Goal: Task Accomplishment & Management: Use online tool/utility

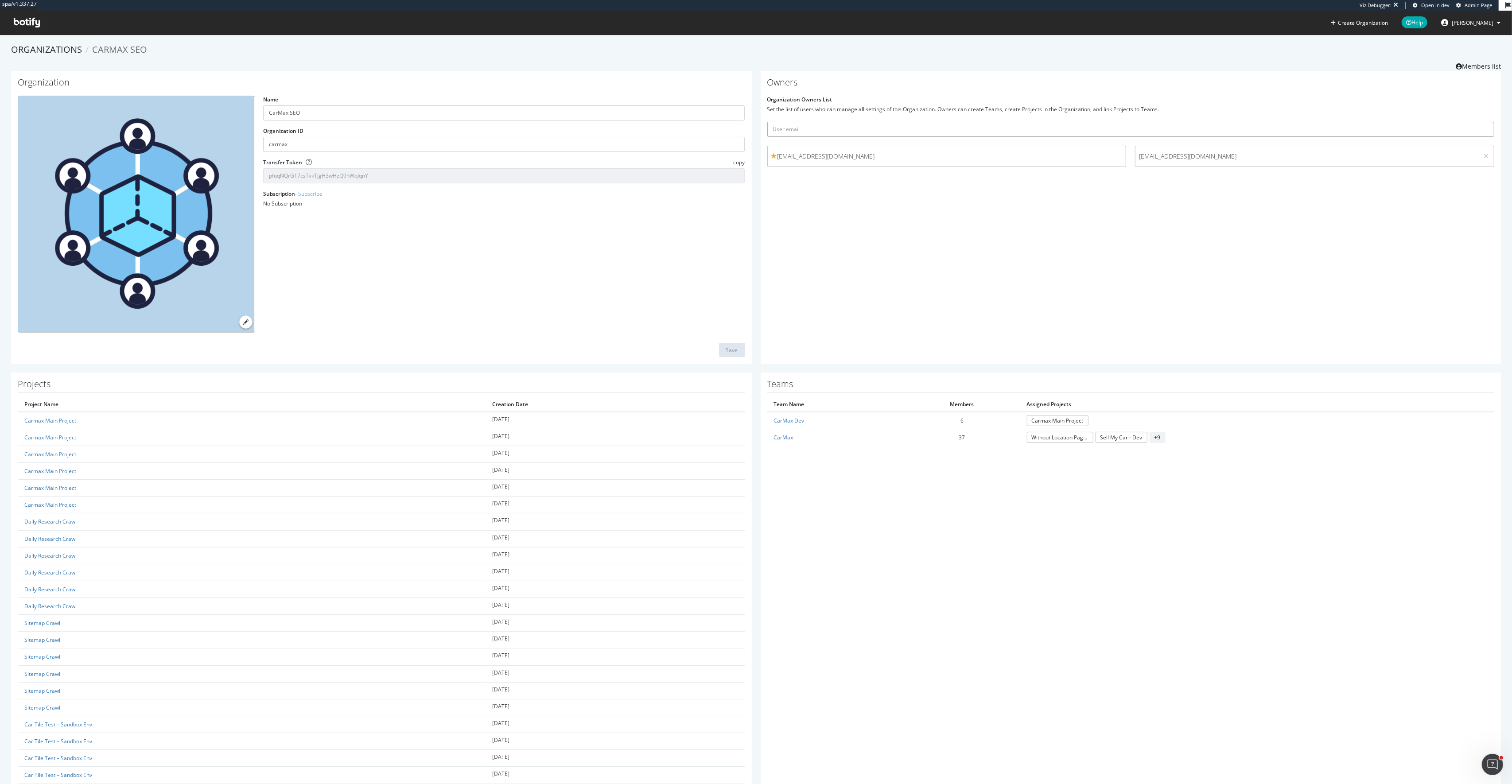
click at [927, 130] on input "text" at bounding box center [1130, 130] width 727 height 15
type input "j"
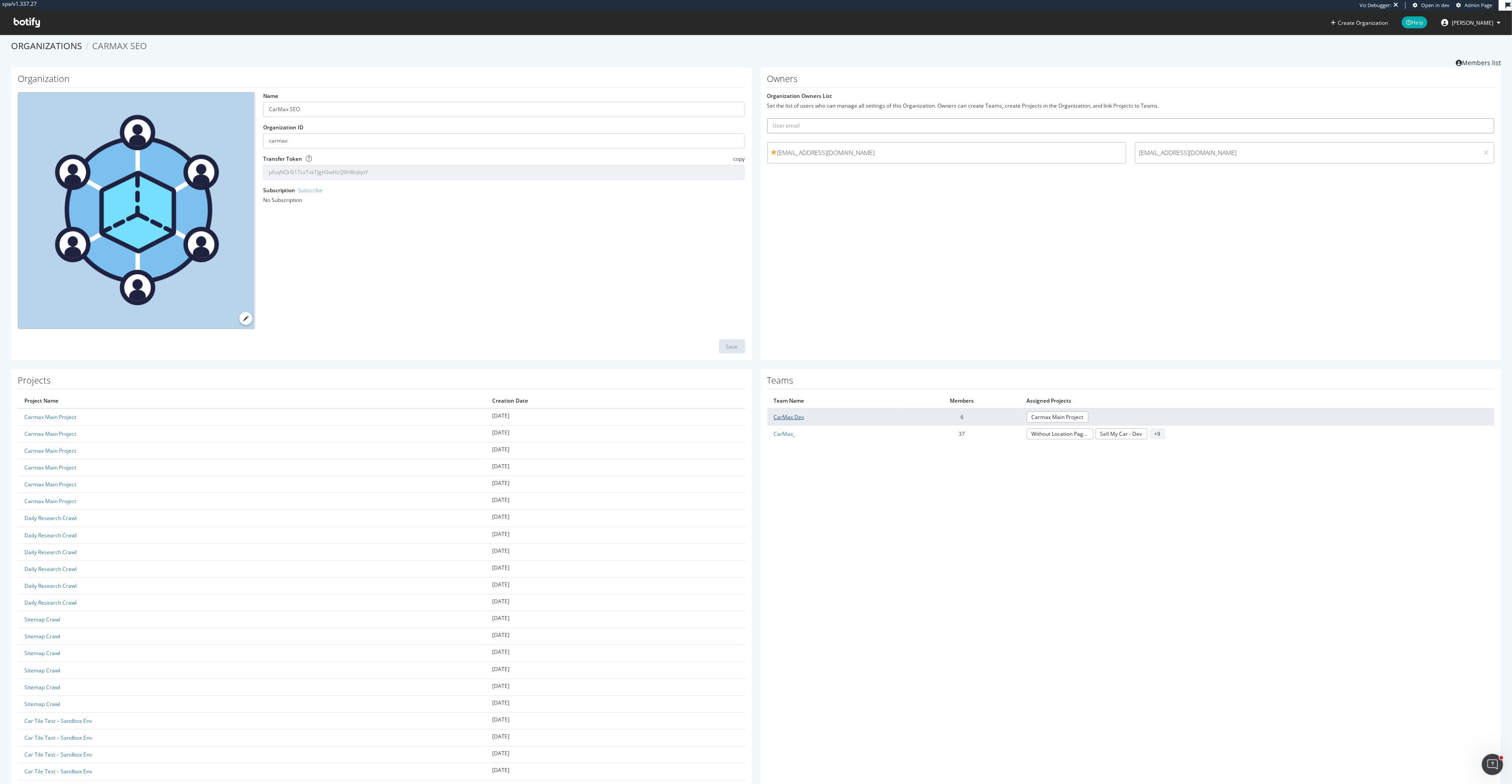
scroll to position [2, 0]
click at [799, 419] on link "CarMax Dev" at bounding box center [789, 418] width 31 height 8
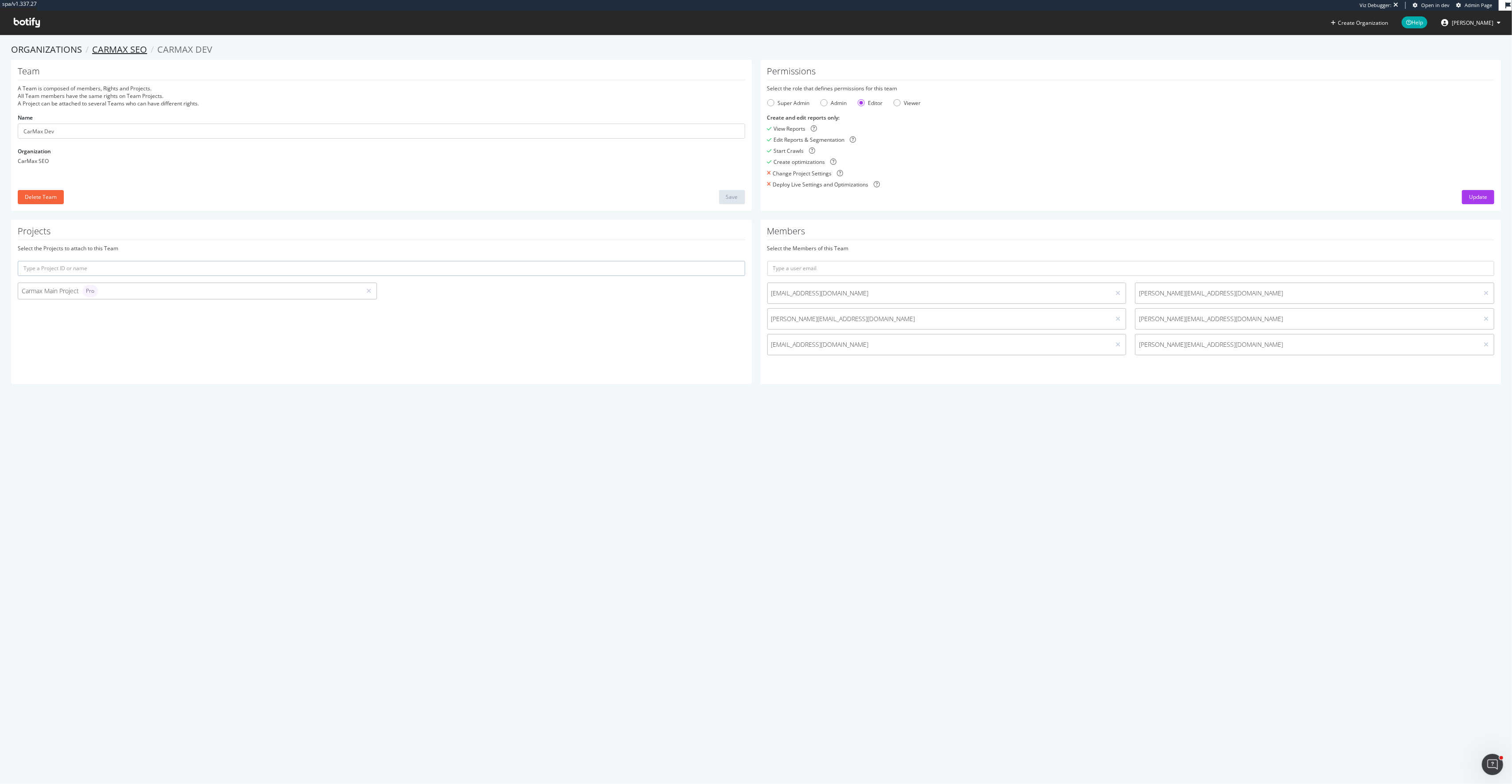
click at [102, 50] on link "CarMax SEO" at bounding box center [120, 49] width 55 height 12
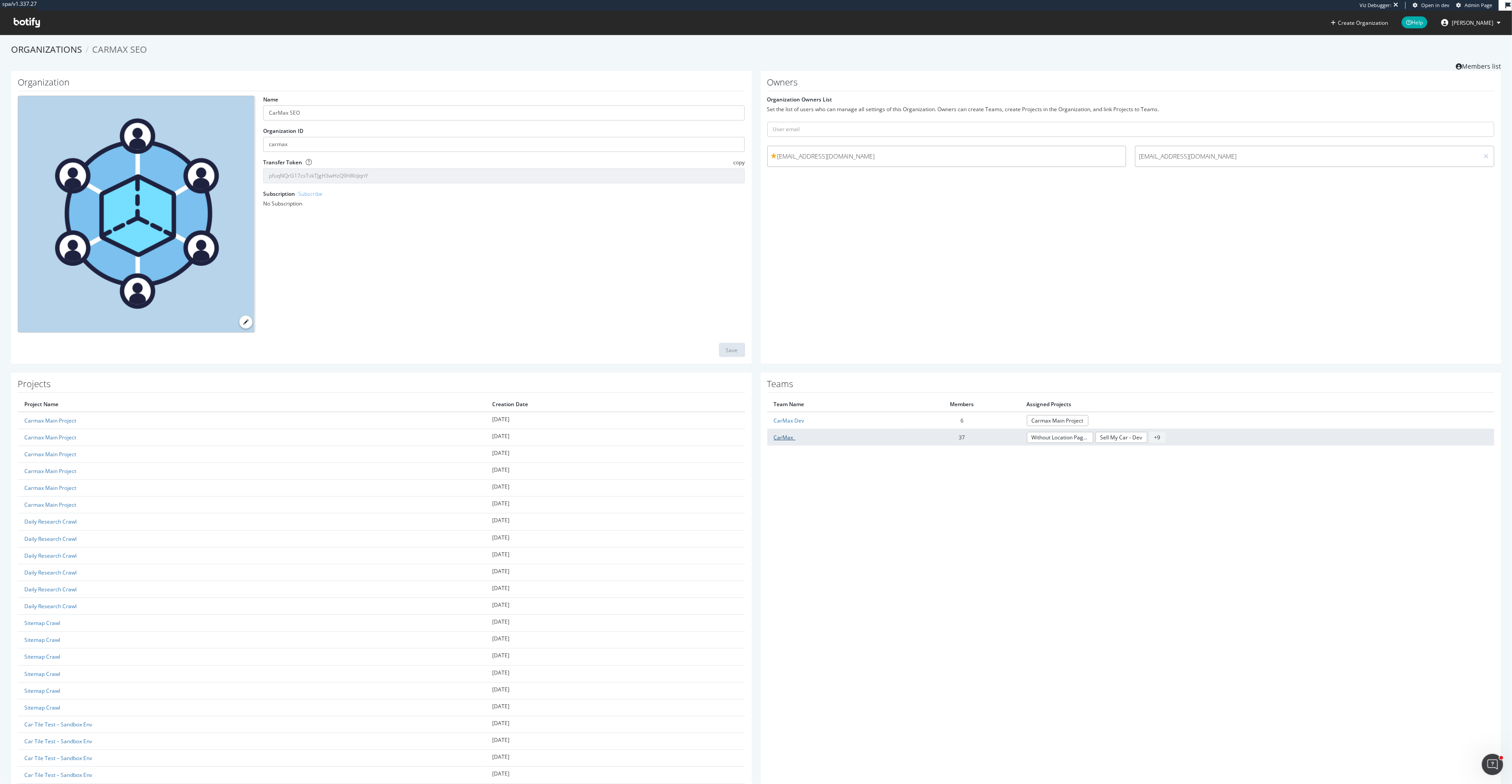
click at [788, 439] on link "CarMax_" at bounding box center [785, 437] width 22 height 8
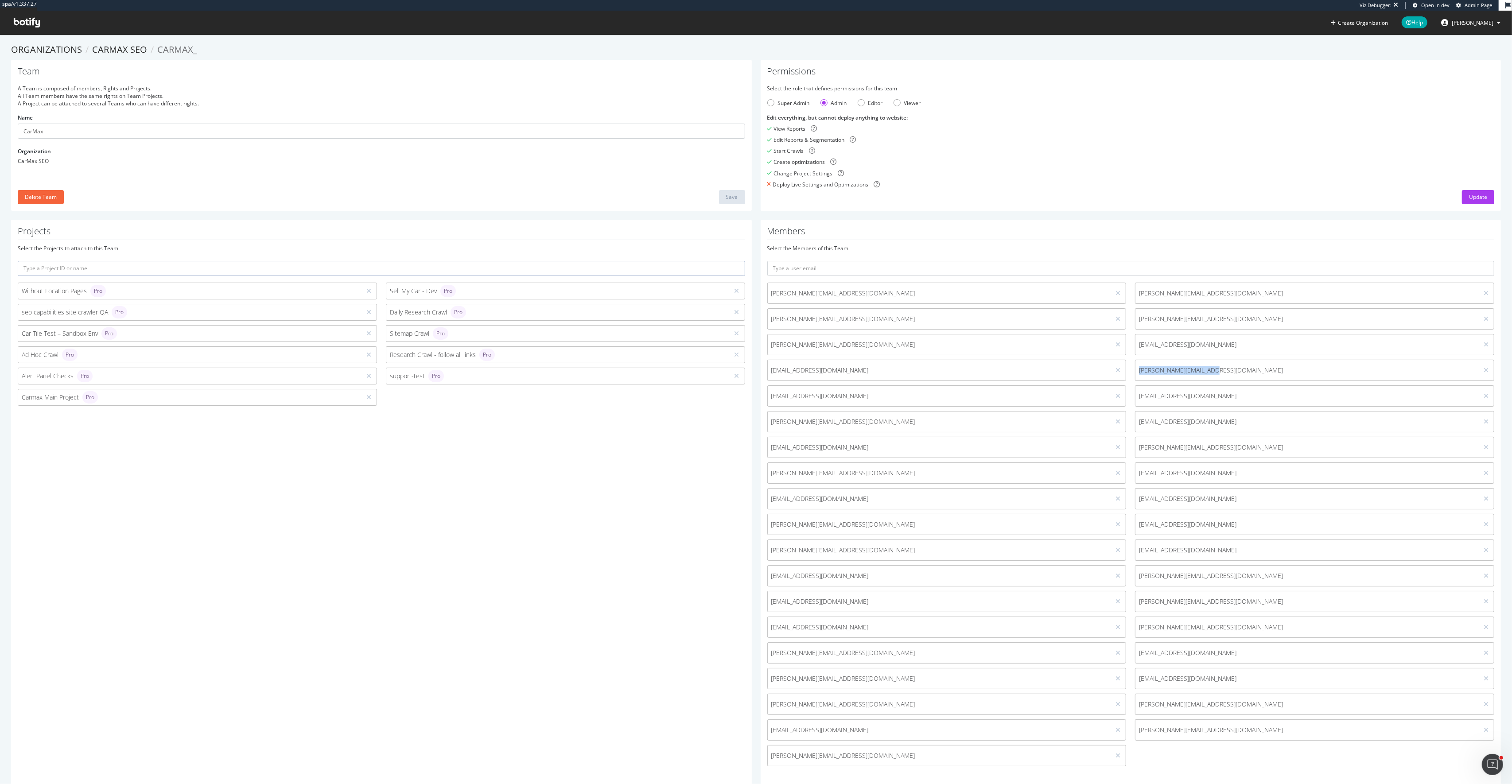
drag, startPoint x: 1226, startPoint y: 366, endPoint x: 1129, endPoint y: 370, distance: 97.1
click at [1129, 370] on div "brad_s_goldschmidt@carmax.com mckenzie_jump@carmax.com thomas_weems@carmax.com …" at bounding box center [1131, 527] width 736 height 488
copy span "jon_thompson@carmax.com"
click at [106, 50] on link "CarMax SEO" at bounding box center [120, 49] width 55 height 12
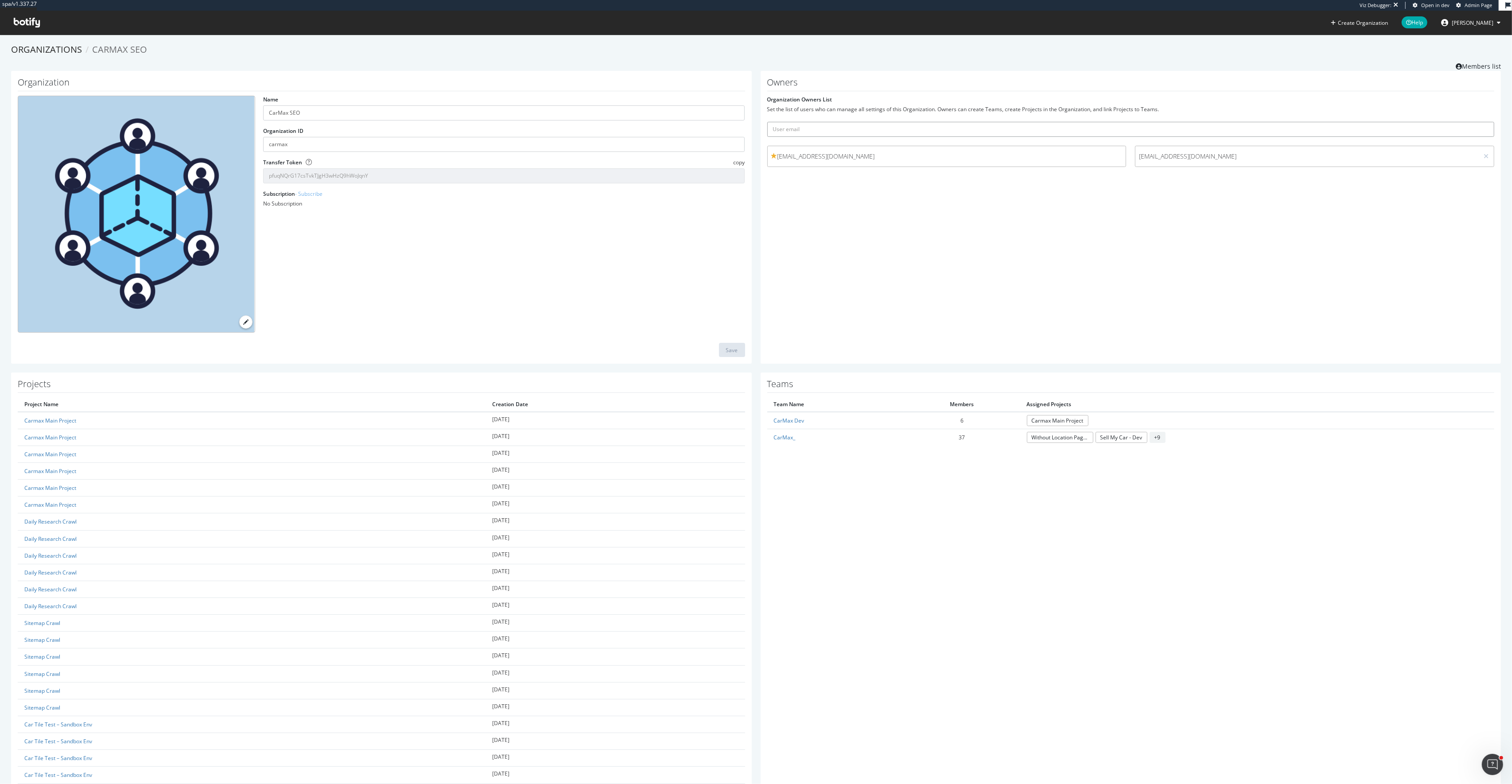
click at [816, 133] on input "text" at bounding box center [1130, 130] width 727 height 15
click at [933, 235] on div "Owners Organization Owners List Set the list of users who can manage all settin…" at bounding box center [1131, 218] width 741 height 293
click at [850, 129] on input "text" at bounding box center [1130, 130] width 727 height 15
paste input "jon_thompson@carmax.com"
type input "jon_thompson@carmax.com"
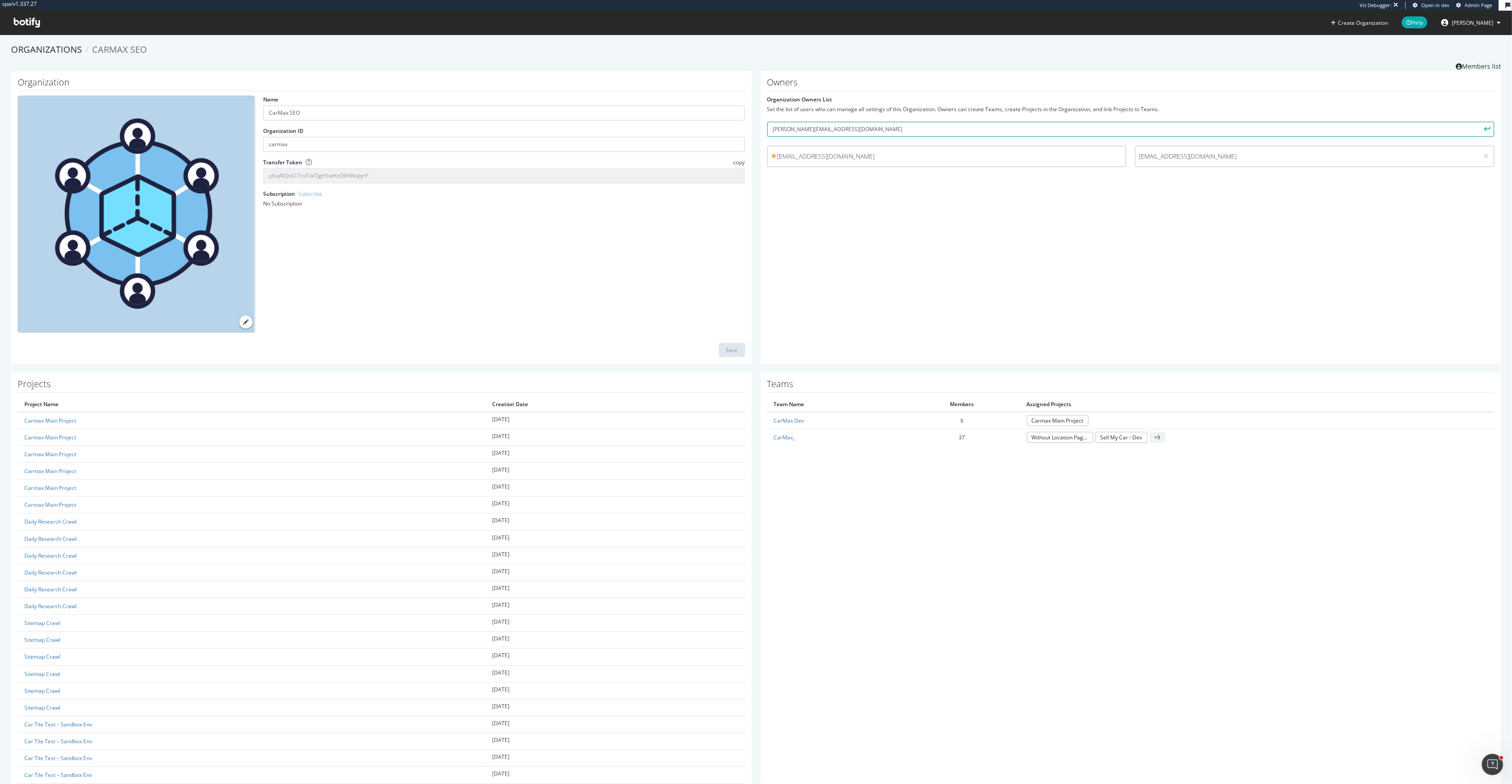
click at [1479, 122] on button "submit" at bounding box center [1487, 130] width 15 height 15
click at [850, 219] on div "Owners Organization Owners List Set the list of users who can manage all settin…" at bounding box center [1131, 218] width 741 height 293
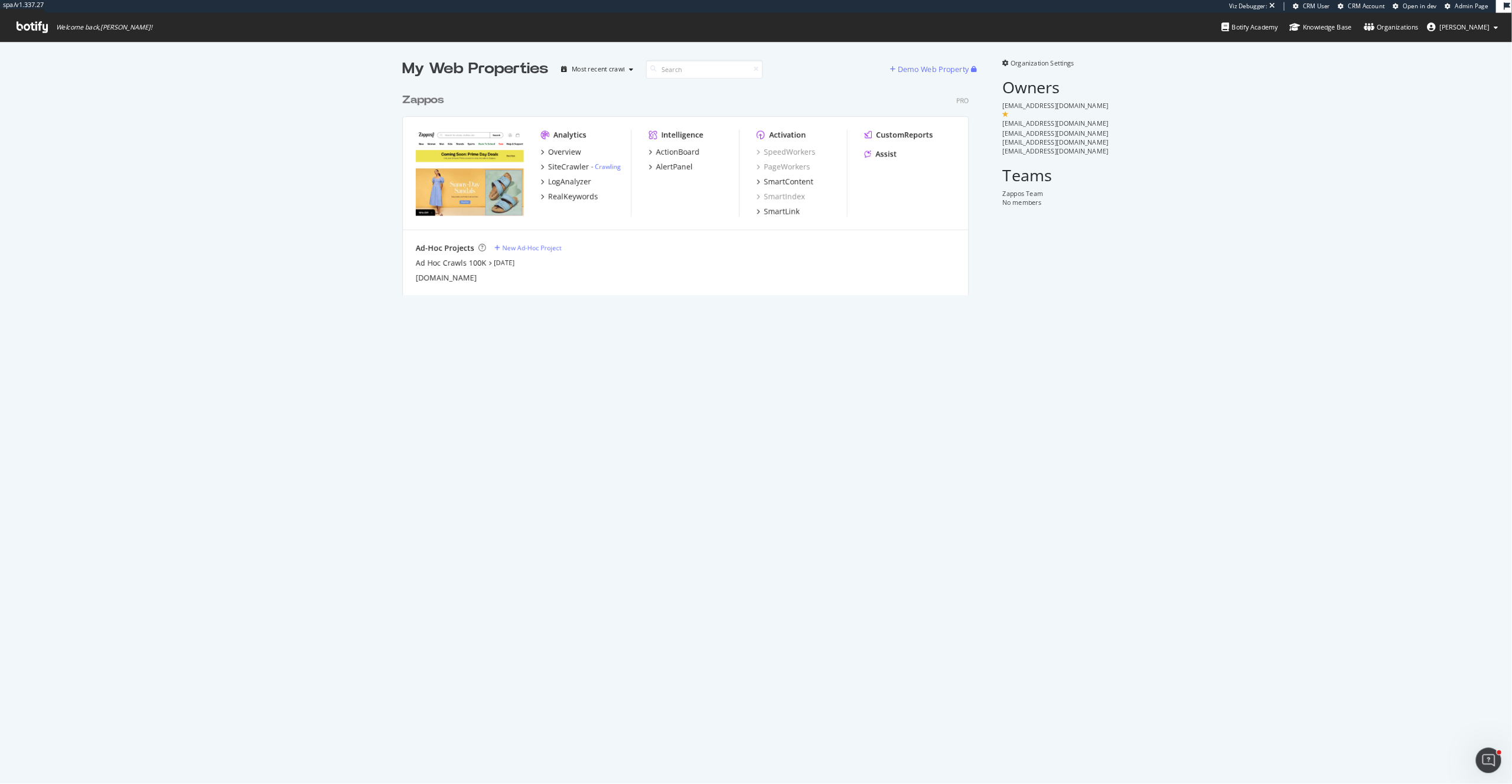
scroll to position [784, 1512]
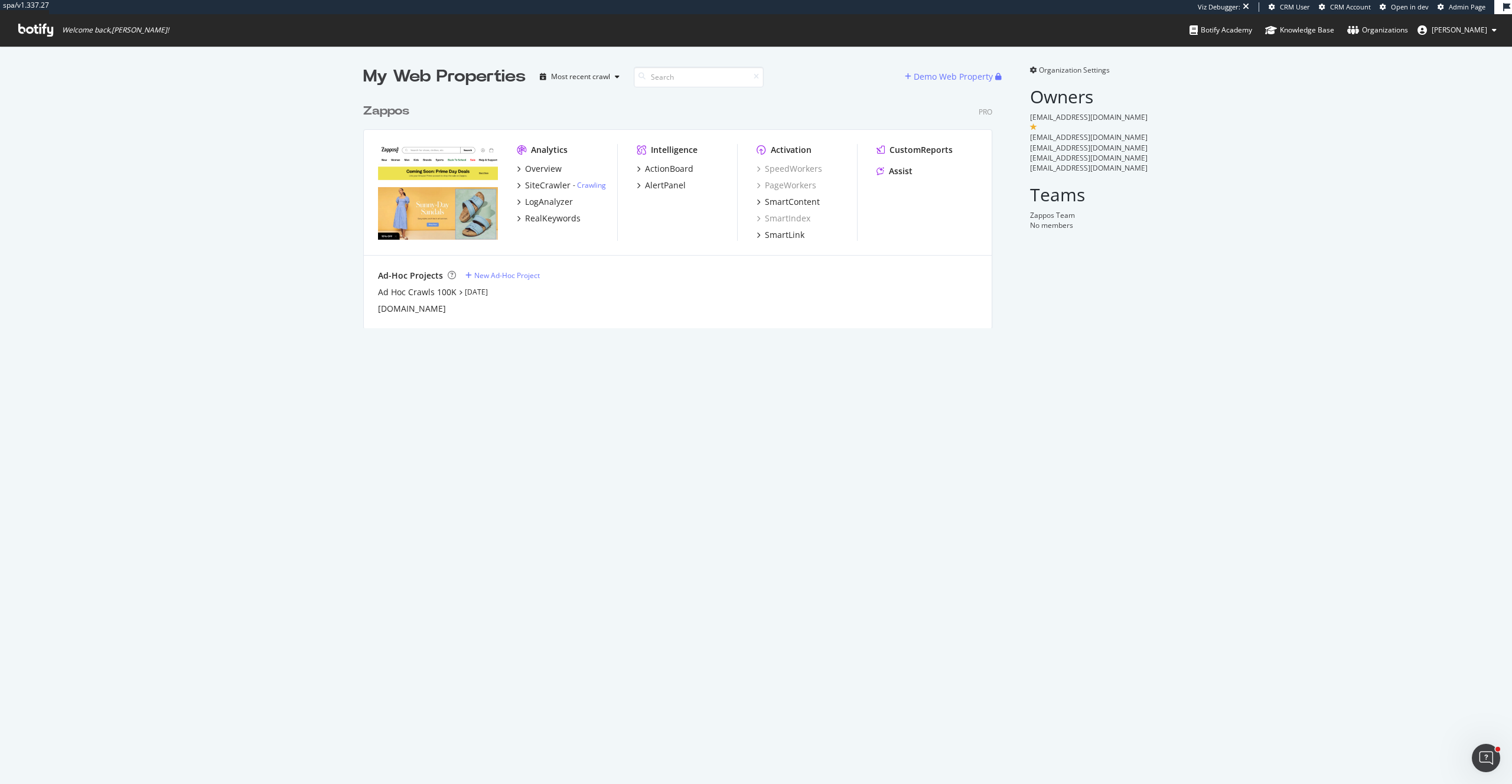
click at [382, 111] on div "Zappos" at bounding box center [386, 111] width 46 height 17
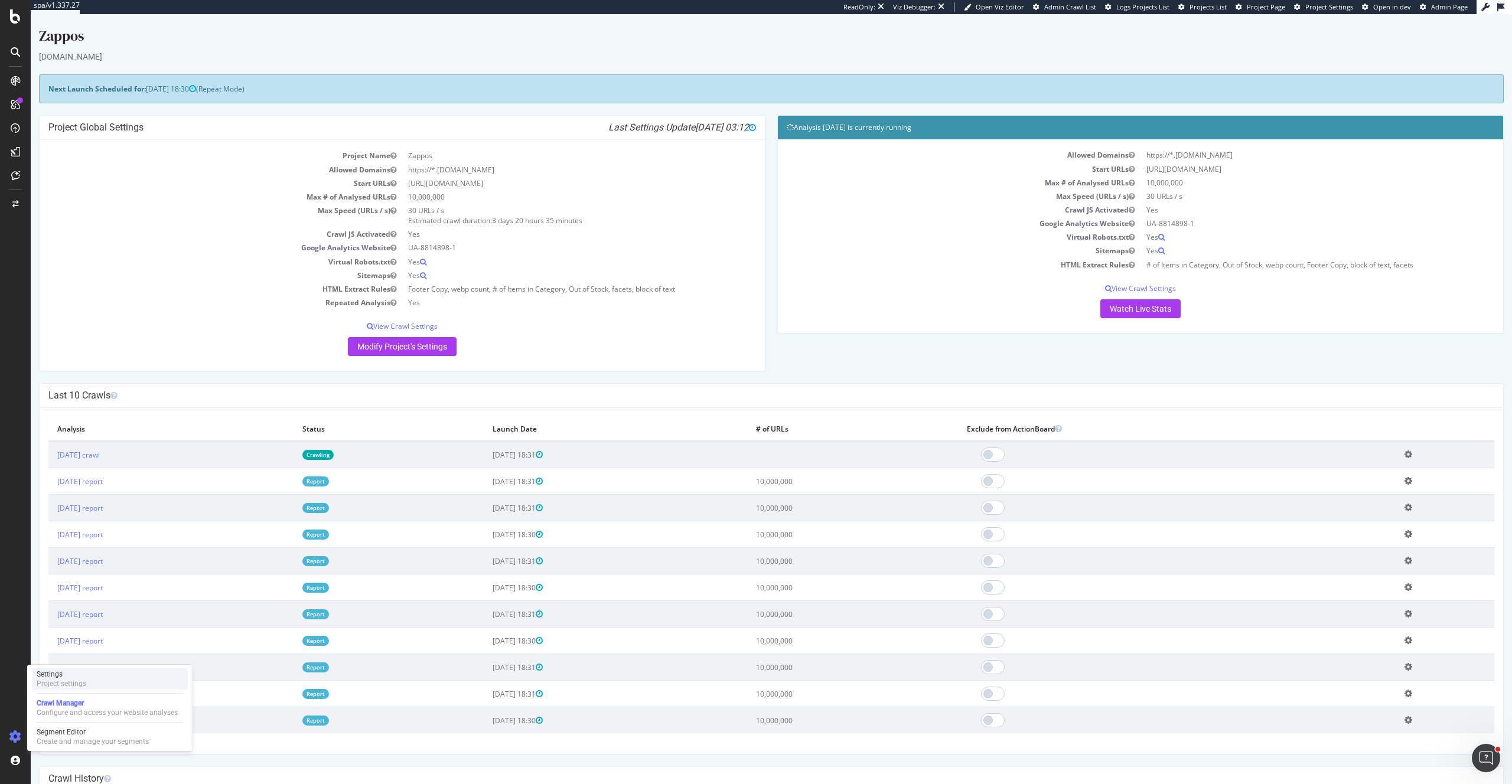
click at [63, 677] on div "Settings" at bounding box center [61, 674] width 49 height 9
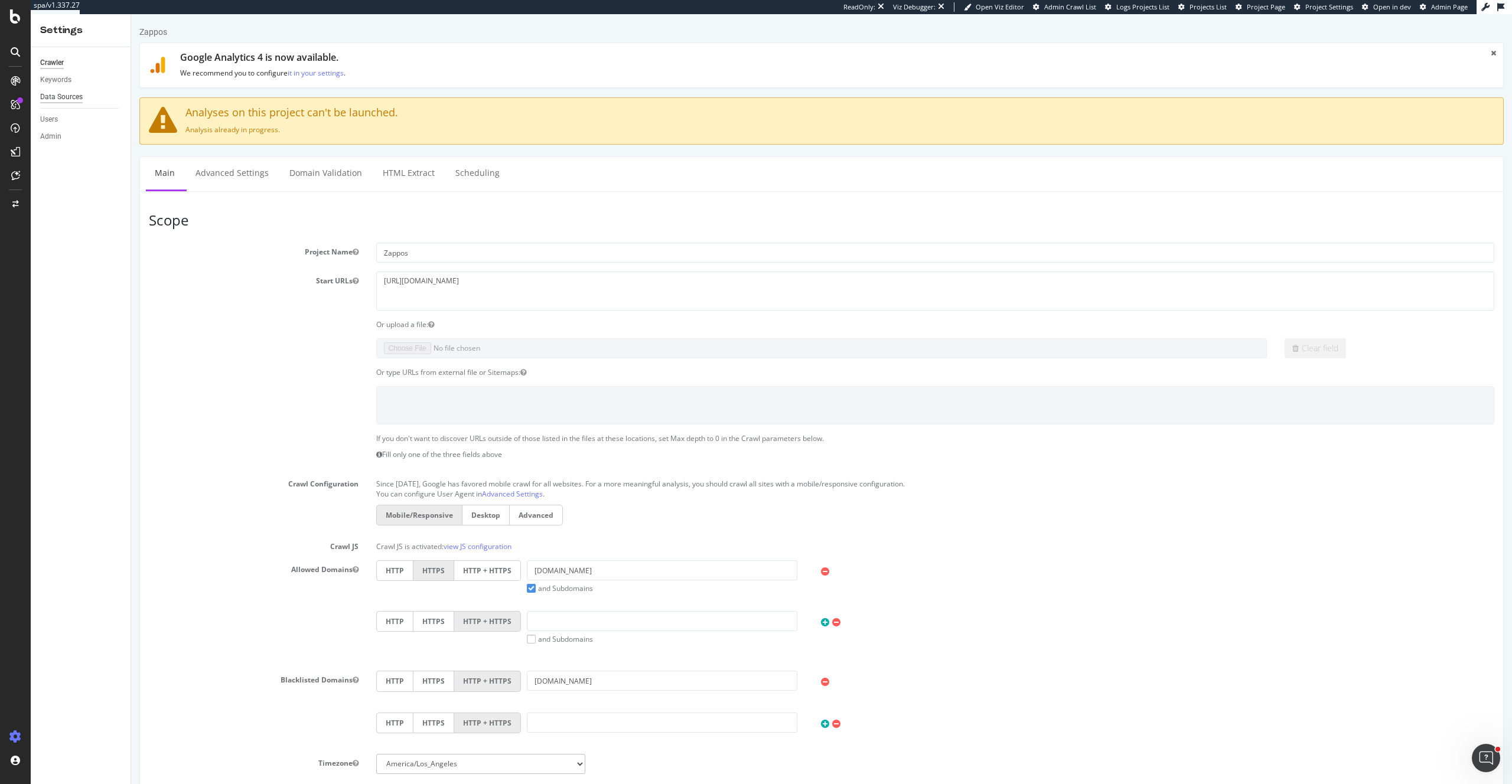
click at [72, 95] on div "Data Sources" at bounding box center [61, 97] width 42 height 13
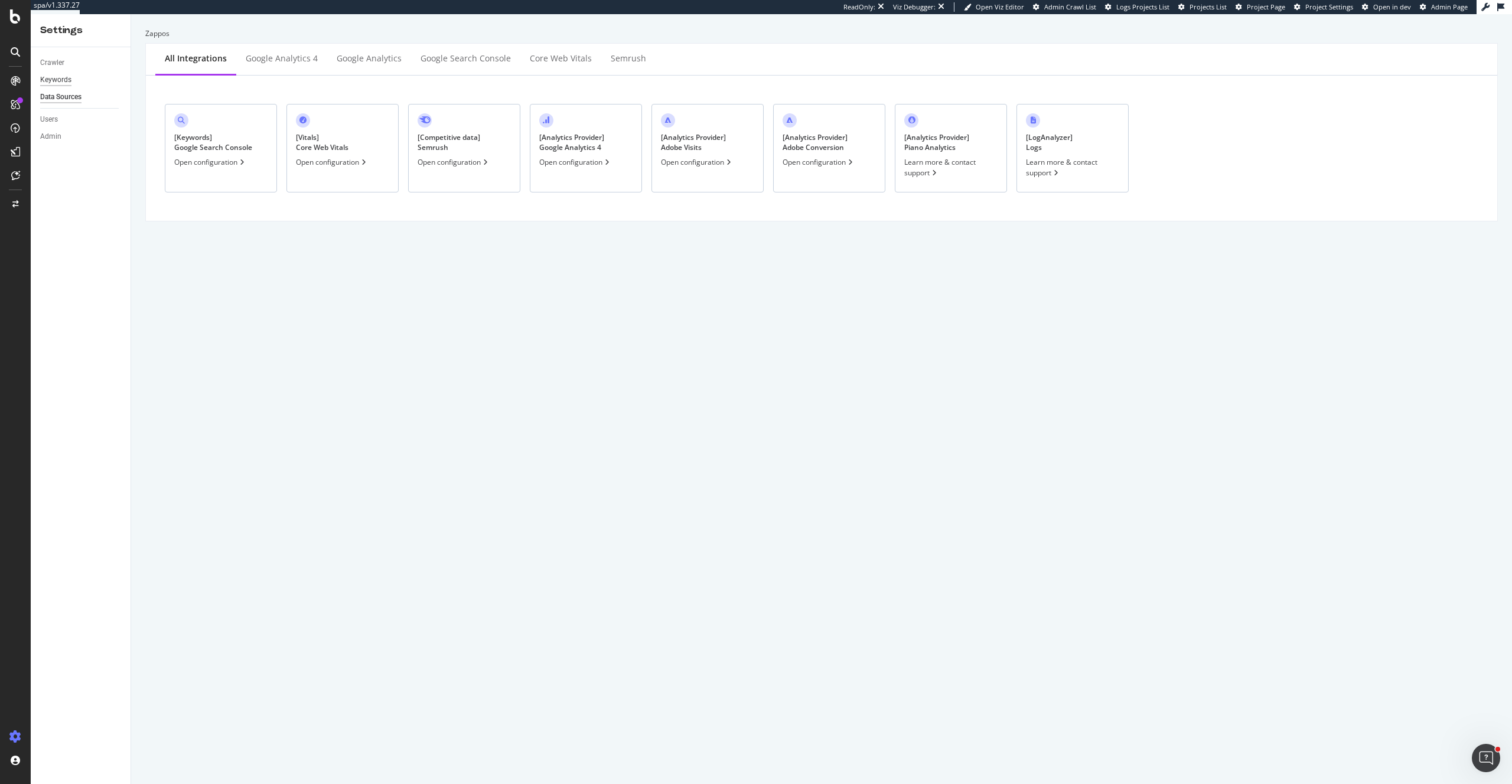
click at [63, 78] on div "Keywords" at bounding box center [56, 80] width 31 height 13
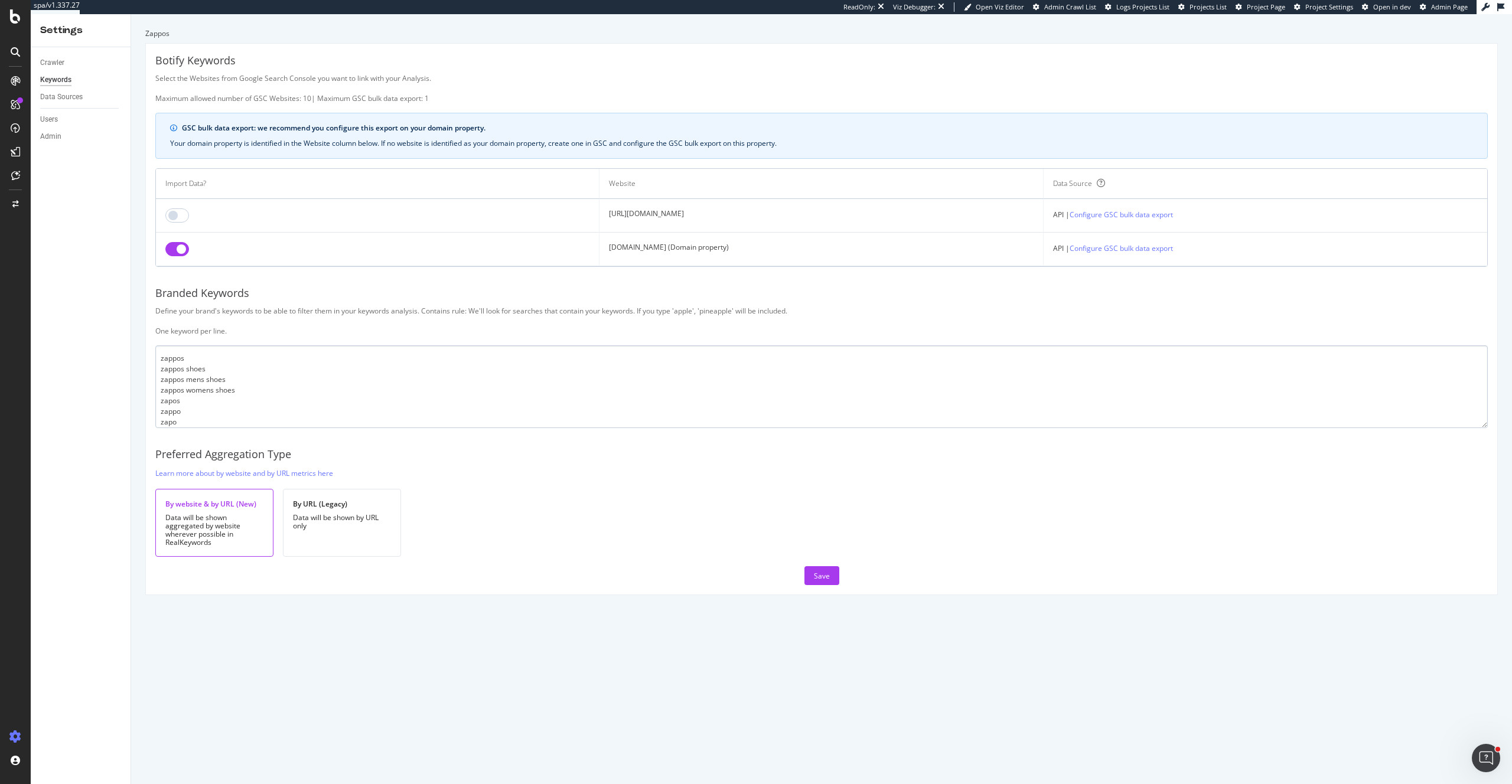
scroll to position [4, 0]
click at [63, 176] on div "RealKeywords" at bounding box center [70, 175] width 52 height 12
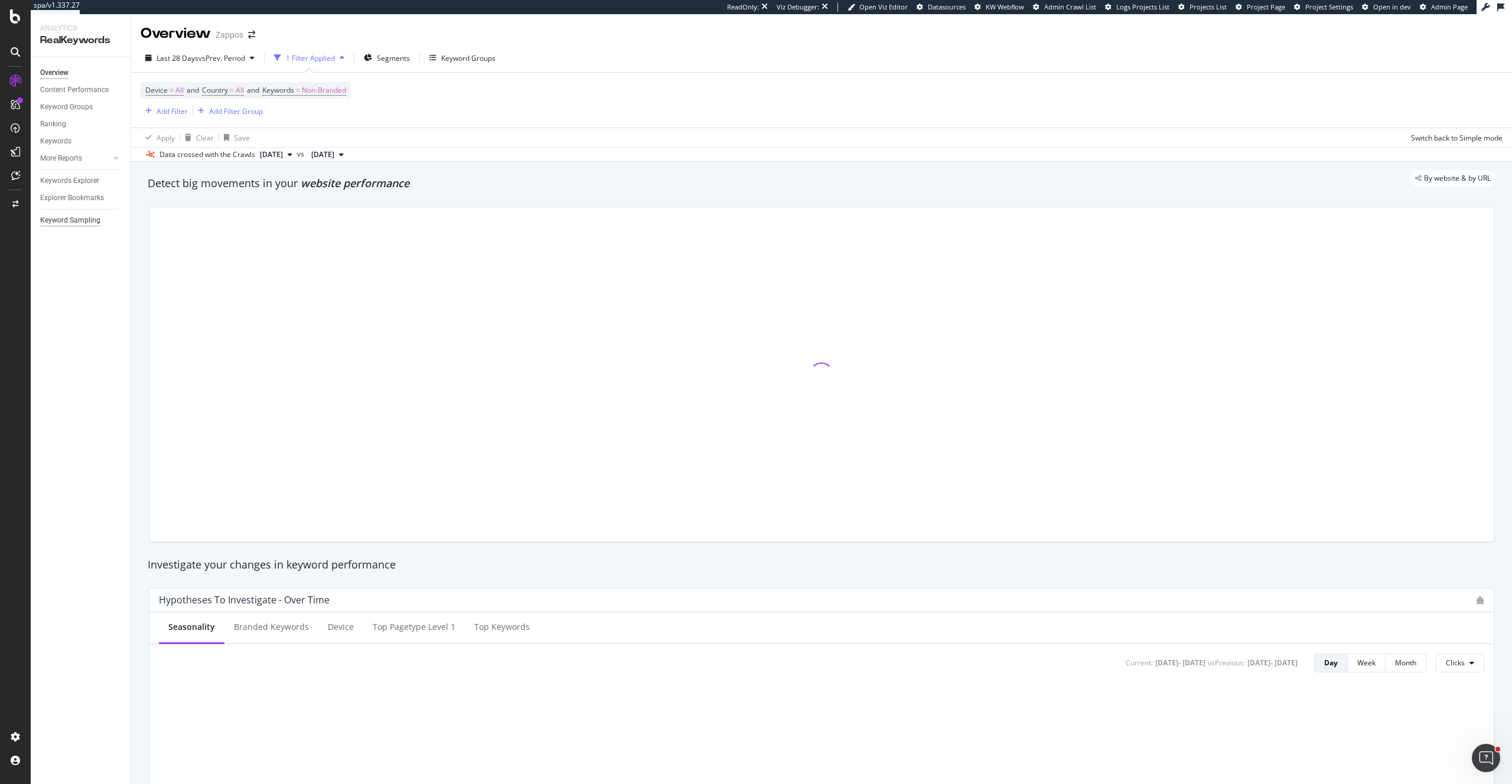
click at [78, 225] on div "Keyword Sampling" at bounding box center [70, 221] width 60 height 13
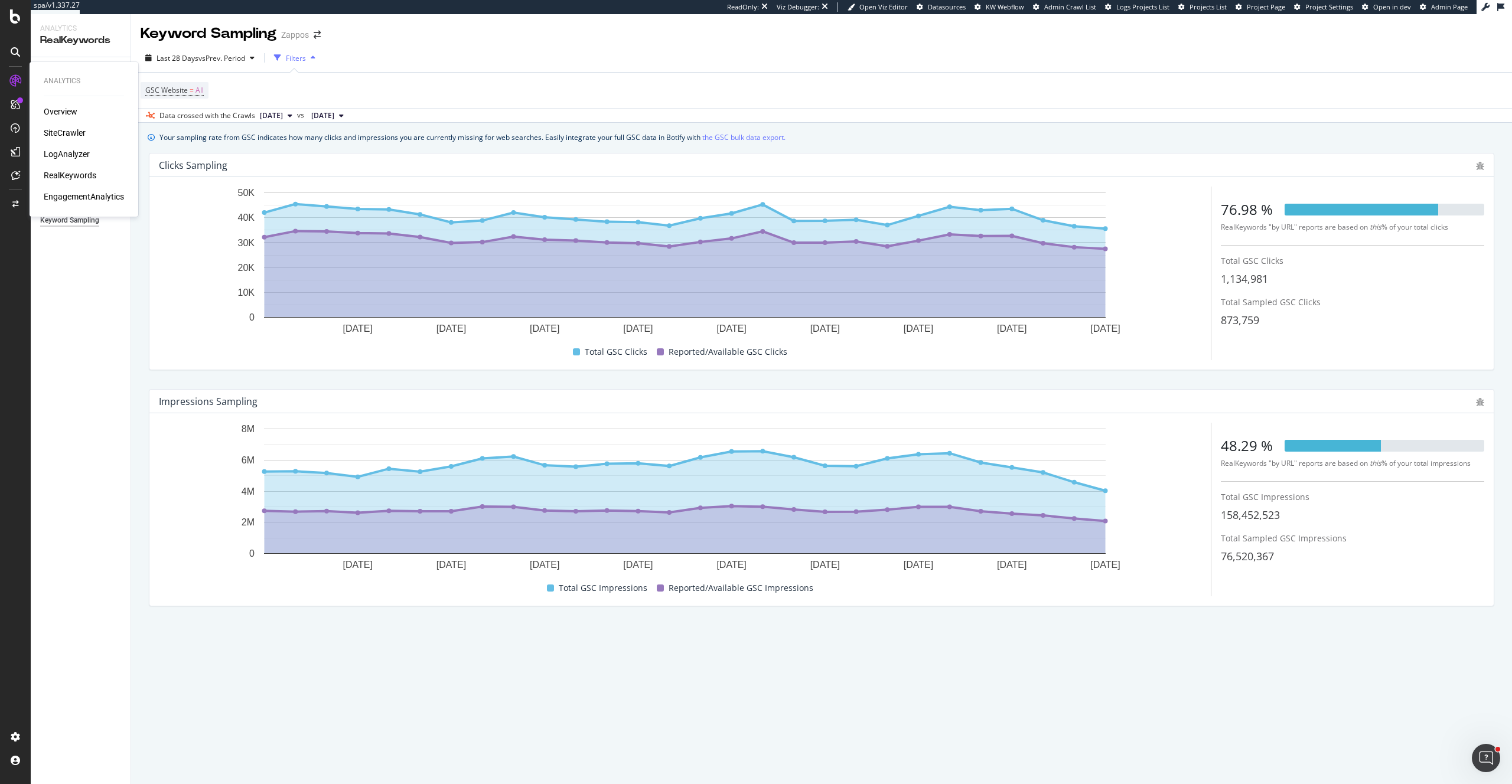
click at [78, 151] on div "LogAnalyzer" at bounding box center [67, 153] width 46 height 12
click at [746, 137] on link "the GSC bulk data export." at bounding box center [743, 138] width 83 height 13
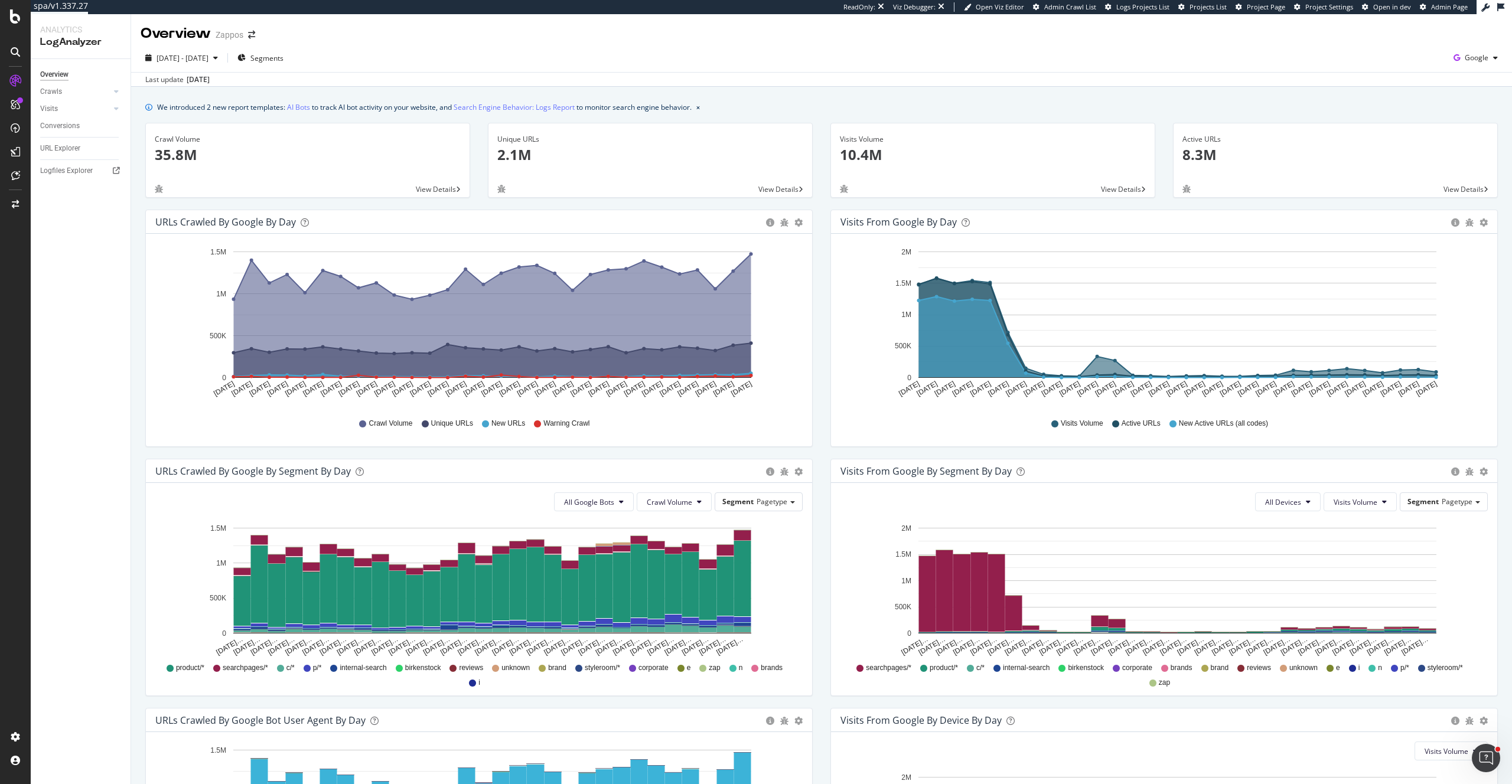
scroll to position [7, 0]
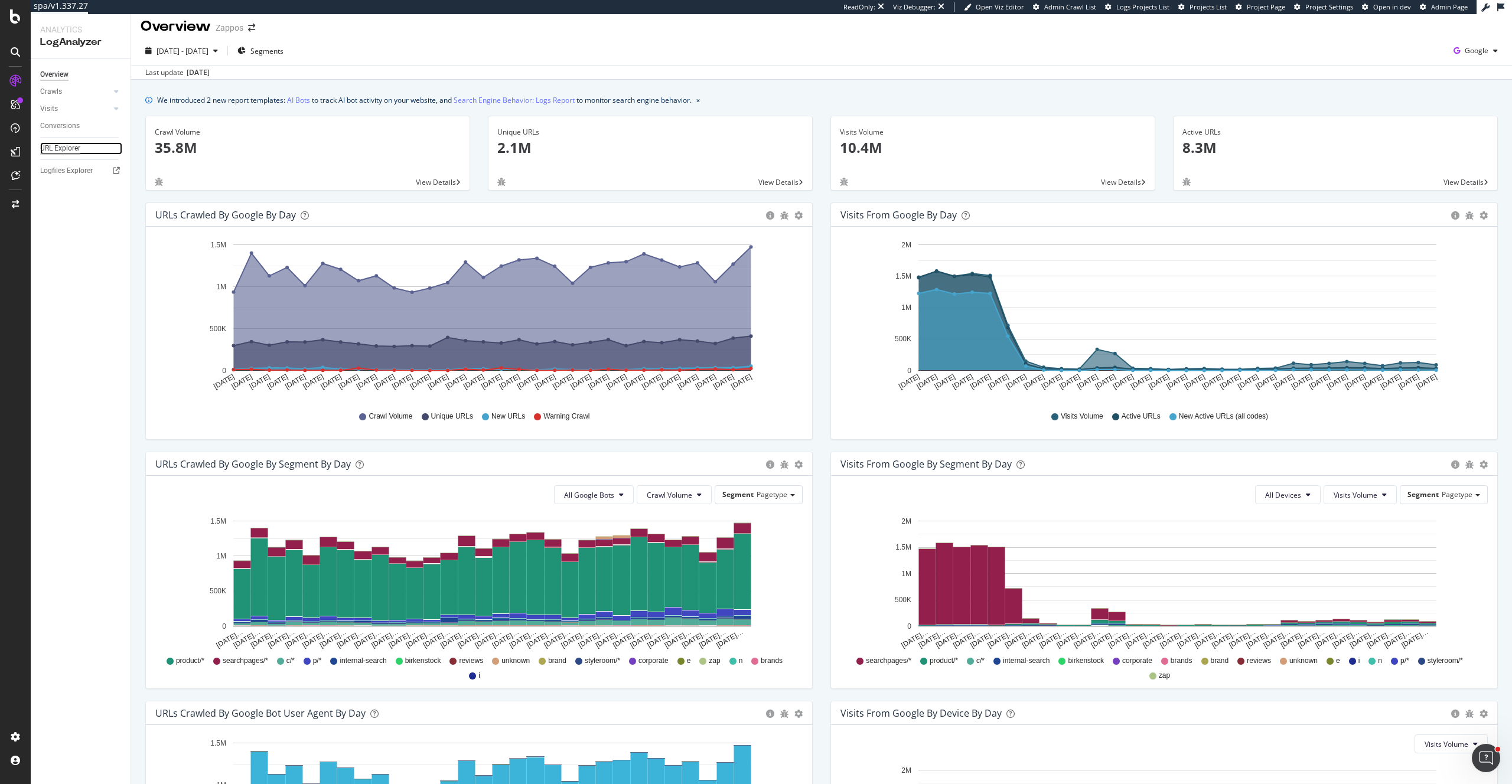
click at [59, 146] on div "URL Explorer" at bounding box center [59, 149] width 40 height 13
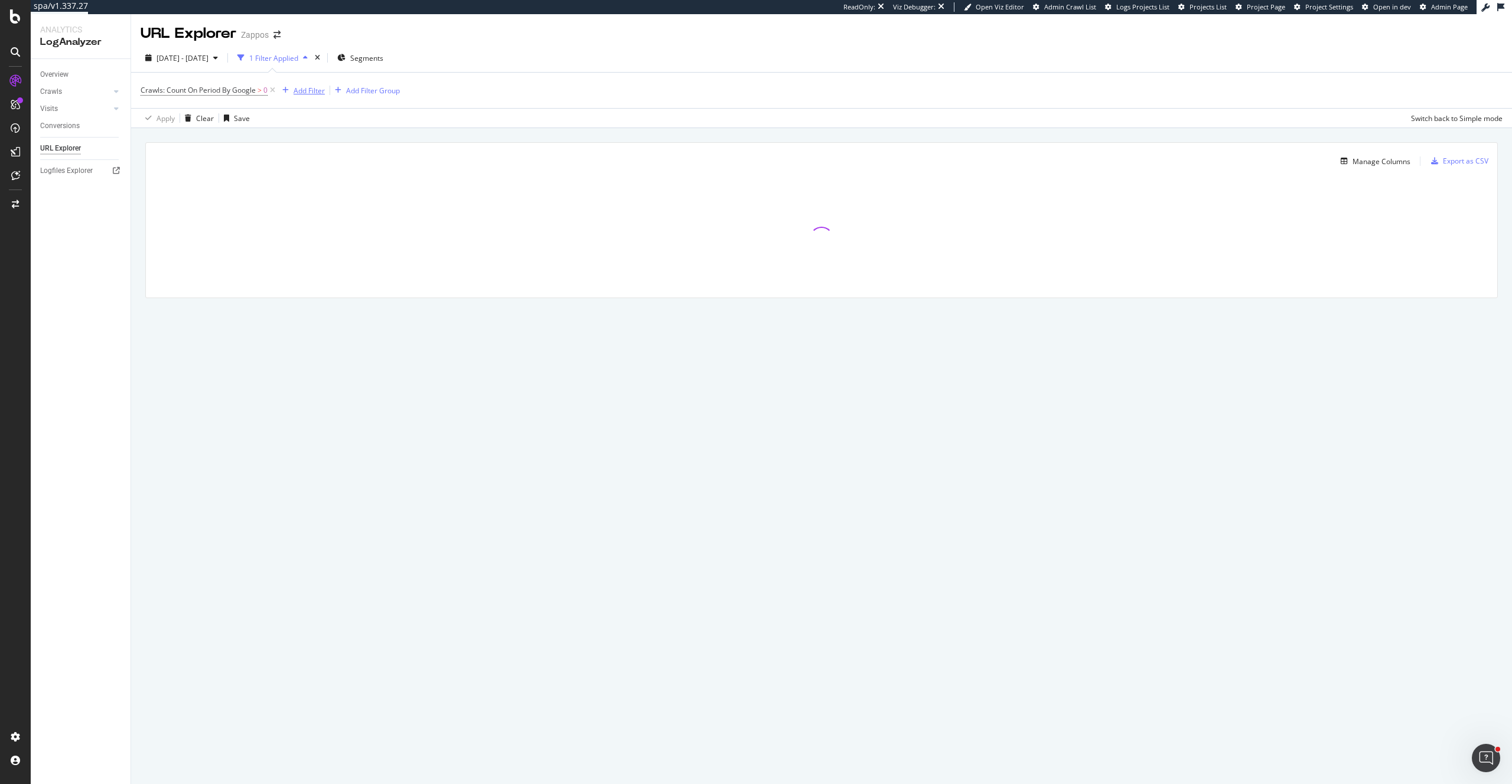
click at [299, 92] on div "Add Filter" at bounding box center [309, 90] width 31 height 10
click at [322, 173] on span "Full URL" at bounding box center [325, 172] width 26 height 10
click at [316, 143] on input ".zso" at bounding box center [344, 141] width 112 height 19
type input "zappos.com"
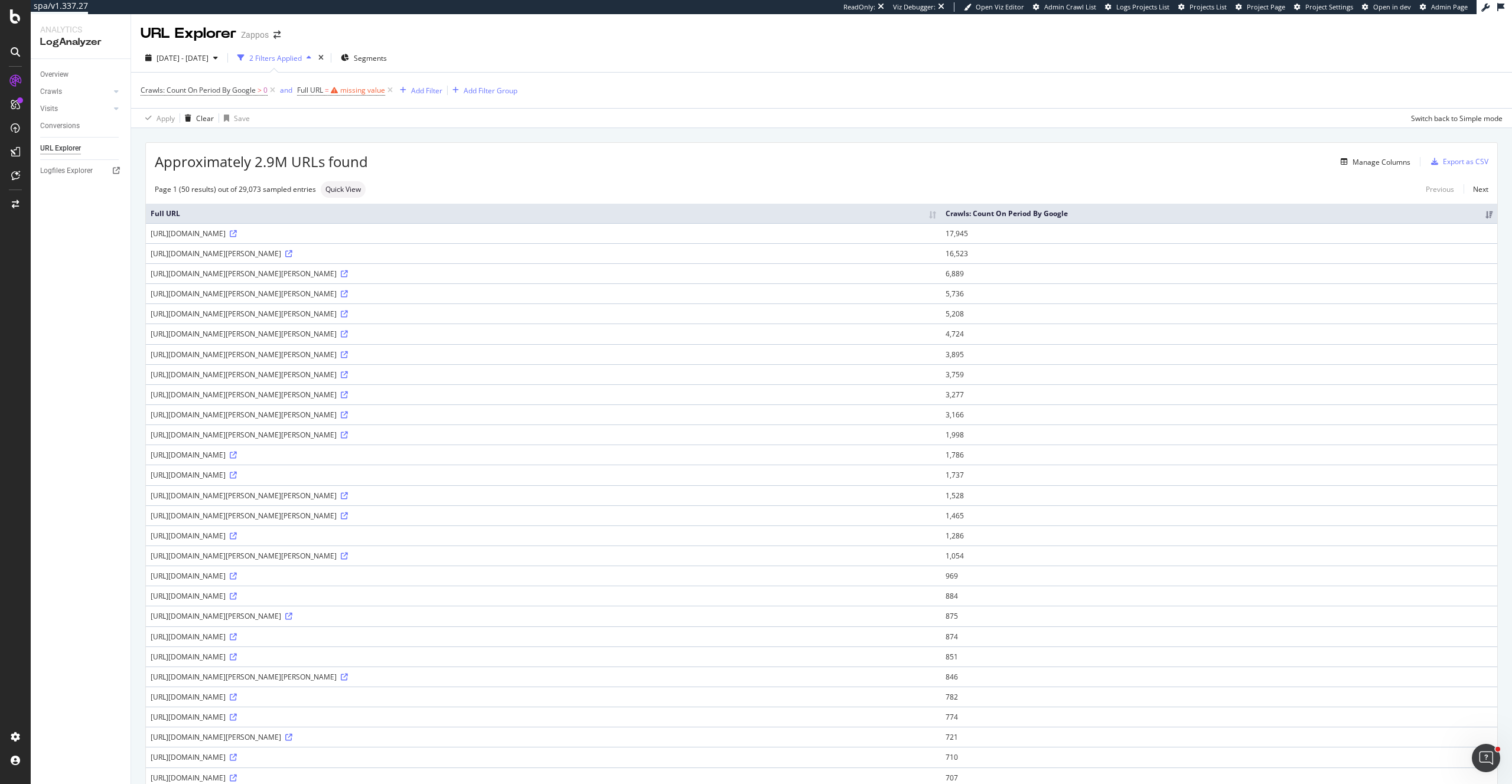
drag, startPoint x: 150, startPoint y: 237, endPoint x: 232, endPoint y: 235, distance: 82.0
click at [232, 235] on div "https://www.zappos.com/product/10003254" at bounding box center [543, 233] width 786 height 10
copy div "https://www.zappos.com"
click at [330, 88] on span "Full URL = missing value" at bounding box center [341, 91] width 88 height 11
click at [327, 115] on span "Contains" at bounding box center [322, 117] width 29 height 10
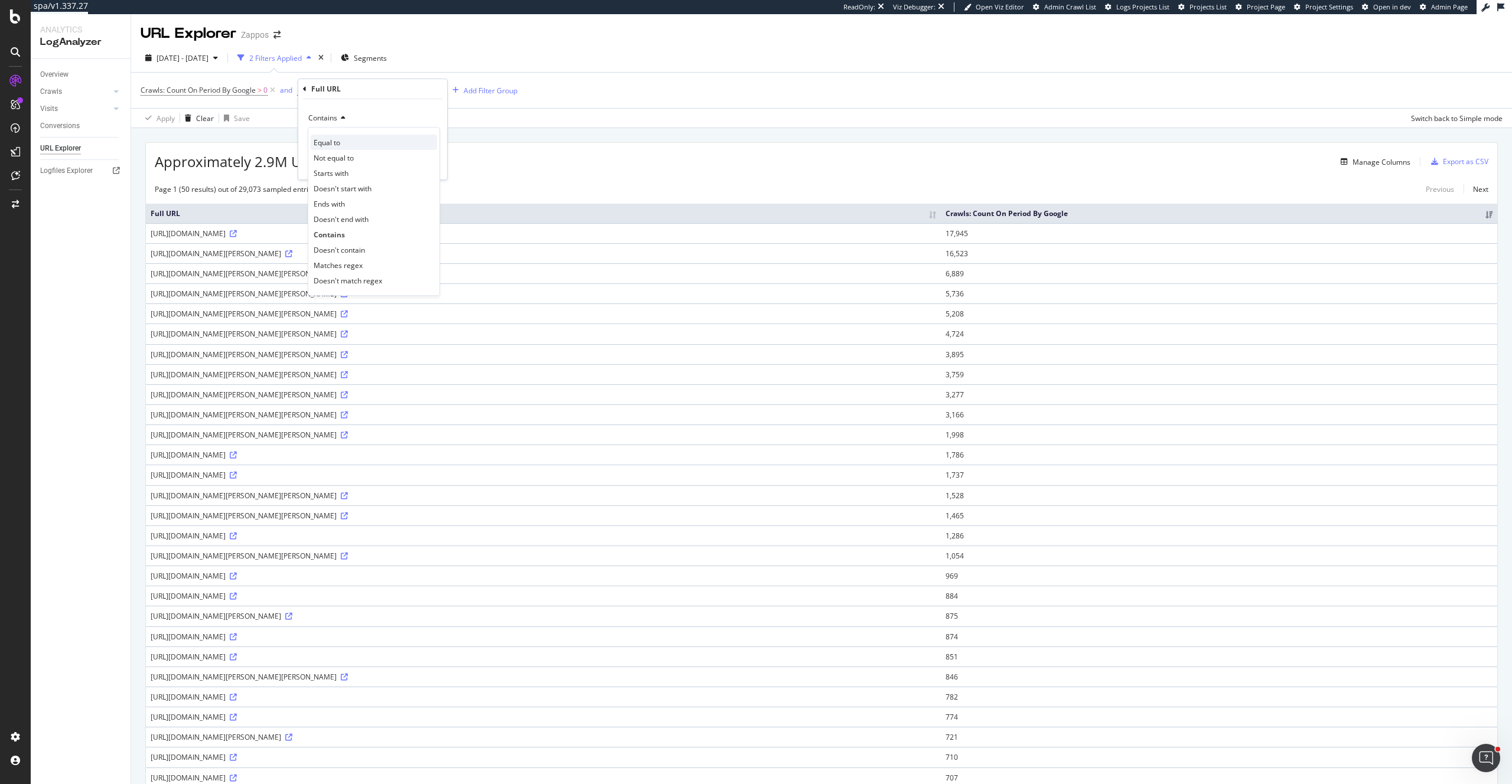
click at [340, 142] on div "Equal to" at bounding box center [374, 142] width 127 height 16
click at [346, 138] on input "text" at bounding box center [373, 139] width 129 height 19
paste input "https://www.zappos.com"
type input "https://www.zappos.com"
click at [421, 164] on div "Apply" at bounding box center [428, 164] width 18 height 10
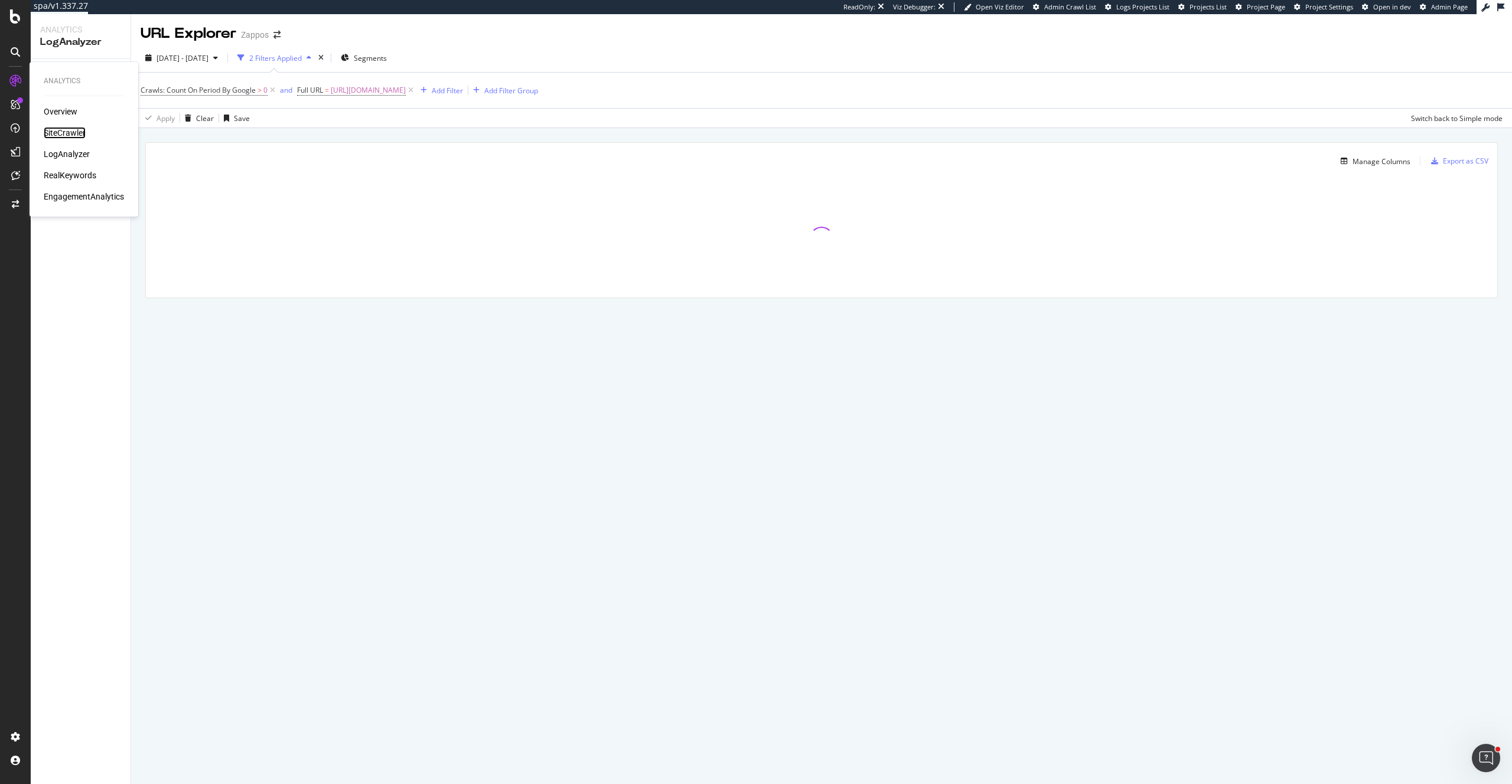
click at [54, 130] on div "SiteCrawler" at bounding box center [65, 132] width 42 height 12
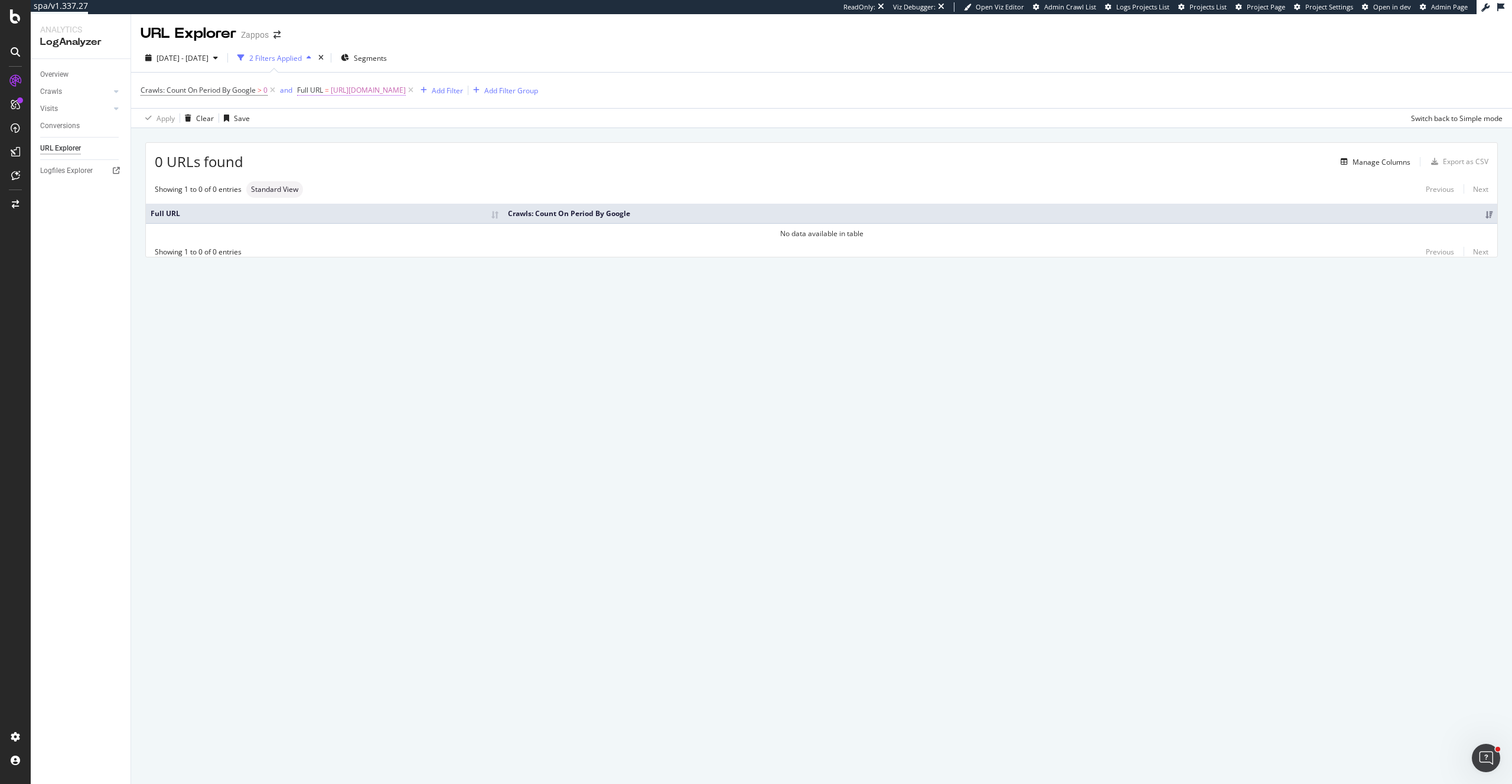
click at [317, 86] on span "Full URL" at bounding box center [310, 90] width 26 height 10
click at [333, 120] on span "Equal to" at bounding box center [322, 117] width 27 height 10
click at [387, 54] on span "Segments" at bounding box center [370, 58] width 33 height 10
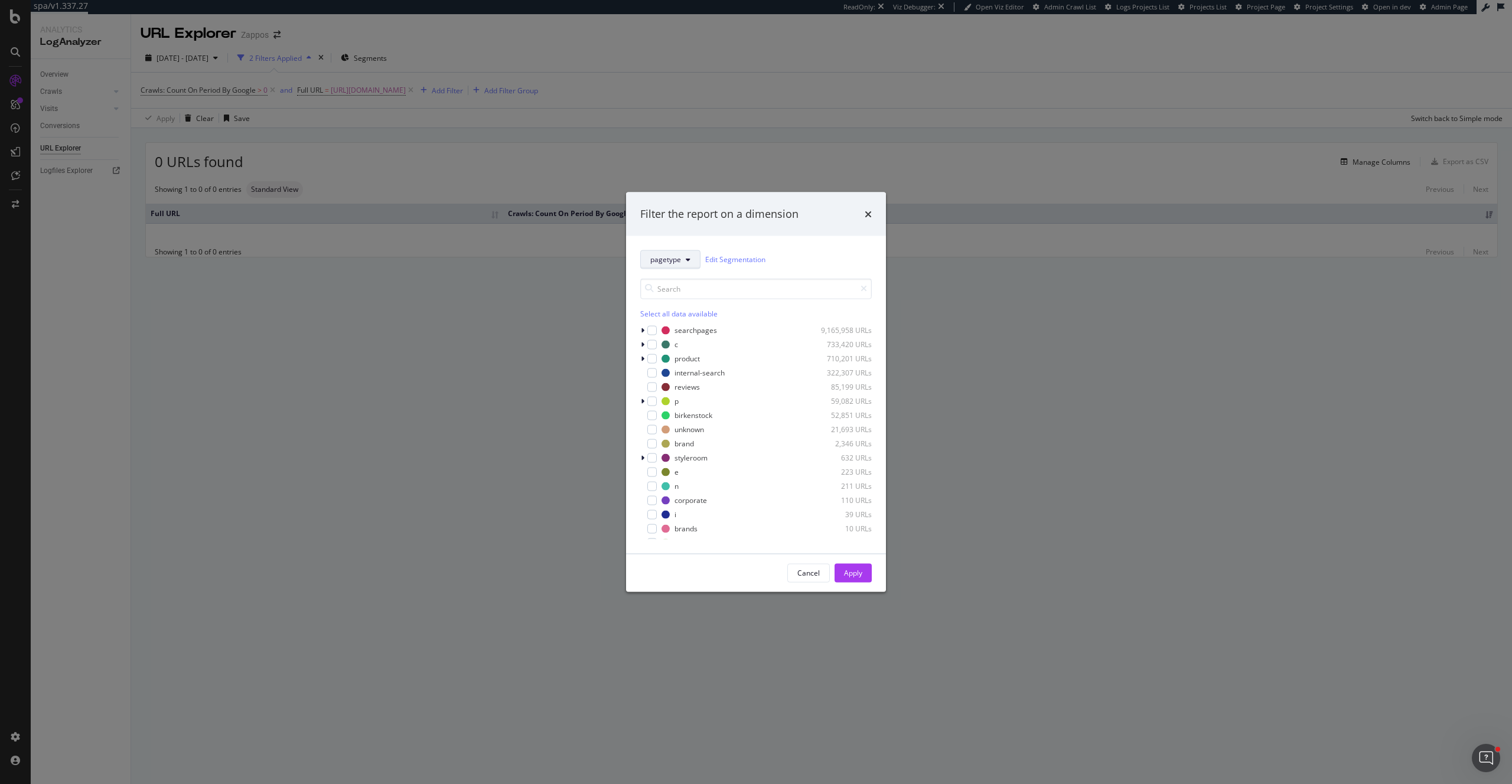
click at [684, 261] on button "pagetype" at bounding box center [670, 259] width 60 height 19
click at [686, 323] on span "category" at bounding box center [675, 324] width 50 height 11
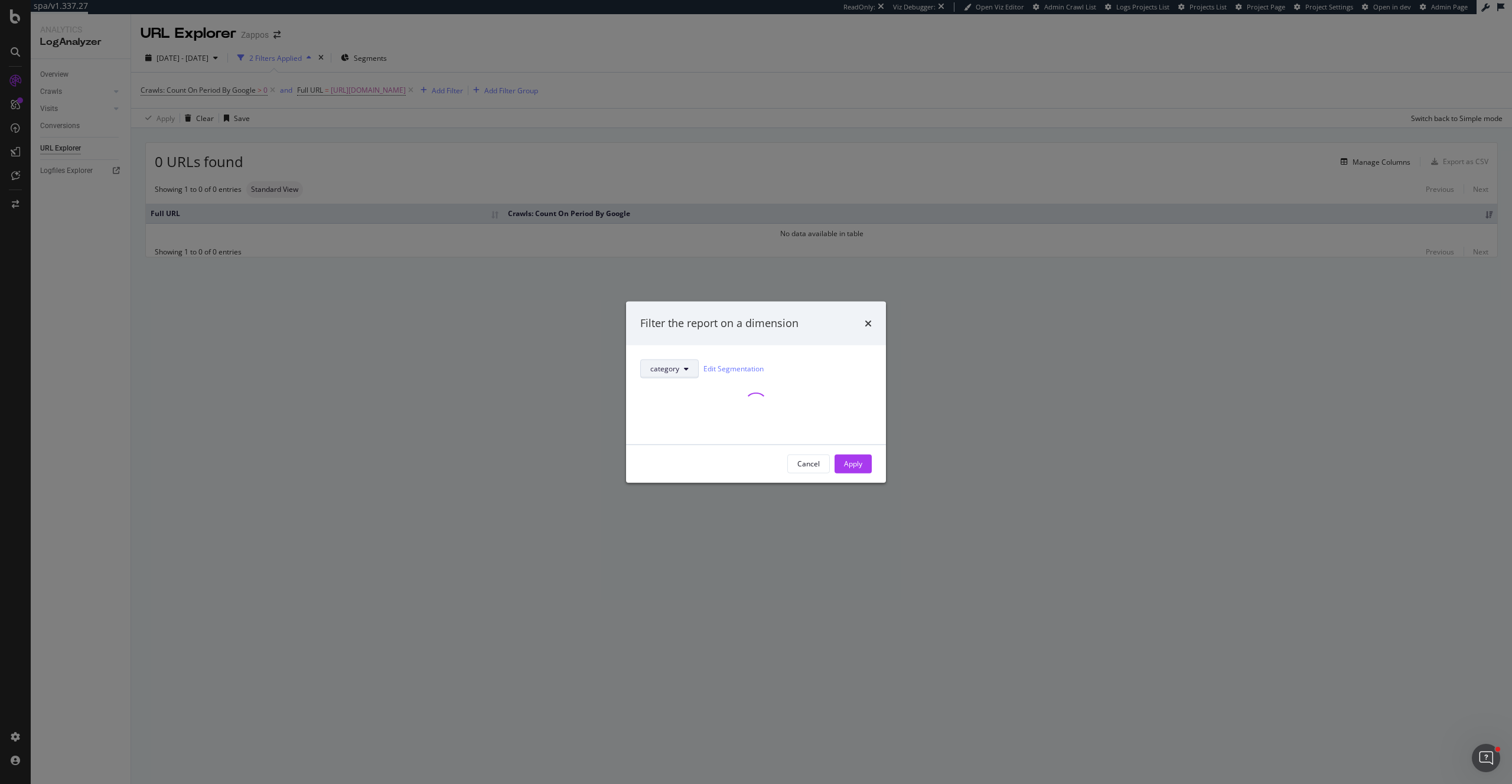
click at [686, 362] on button "category" at bounding box center [669, 369] width 59 height 19
click at [677, 567] on span "host" at bounding box center [675, 564] width 50 height 11
click at [869, 325] on icon "times" at bounding box center [868, 323] width 7 height 9
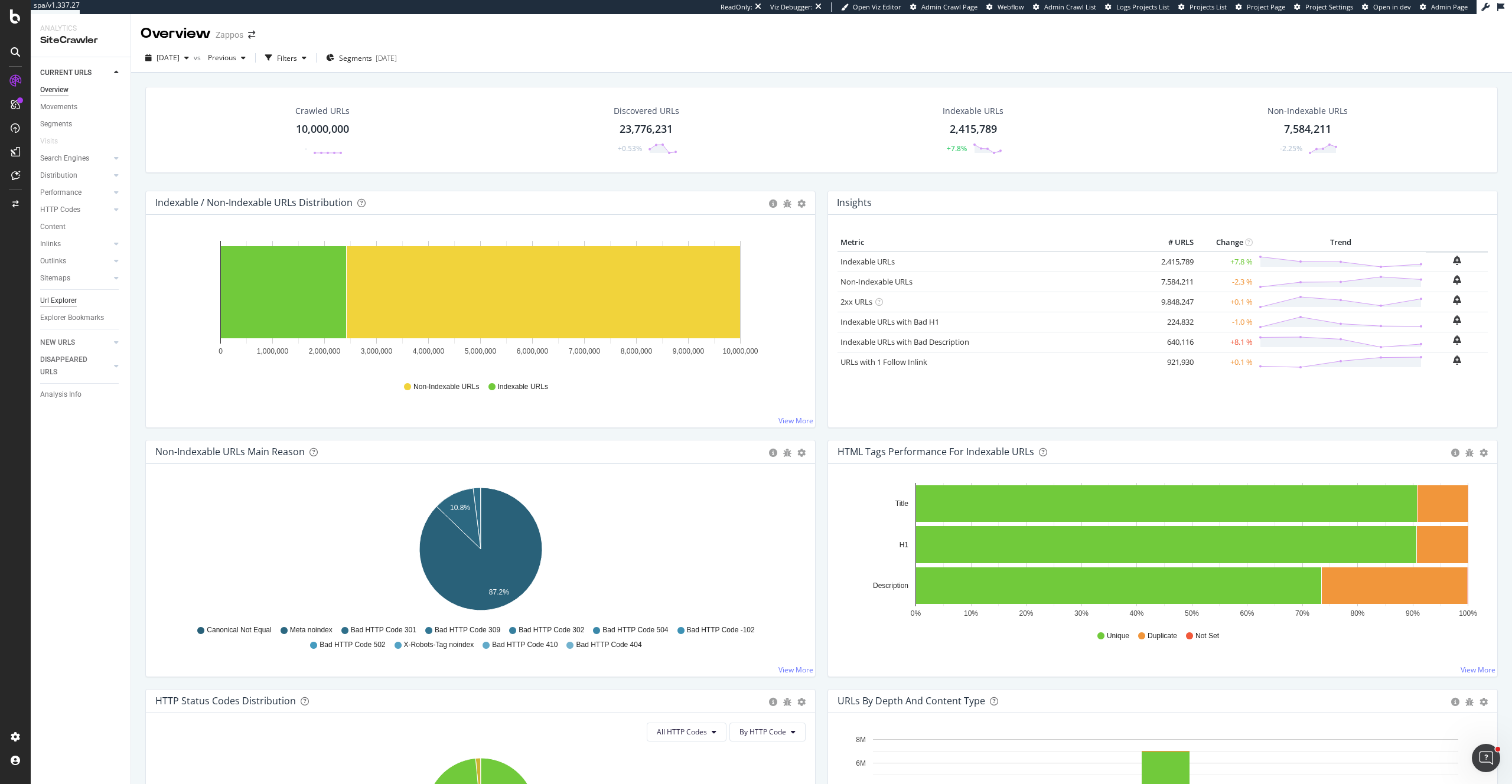
drag, startPoint x: 63, startPoint y: 297, endPoint x: 74, endPoint y: 297, distance: 11.0
click at [63, 297] on div "Url Explorer" at bounding box center [58, 301] width 37 height 13
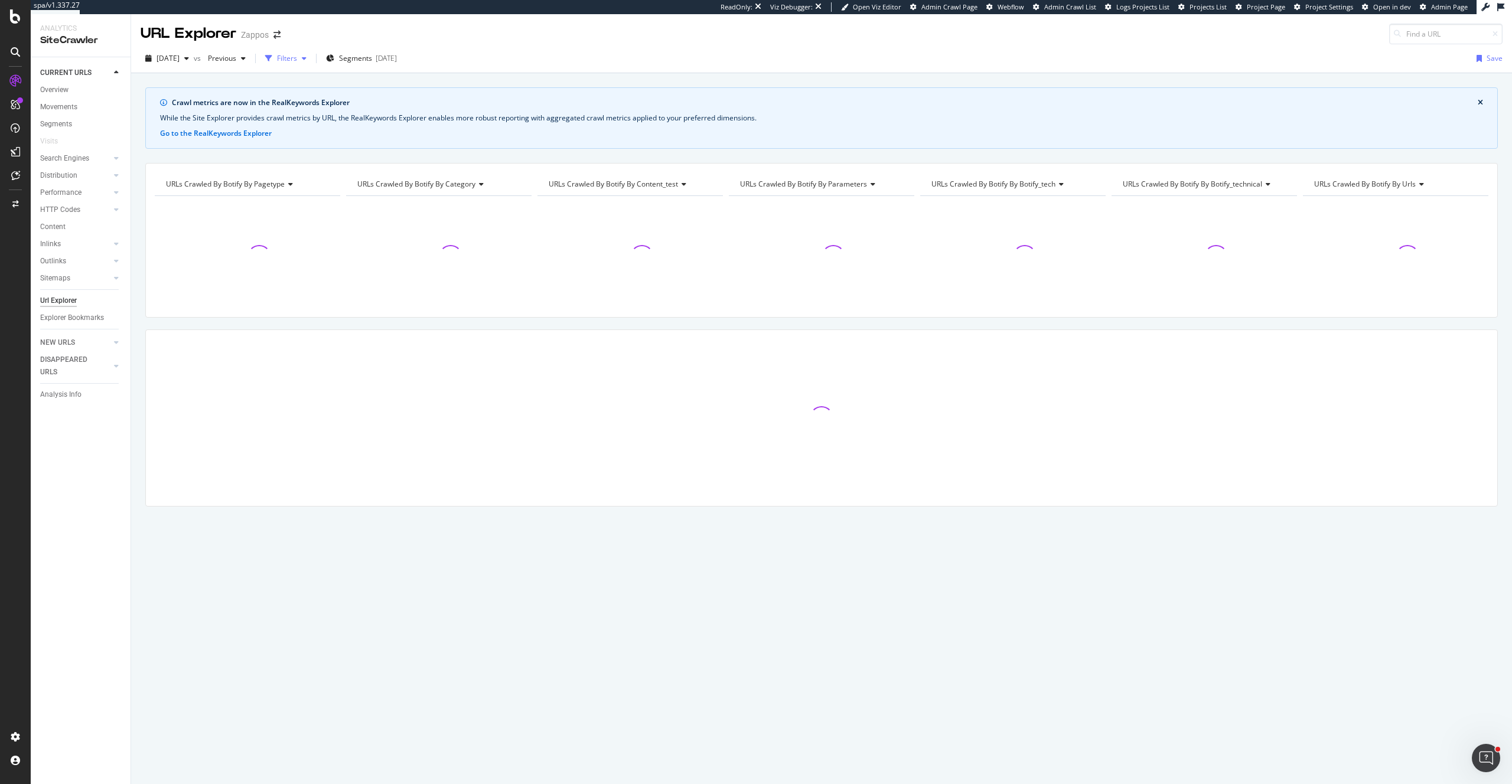
click at [297, 56] on div "Filters" at bounding box center [287, 58] width 20 height 10
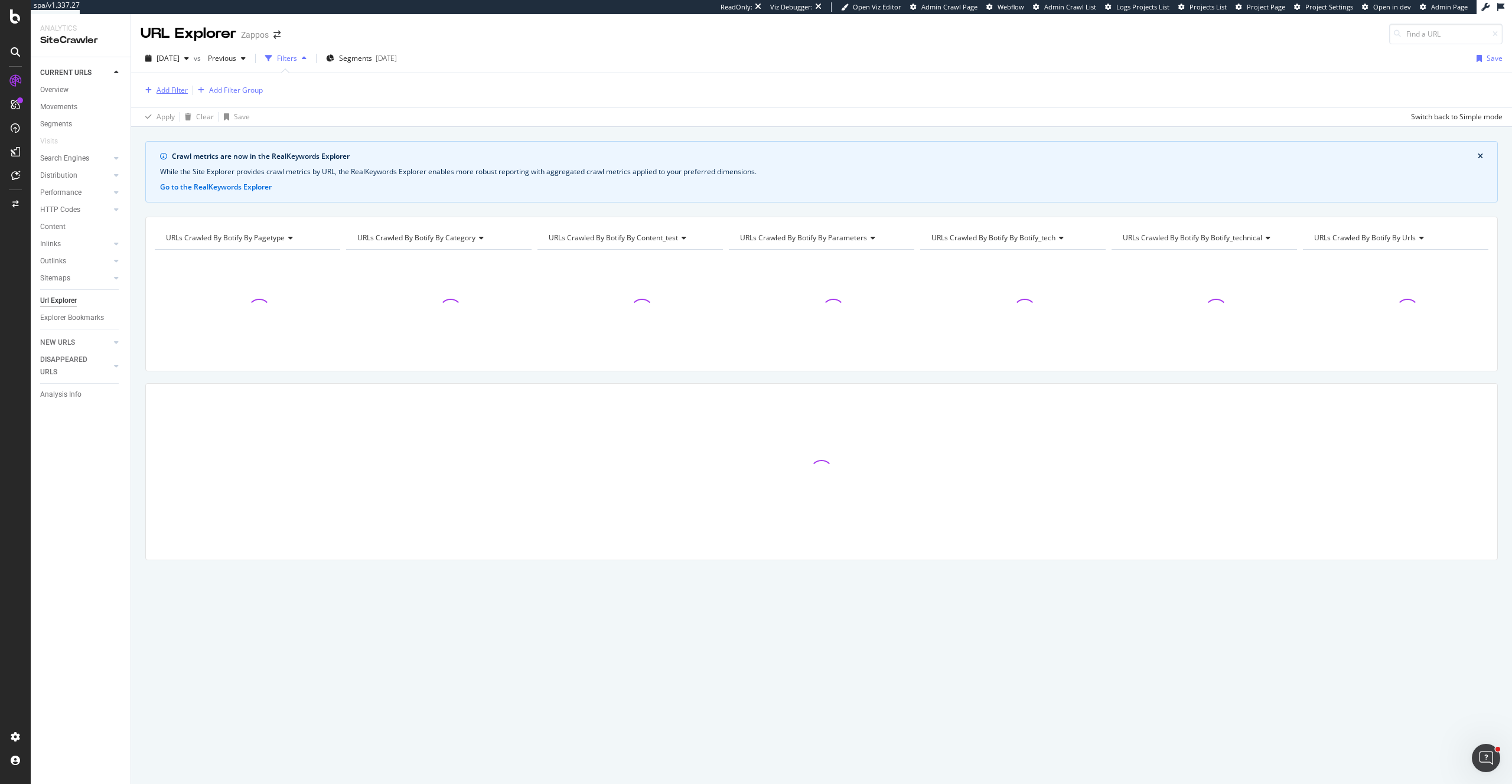
click at [172, 88] on div "Add Filter" at bounding box center [172, 90] width 31 height 10
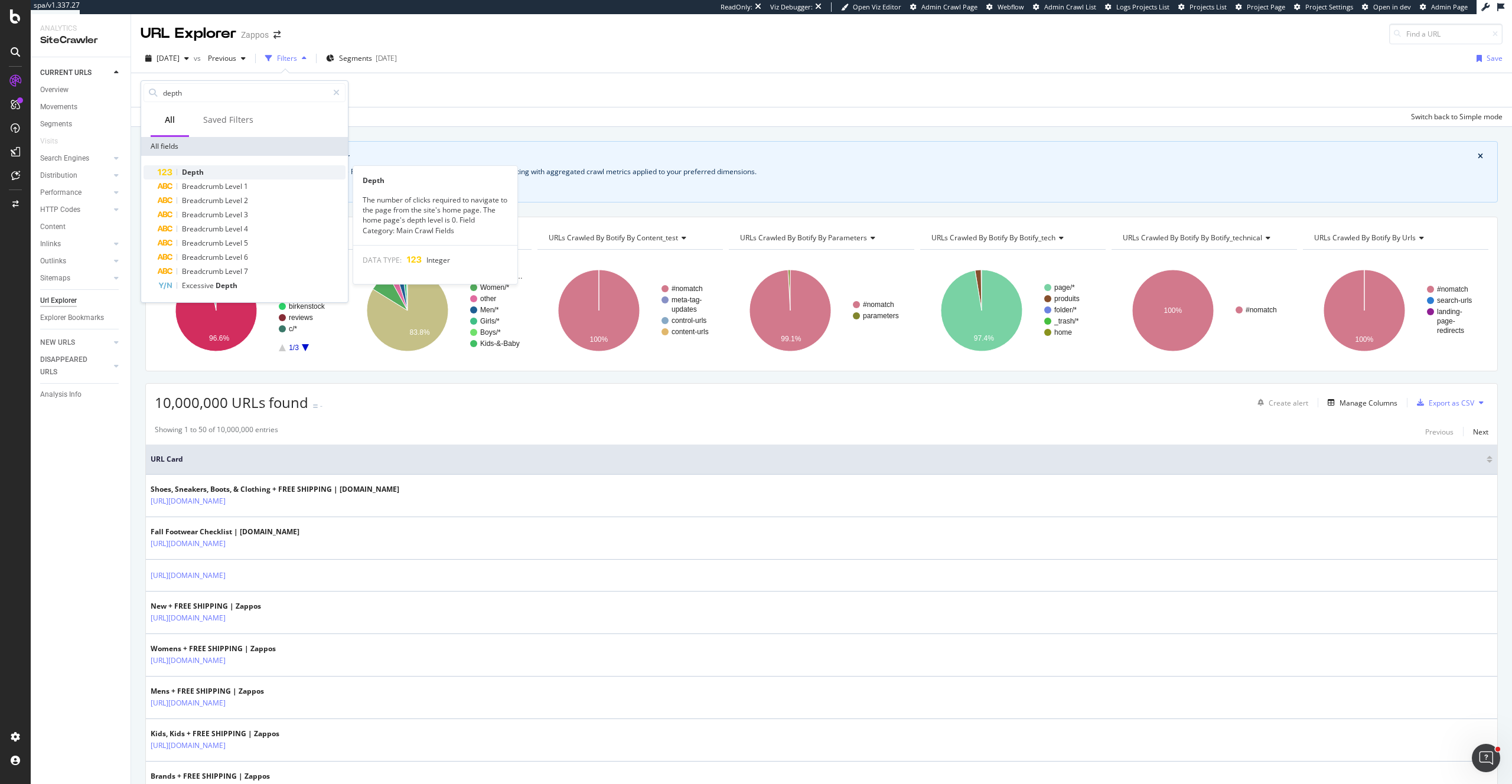
type input "depth"
click at [199, 174] on span "Depth" at bounding box center [193, 172] width 22 height 10
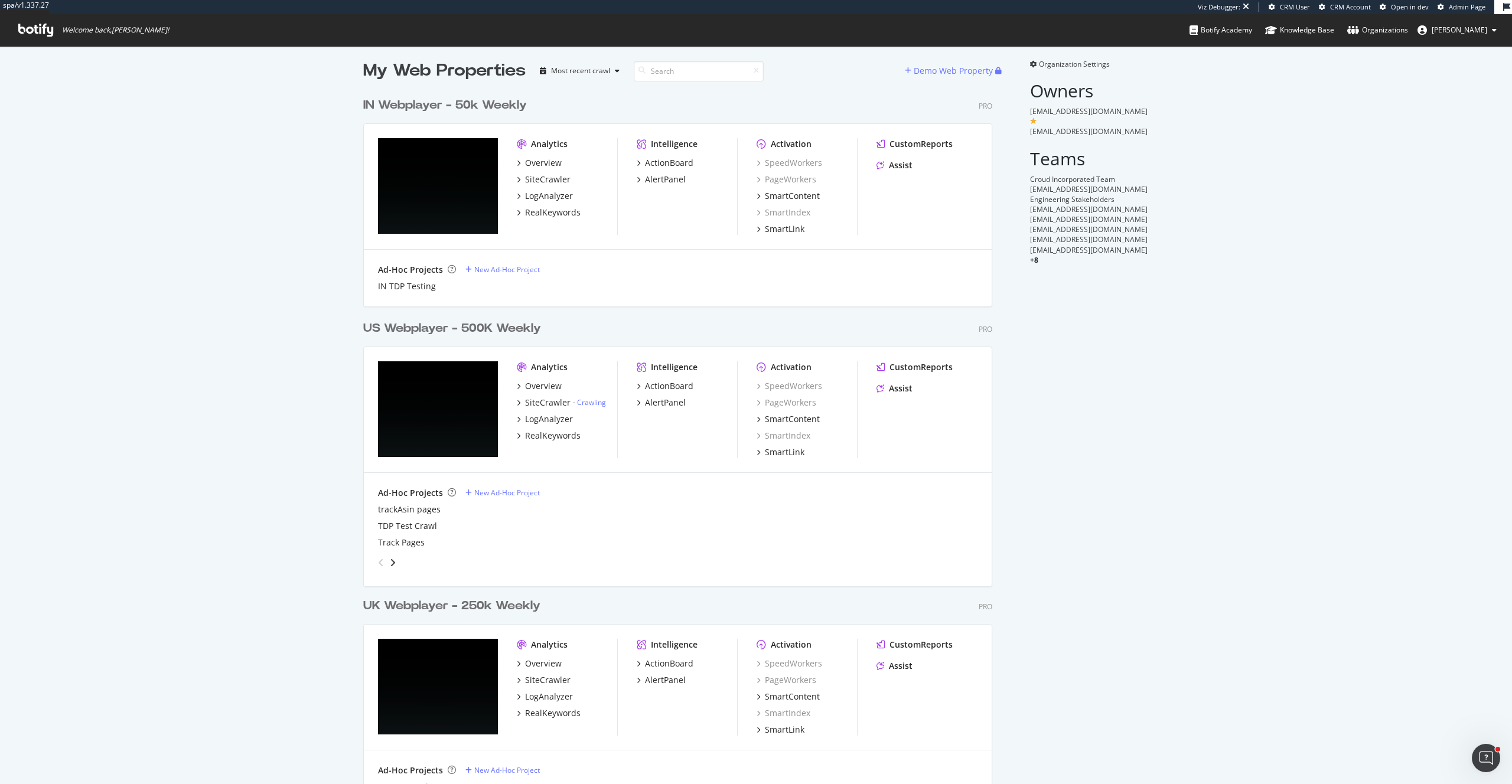
scroll to position [9, 0]
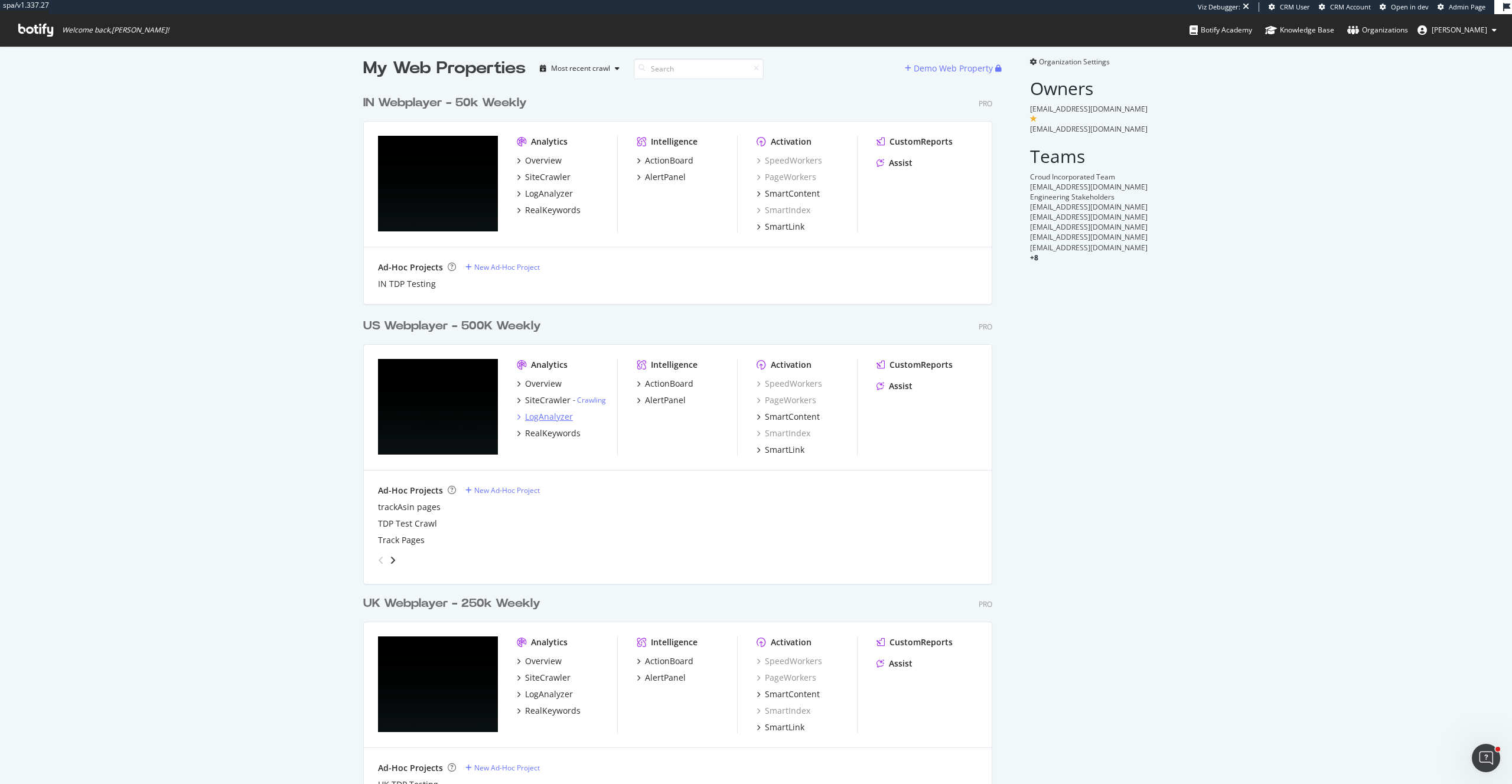
click at [545, 419] on div "LogAnalyzer" at bounding box center [549, 416] width 48 height 12
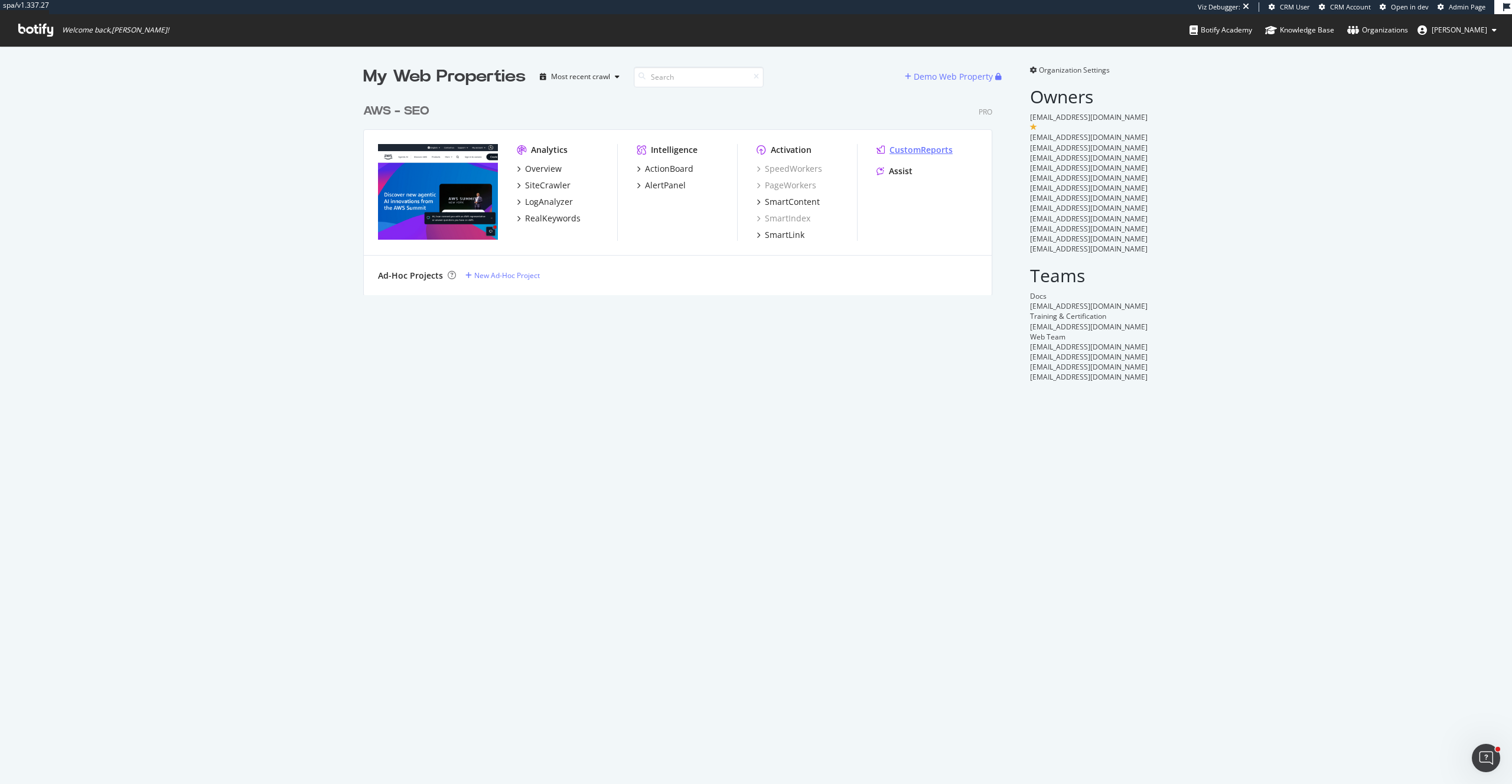
click at [928, 155] on div "CustomReports" at bounding box center [921, 149] width 63 height 12
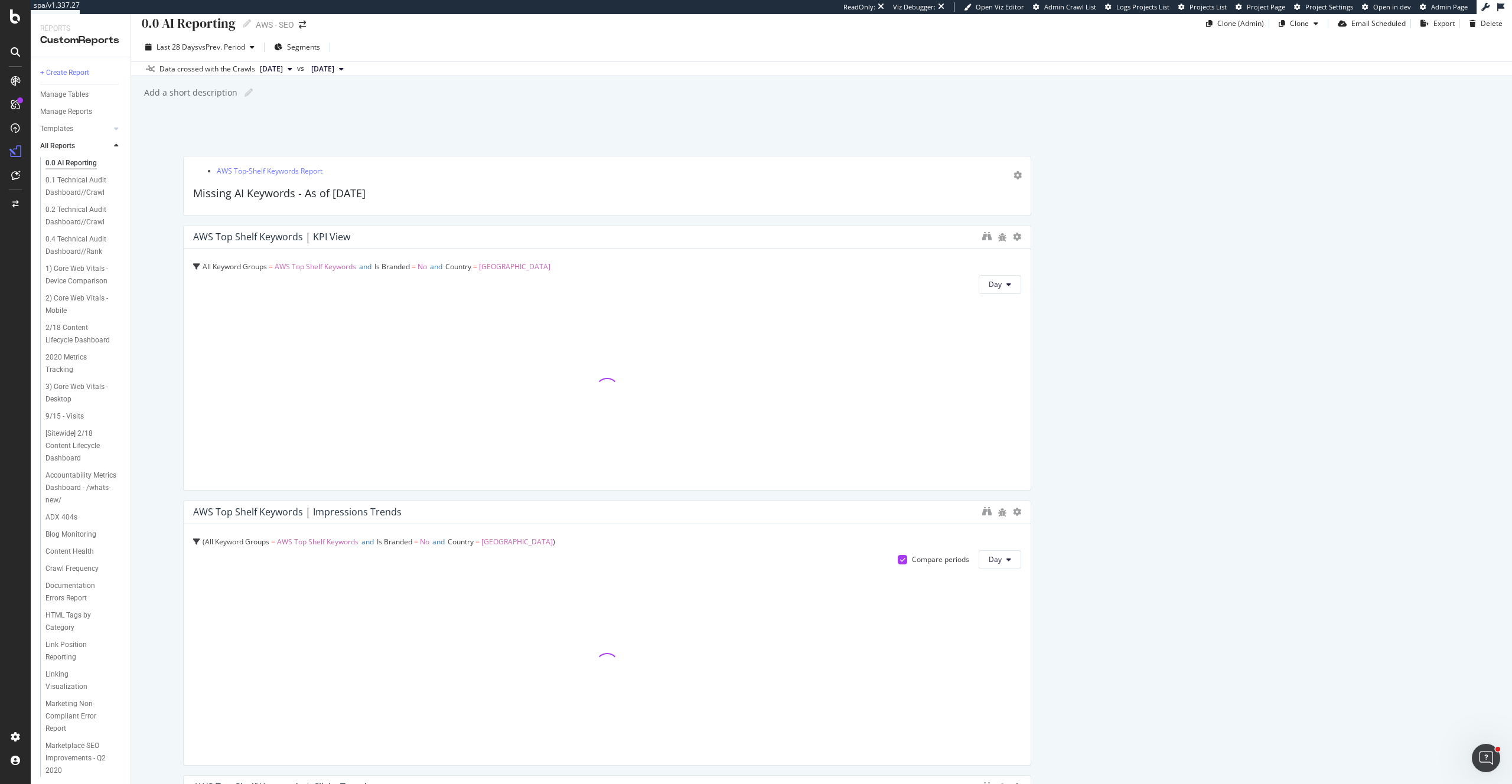
scroll to position [10, 0]
click at [54, 135] on div "Templates" at bounding box center [56, 129] width 33 height 13
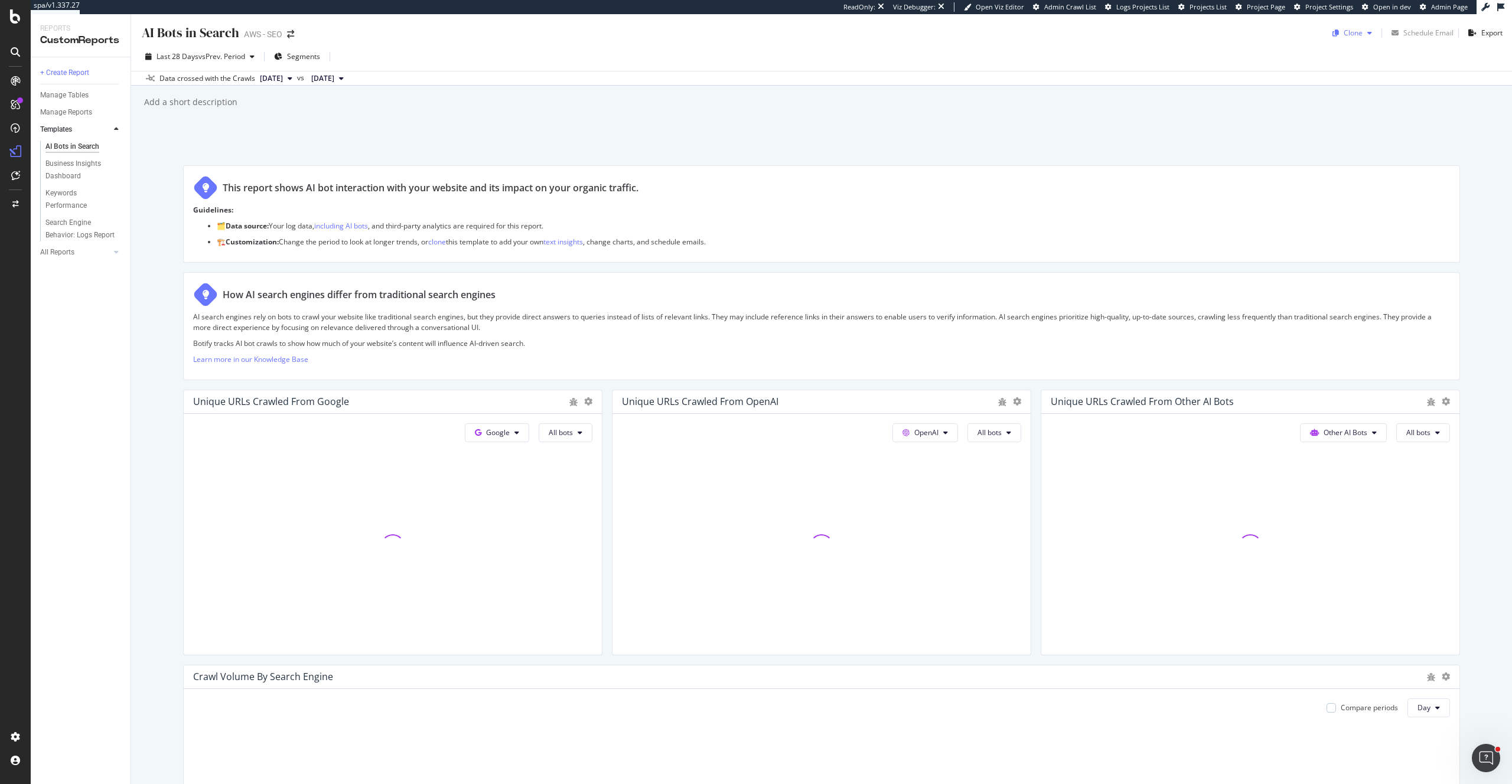
click at [1354, 36] on div "Clone" at bounding box center [1353, 32] width 19 height 10
click at [1362, 143] on span "AWS - SEO" at bounding box center [1399, 140] width 124 height 13
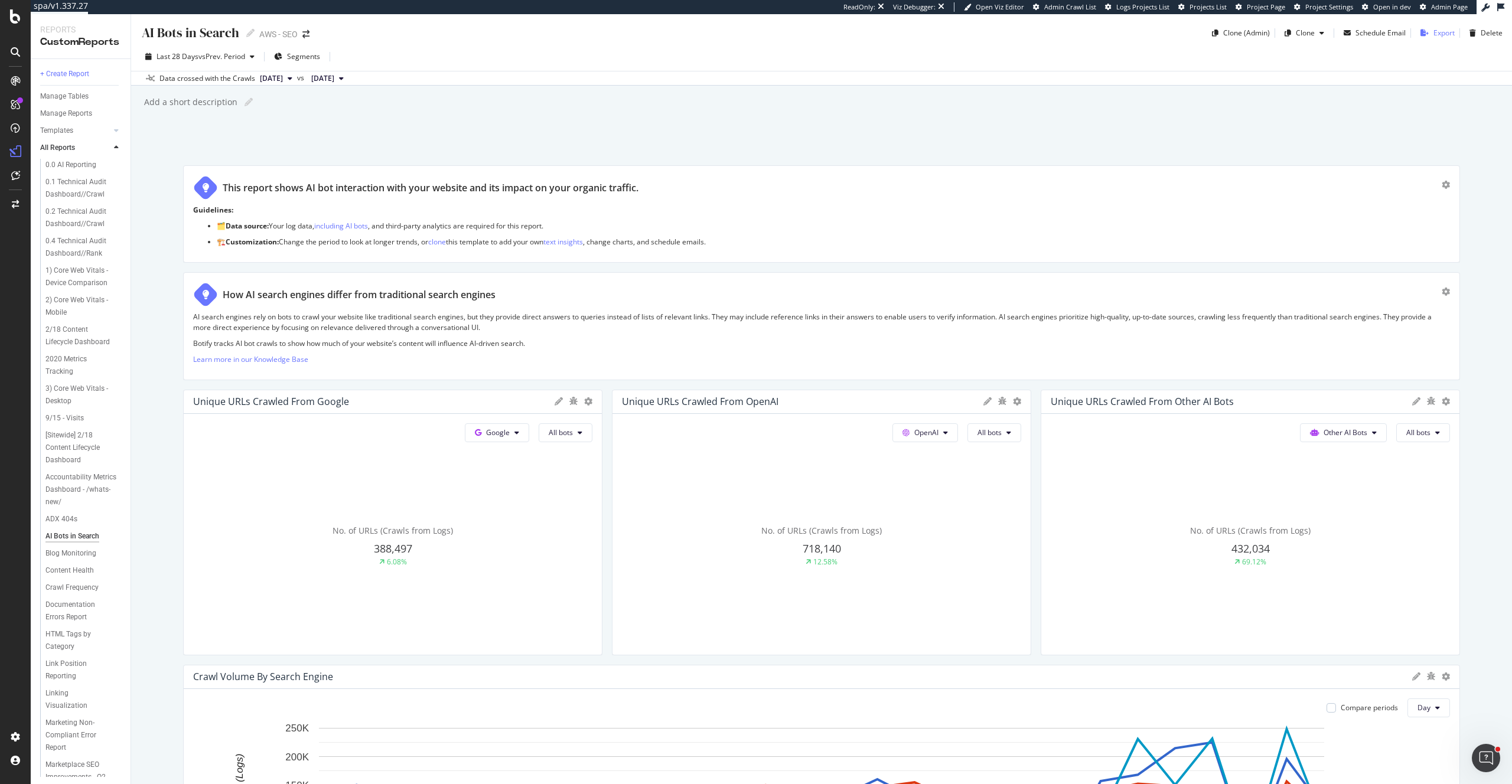
click at [1432, 35] on div "button" at bounding box center [1424, 33] width 18 height 7
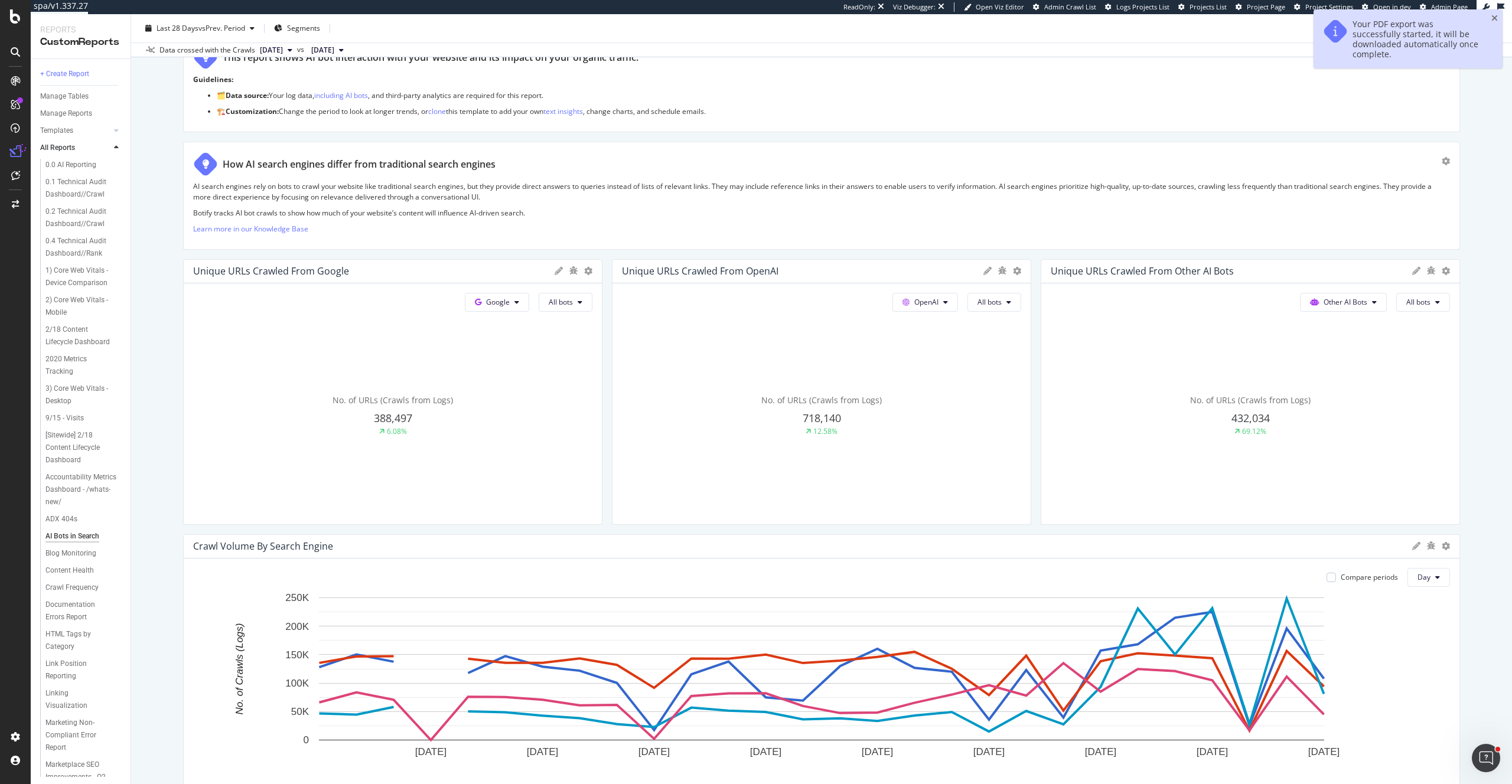
scroll to position [95, 0]
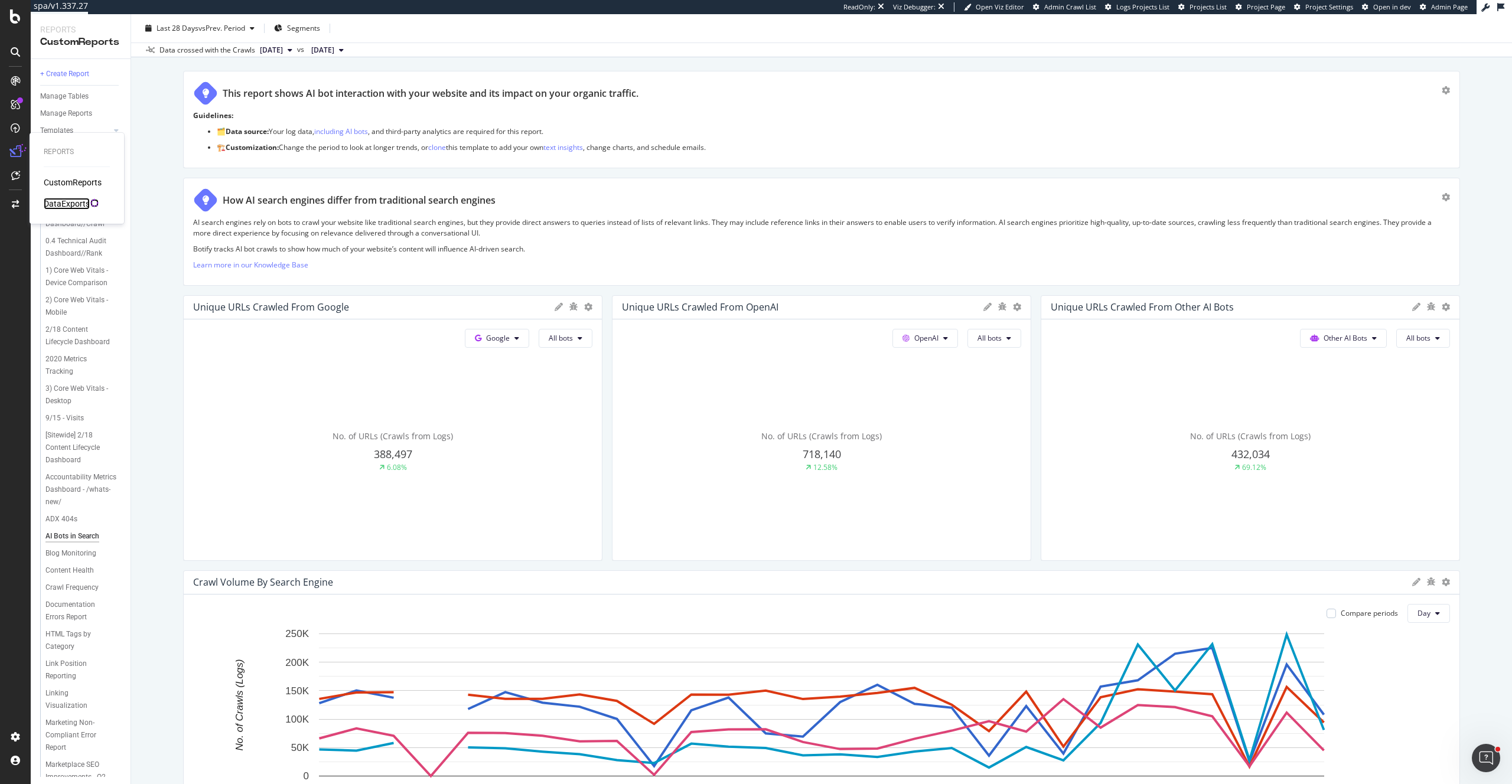
click at [51, 203] on div "DataExports" at bounding box center [67, 203] width 46 height 12
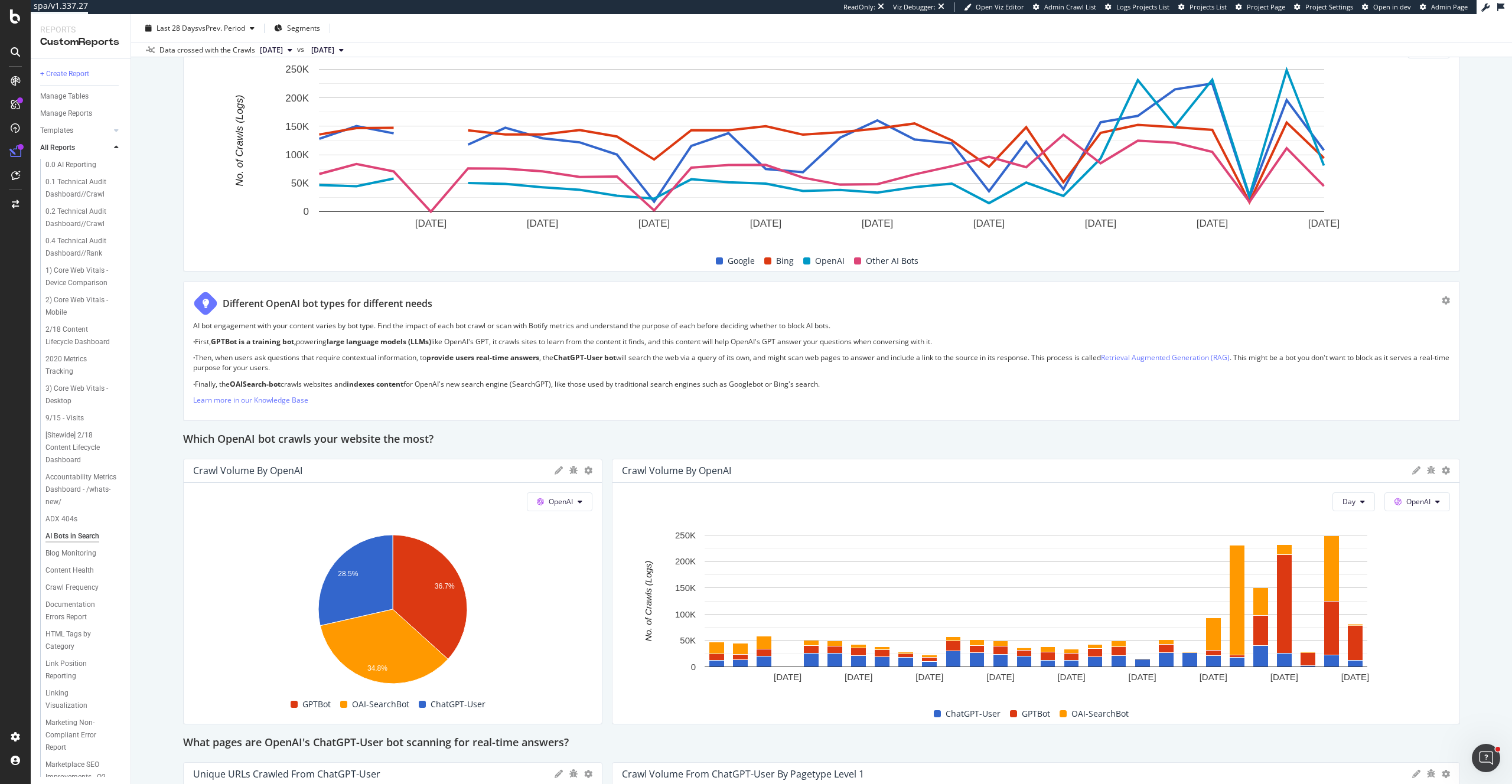
scroll to position [1751, 0]
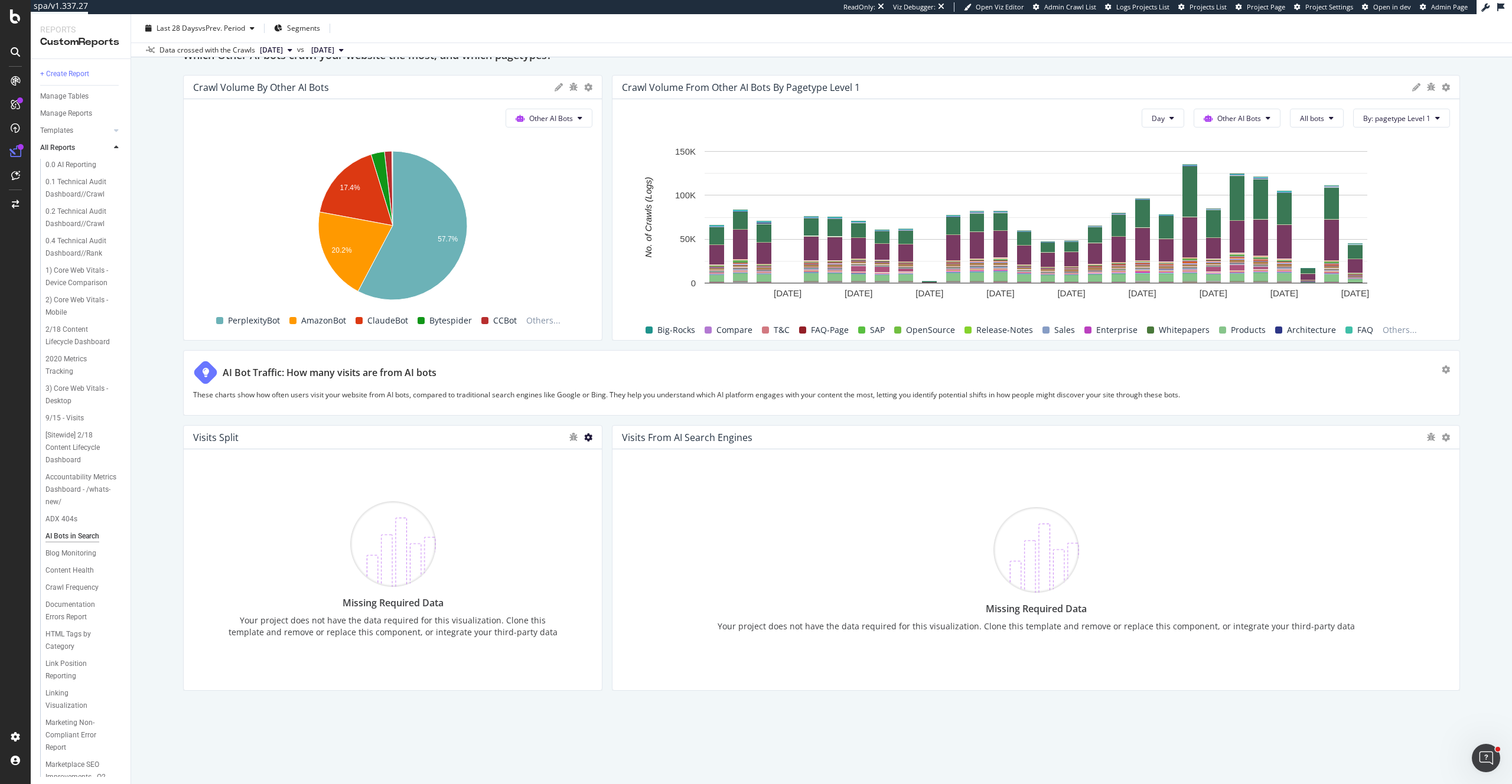
click at [587, 437] on icon at bounding box center [588, 437] width 9 height 9
click at [610, 449] on div "Delete" at bounding box center [614, 455] width 59 height 17
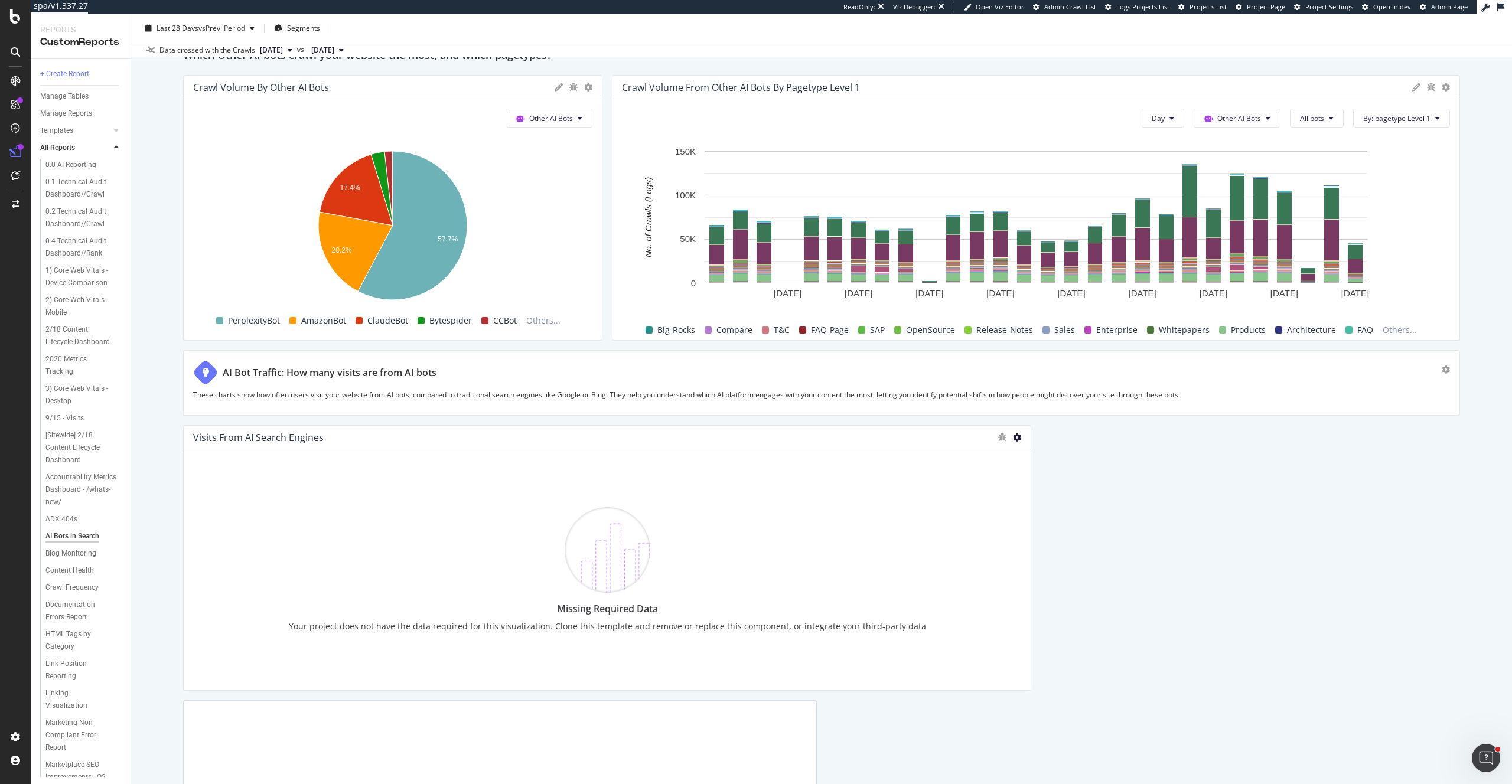
click at [1018, 437] on icon at bounding box center [1017, 437] width 9 height 9
click at [1035, 457] on span at bounding box center [1030, 456] width 14 height 14
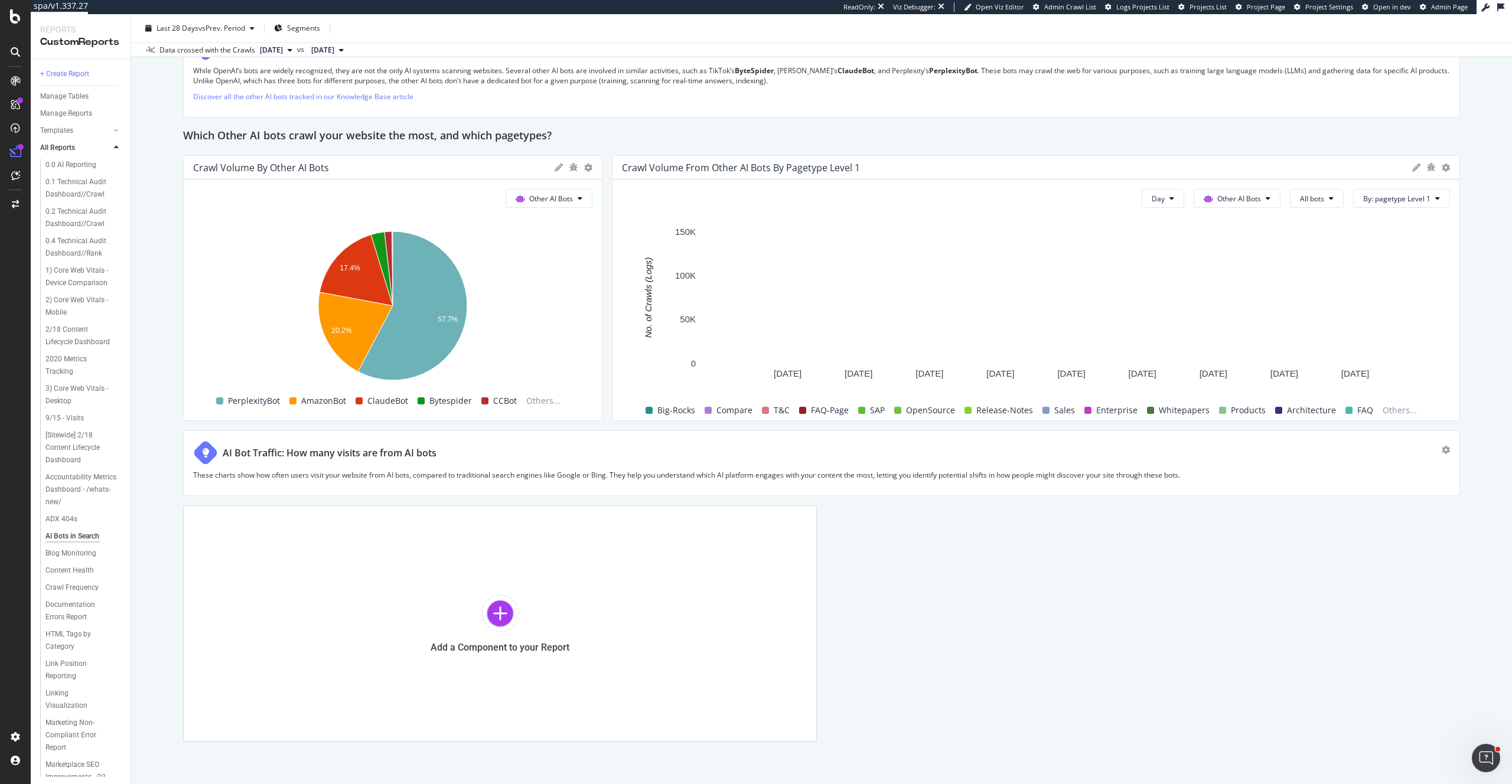
scroll to position [1668, 0]
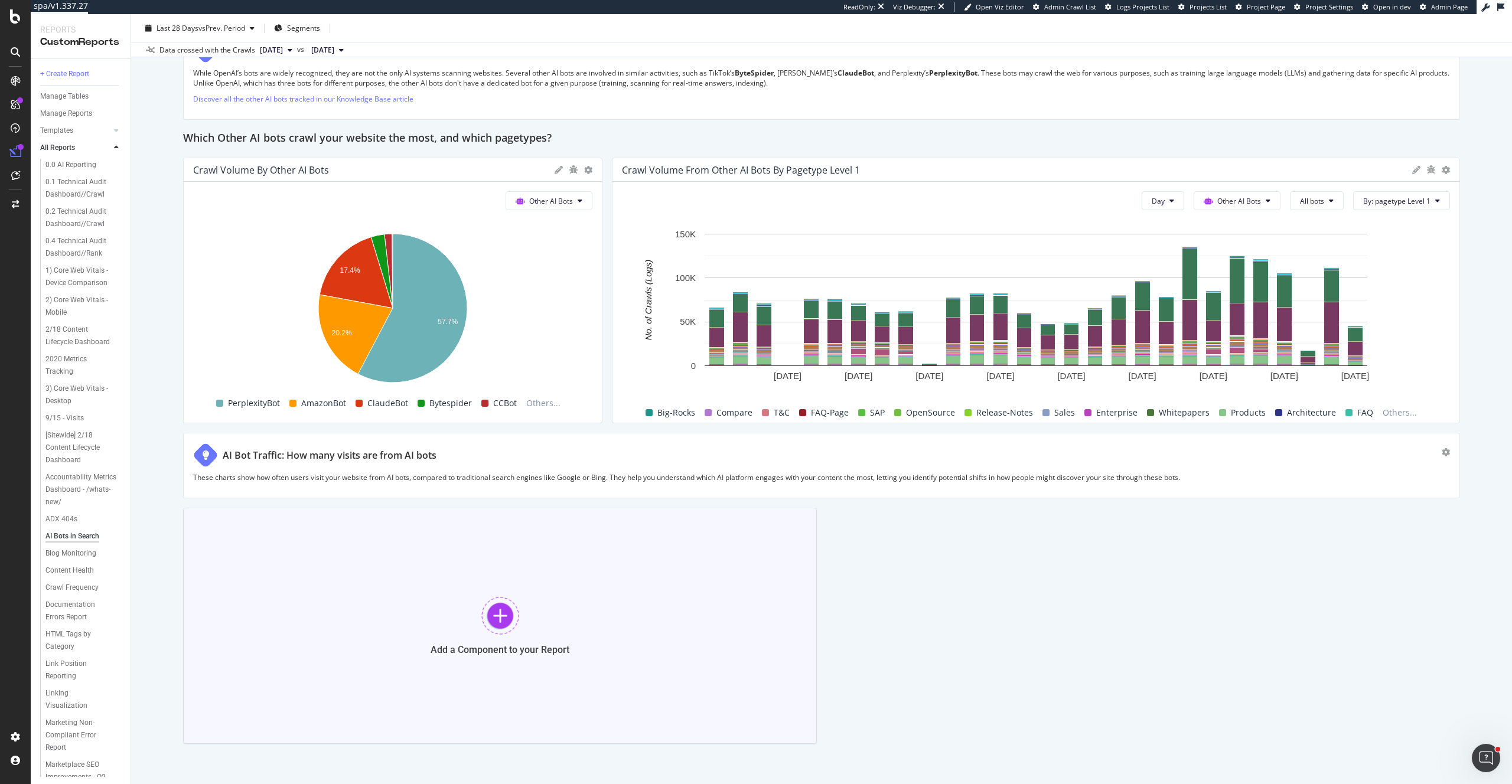
click at [497, 619] on div at bounding box center [500, 616] width 38 height 38
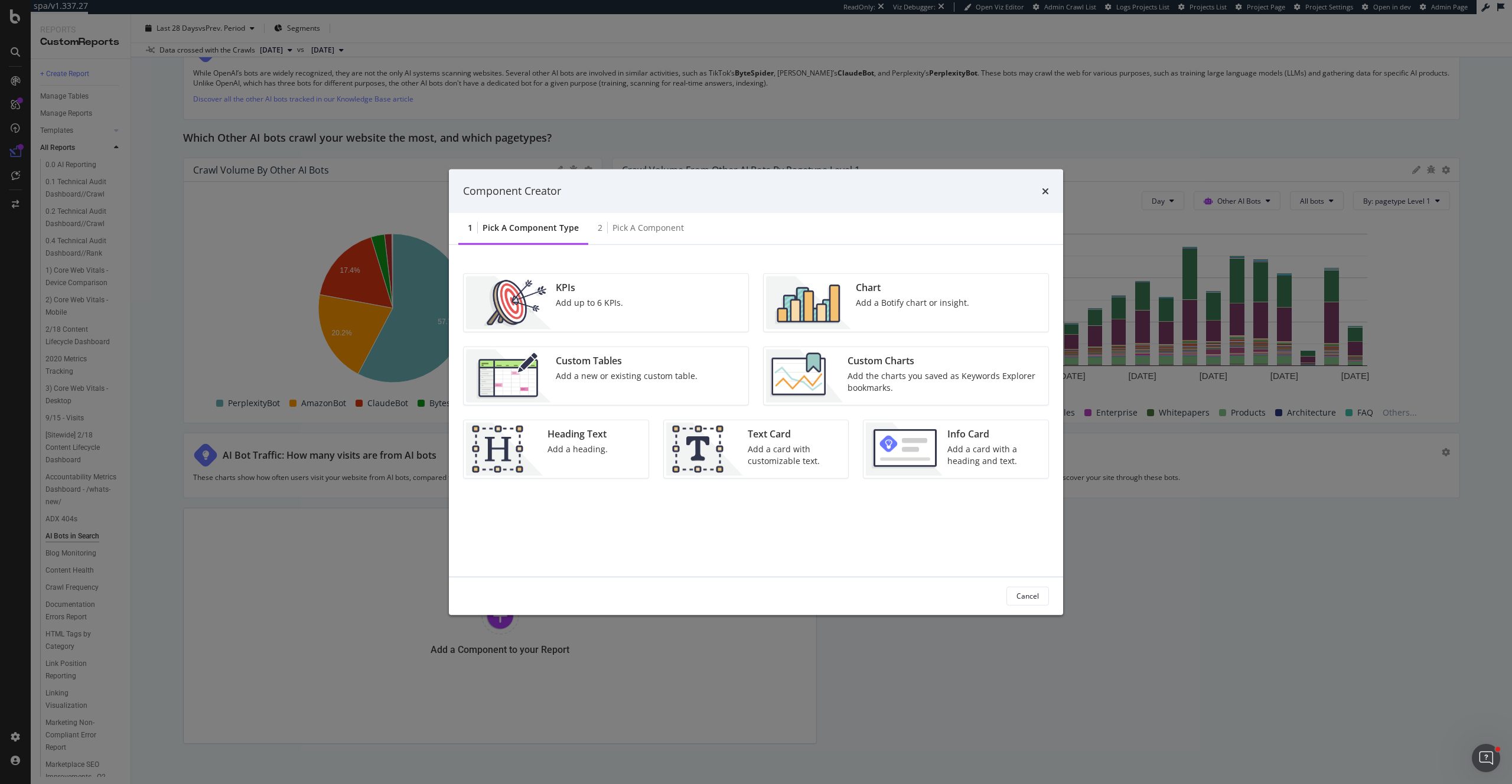
click at [956, 302] on div "Add a Botify chart or insight." at bounding box center [913, 302] width 113 height 12
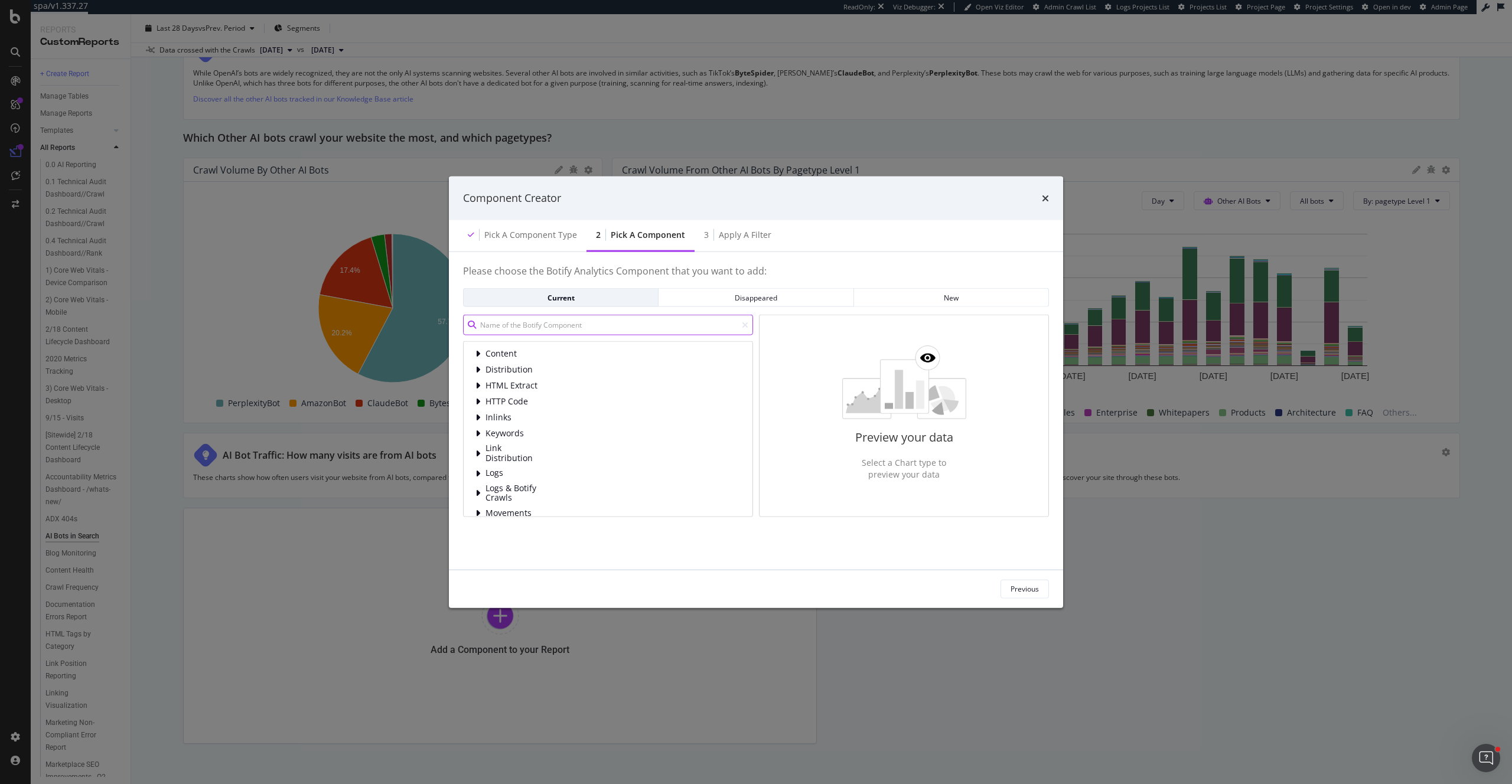
click at [592, 329] on input "modal" at bounding box center [608, 325] width 290 height 20
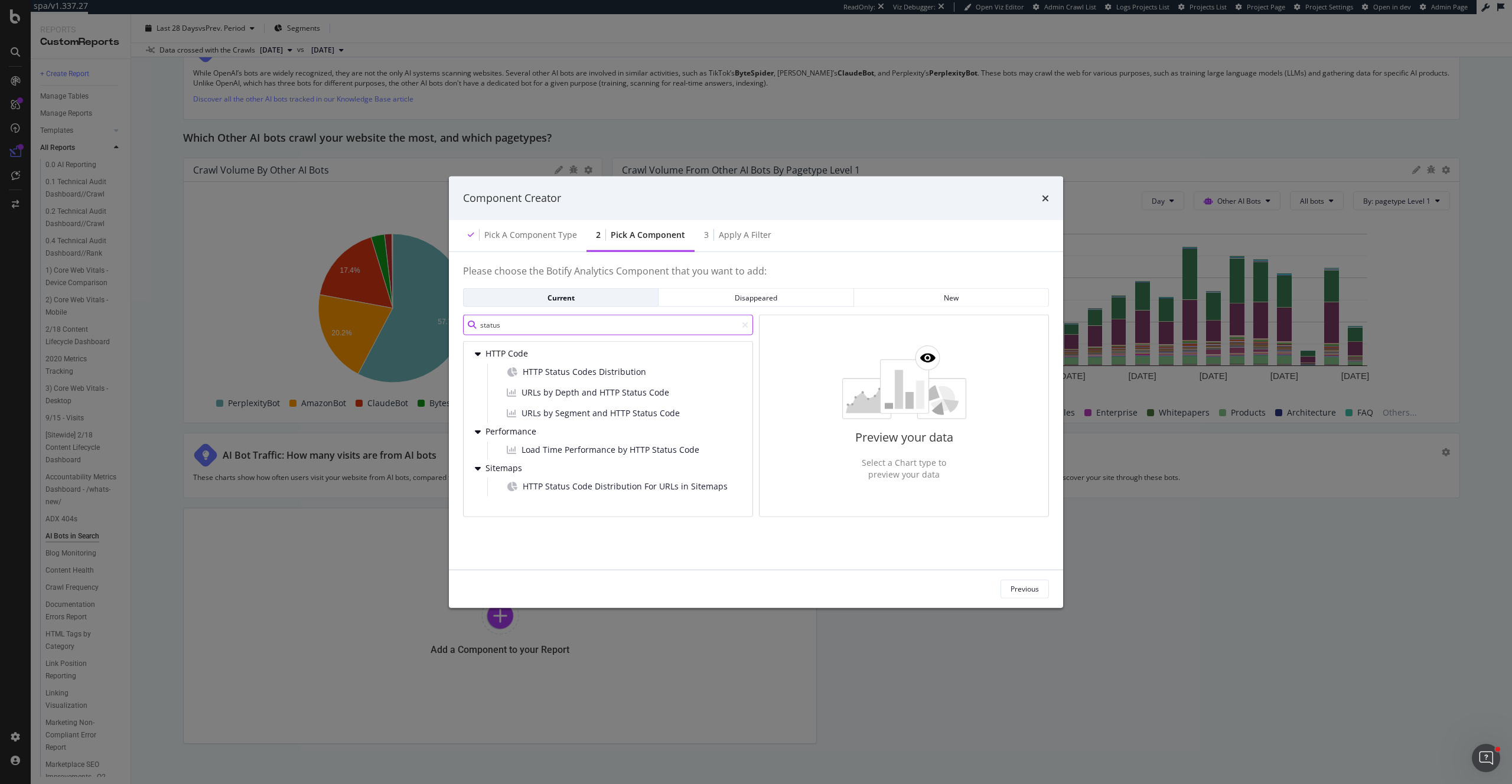
click at [517, 327] on input "status" at bounding box center [608, 325] width 290 height 20
type input "log"
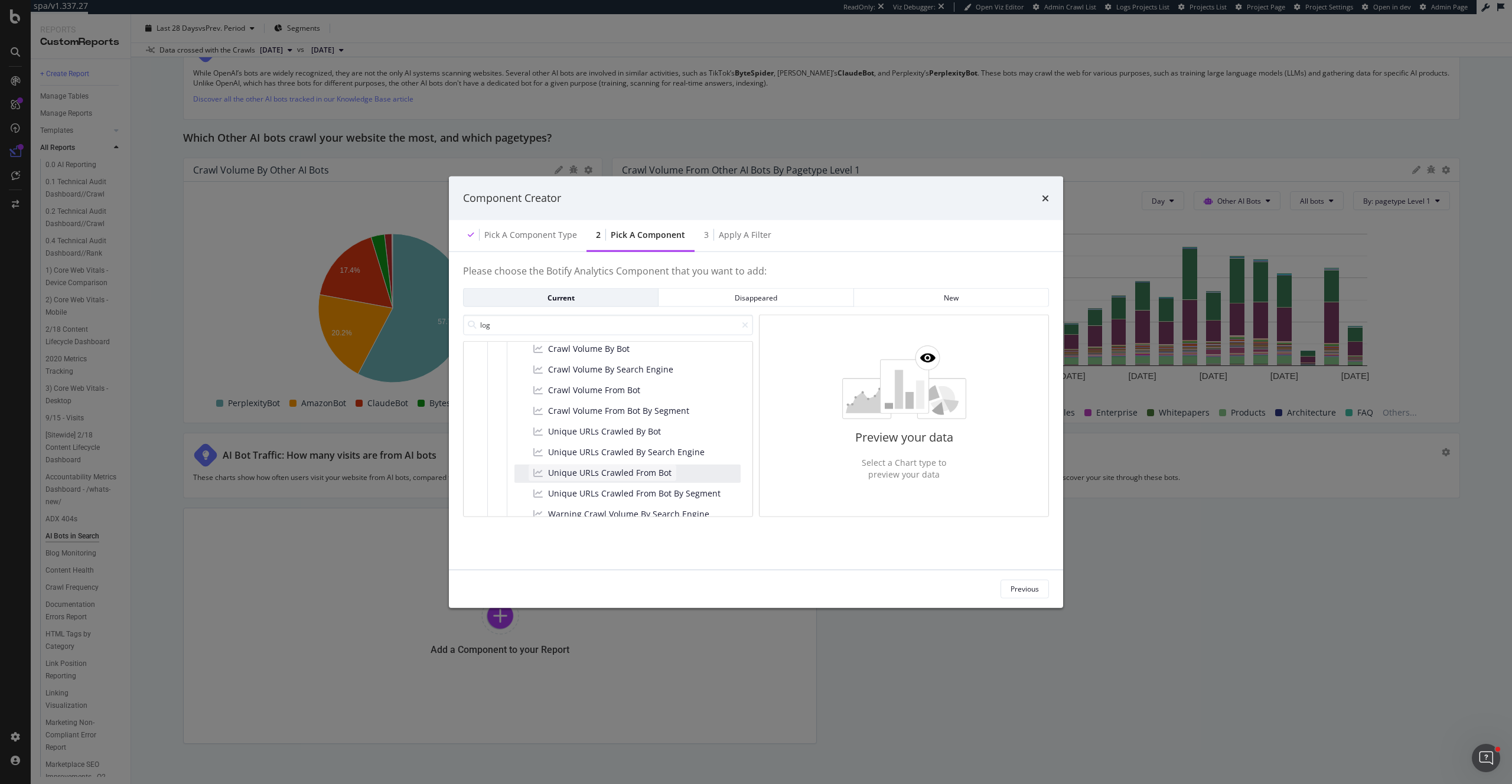
click at [661, 476] on span "Unique URLs Crawled From Bot" at bounding box center [610, 473] width 124 height 12
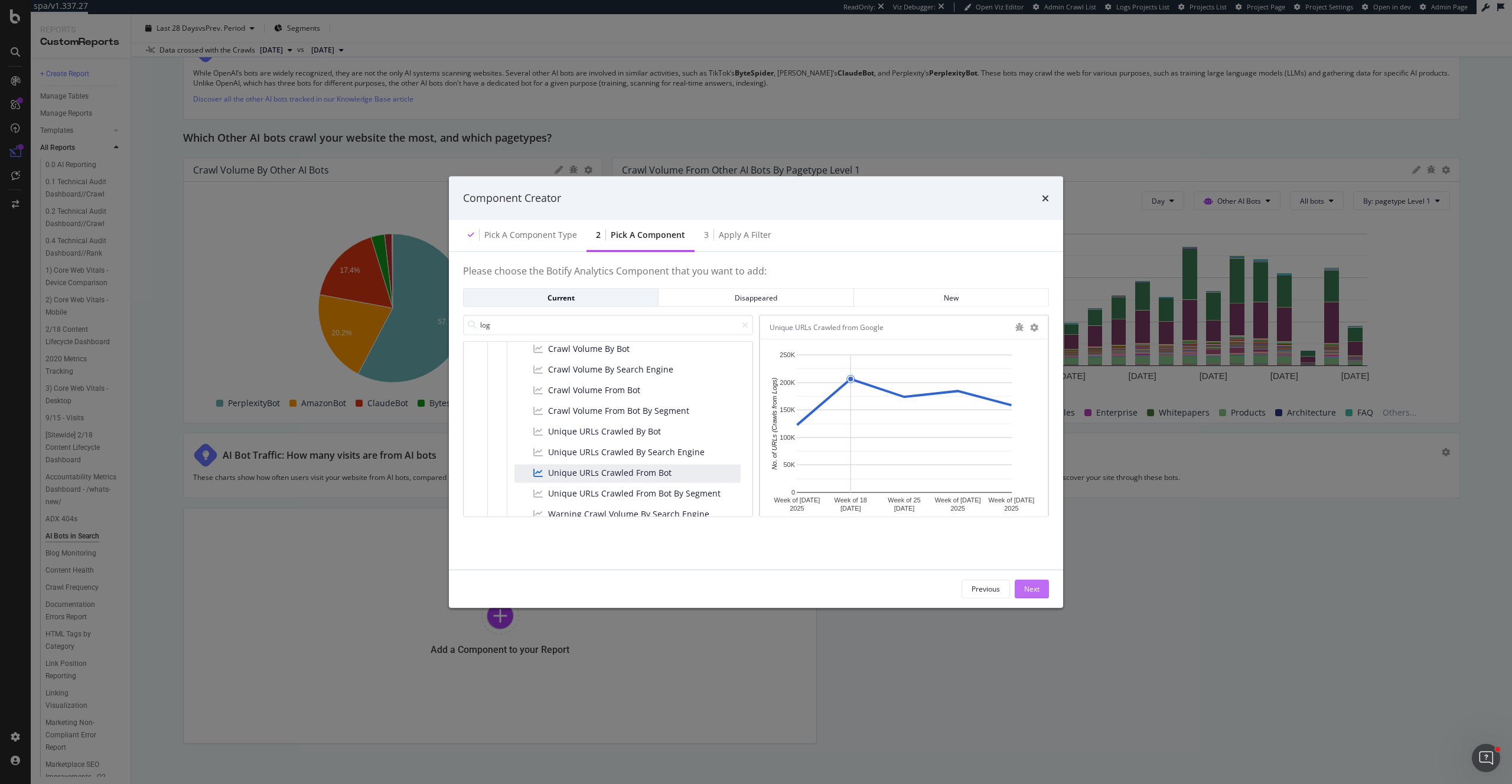
click at [1037, 586] on div "Next" at bounding box center [1032, 588] width 16 height 10
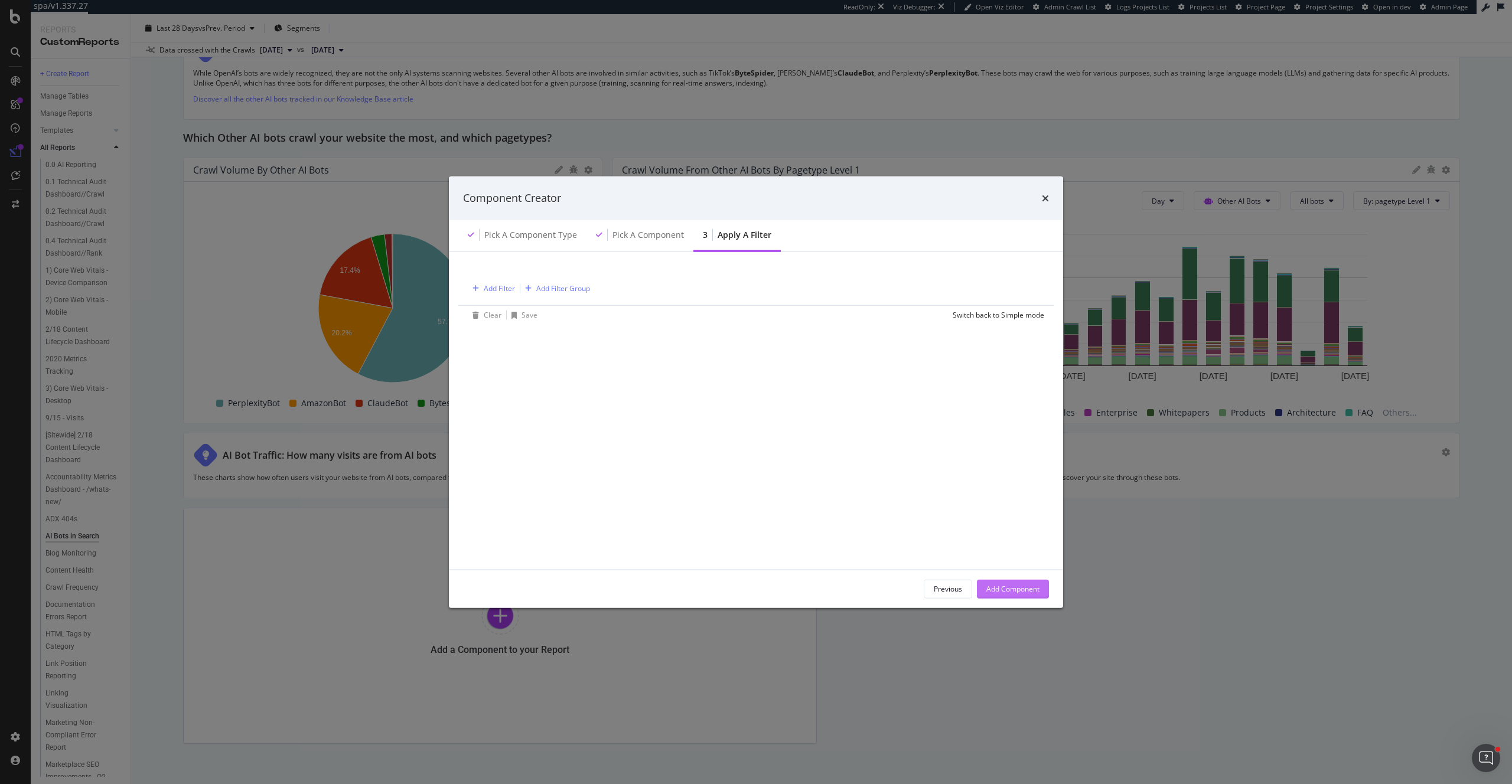
click at [1034, 592] on div "Add Component" at bounding box center [1013, 588] width 53 height 10
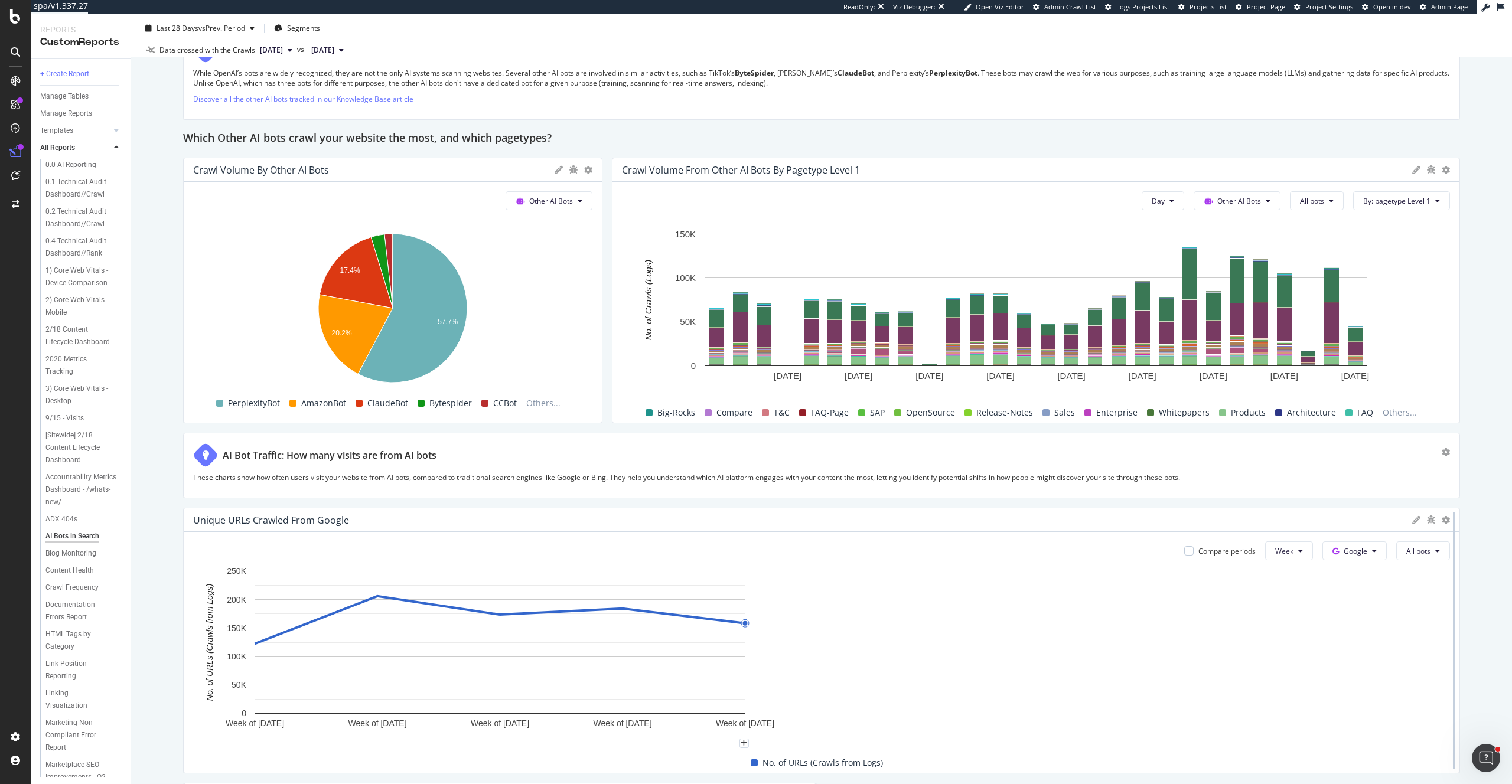
drag, startPoint x: 809, startPoint y: 610, endPoint x: 1449, endPoint y: 584, distance: 640.5
click at [1449, 584] on div at bounding box center [1454, 641] width 12 height 266
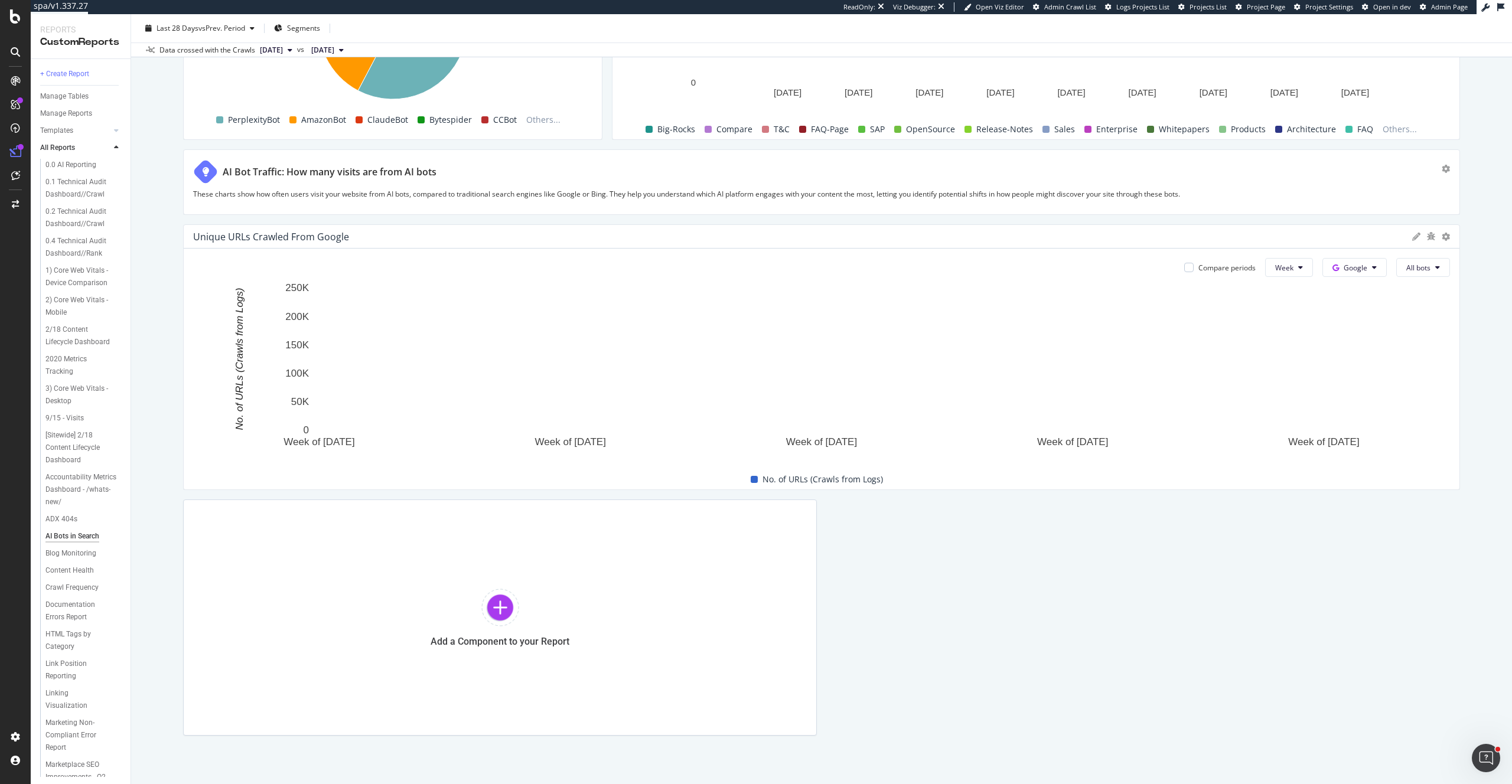
scroll to position [1924, 0]
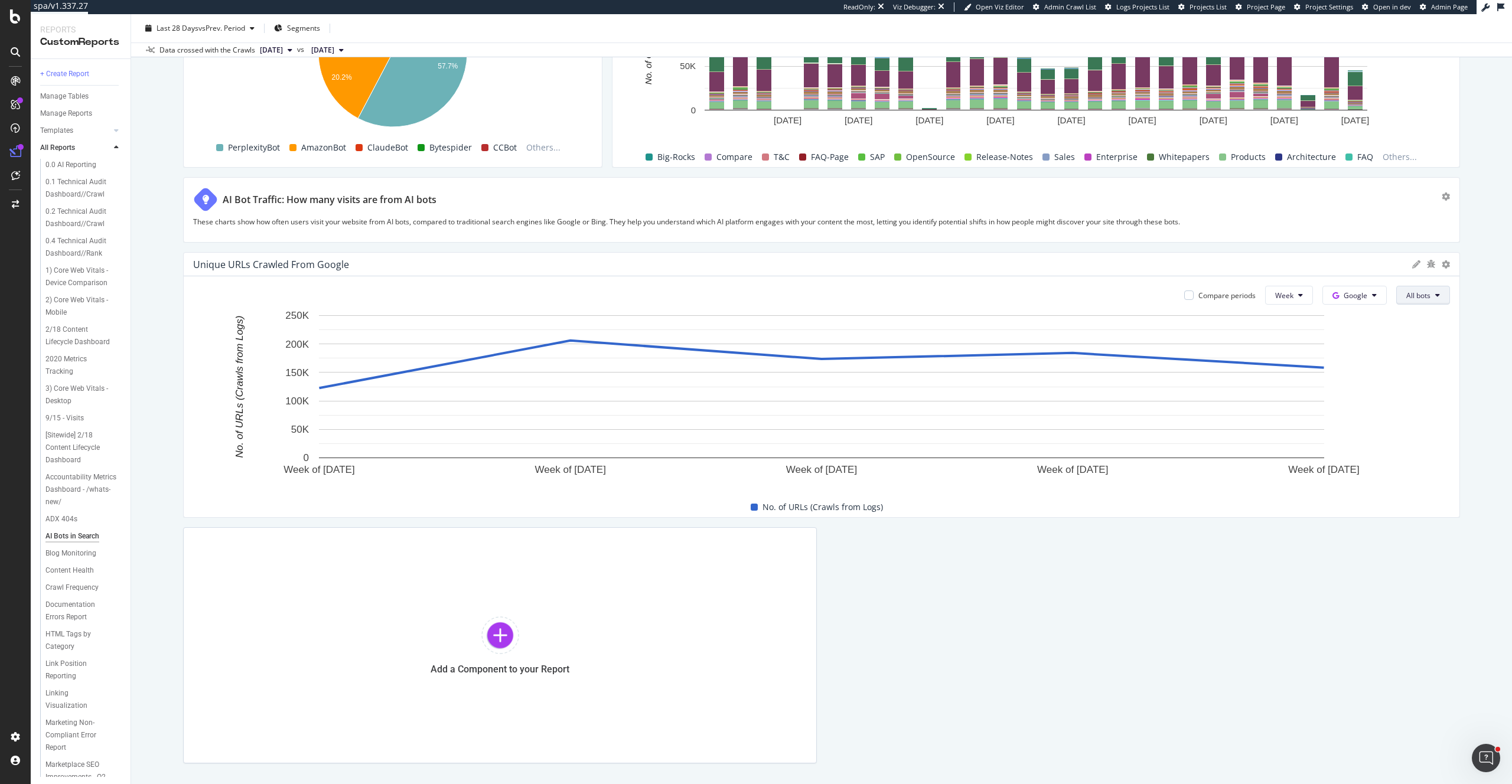
click at [1427, 296] on span "All bots" at bounding box center [1418, 295] width 24 height 10
click at [1353, 290] on button "Google" at bounding box center [1355, 295] width 64 height 19
click at [1382, 384] on span "Other AI Bots" at bounding box center [1374, 385] width 44 height 11
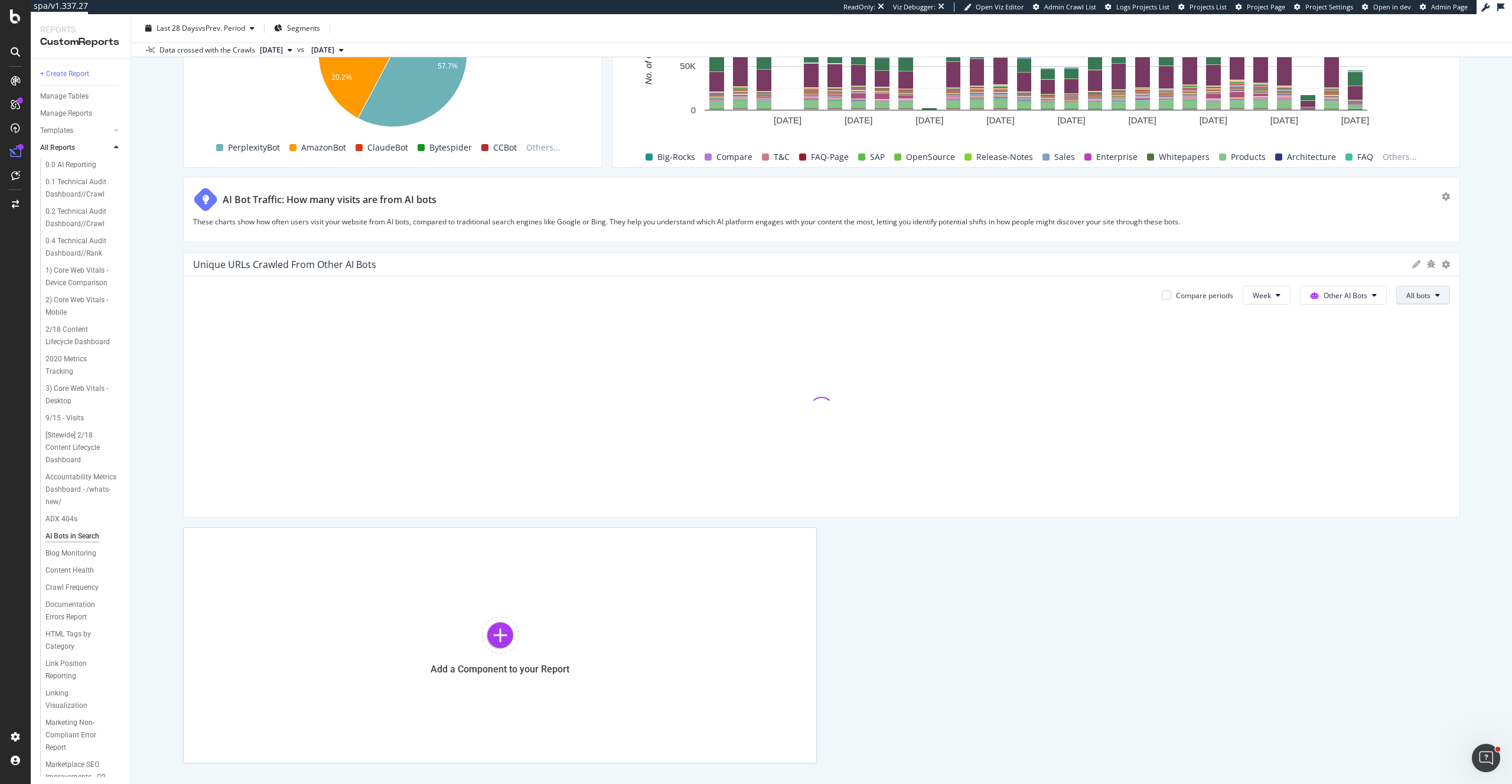
click at [1427, 302] on button "All bots" at bounding box center [1423, 295] width 54 height 19
click at [1431, 360] on span "PerplexityBot" at bounding box center [1439, 363] width 67 height 11
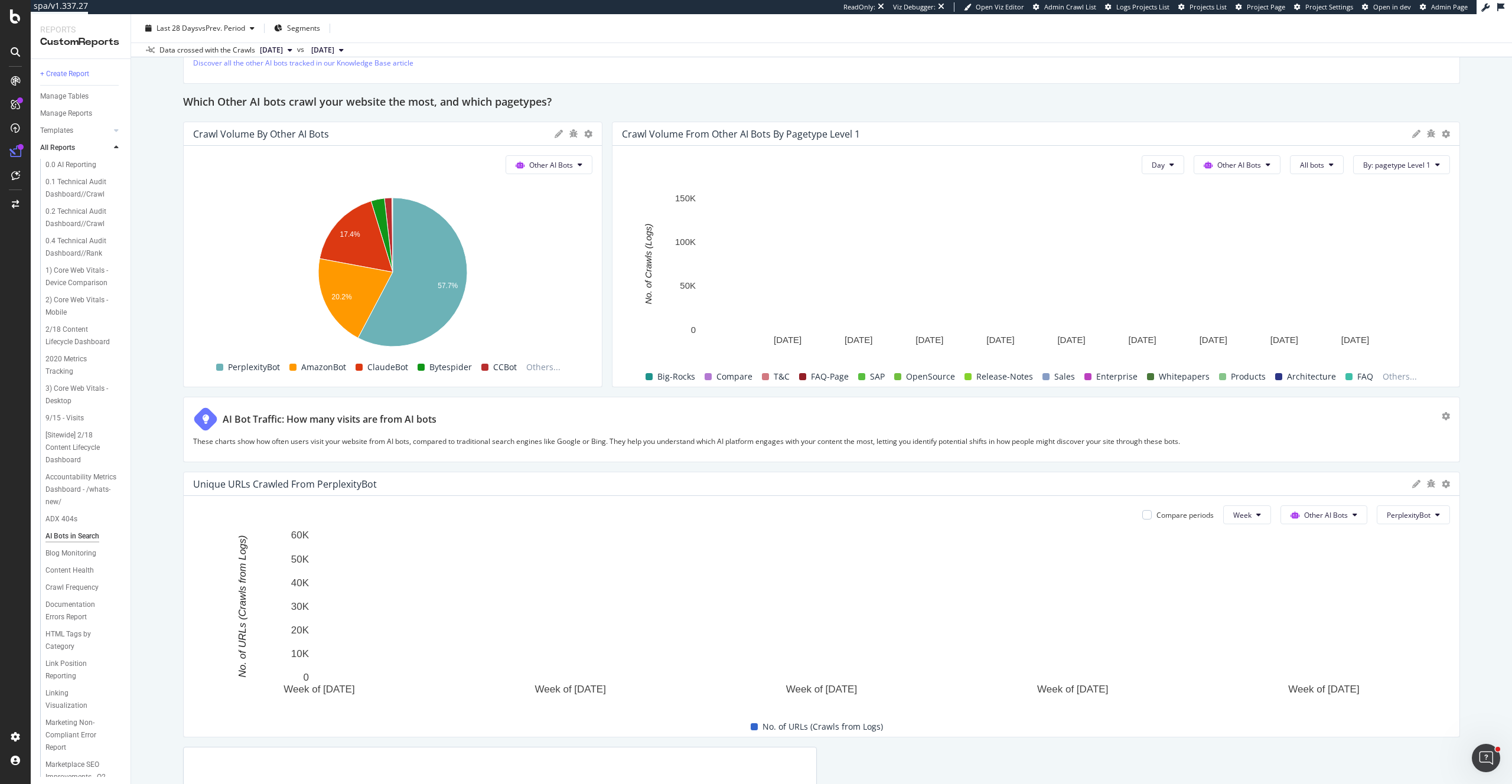
scroll to position [1701, 0]
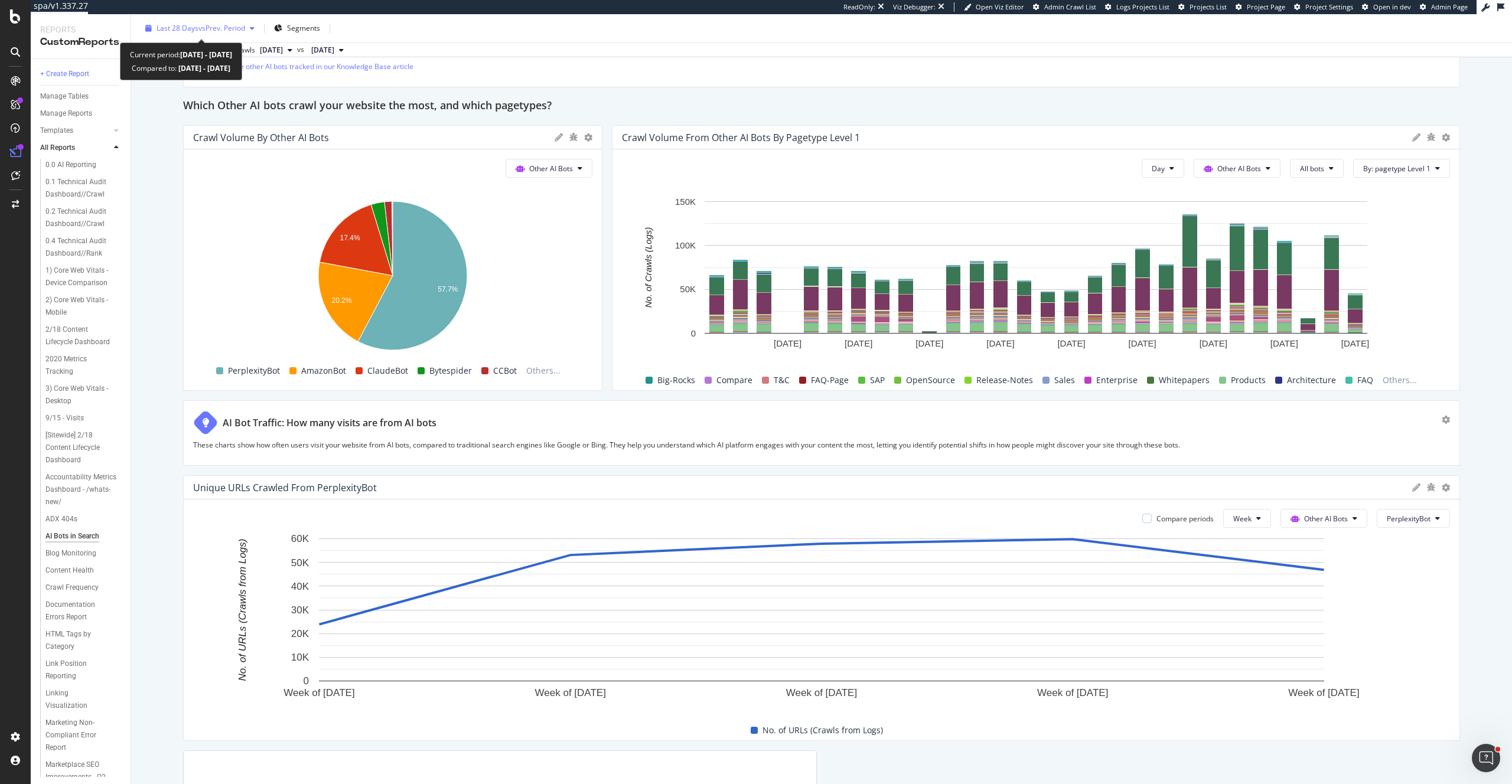
click at [237, 27] on span "vs Prev. Period" at bounding box center [222, 27] width 47 height 10
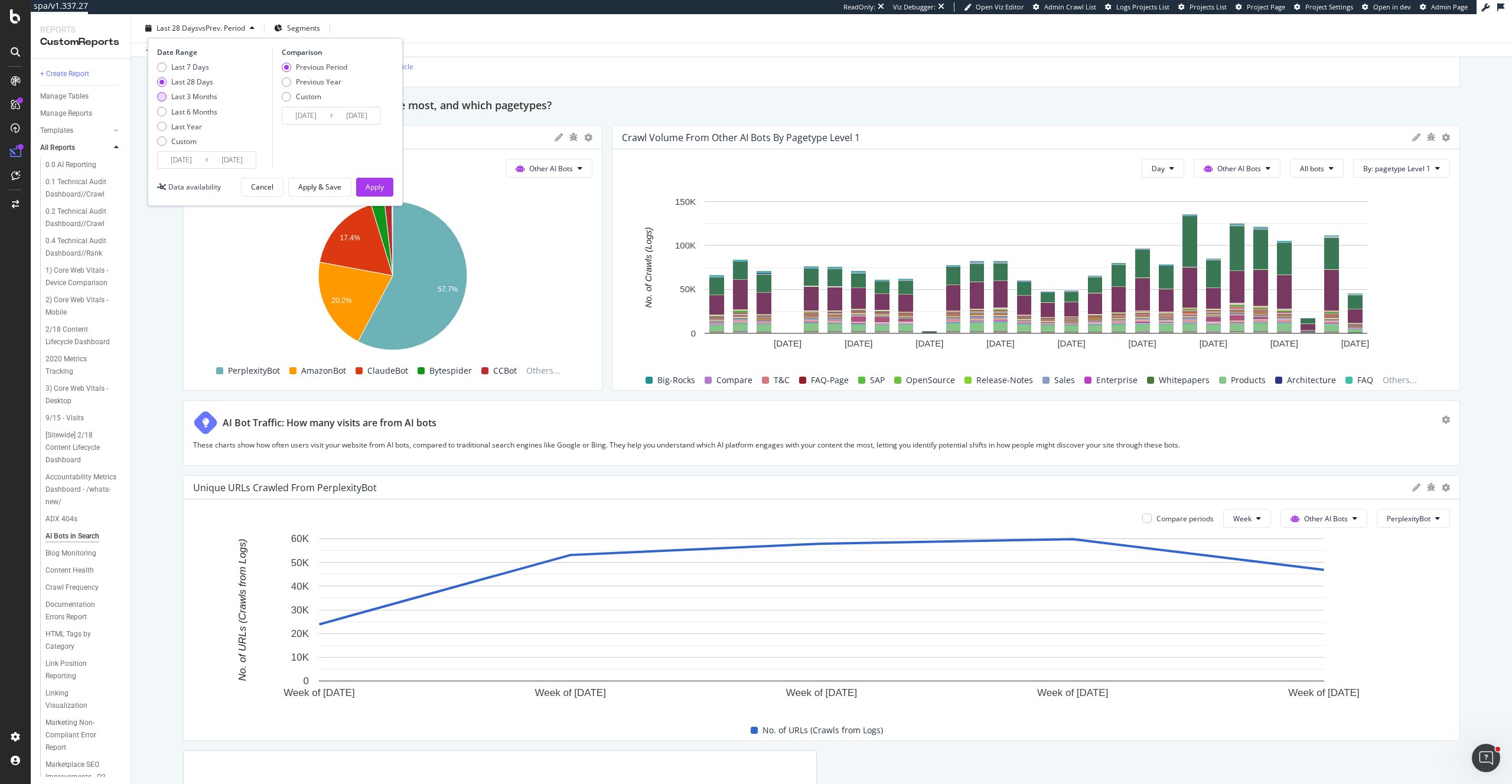
click at [211, 95] on div "Last 3 Months" at bounding box center [194, 96] width 46 height 10
type input "2025/06/13"
type input "2025/03/13"
type input "2025/06/12"
click at [311, 187] on div "Apply & Save" at bounding box center [319, 186] width 43 height 10
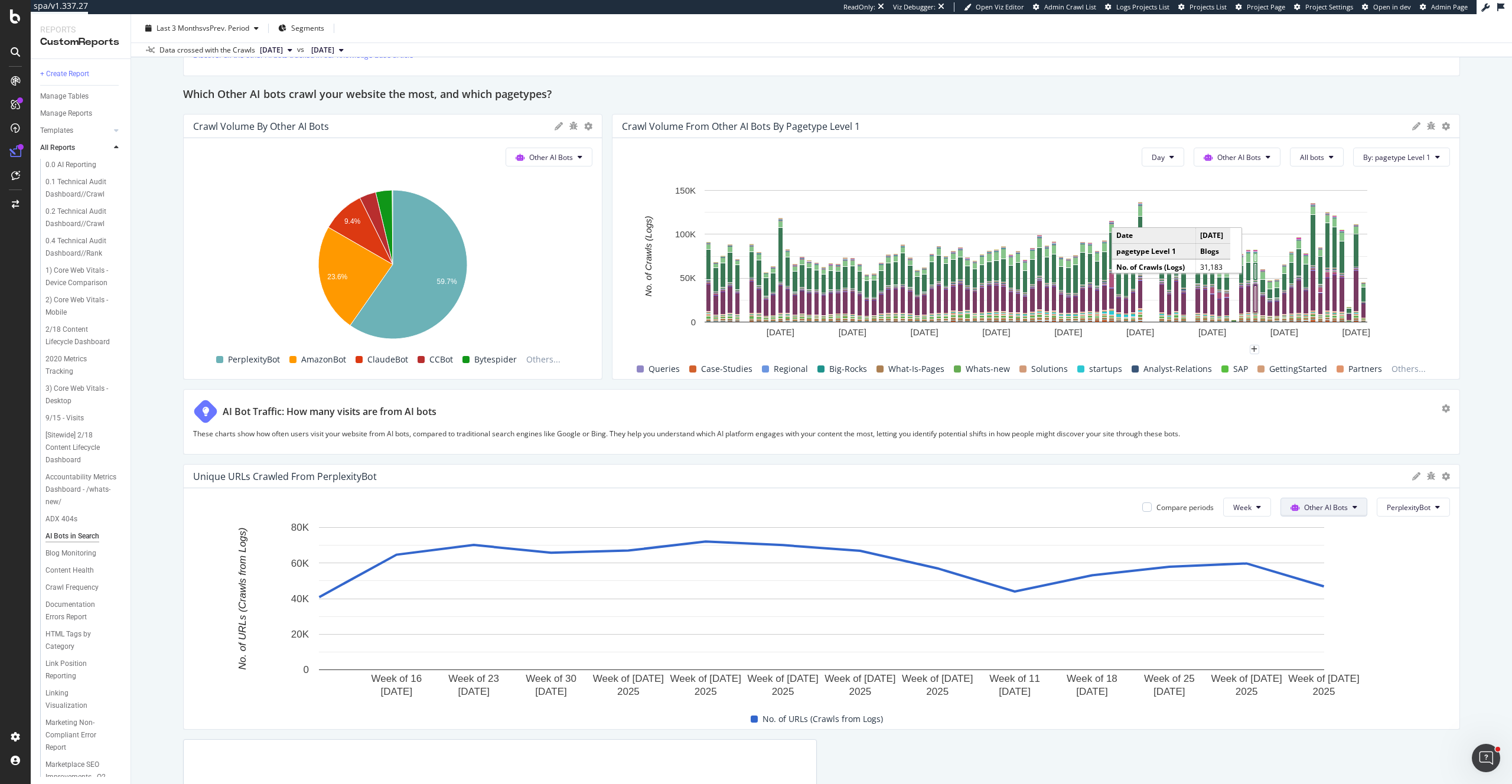
scroll to position [1717, 0]
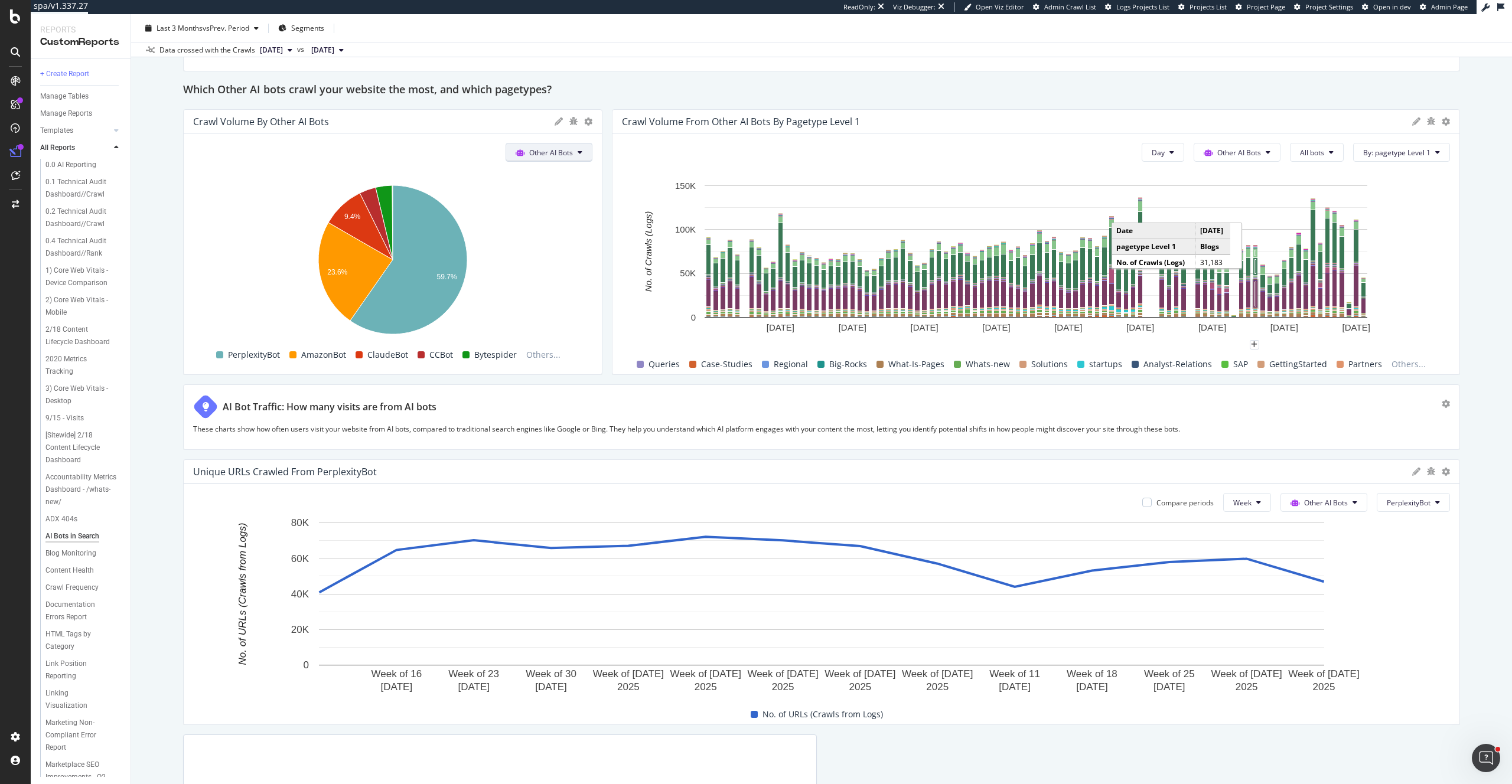
click at [567, 153] on span "Other AI Bots" at bounding box center [551, 153] width 44 height 10
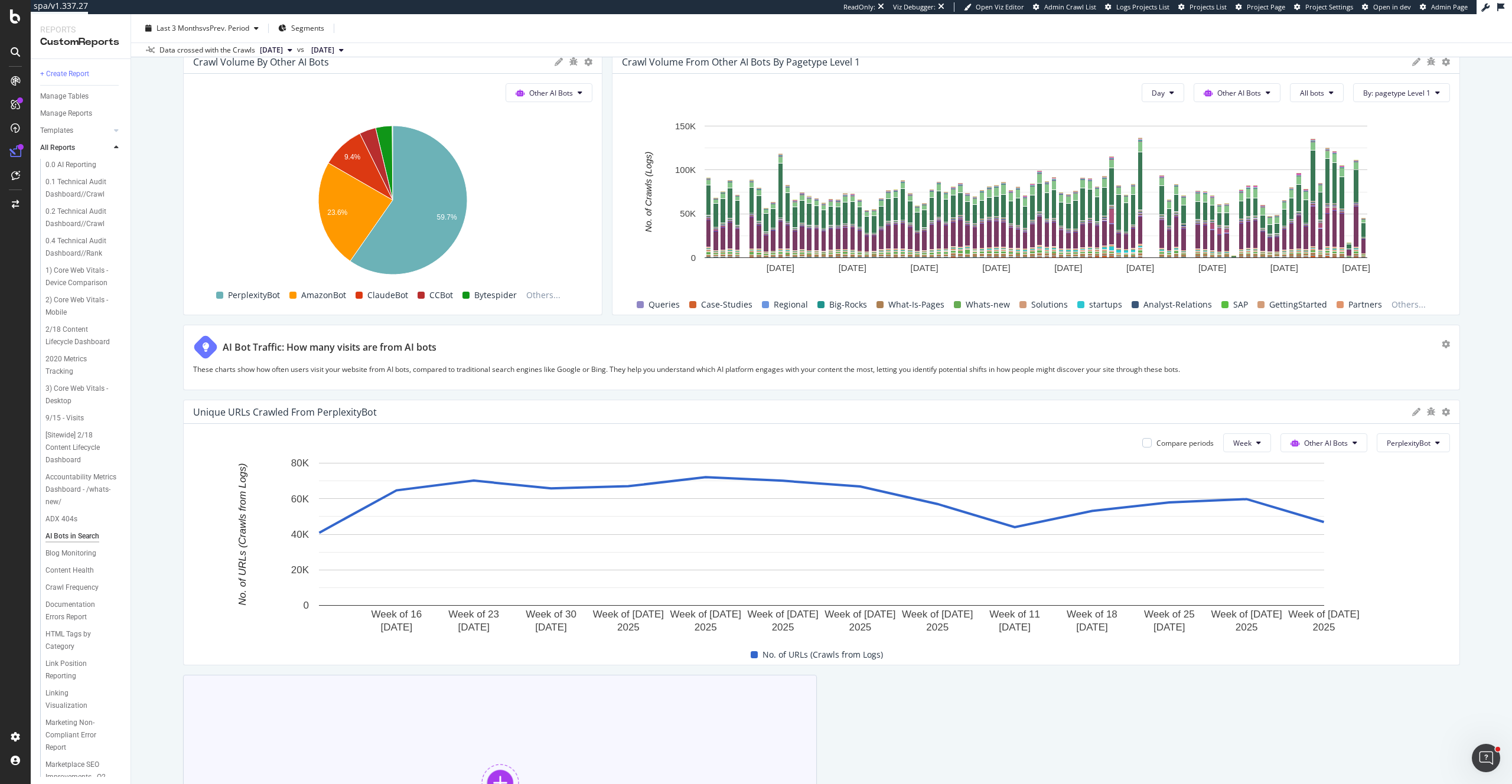
scroll to position [1899, 0]
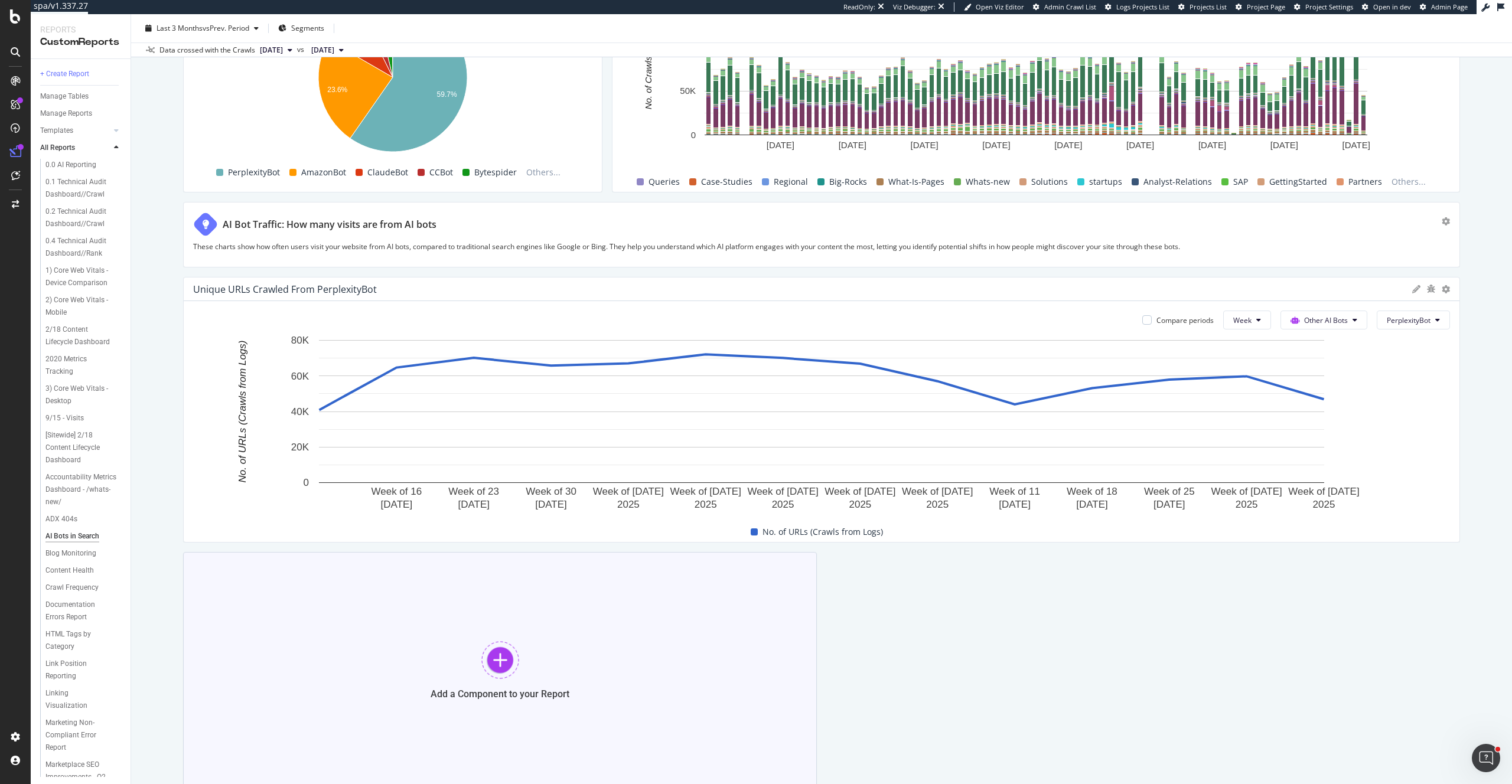
click at [503, 665] on div at bounding box center [500, 660] width 38 height 38
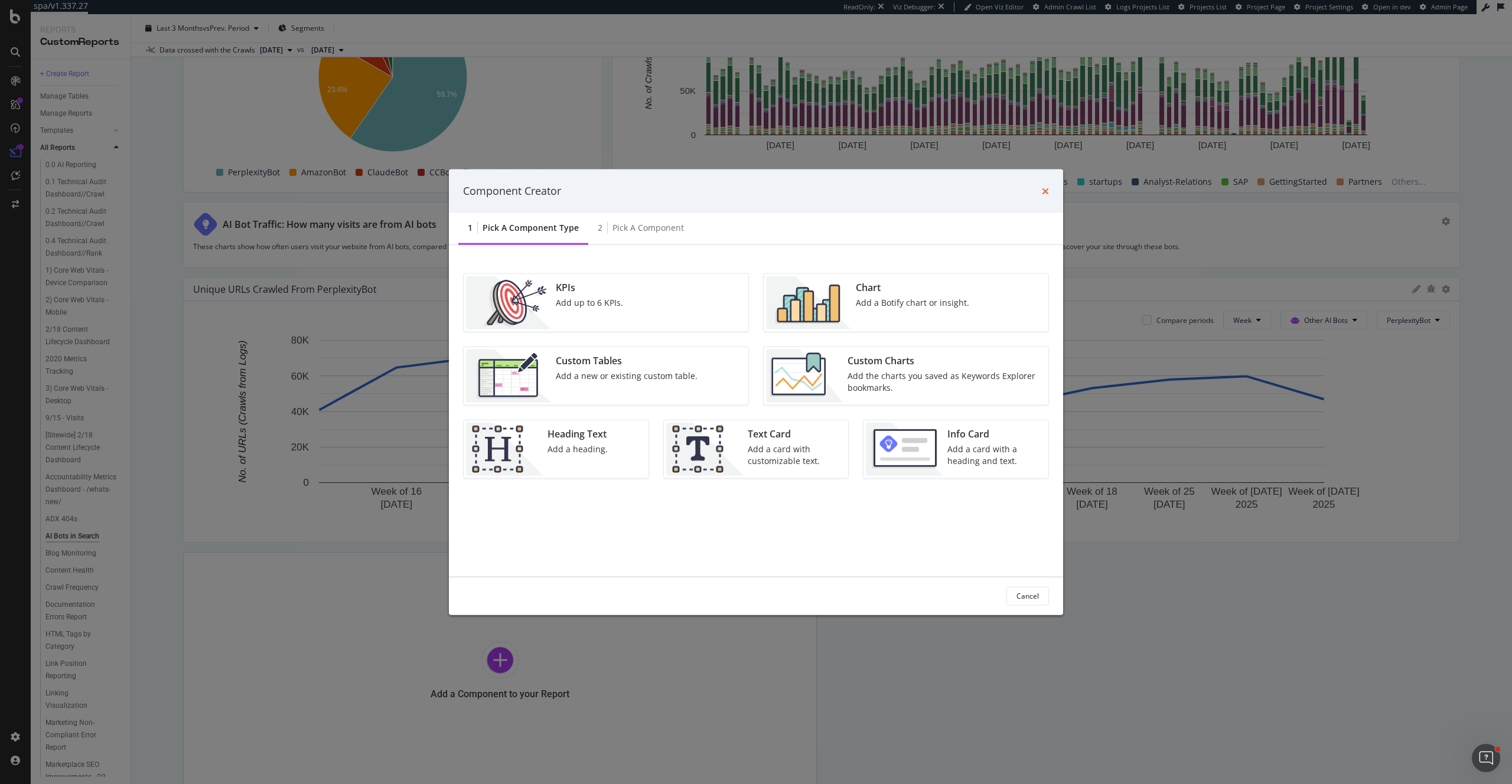
click at [1044, 189] on icon "times" at bounding box center [1045, 191] width 7 height 9
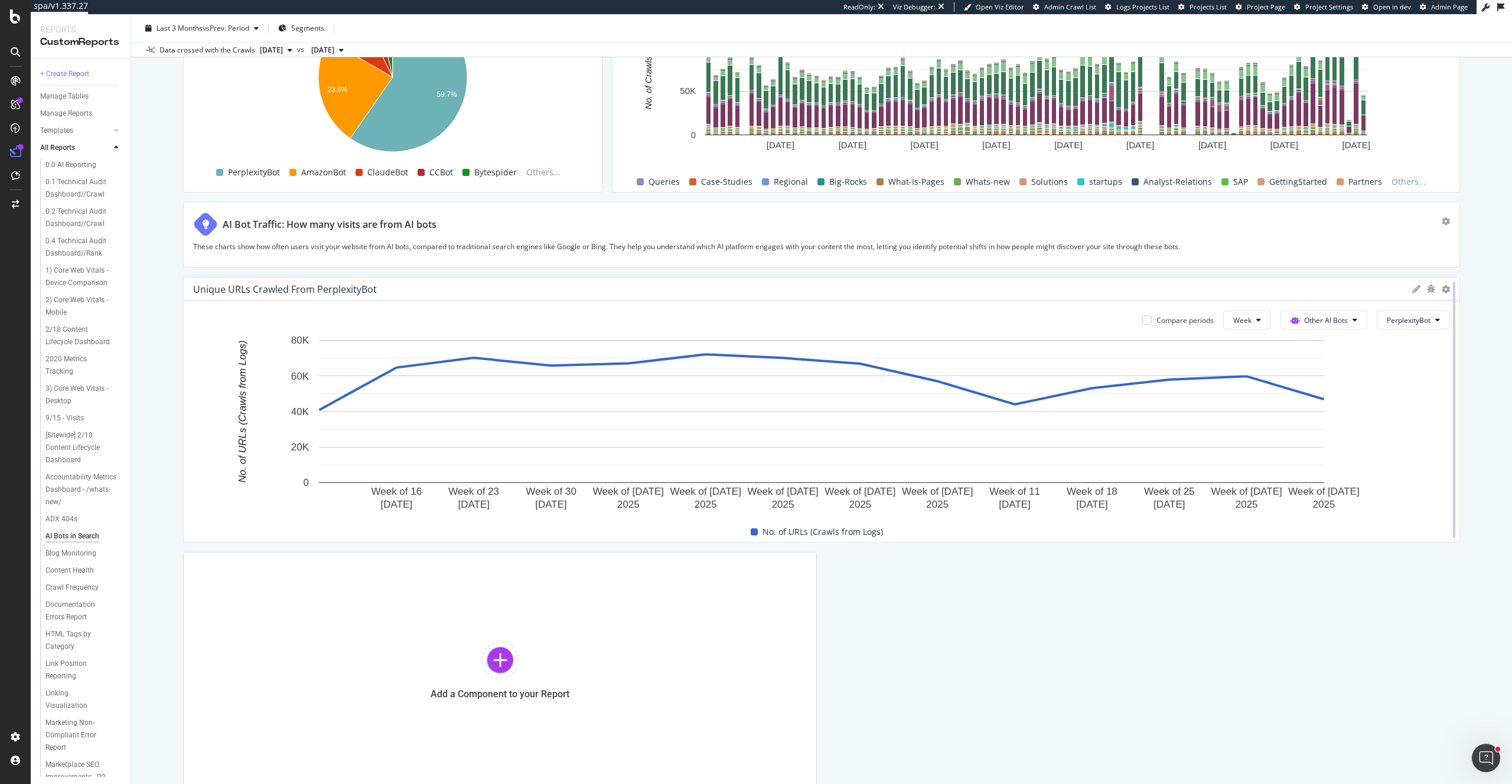
click at [1449, 290] on div at bounding box center [1454, 410] width 12 height 266
click at [1446, 290] on icon at bounding box center [1445, 290] width 9 height 9
click at [1191, 423] on span "AI Bots in Search" at bounding box center [1225, 423] width 157 height 11
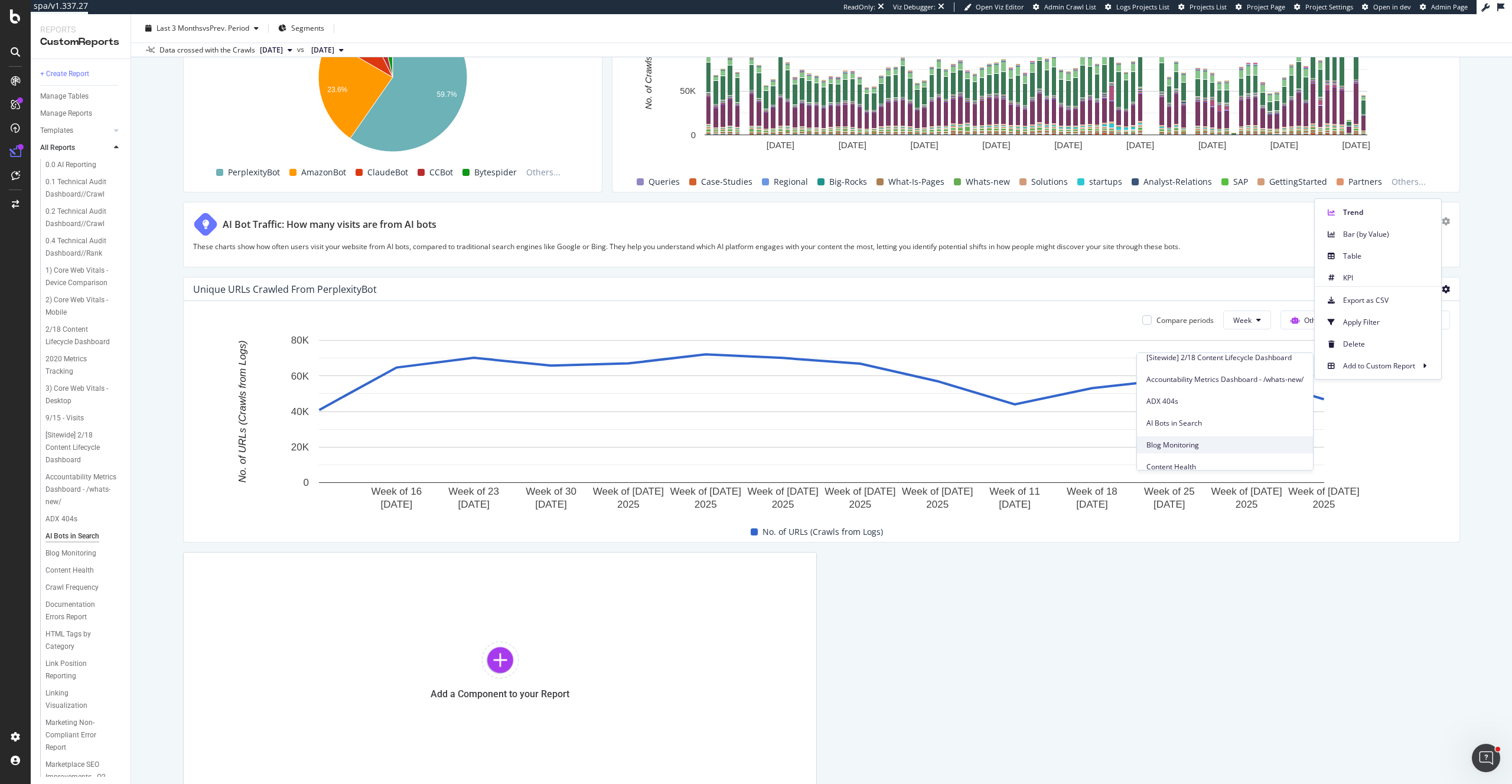
click at [1167, 423] on span "AI Bots in Search" at bounding box center [1225, 423] width 157 height 11
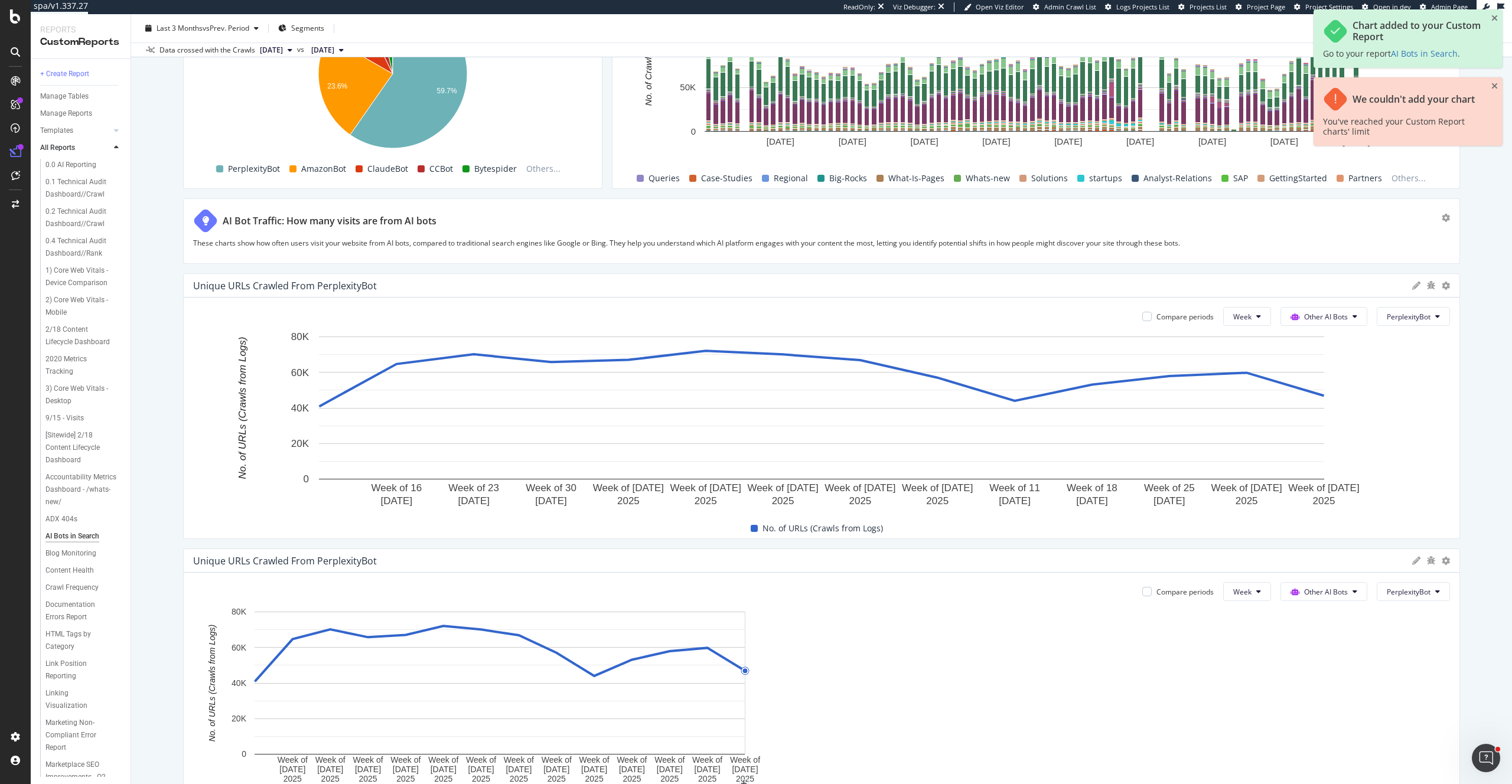
drag, startPoint x: 811, startPoint y: 623, endPoint x: 1521, endPoint y: 601, distance: 710.3
click at [1511, 601] on html "spa/v1.337.27 ReadOnly: Viz Debugger: Open Viz Editor Admin Crawl List Logs Pro…" at bounding box center [756, 392] width 1512 height 784
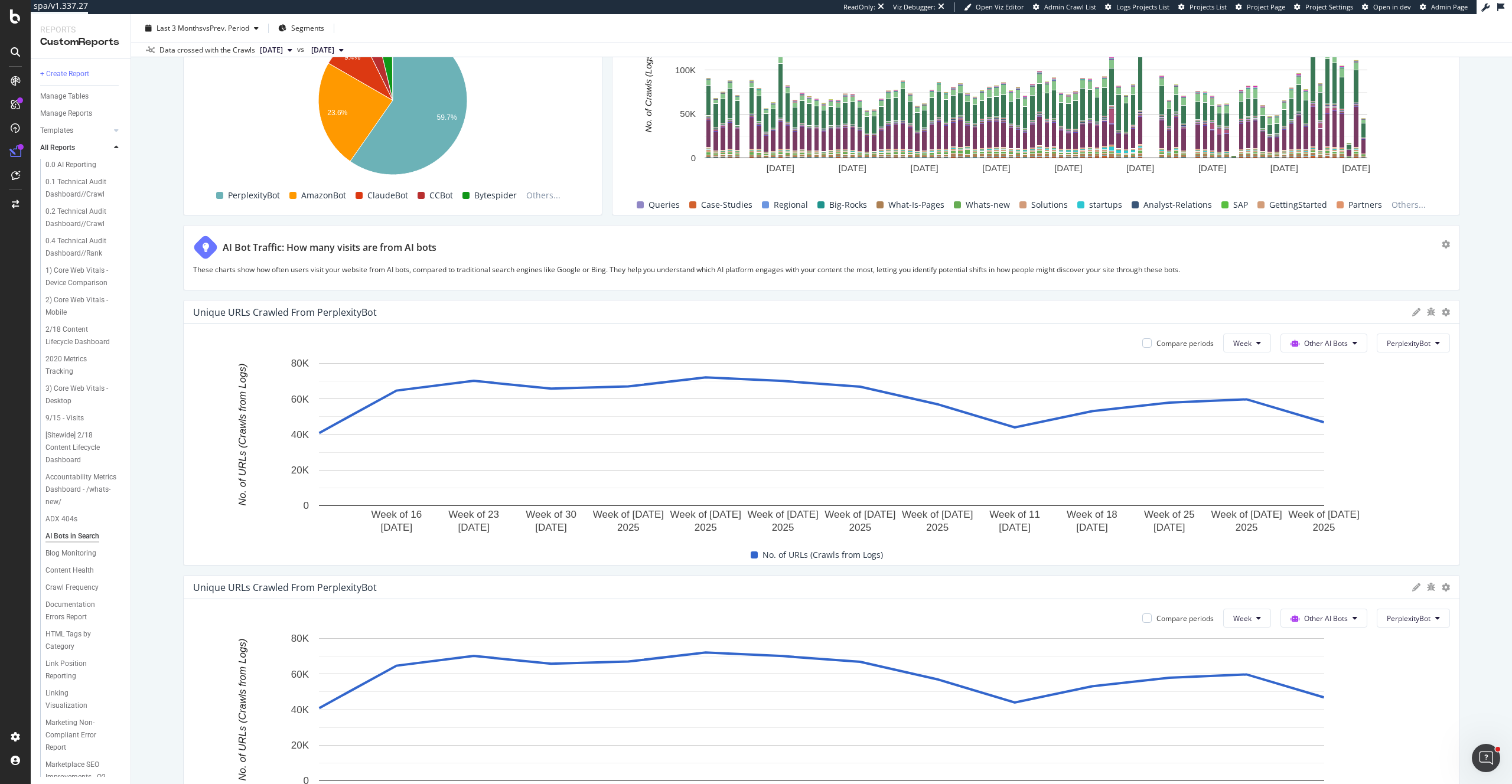
scroll to position [2027, 0]
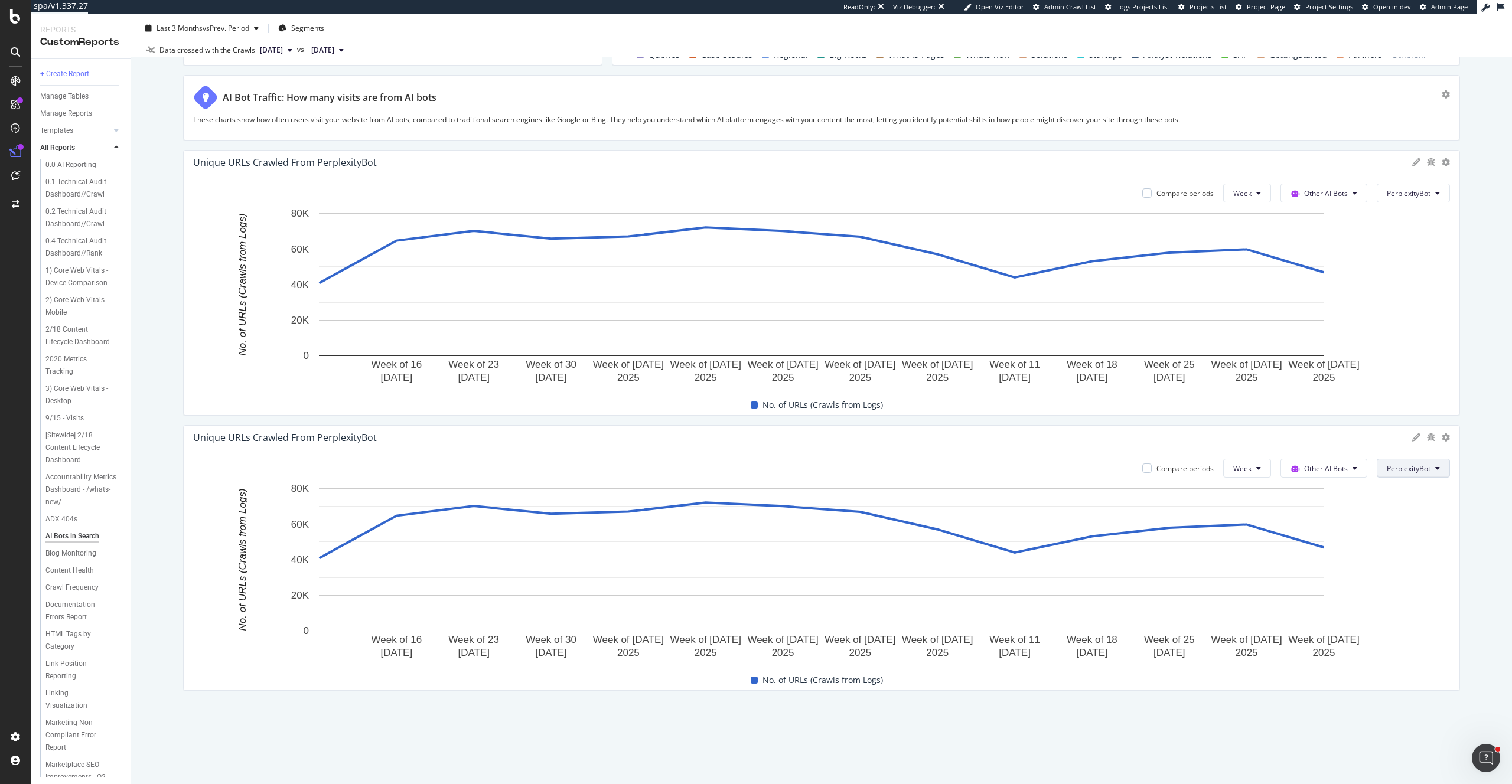
click at [1406, 472] on span "PerplexityBot" at bounding box center [1409, 468] width 44 height 10
click at [1406, 561] on span "Perplexity-User" at bounding box center [1420, 563] width 67 height 11
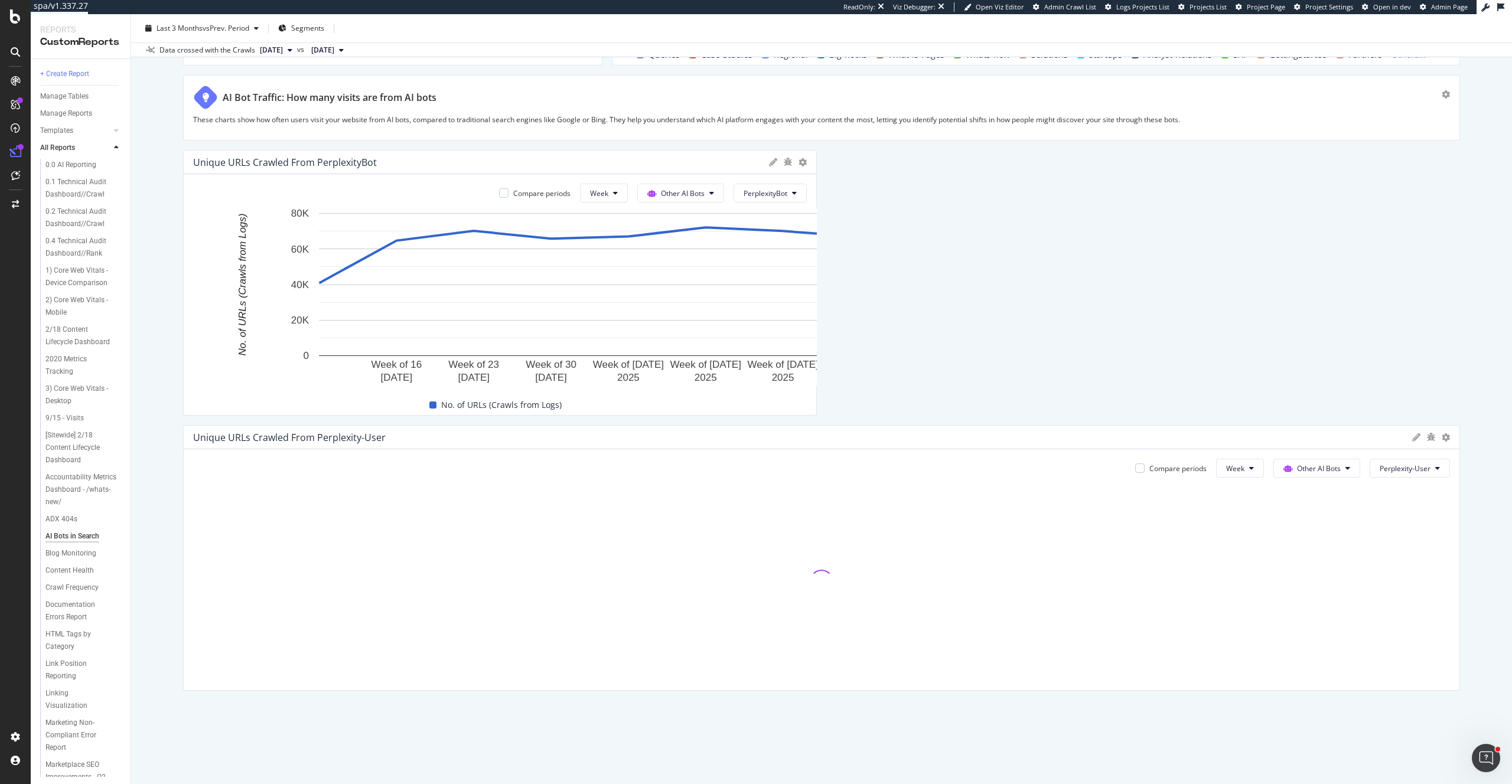
drag, startPoint x: 1457, startPoint y: 245, endPoint x: 840, endPoint y: 243, distance: 617.0
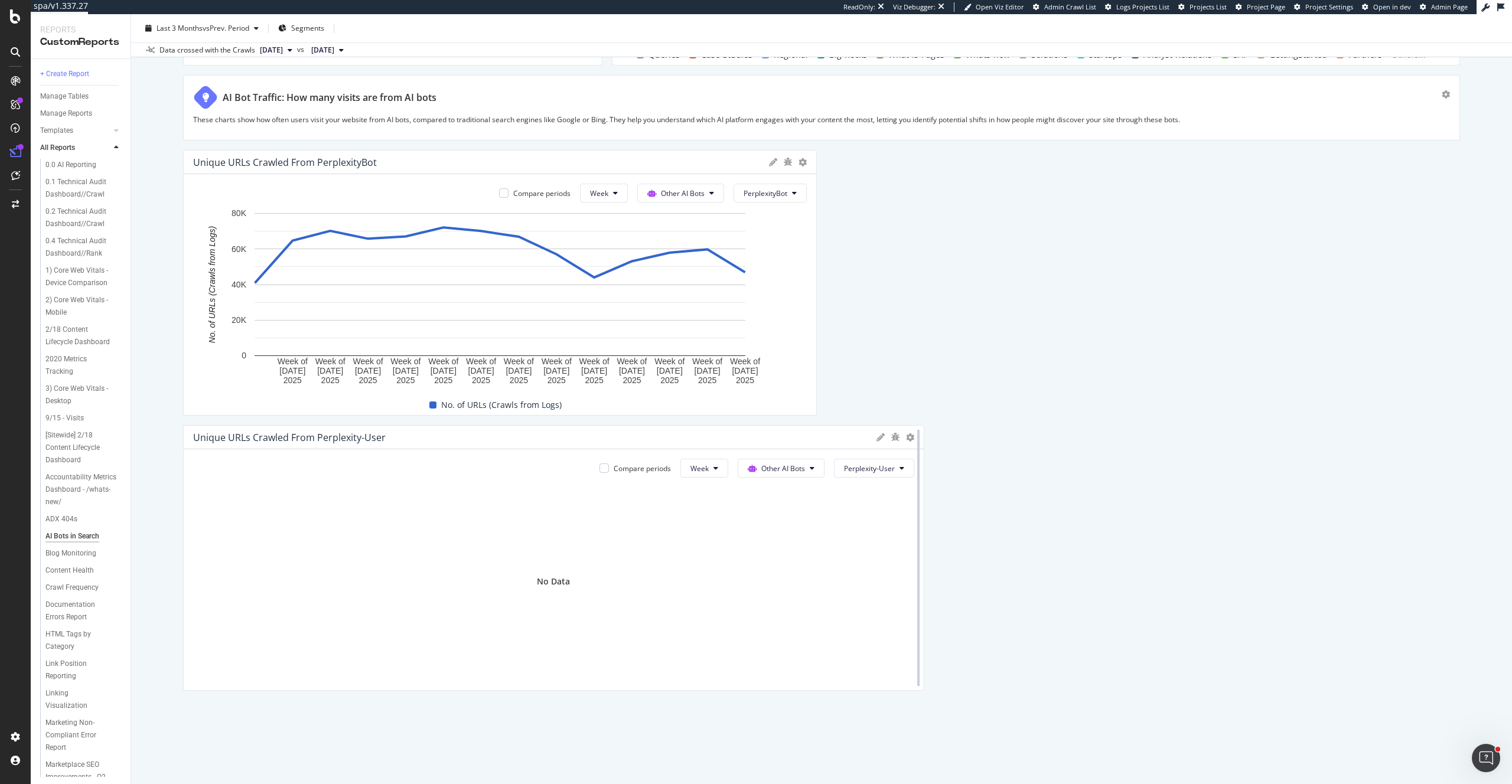
drag, startPoint x: 1292, startPoint y: 534, endPoint x: 923, endPoint y: 528, distance: 369.0
click at [916, 528] on div at bounding box center [918, 558] width 12 height 266
drag, startPoint x: 923, startPoint y: 528, endPoint x: 896, endPoint y: 520, distance: 28.2
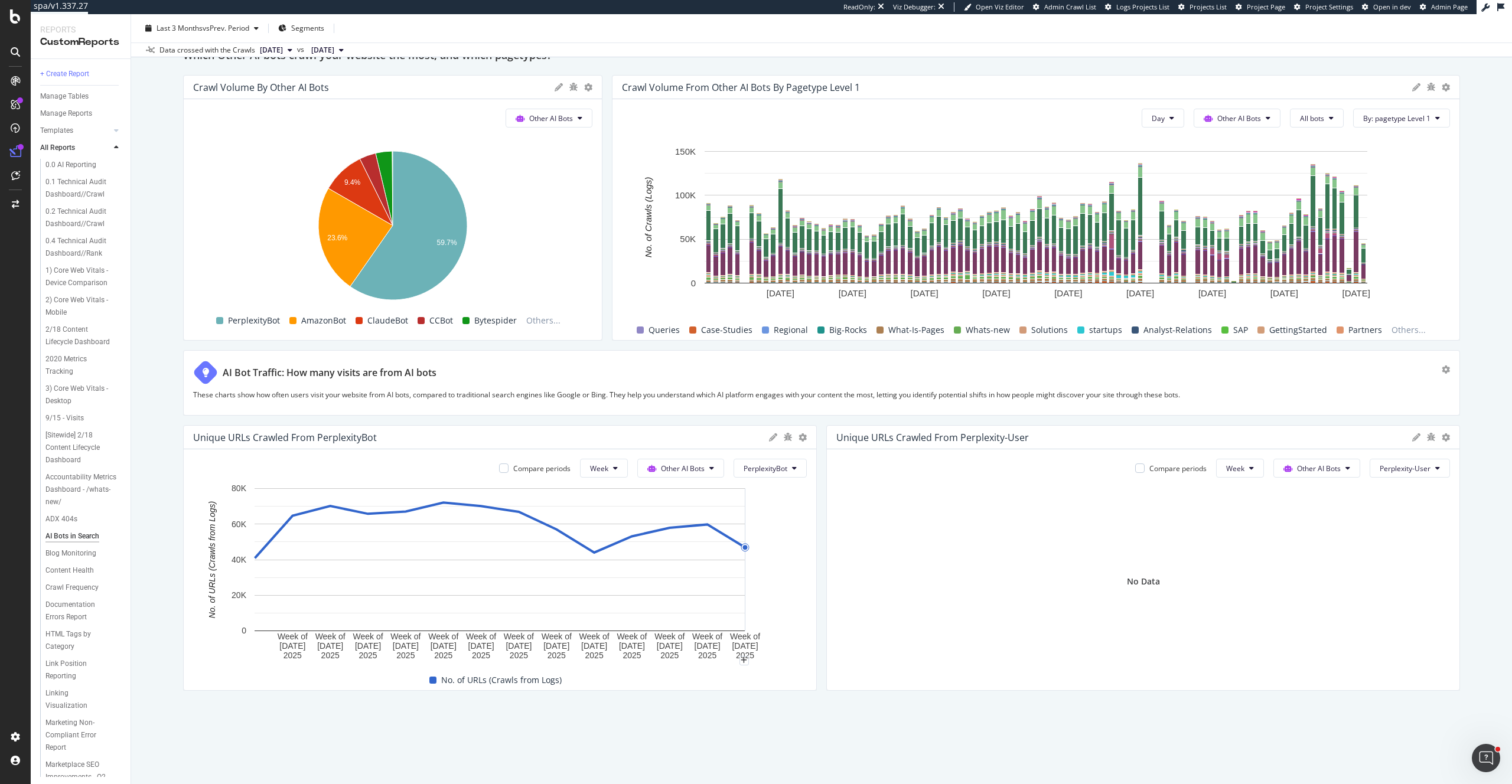
drag, startPoint x: 923, startPoint y: 528, endPoint x: 779, endPoint y: 522, distance: 144.1
click at [1445, 437] on icon at bounding box center [1445, 437] width 9 height 9
click at [1184, 537] on span "AI Bots in Search" at bounding box center [1225, 538] width 157 height 11
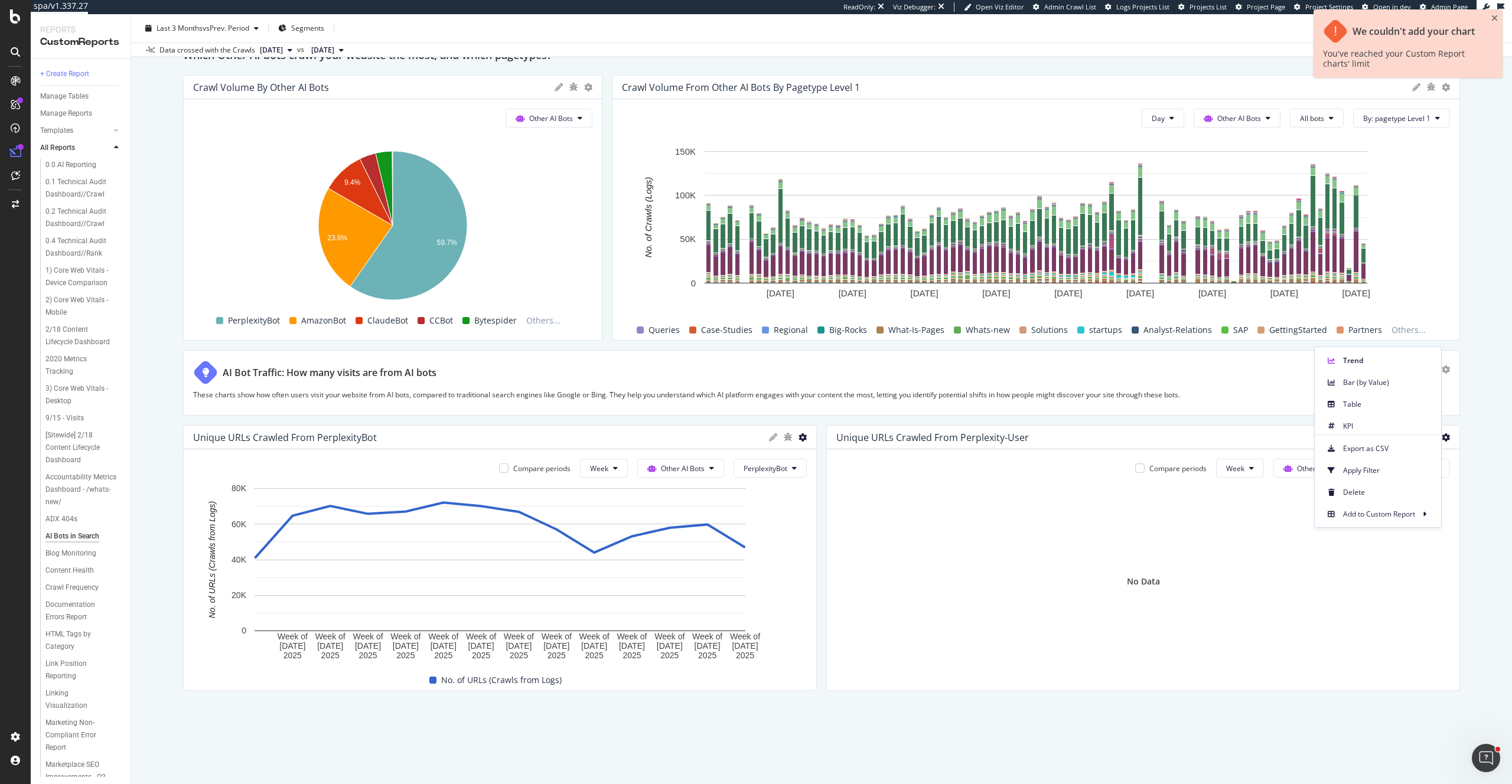
click at [803, 437] on icon at bounding box center [802, 437] width 9 height 9
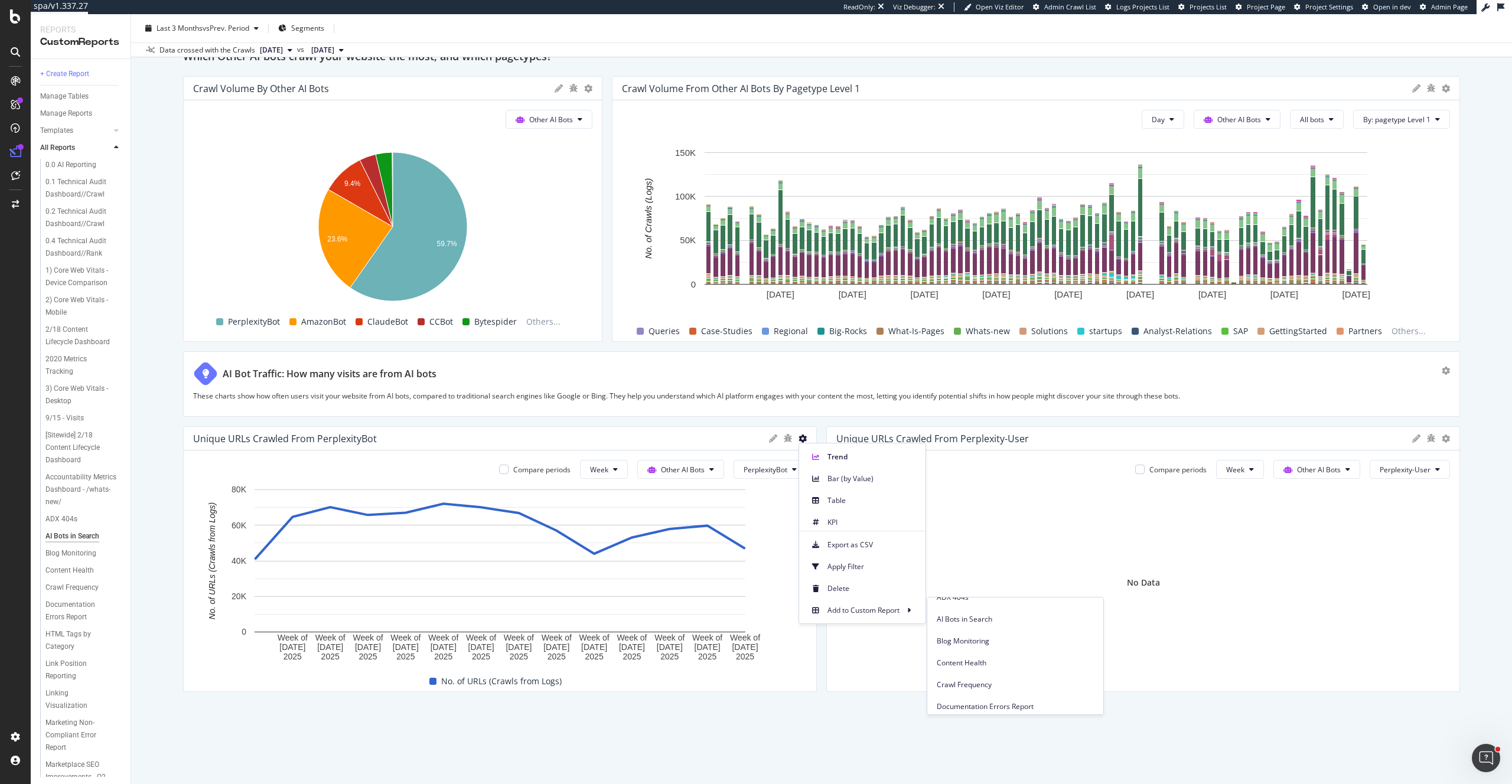
scroll to position [282, 0]
click at [955, 613] on span "AI Bots in Search" at bounding box center [1015, 613] width 157 height 11
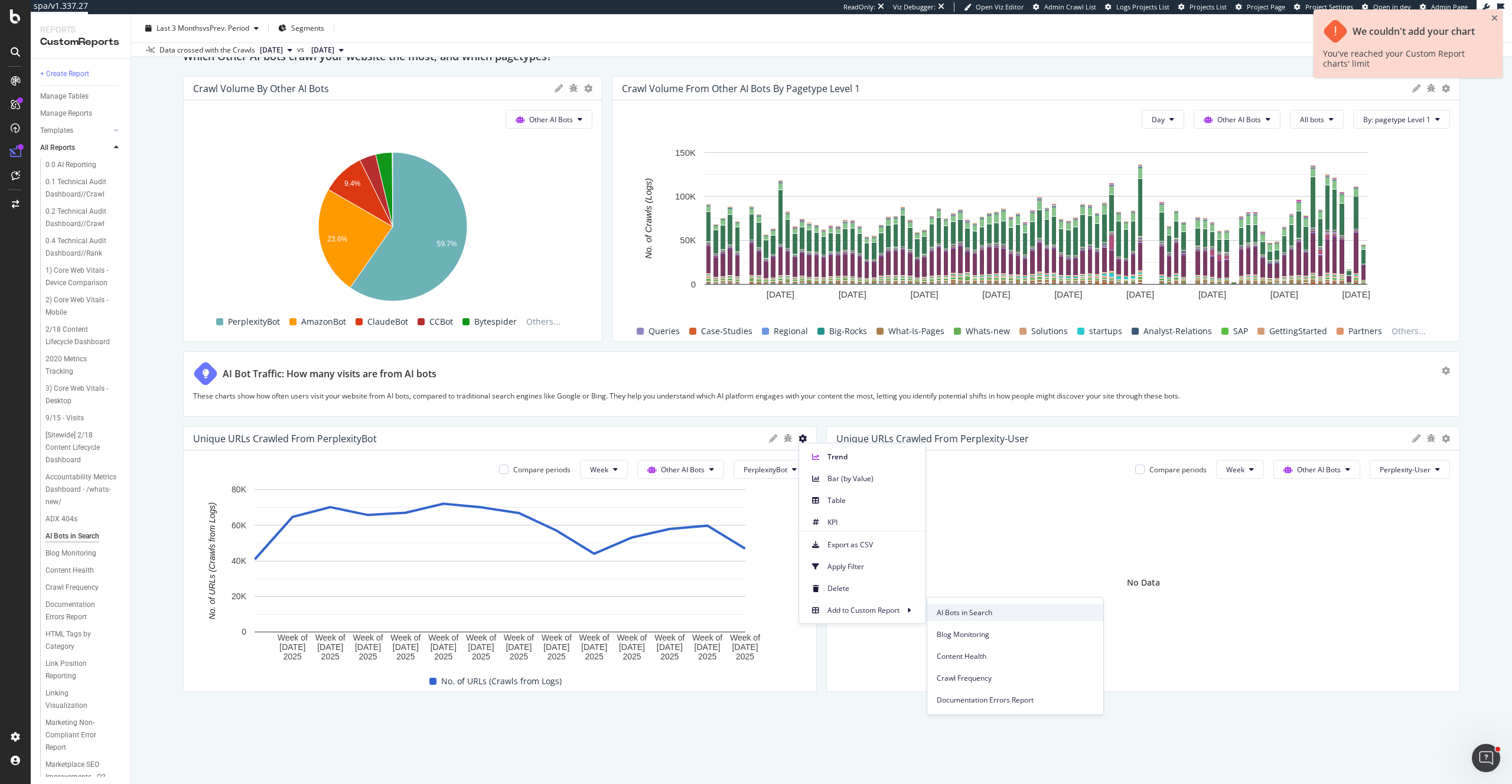
scroll to position [282, 0]
click at [957, 610] on span "AI Bots in Search" at bounding box center [1015, 613] width 157 height 11
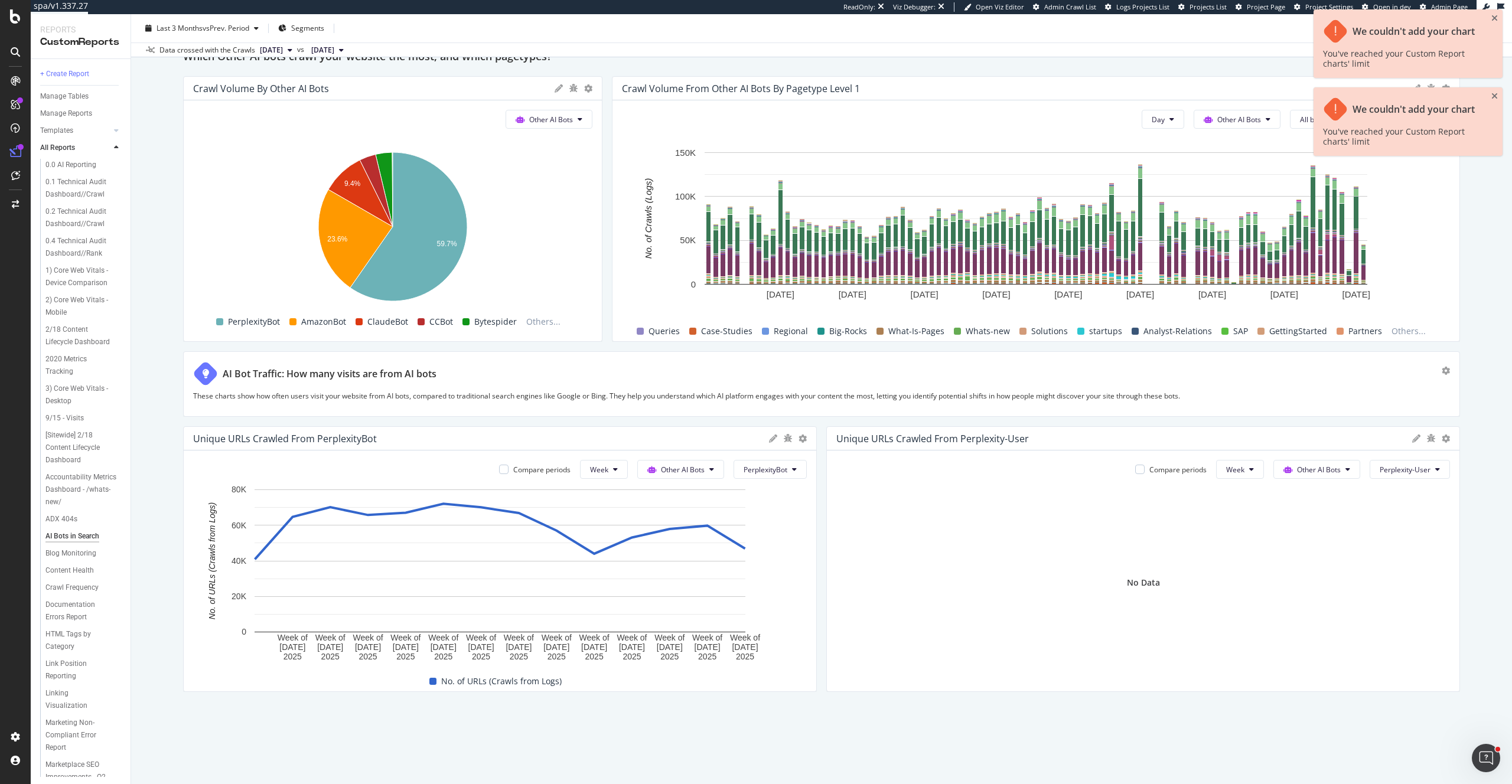
click at [1082, 447] on div "Unique URLs Crawled from Perplexity-User" at bounding box center [1143, 439] width 632 height 23
click at [803, 437] on icon at bounding box center [802, 439] width 9 height 9
click at [851, 586] on span "Delete" at bounding box center [871, 589] width 88 height 11
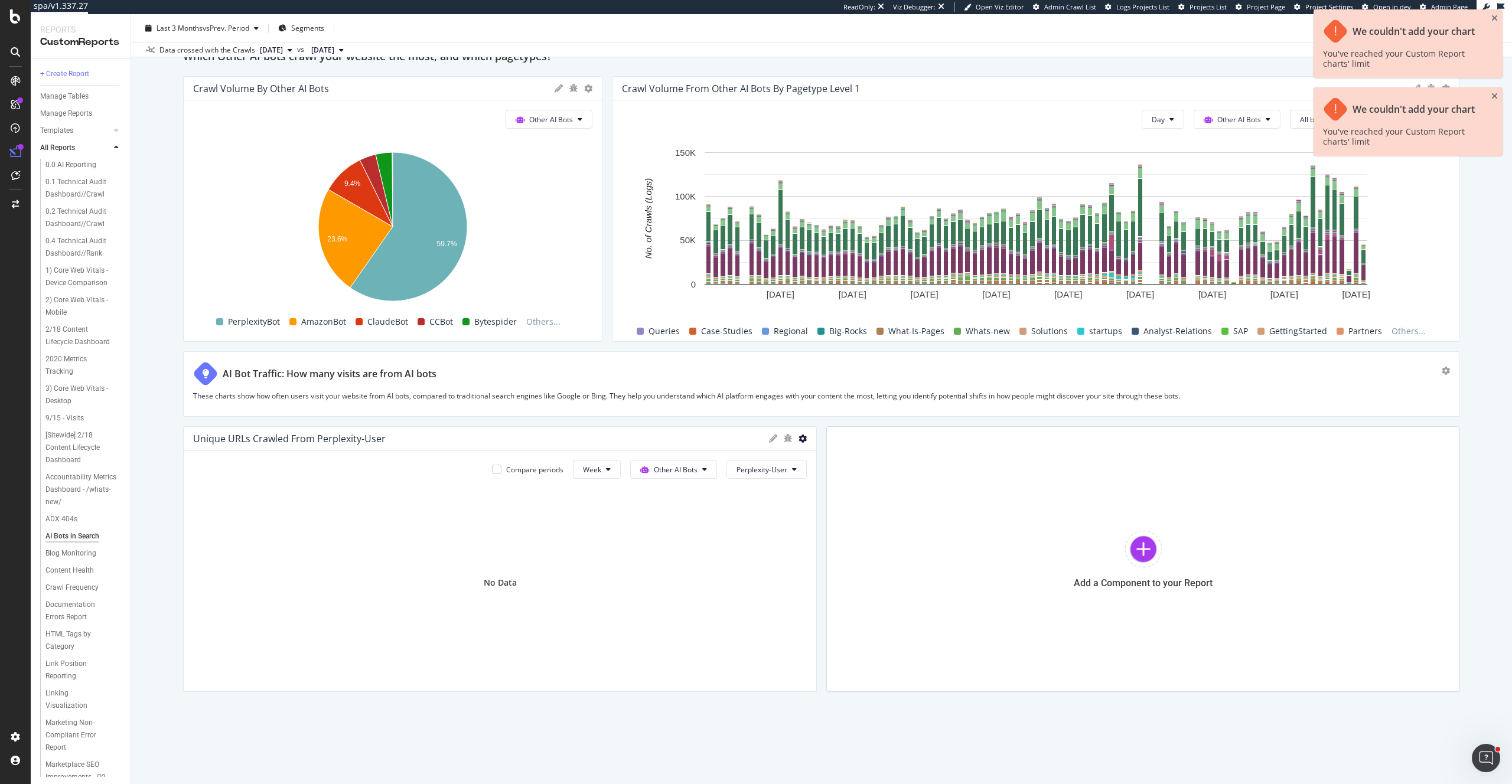
click at [802, 435] on icon at bounding box center [802, 439] width 9 height 9
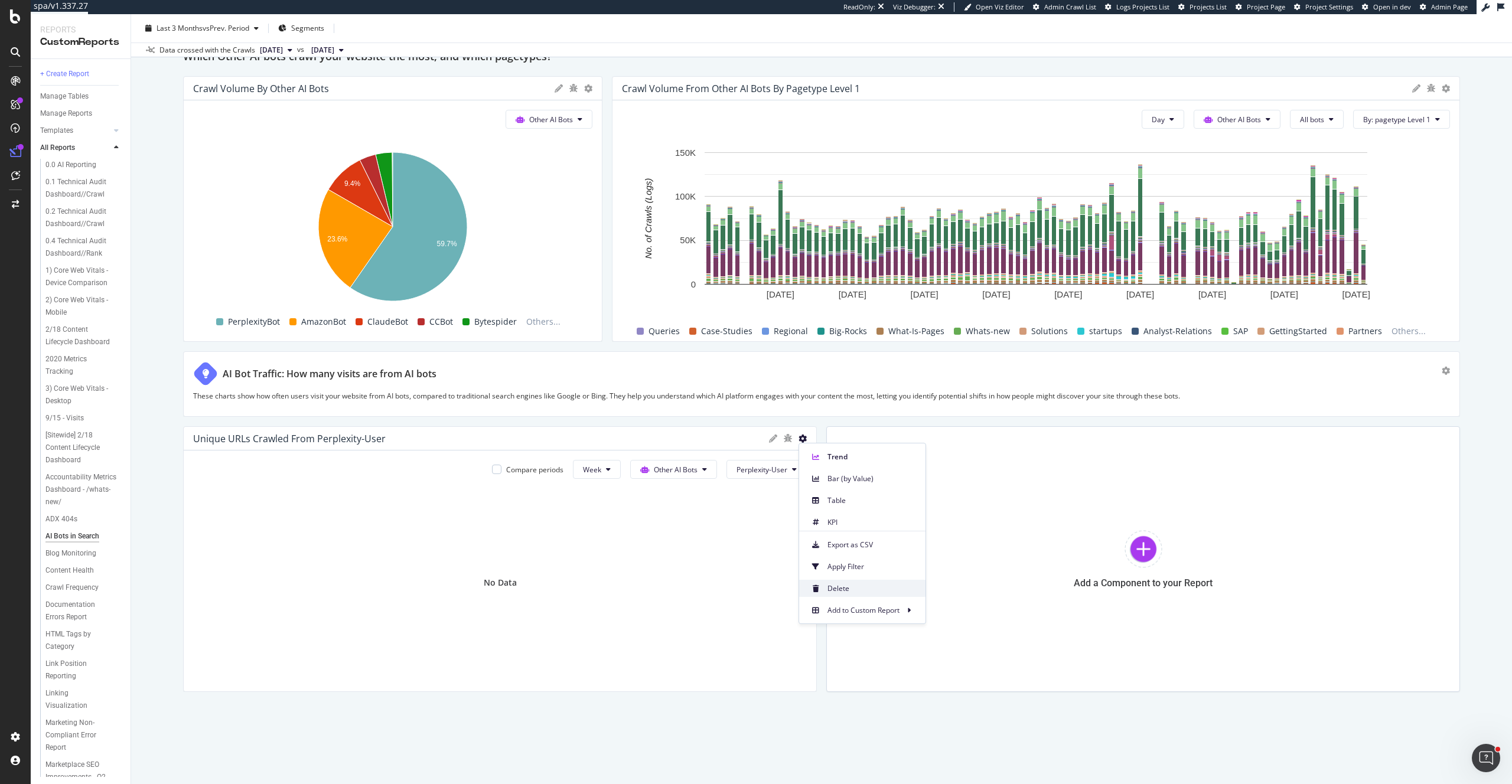
click at [873, 585] on span "Delete" at bounding box center [871, 589] width 88 height 11
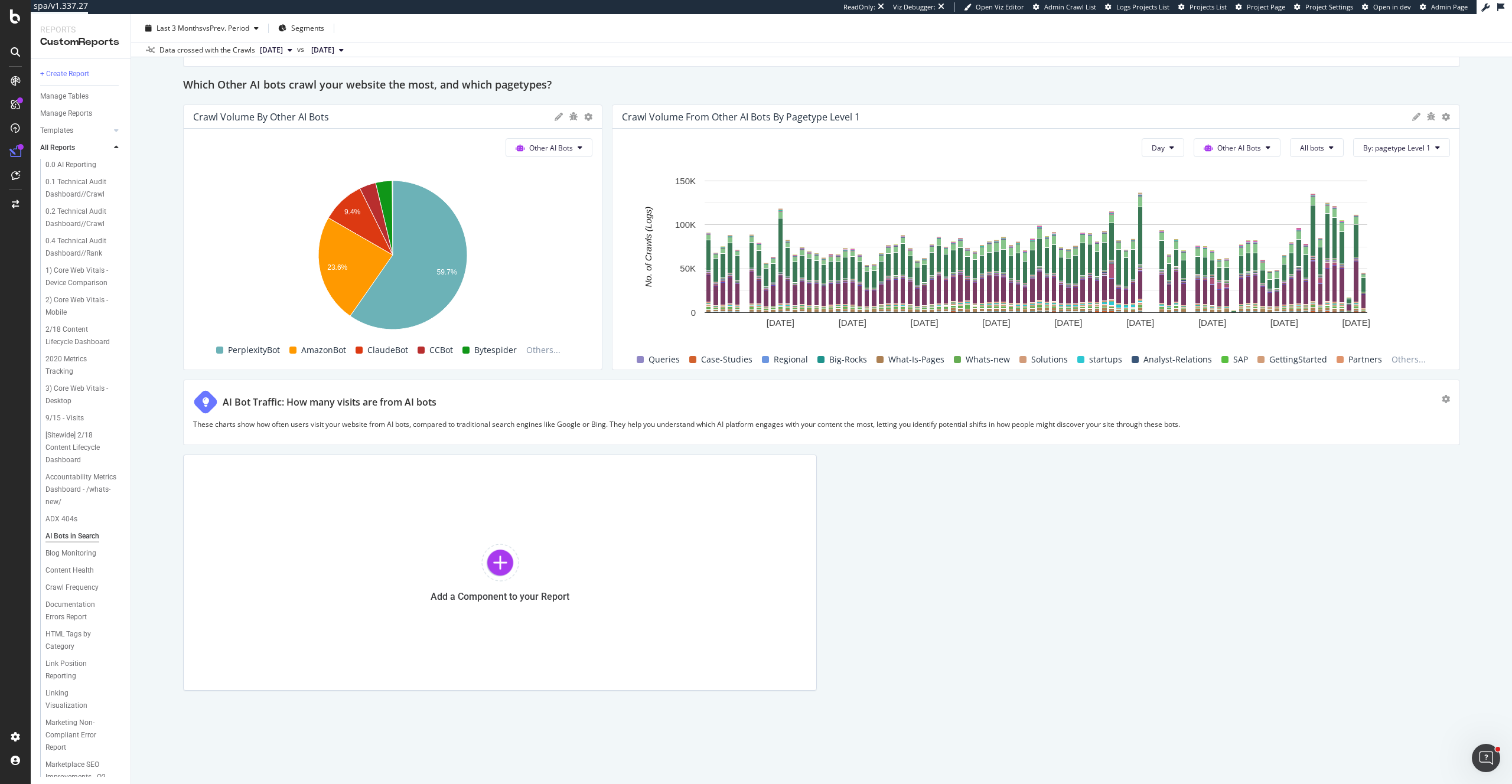
scroll to position [1721, 0]
click at [1306, 153] on button "All bots" at bounding box center [1316, 148] width 54 height 19
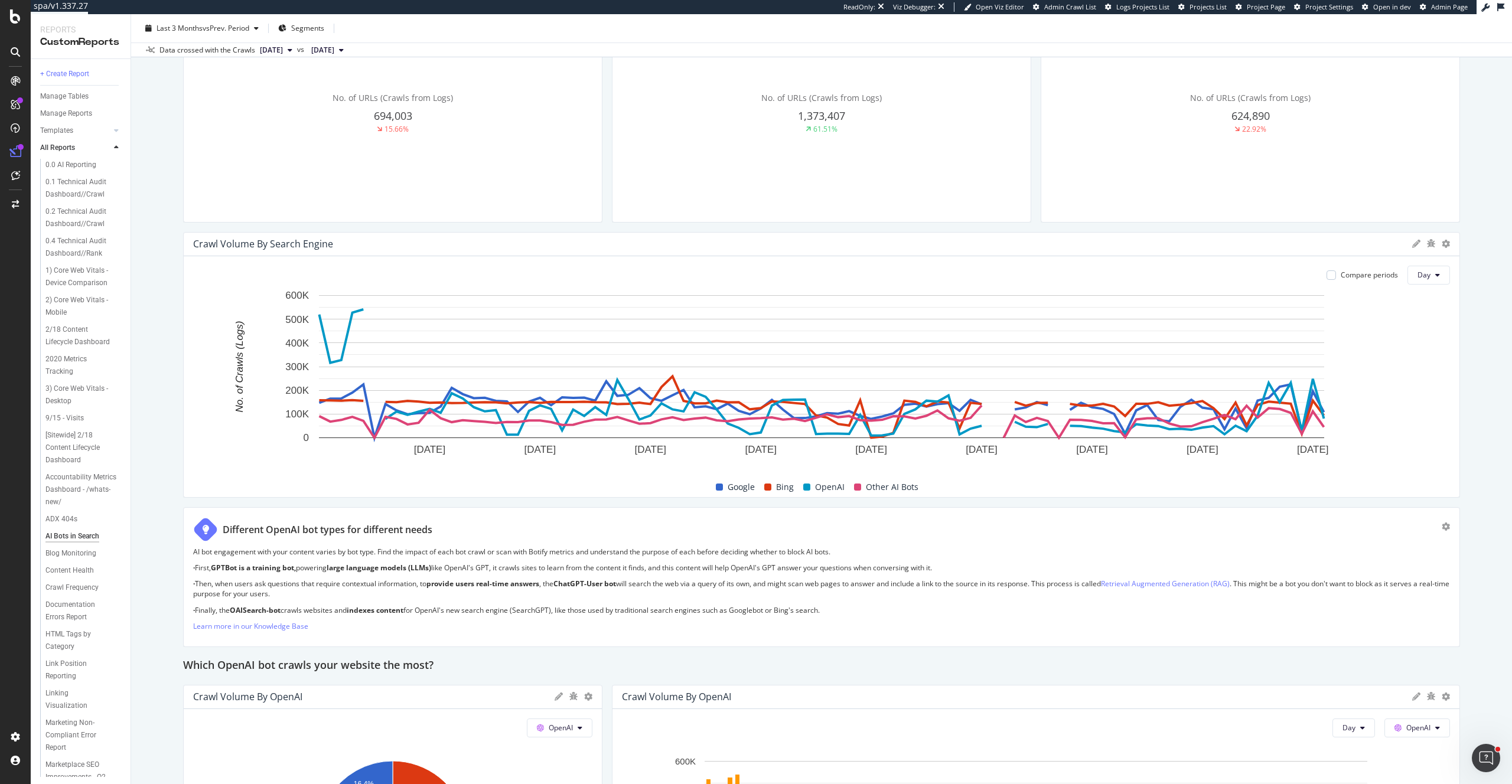
scroll to position [0, 0]
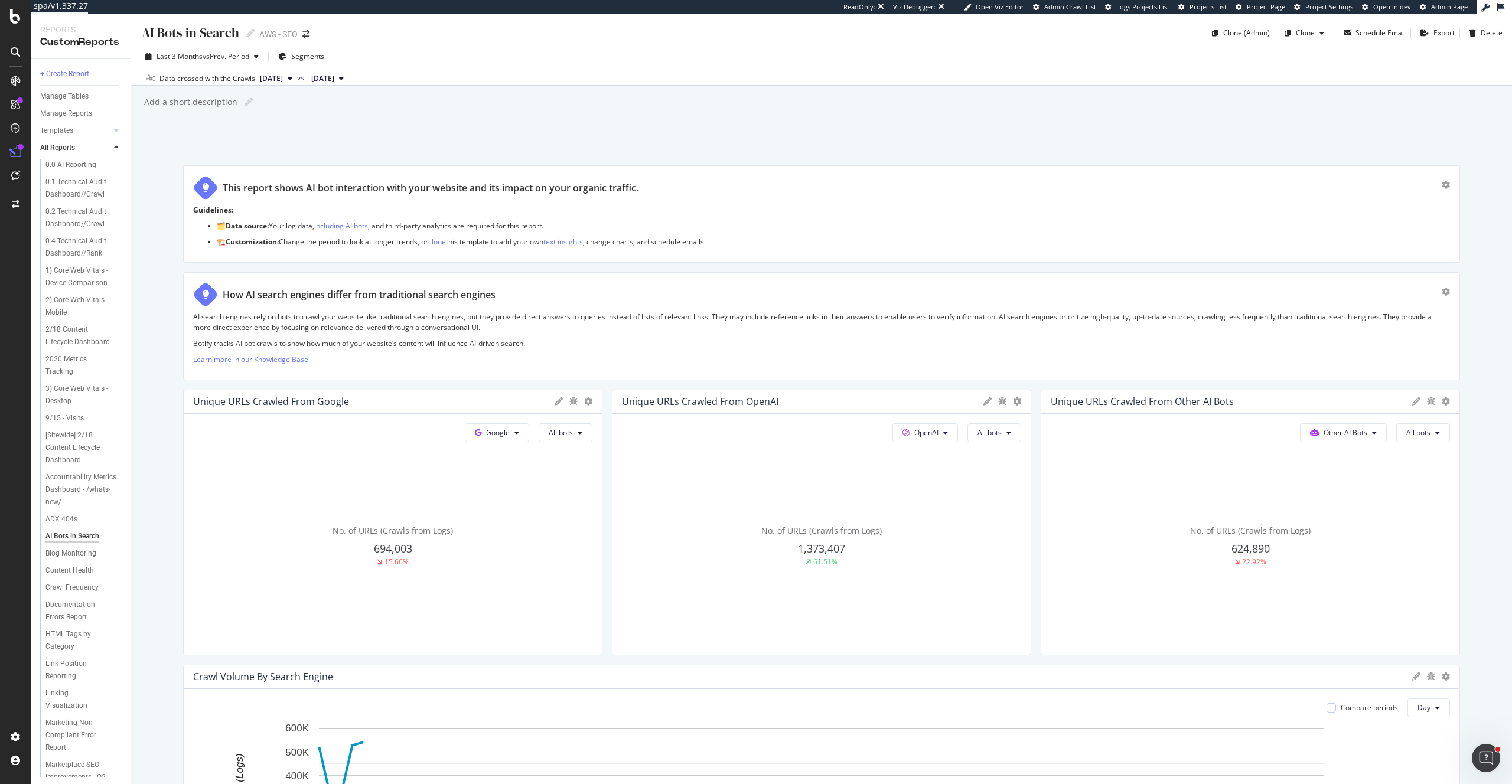
click at [142, 36] on div "AI Bots in Search" at bounding box center [190, 32] width 99 height 18
click at [70, 164] on div "0.0 AI Reporting" at bounding box center [70, 165] width 51 height 13
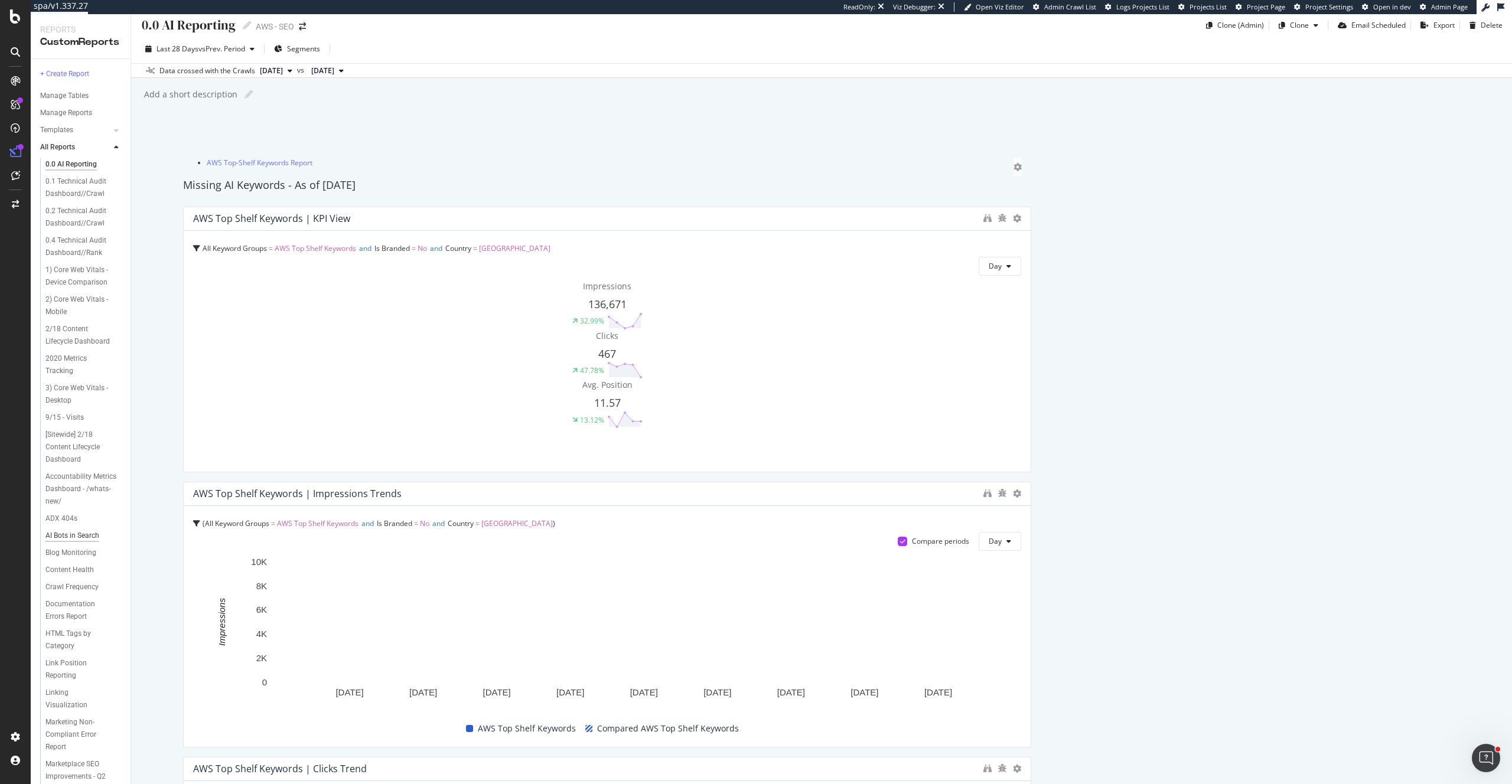
scroll to position [9, 0]
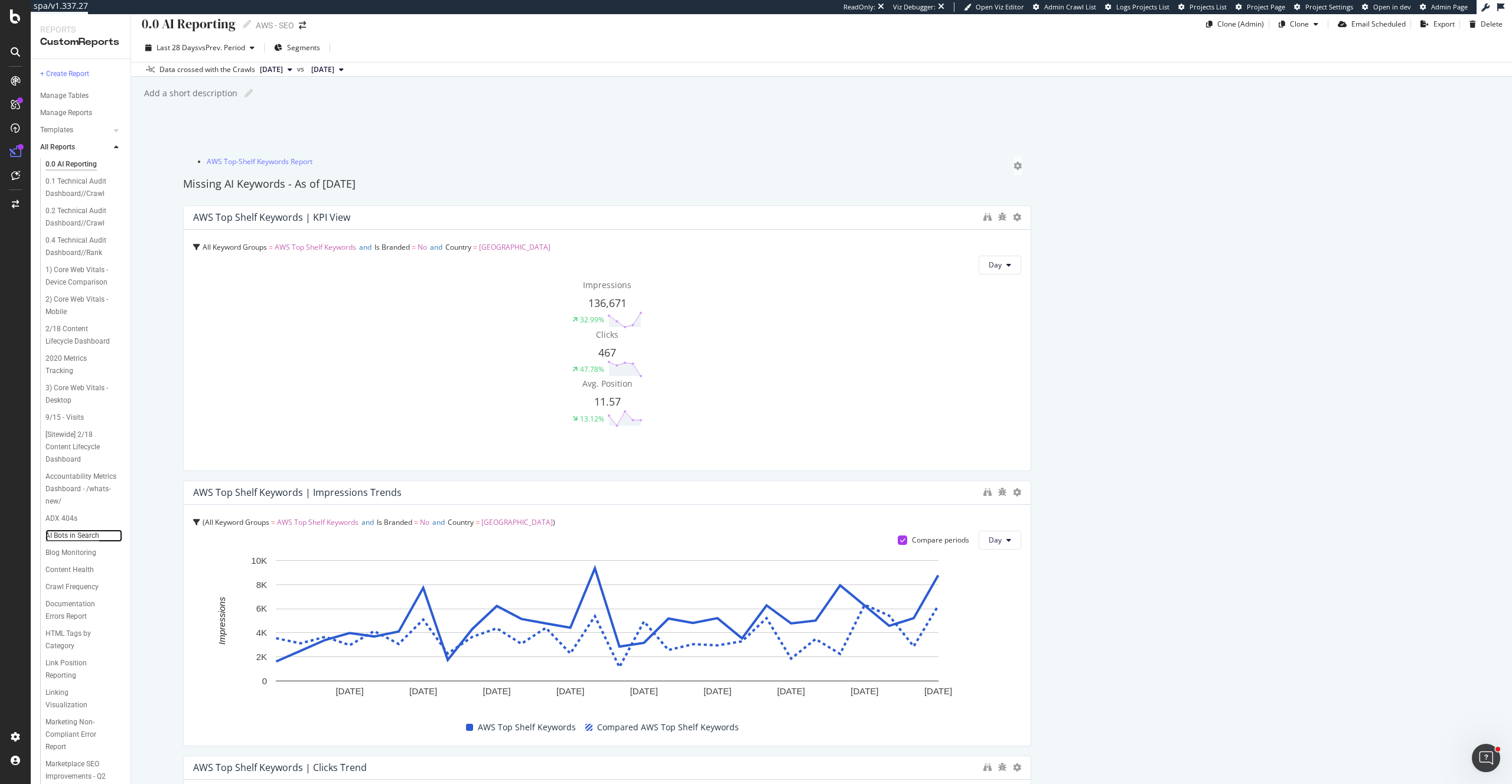
click at [83, 538] on div "AI Bots in Search" at bounding box center [72, 536] width 54 height 13
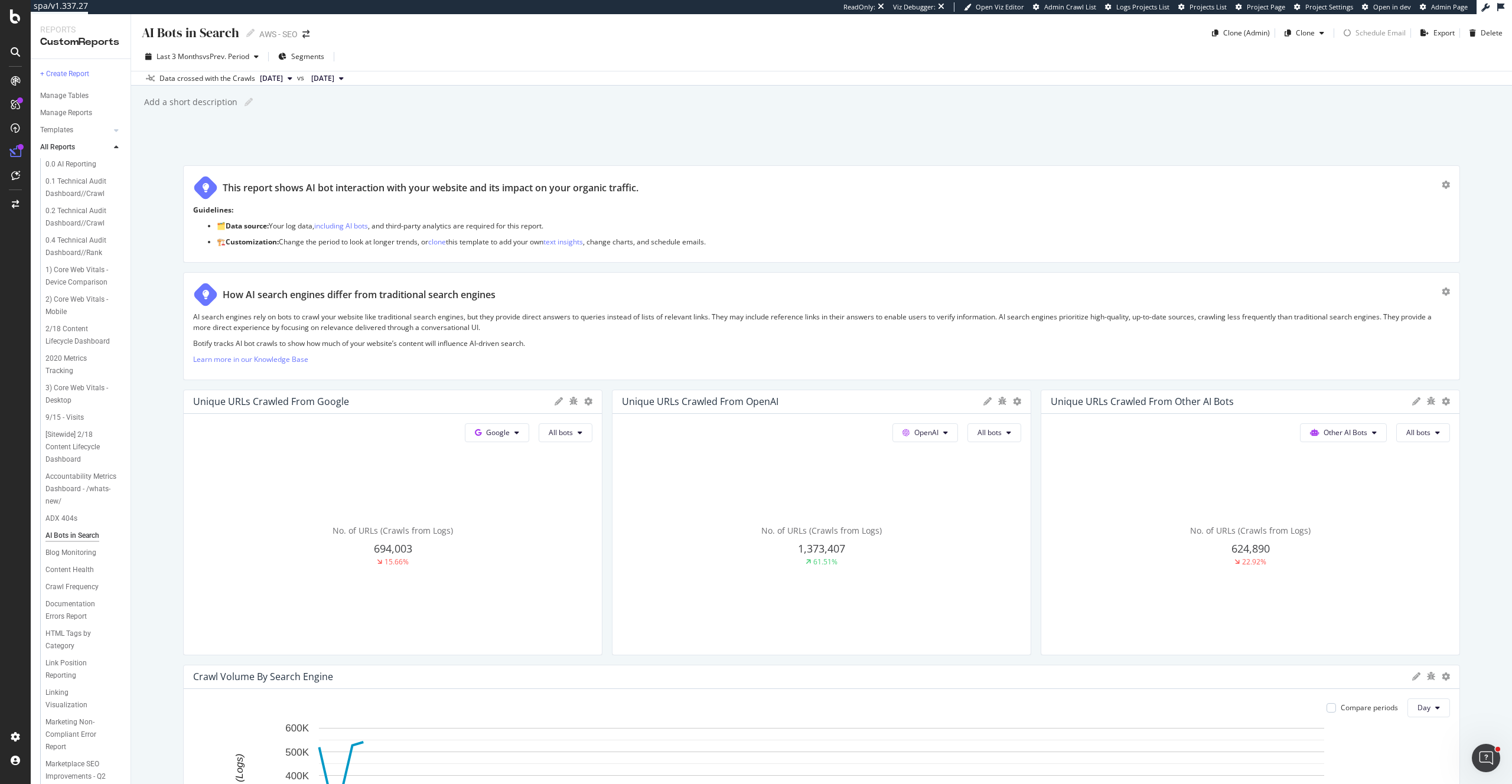
click at [146, 31] on div "AI Bots in Search" at bounding box center [190, 32] width 99 height 18
click at [143, 33] on input "AI Bots in Search" at bounding box center [191, 32] width 100 height 16
click at [271, 31] on input "0.1A - AI Bots in Search" at bounding box center [207, 32] width 134 height 16
type input "0.1A - AI Bots in Search - All"
click at [457, 42] on div "Last 3 Months vs Prev. Period Segments Data crossed with the Crawls 2025 Sep. 1…" at bounding box center [822, 63] width 1381 height 43
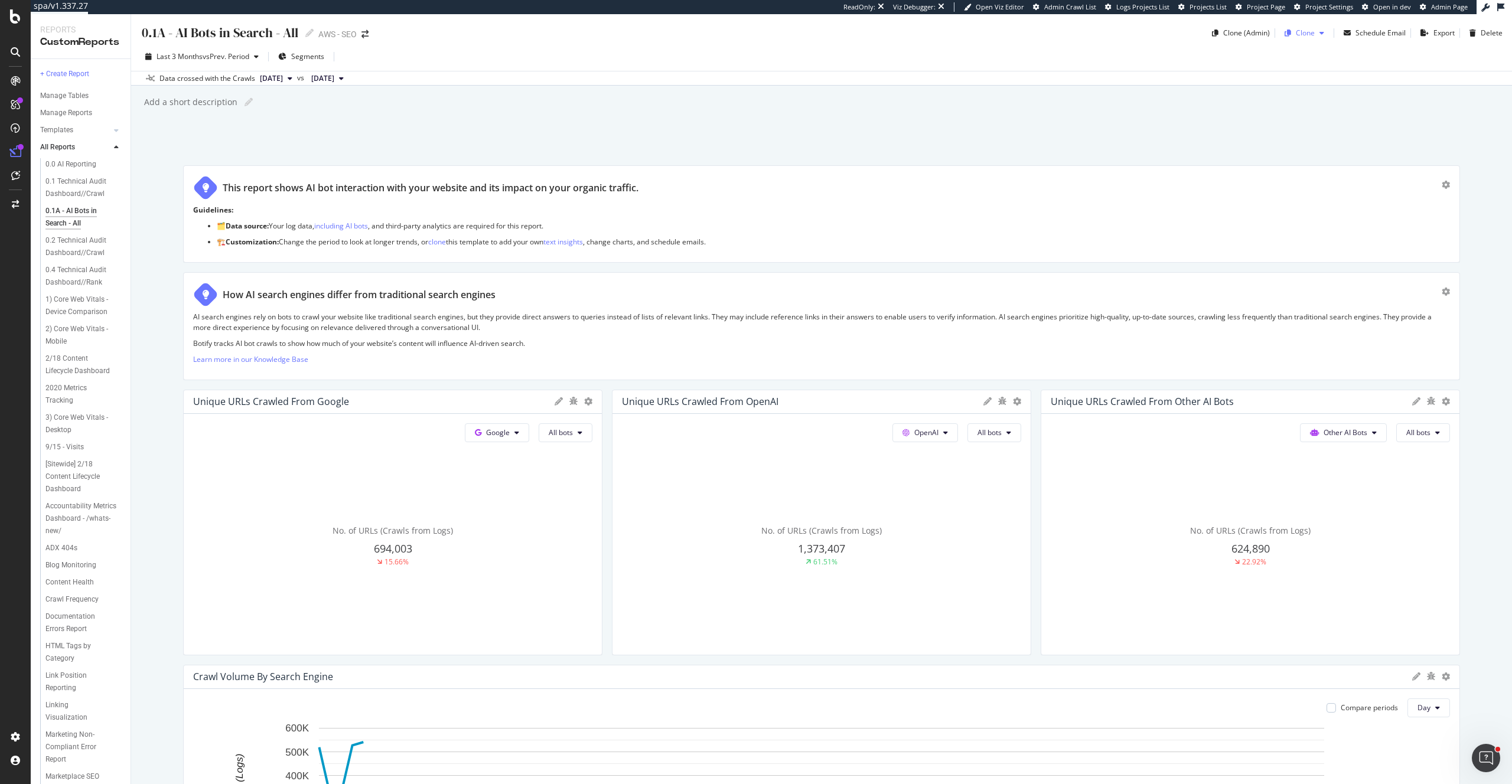
click at [1310, 33] on div "Clone" at bounding box center [1305, 32] width 19 height 10
click at [1313, 110] on span "AWS - SEO" at bounding box center [1352, 110] width 124 height 13
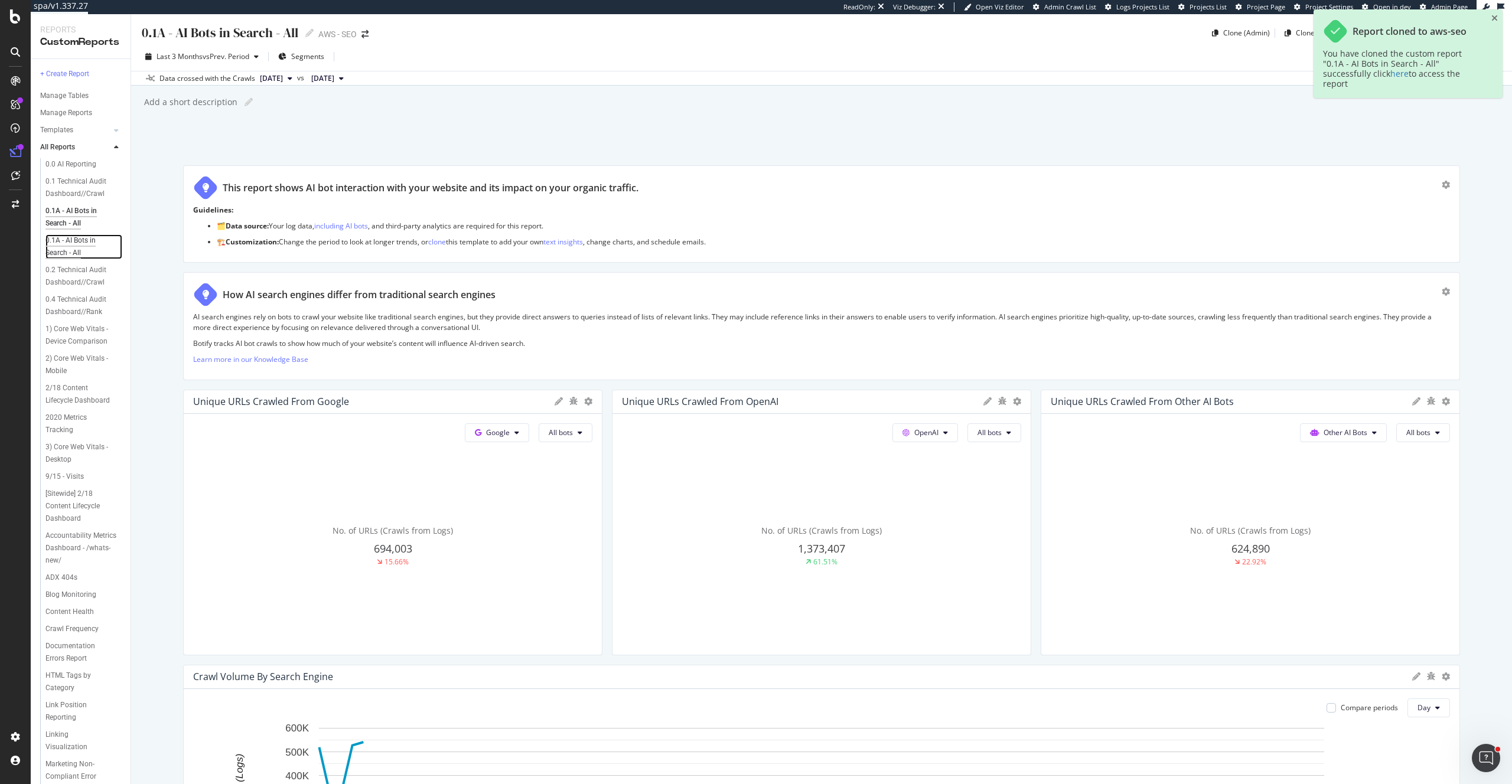
click at [67, 240] on div "0.1A - AI Bots in Search - All" at bounding box center [79, 247] width 68 height 25
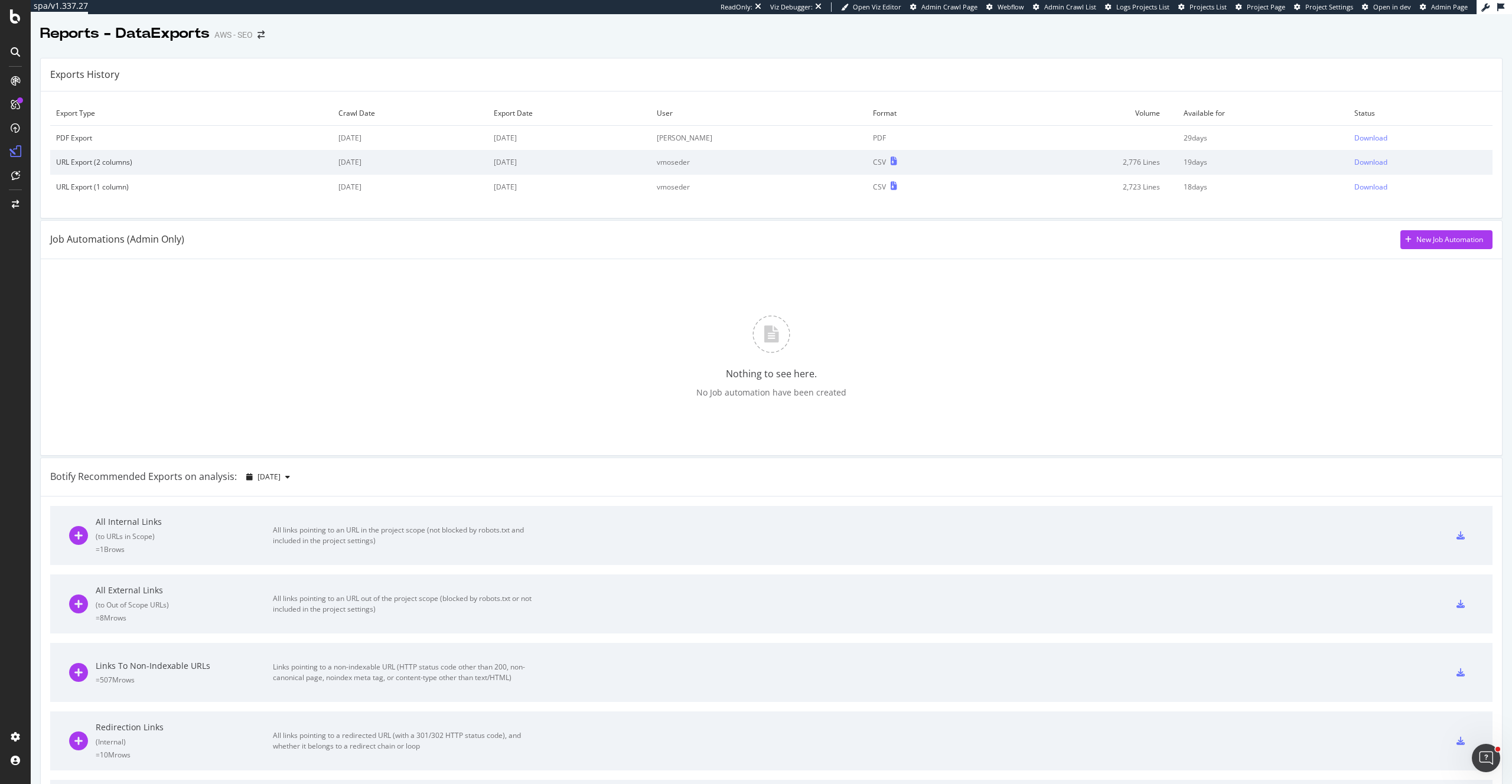
scroll to position [11, 0]
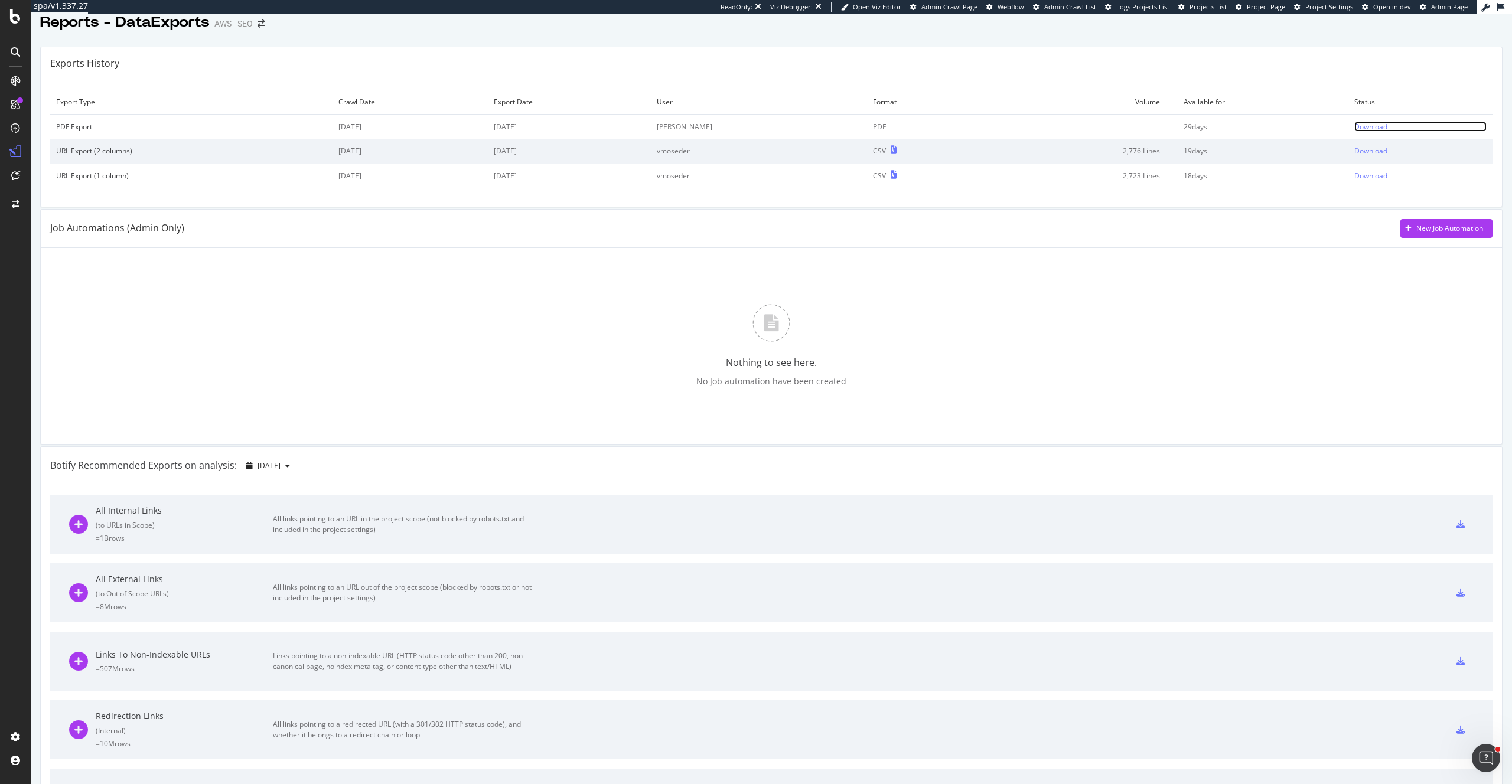
click at [1372, 130] on div "Download" at bounding box center [1371, 126] width 33 height 10
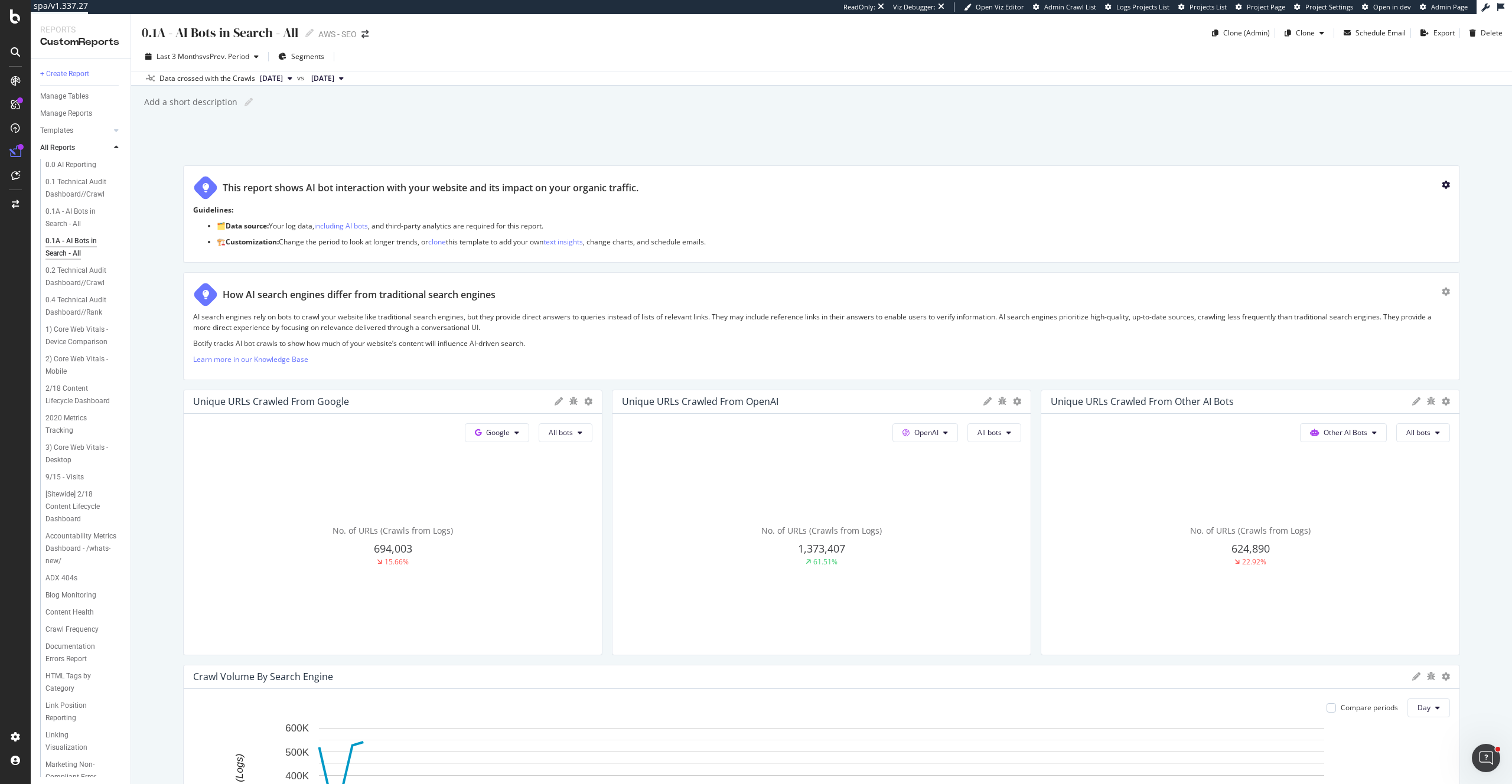
click at [1445, 186] on icon "gear" at bounding box center [1445, 185] width 9 height 9
click at [1426, 193] on div "Delete" at bounding box center [1419, 189] width 22 height 10
click at [1445, 288] on icon "gear" at bounding box center [1445, 292] width 9 height 9
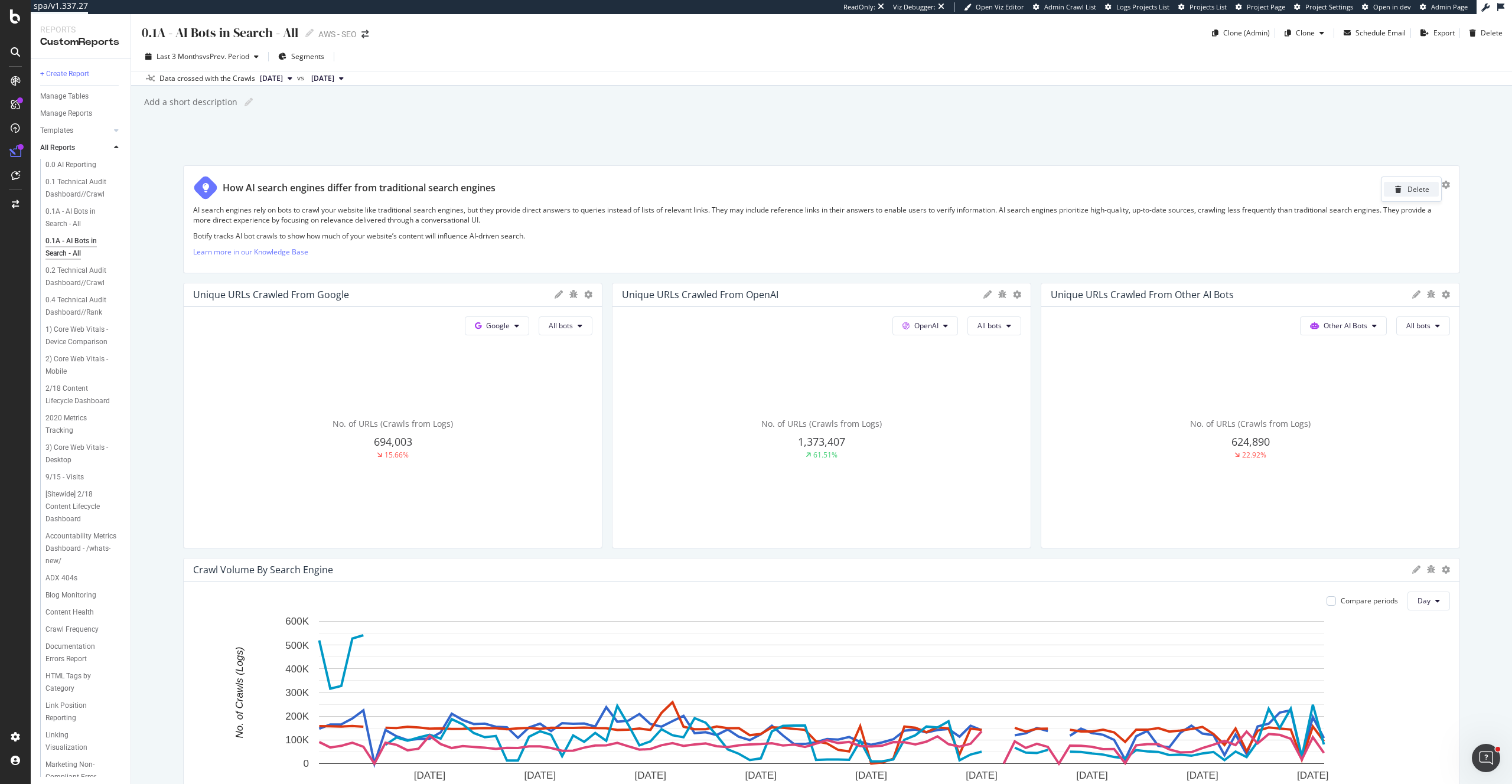
click at [1410, 196] on div "Delete" at bounding box center [1411, 189] width 55 height 15
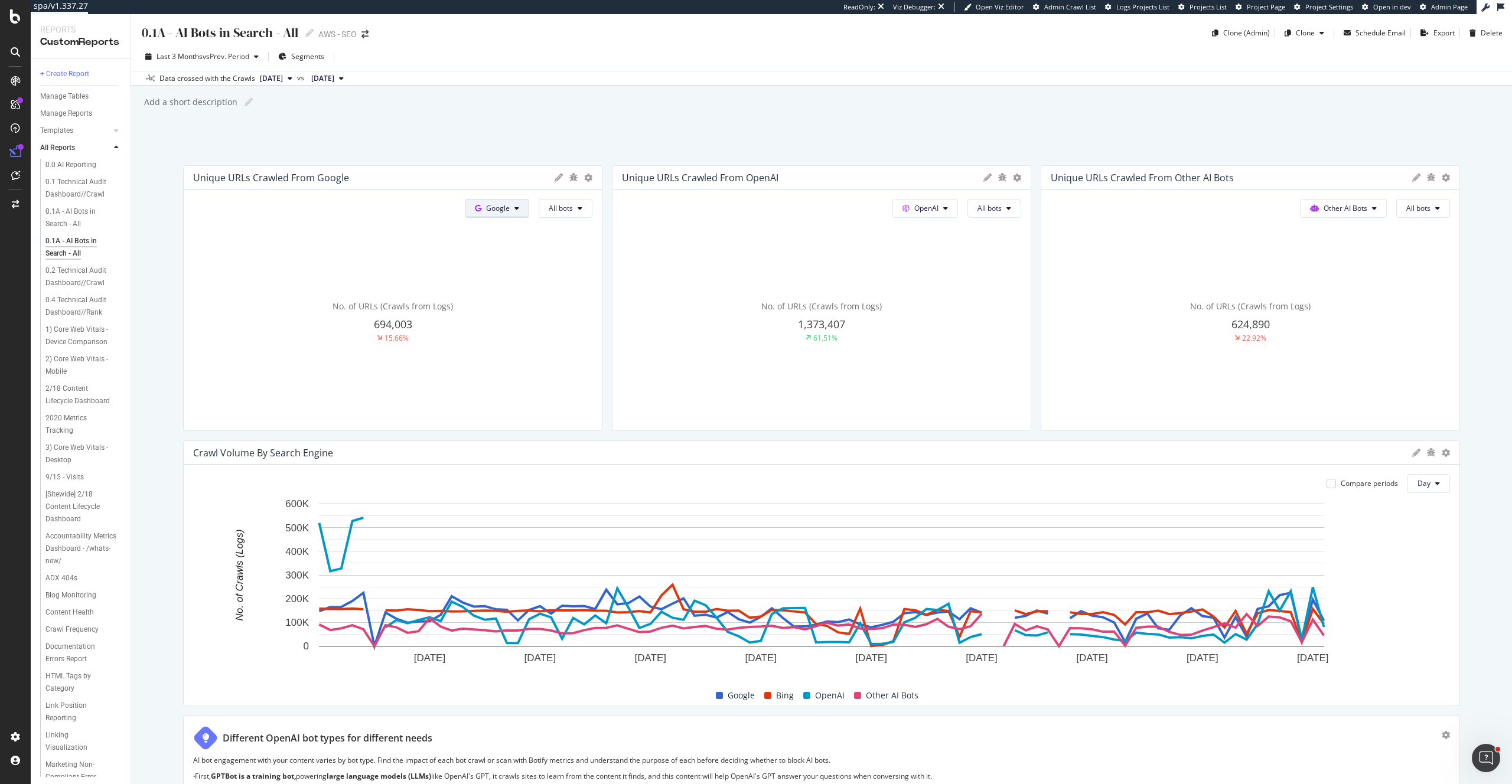
click at [488, 205] on span "Google" at bounding box center [498, 208] width 23 height 10
click at [524, 294] on span "Other AI Bots" at bounding box center [517, 298] width 44 height 11
click at [590, 276] on span "PerplexityBot" at bounding box center [581, 276] width 67 height 11
click at [935, 210] on span "OpenAI" at bounding box center [926, 208] width 24 height 10
click at [945, 299] on span "Other AI Bots" at bounding box center [943, 298] width 44 height 11
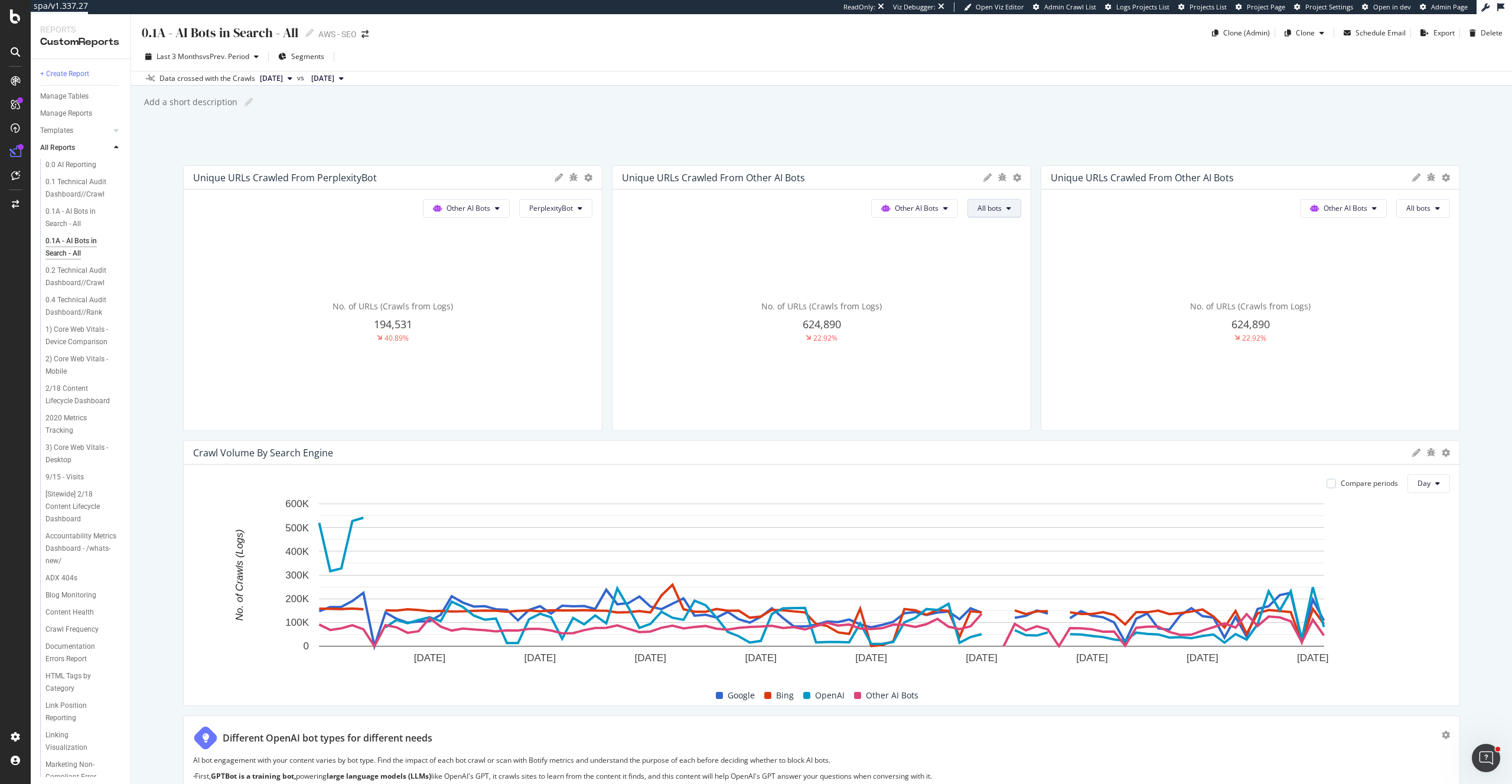
click at [1006, 211] on icon at bounding box center [1009, 208] width 5 height 7
click at [1013, 362] on span "Perplexity-User" at bounding box center [1010, 363] width 67 height 11
click at [1320, 206] on span at bounding box center [1316, 208] width 13 height 10
click at [1435, 203] on button "All bots" at bounding box center [1423, 208] width 54 height 19
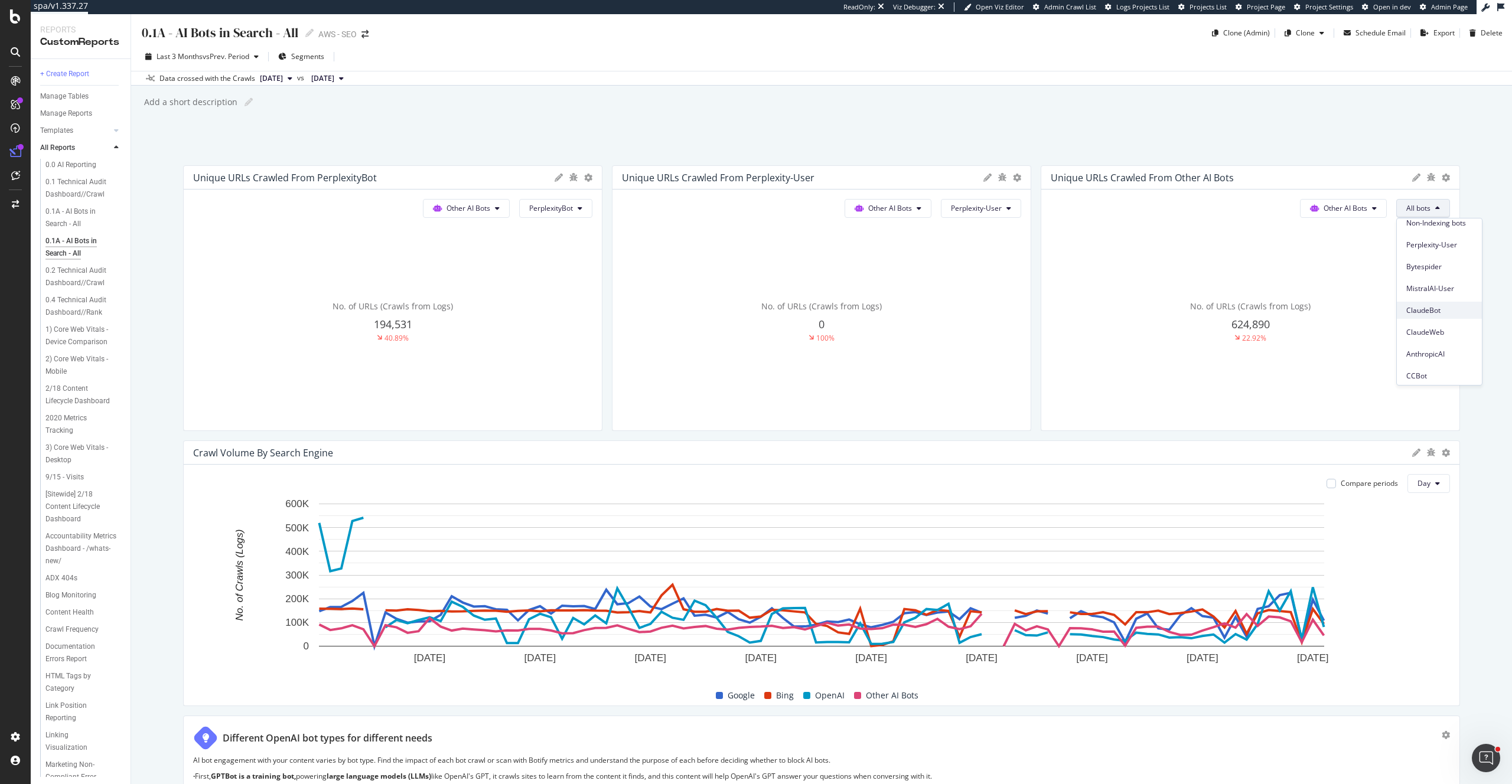
click at [1438, 310] on span "ClaudeBot" at bounding box center [1439, 311] width 67 height 11
click at [1445, 177] on icon at bounding box center [1445, 178] width 9 height 9
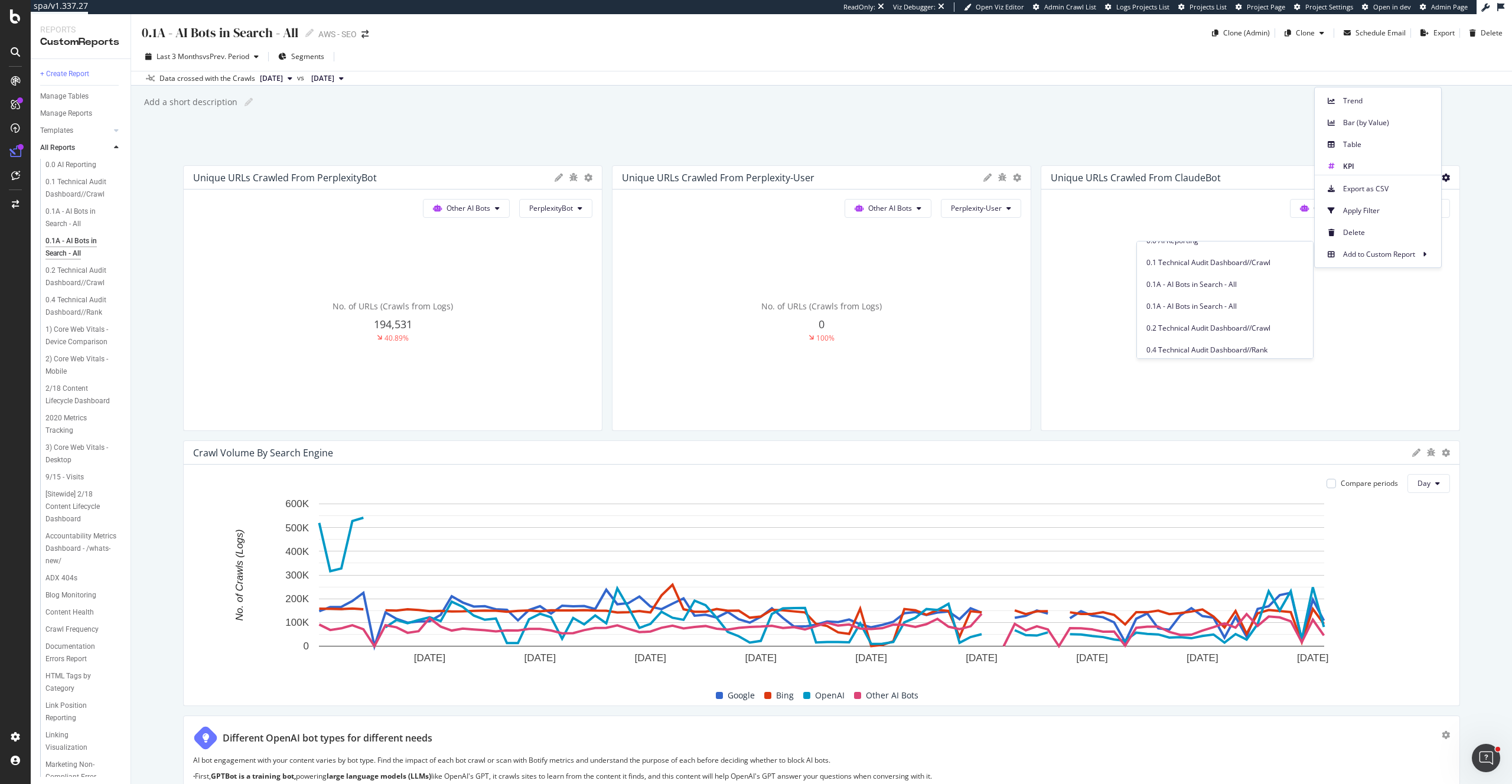
scroll to position [15, 0]
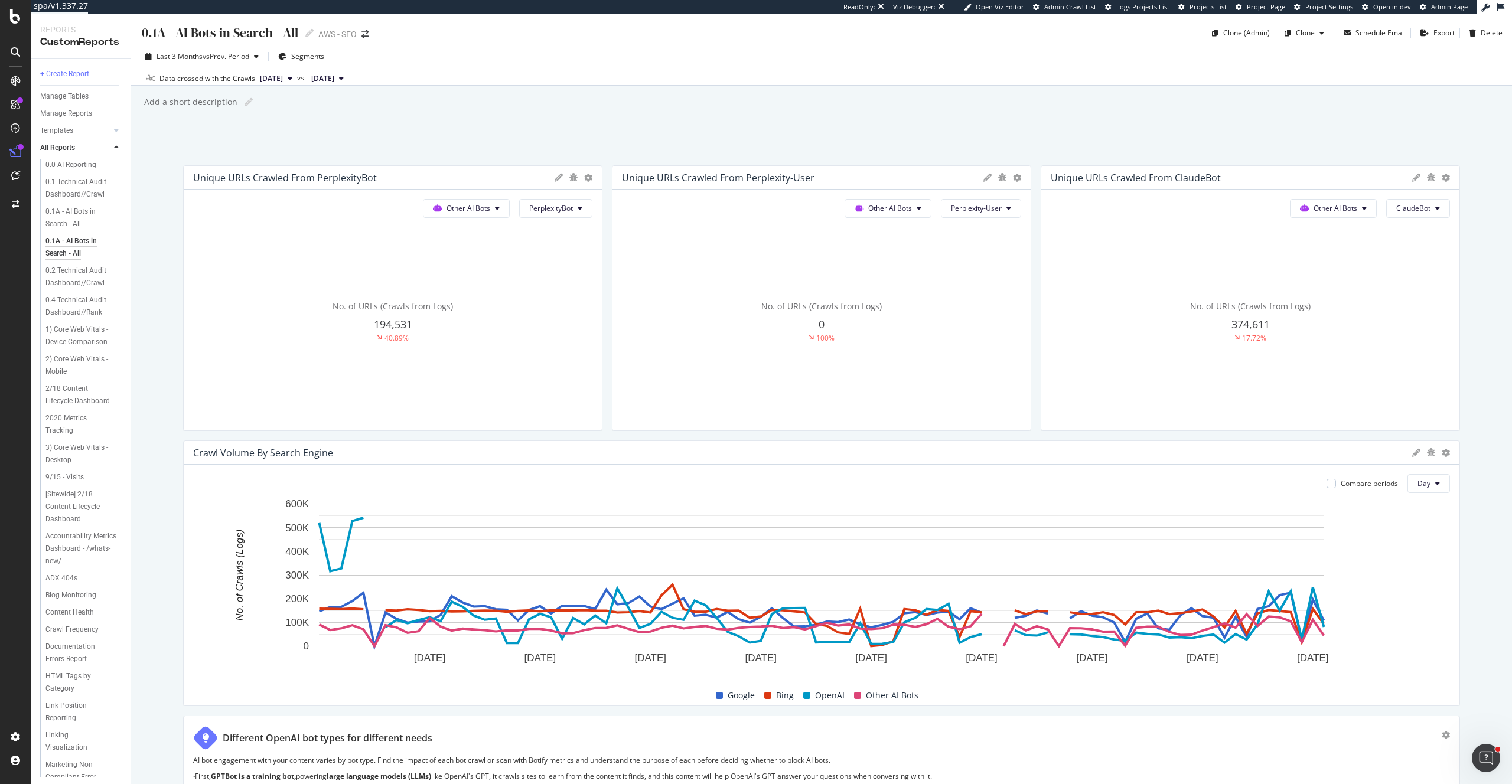
click at [268, 33] on div "0.1A - AI Bots in Search - All" at bounding box center [220, 32] width 158 height 18
drag, startPoint x: 283, startPoint y: 34, endPoint x: 298, endPoint y: 34, distance: 15.0
click at [298, 34] on input "0.1A - AI Bots in Search - All" at bounding box center [221, 32] width 160 height 16
type input "0.1A - AI Bots in Search - Perplexity & Claude"
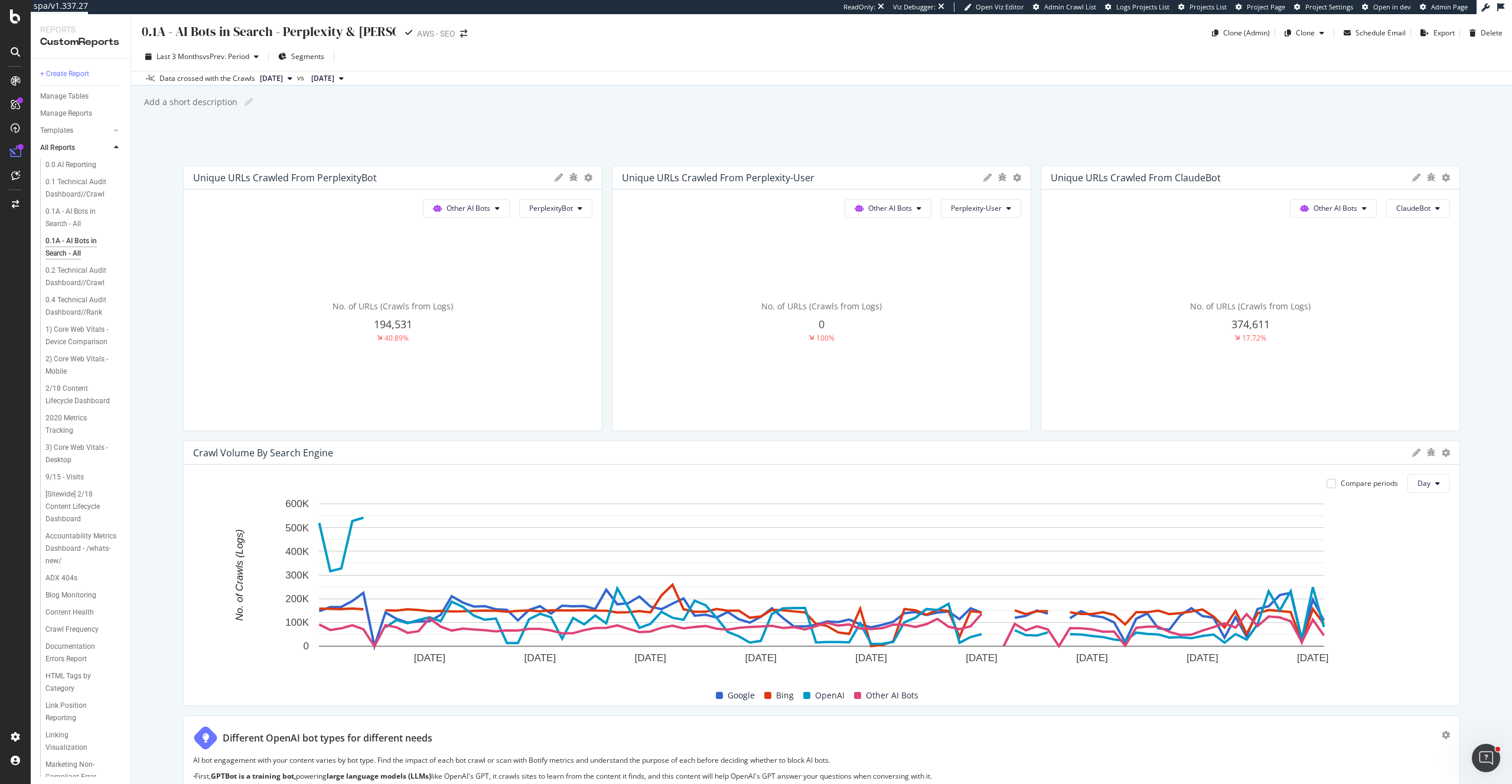
click at [736, 98] on div "Add a short description Add a short description" at bounding box center [828, 102] width 1370 height 18
click at [1450, 178] on div at bounding box center [1454, 298] width 12 height 266
click at [1446, 178] on icon at bounding box center [1445, 178] width 9 height 9
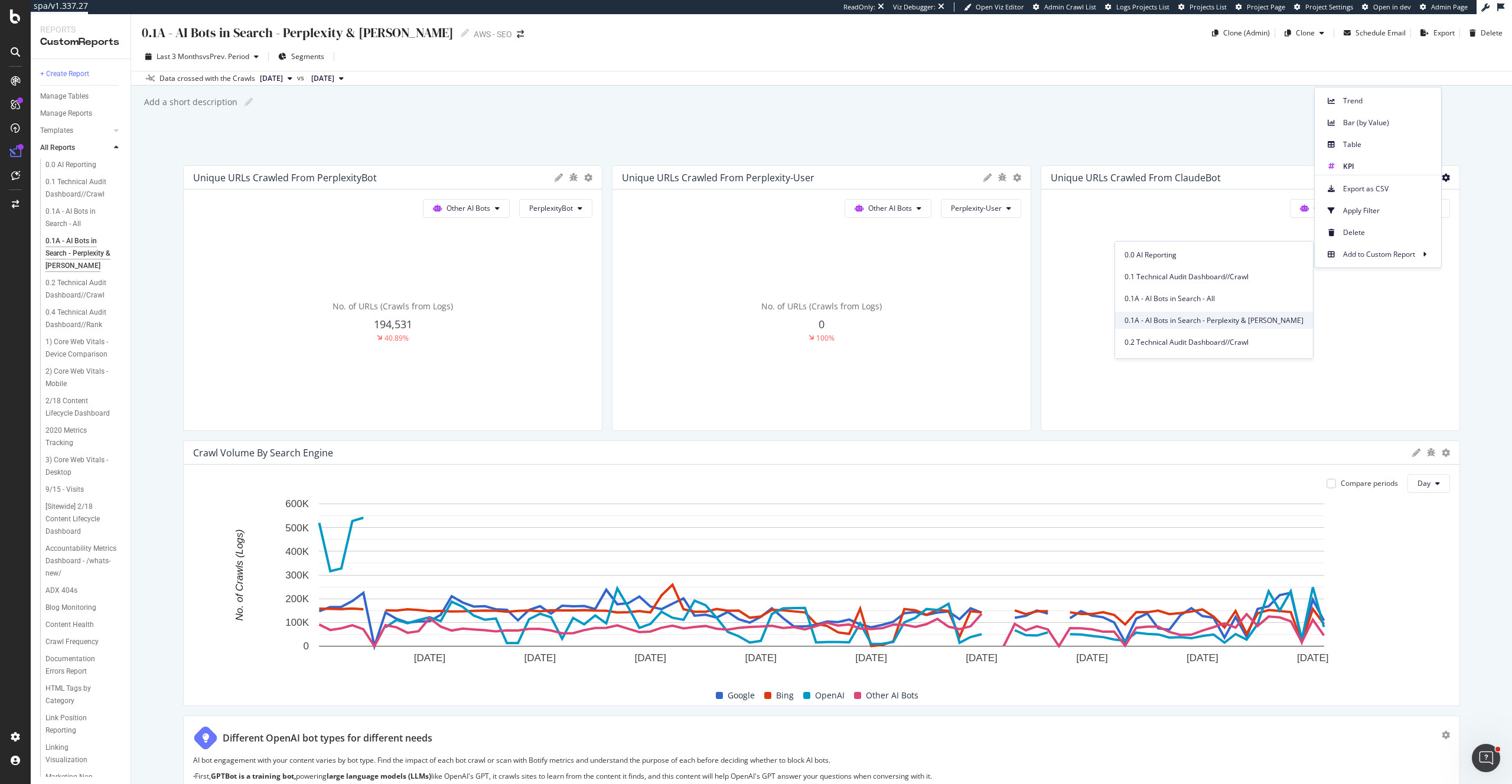
drag, startPoint x: 1254, startPoint y: 322, endPoint x: 1263, endPoint y: 320, distance: 9.2
click at [1254, 322] on span "0.1A - AI Bots in Search - Perplexity & Claude" at bounding box center [1214, 321] width 179 height 11
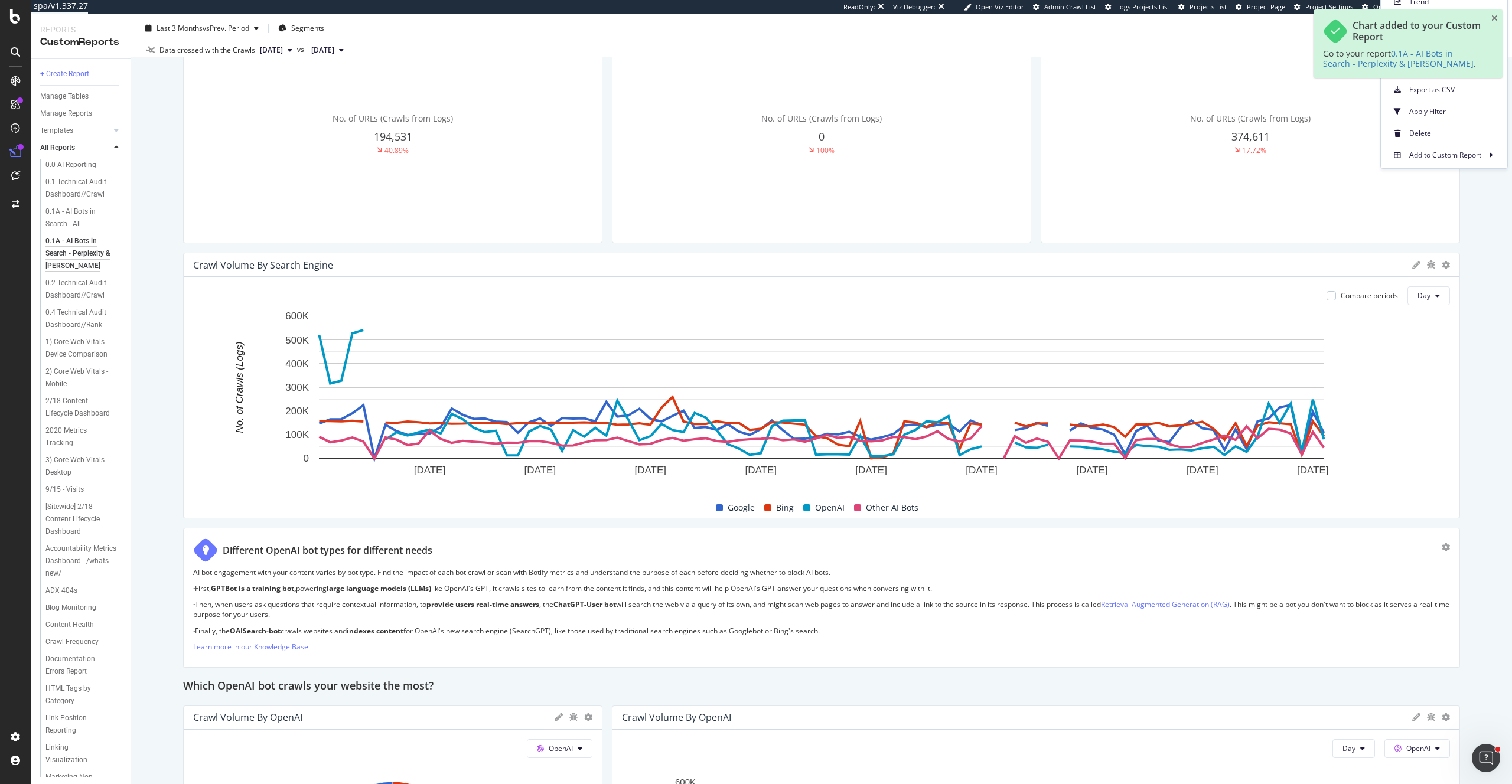
scroll to position [198, 0]
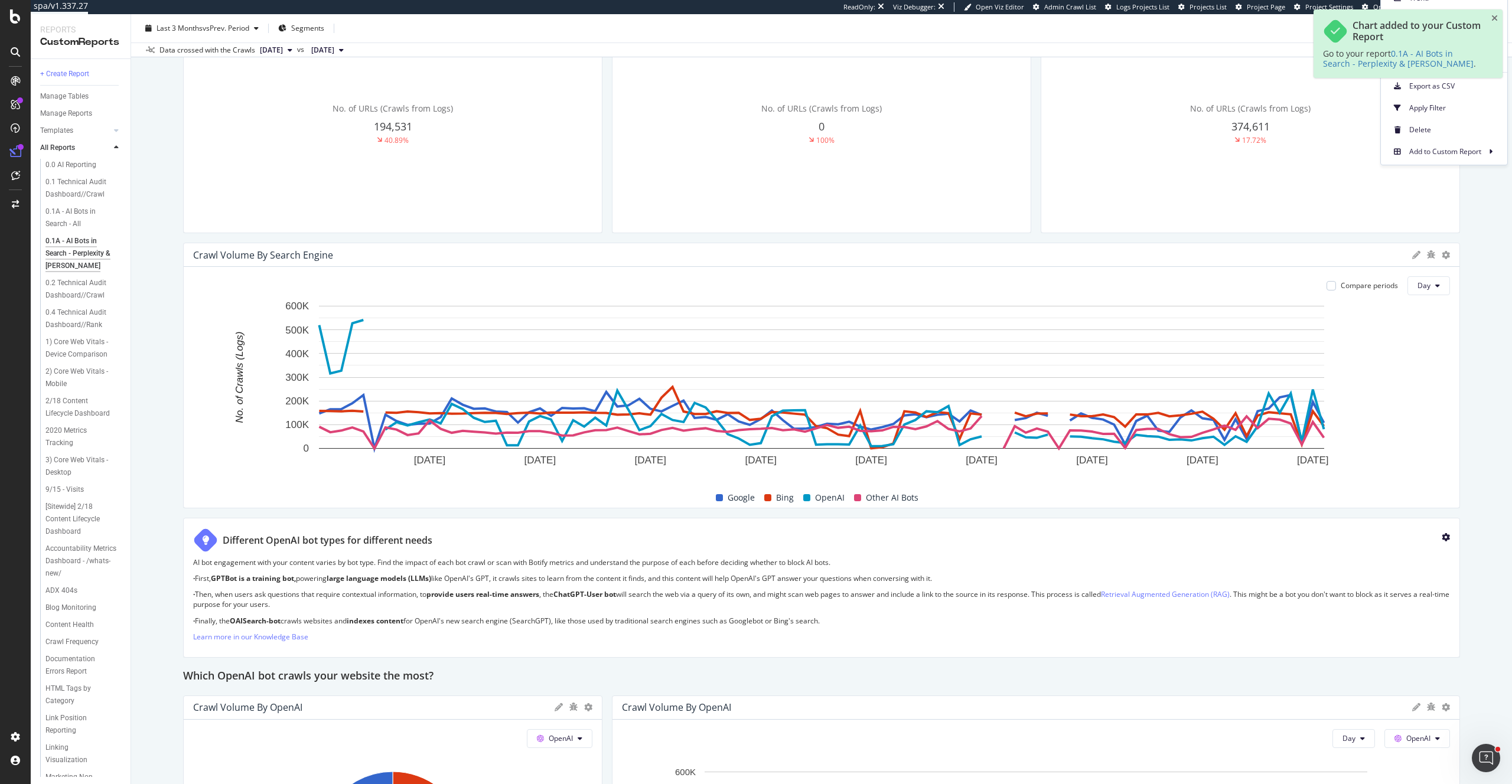
click at [1444, 536] on icon "gear" at bounding box center [1445, 538] width 9 height 9
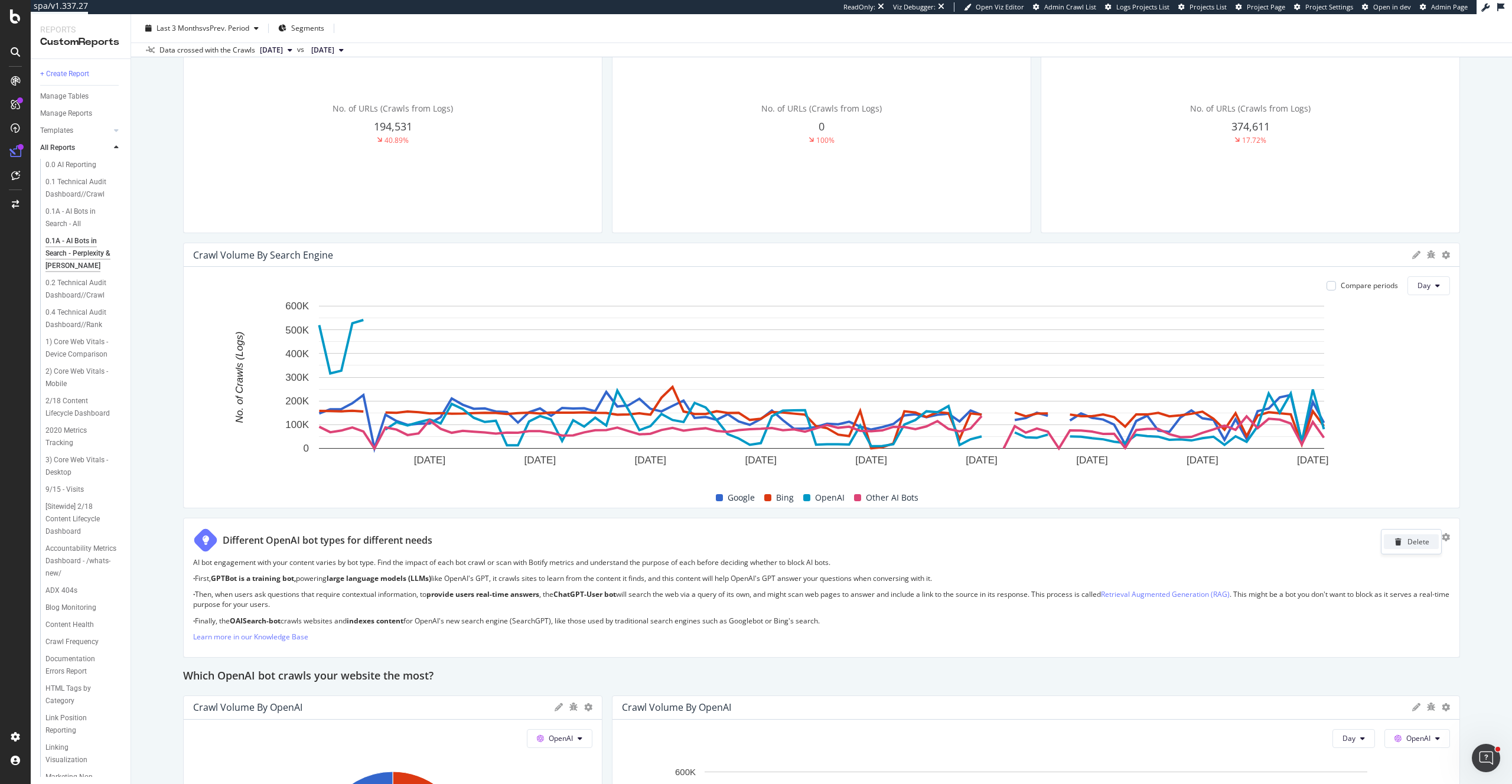
click at [1422, 541] on div "Delete" at bounding box center [1419, 541] width 22 height 10
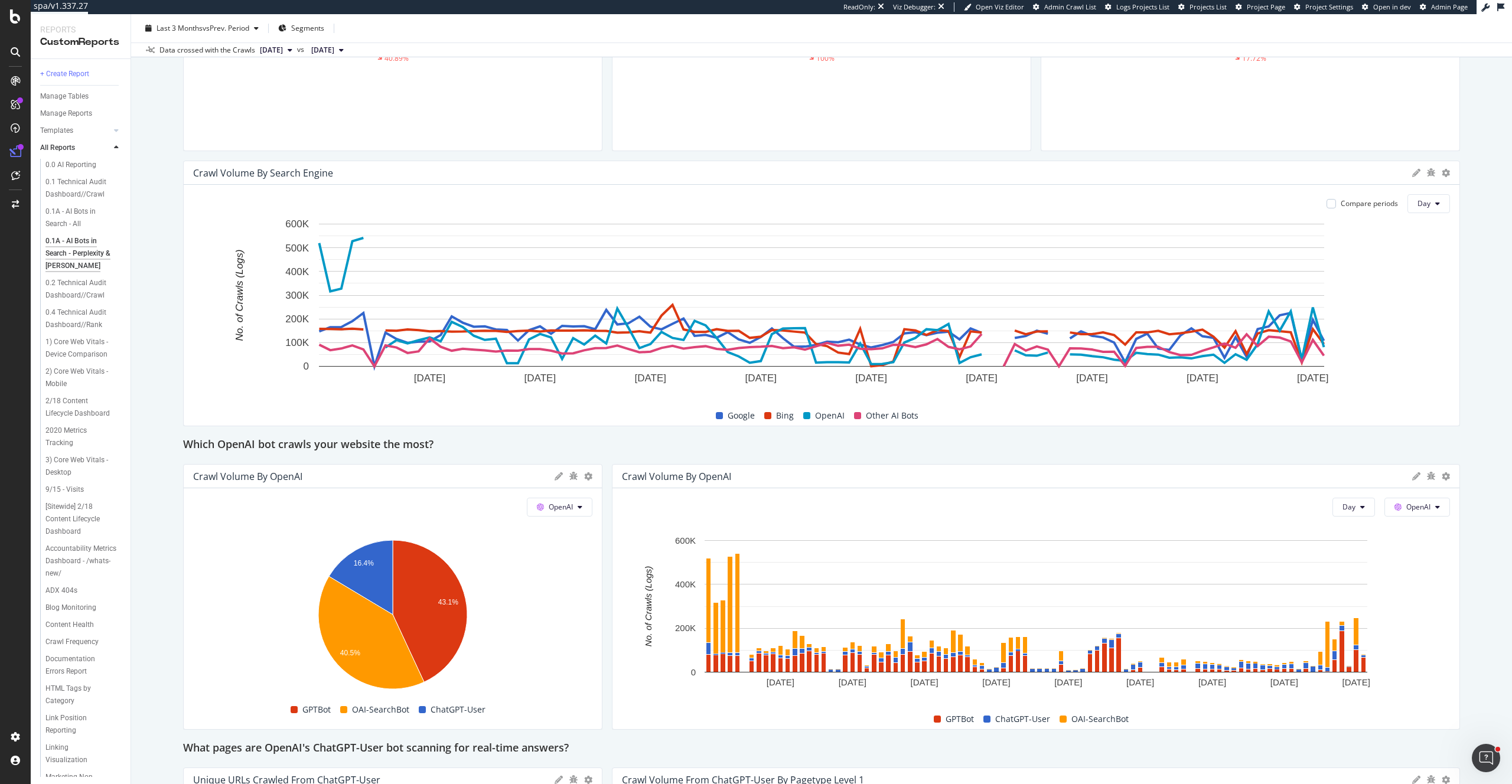
scroll to position [257, 0]
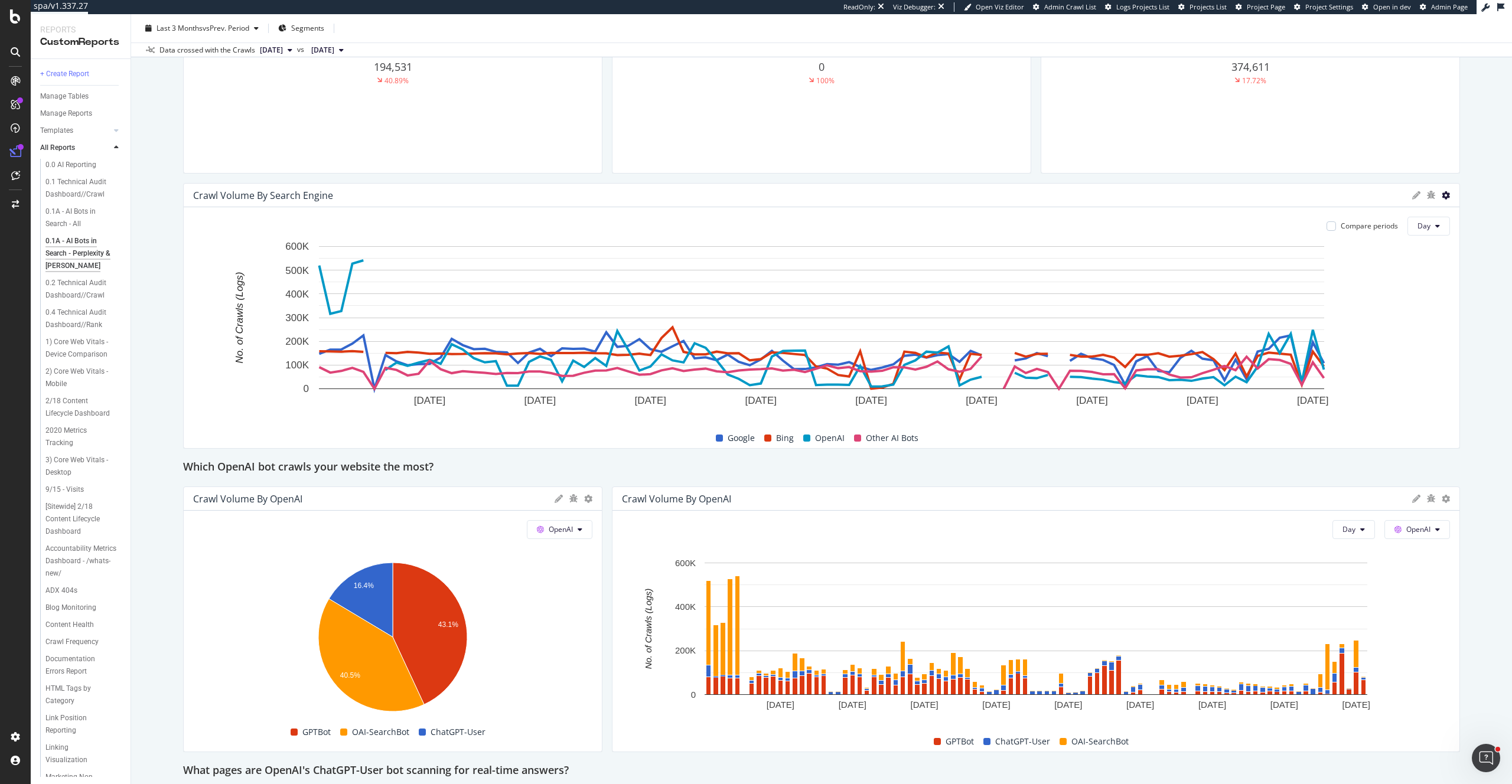
click at [1444, 196] on icon at bounding box center [1445, 196] width 9 height 9
click at [1373, 259] on span "Delete" at bounding box center [1387, 262] width 88 height 11
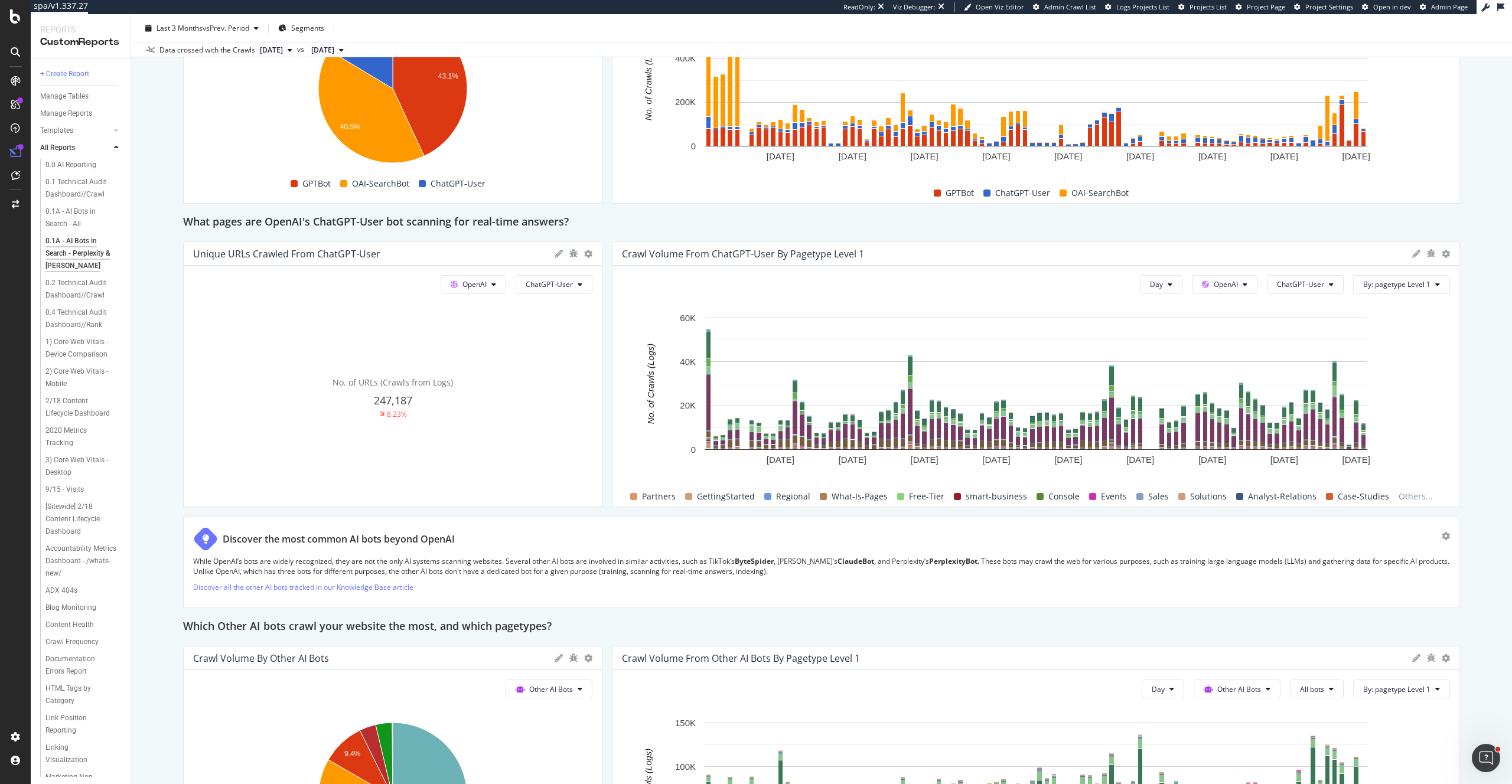
scroll to position [556, 0]
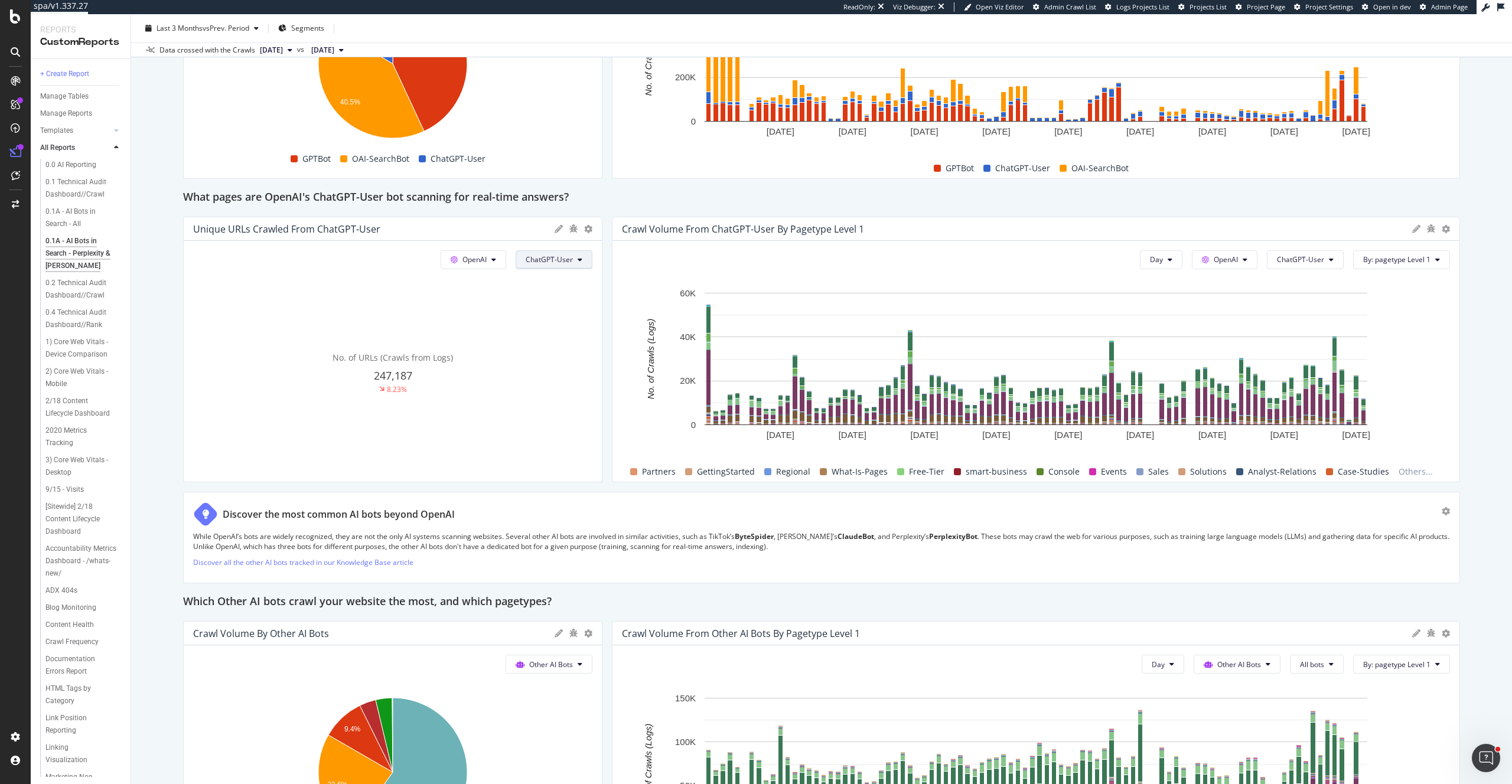
click at [552, 261] on span "ChatGPT-User" at bounding box center [549, 259] width 47 height 10
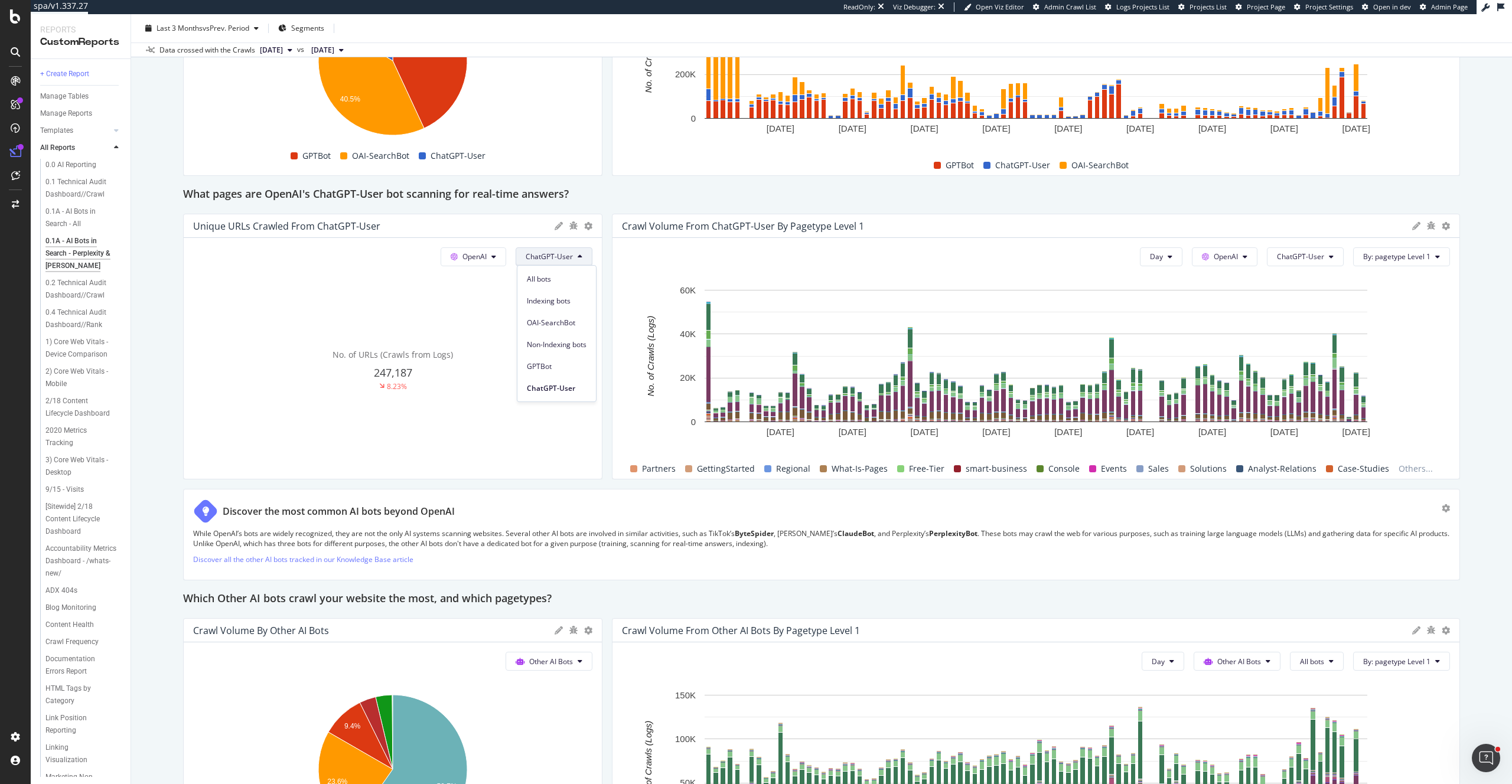
scroll to position [560, 0]
click at [169, 240] on div "0.1A - AI Bots in Search - Perplexity & Claude 0.1A - AI Bots in Search - Perpl…" at bounding box center [822, 399] width 1381 height 770
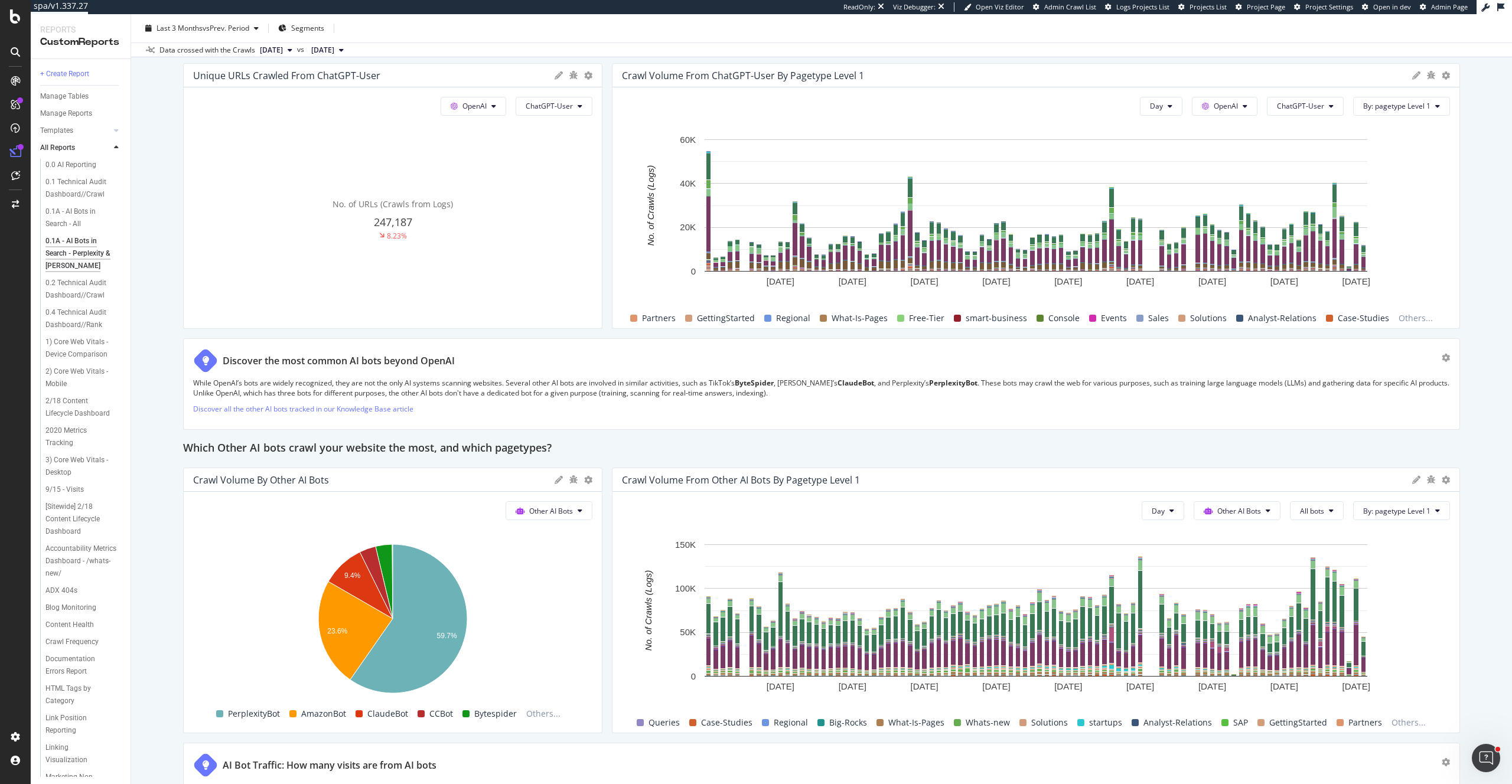
scroll to position [739, 0]
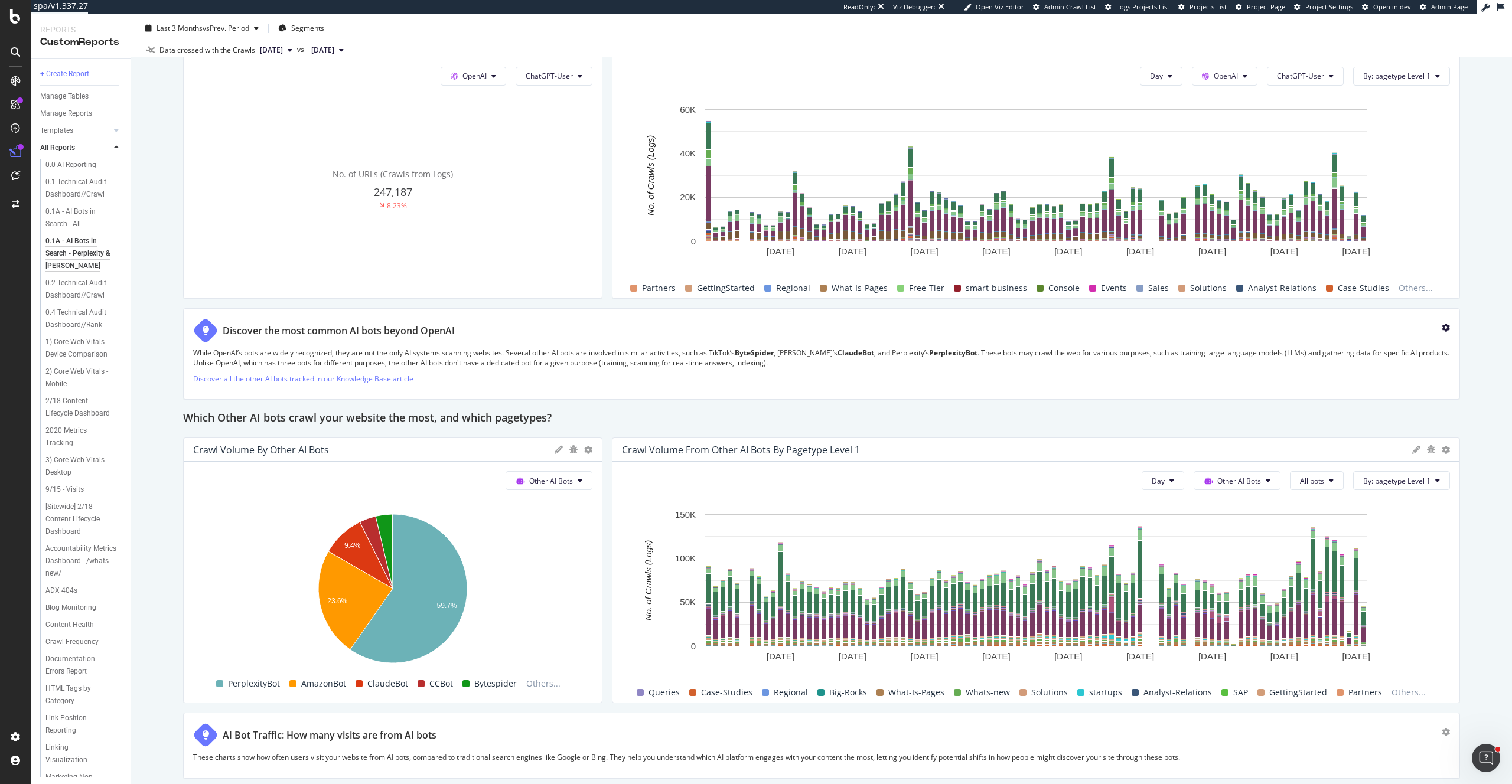
click at [1446, 327] on icon "gear" at bounding box center [1445, 328] width 9 height 9
drag, startPoint x: 1435, startPoint y: 331, endPoint x: 1377, endPoint y: 333, distance: 58.0
click at [1435, 332] on div "Delete" at bounding box center [1411, 332] width 55 height 15
click at [1413, 333] on div "Unique URLs Crawled from PerplexityBot Other AI Bots PerplexityBot No. of URLs …" at bounding box center [822, 239] width 1277 height 1628
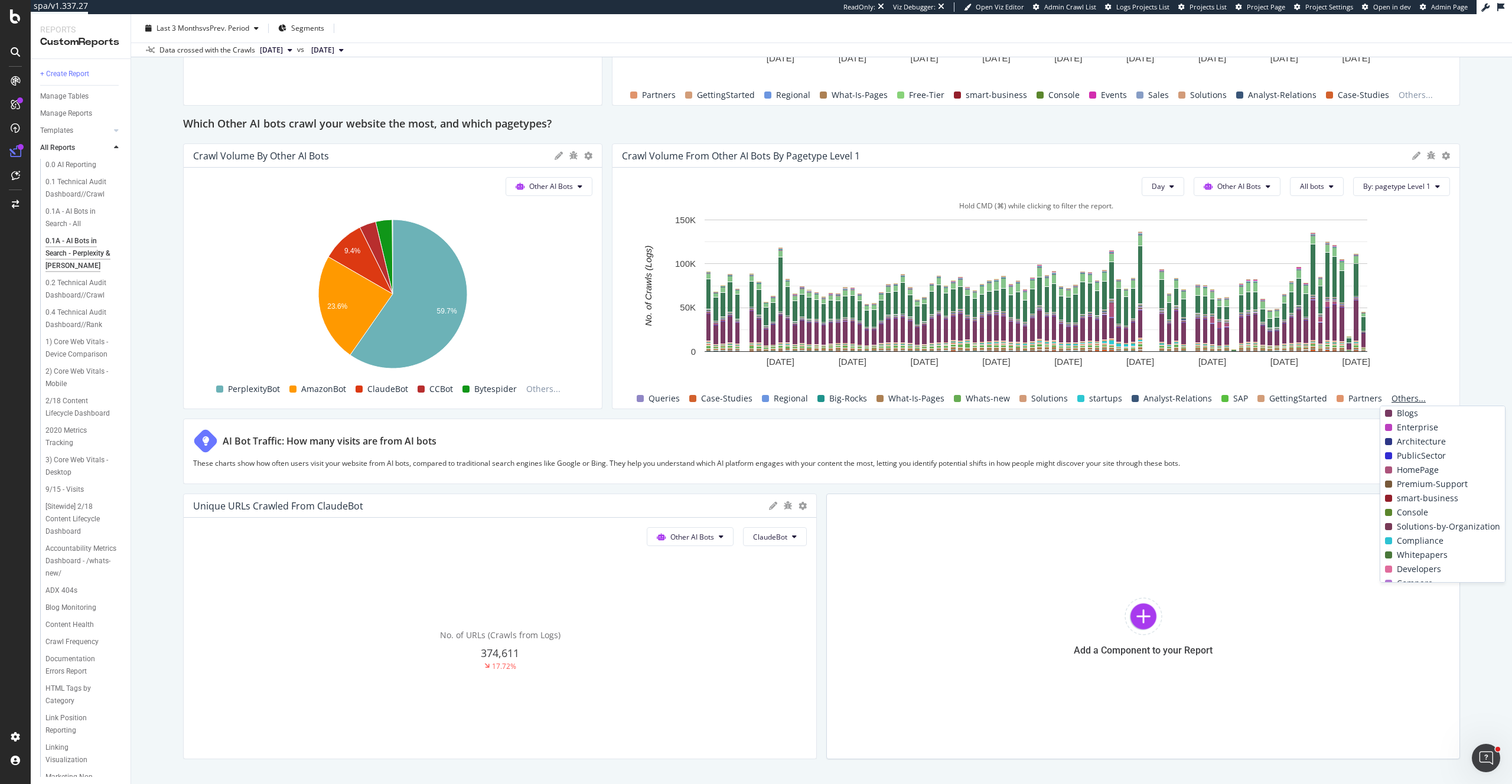
scroll to position [0, 0]
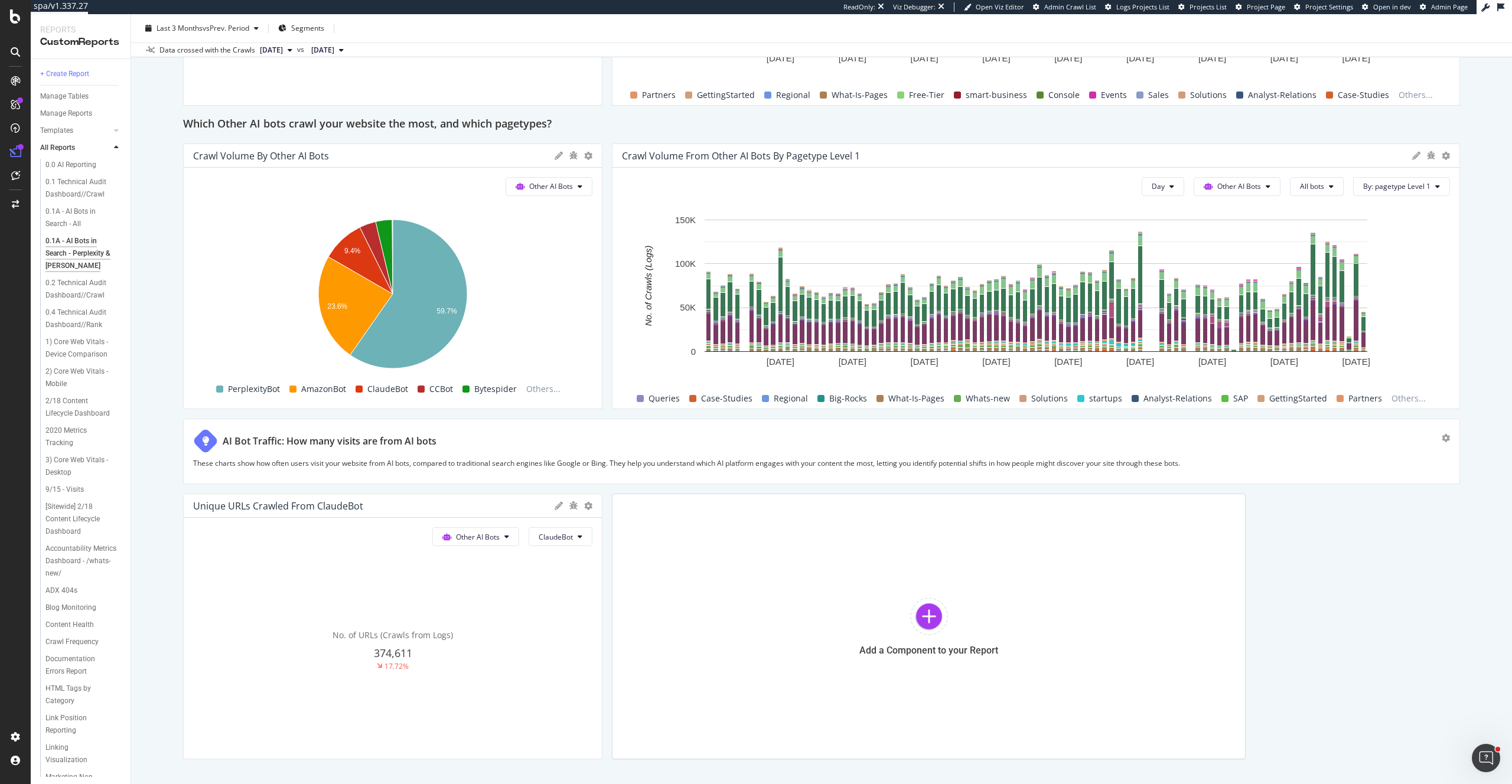
drag, startPoint x: 815, startPoint y: 594, endPoint x: 485, endPoint y: 563, distance: 331.5
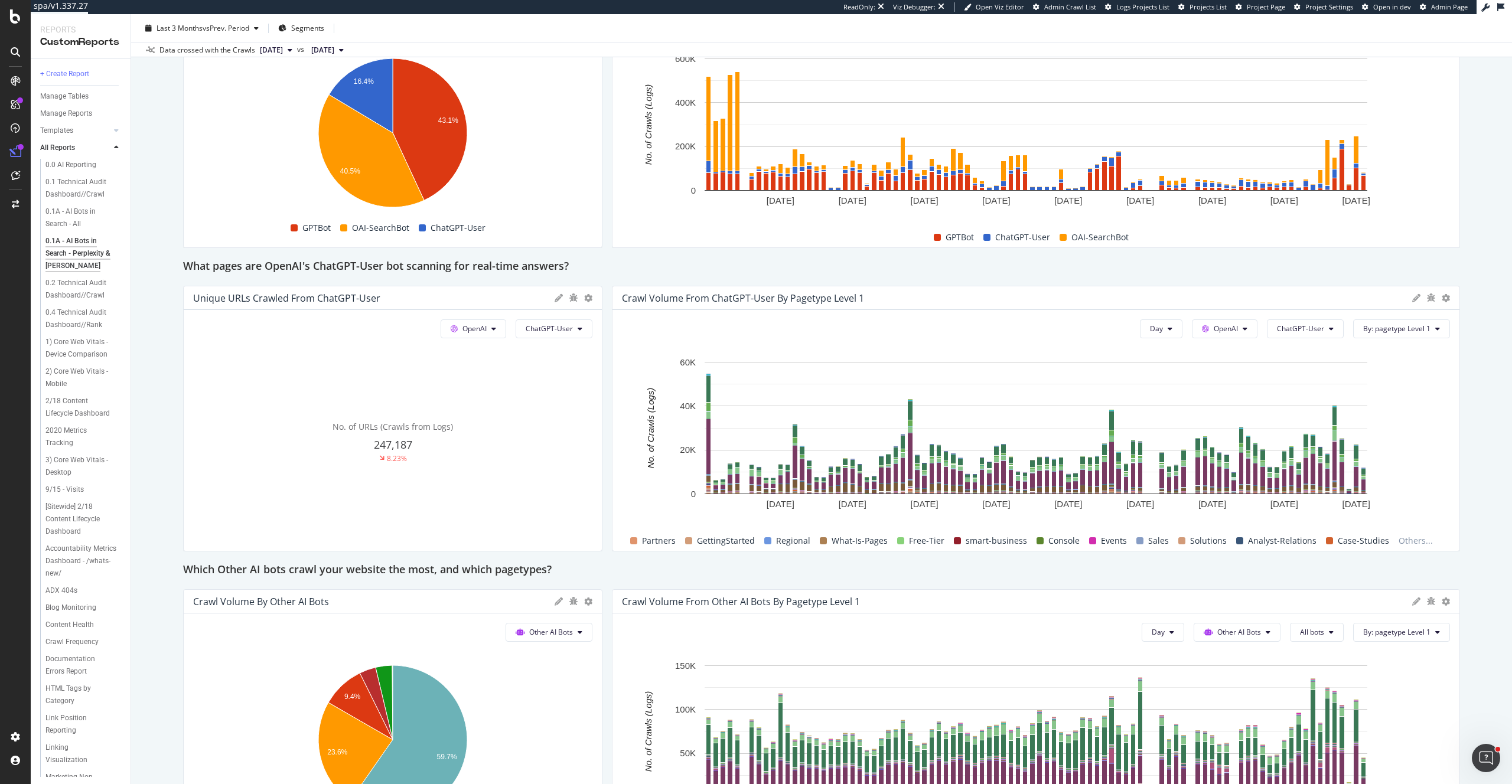
scroll to position [484, 0]
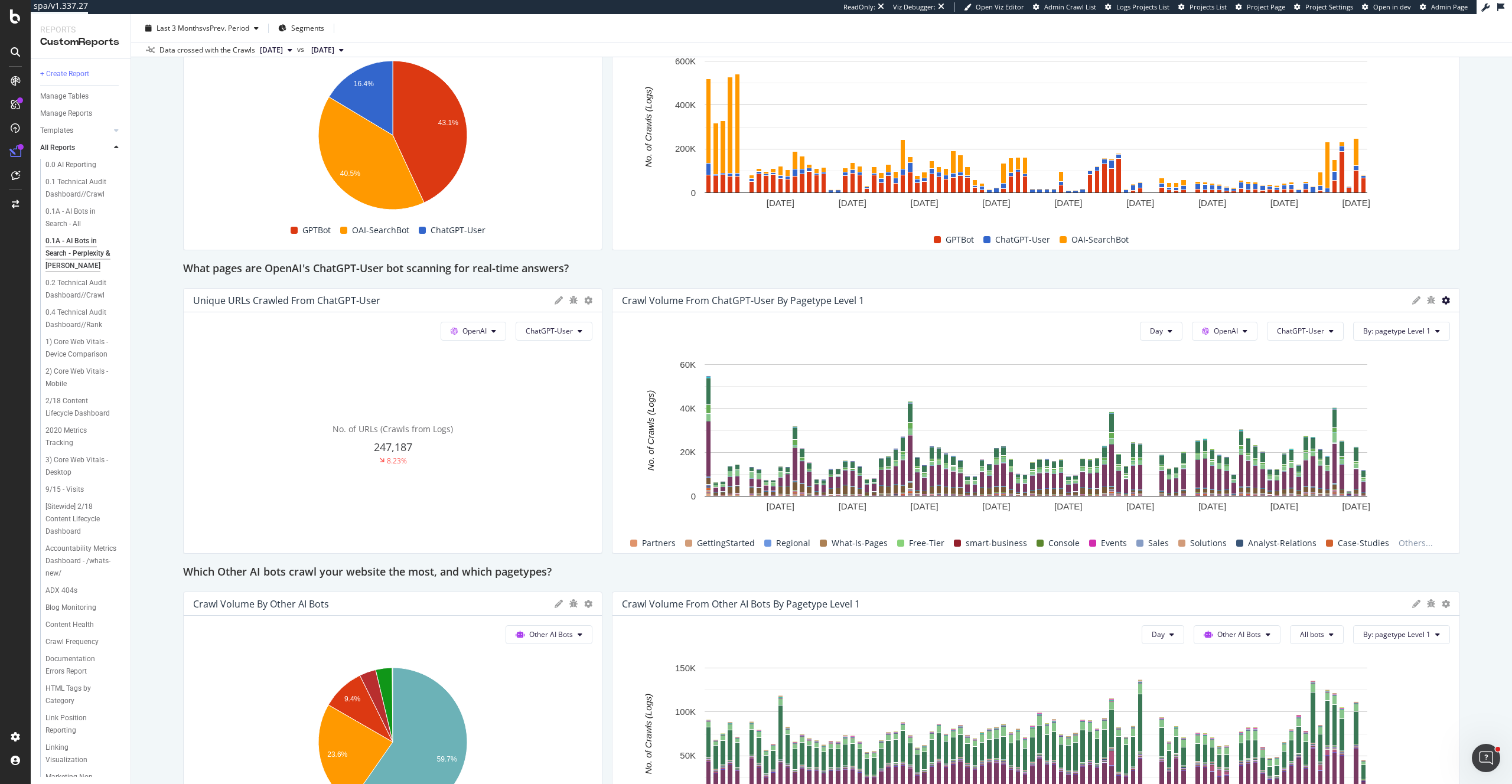
click at [1445, 300] on icon at bounding box center [1445, 300] width 9 height 9
click at [1363, 369] on span "Delete" at bounding box center [1387, 367] width 88 height 11
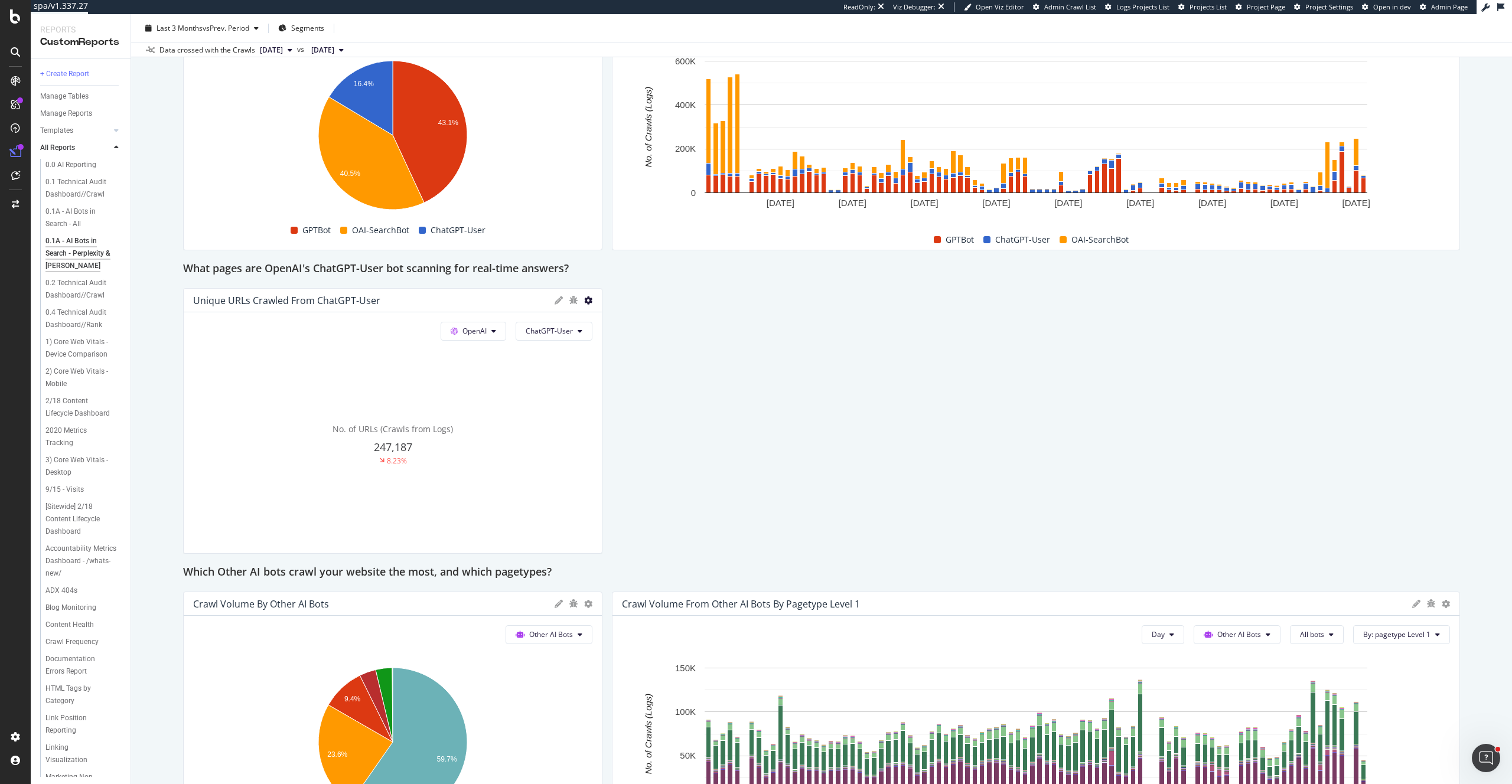
click at [585, 298] on icon at bounding box center [588, 300] width 9 height 9
click at [640, 448] on span "Delete" at bounding box center [657, 451] width 88 height 11
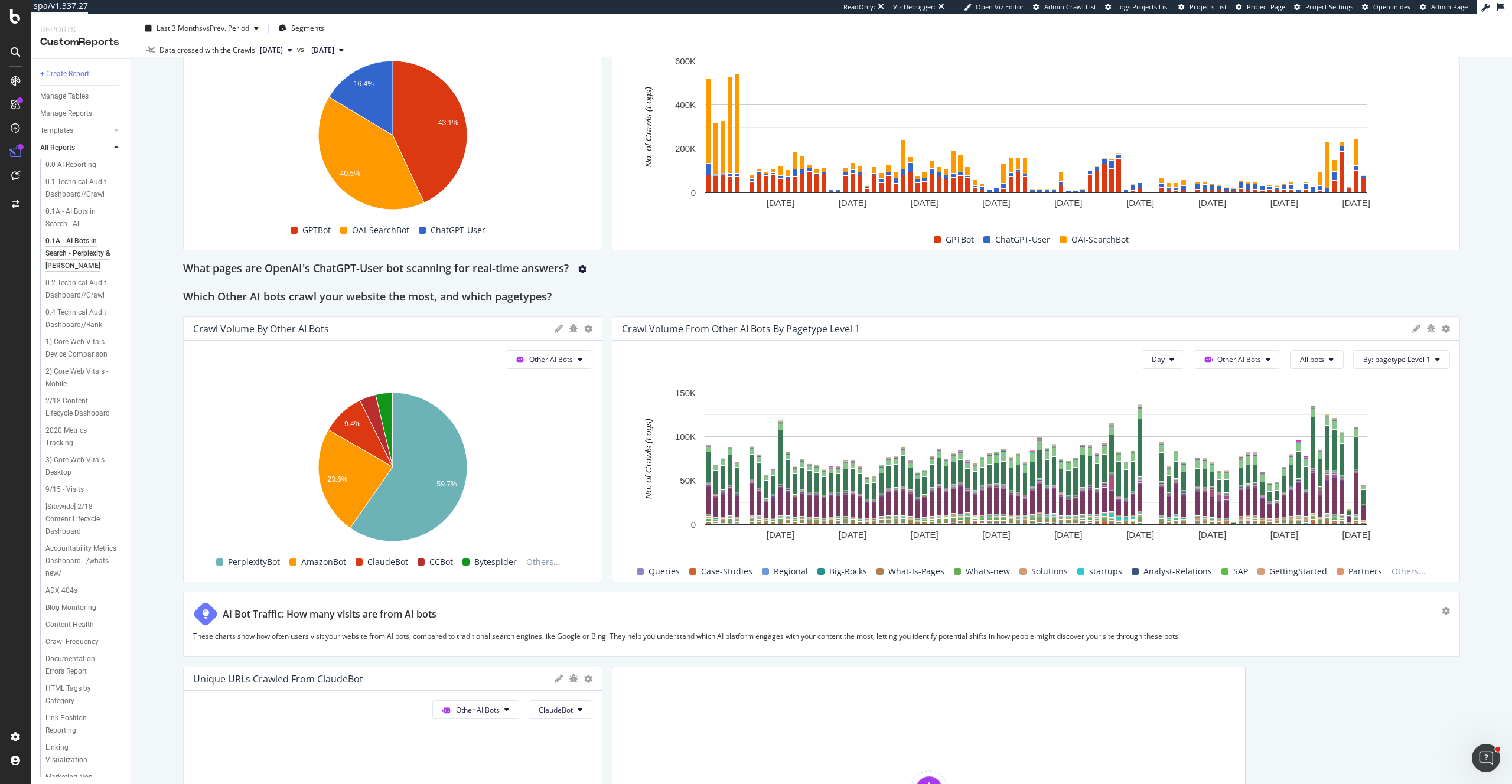
click at [586, 268] on icon "gear" at bounding box center [582, 269] width 9 height 9
click at [560, 273] on div "Delete" at bounding box center [557, 273] width 22 height 10
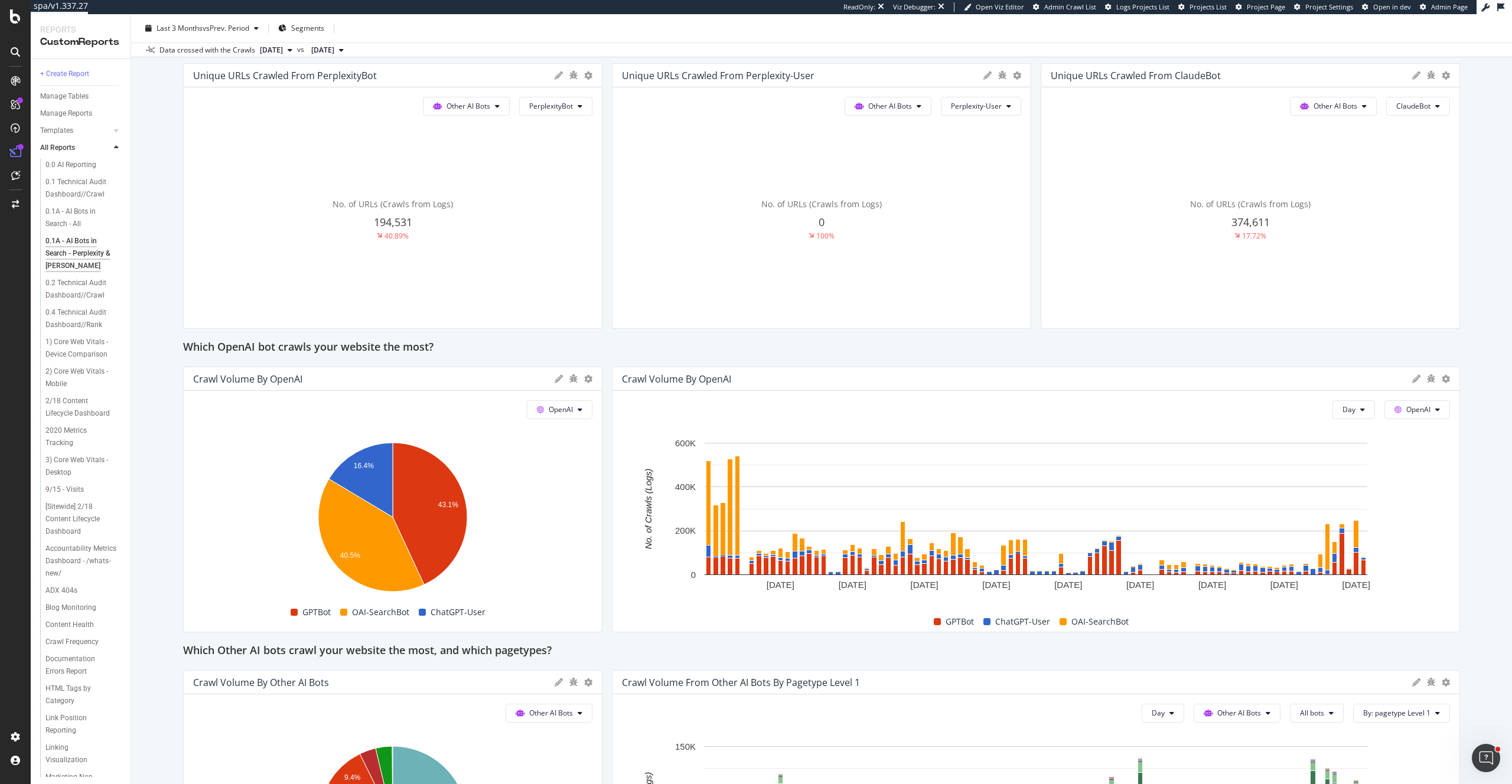
scroll to position [67, 0]
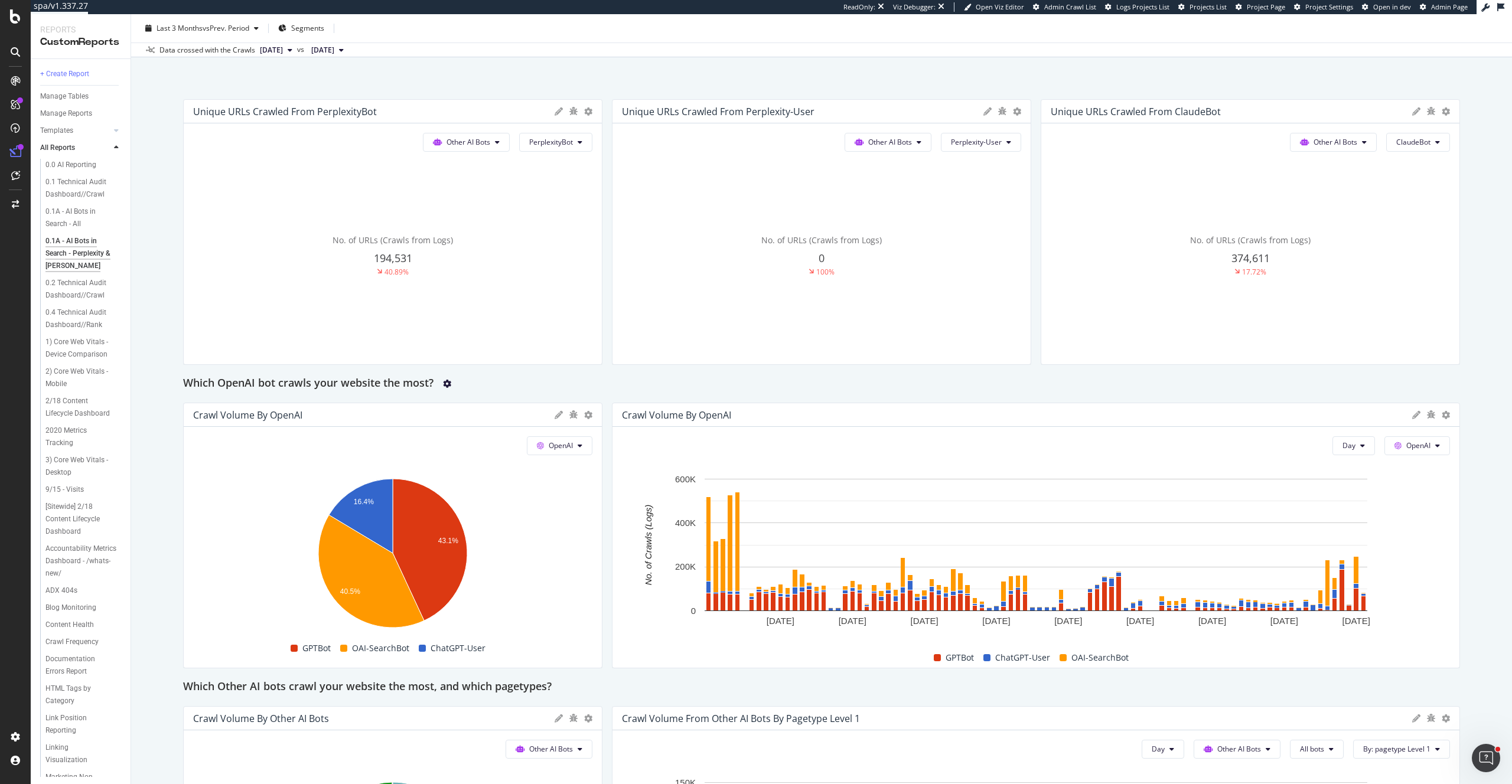
click at [443, 382] on icon "gear" at bounding box center [447, 383] width 9 height 9
drag, startPoint x: 423, startPoint y: 386, endPoint x: 852, endPoint y: 397, distance: 429.1
click at [423, 387] on div "Delete" at bounding box center [420, 388] width 22 height 10
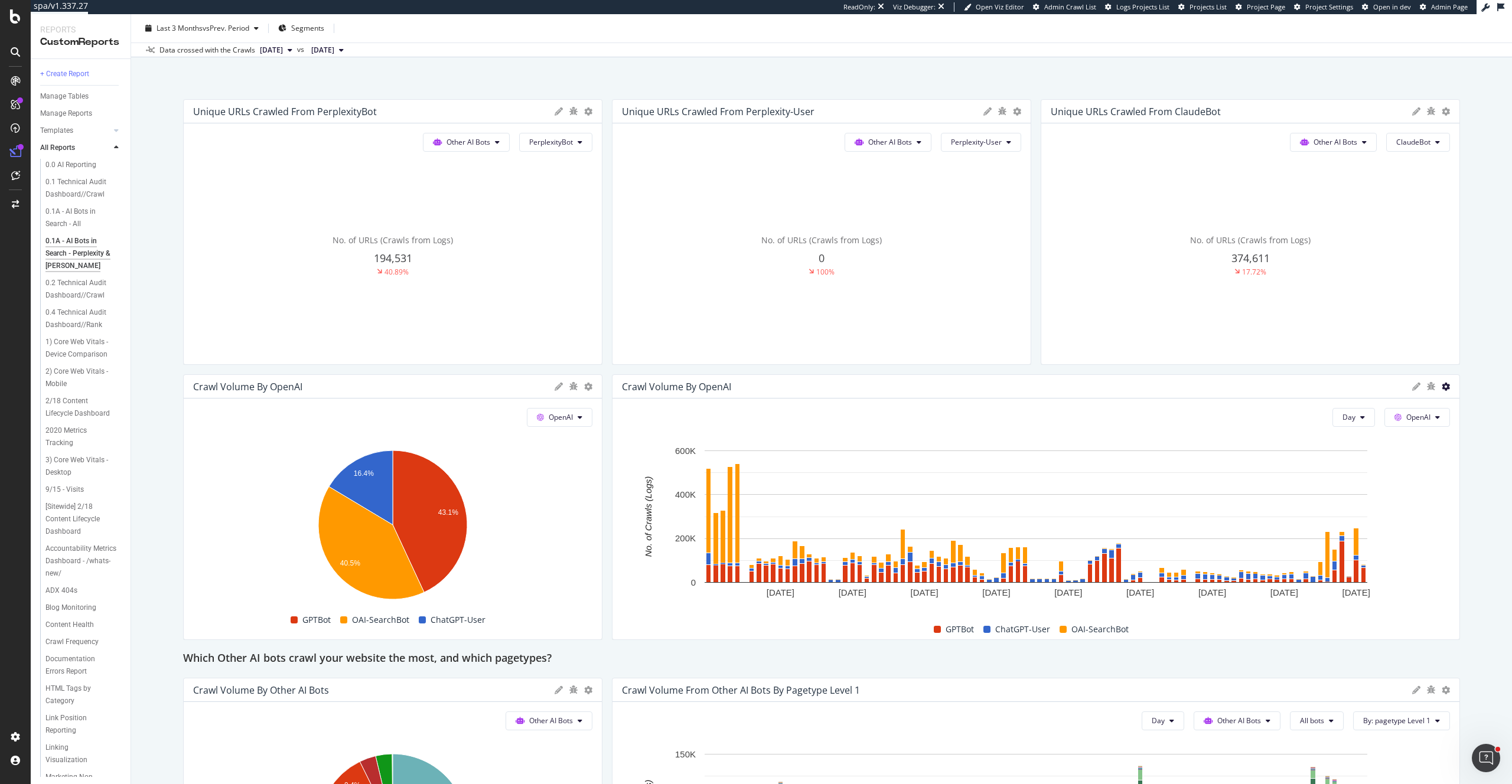
click at [1447, 386] on icon at bounding box center [1445, 387] width 9 height 9
click at [1356, 451] on span "Delete" at bounding box center [1387, 453] width 88 height 11
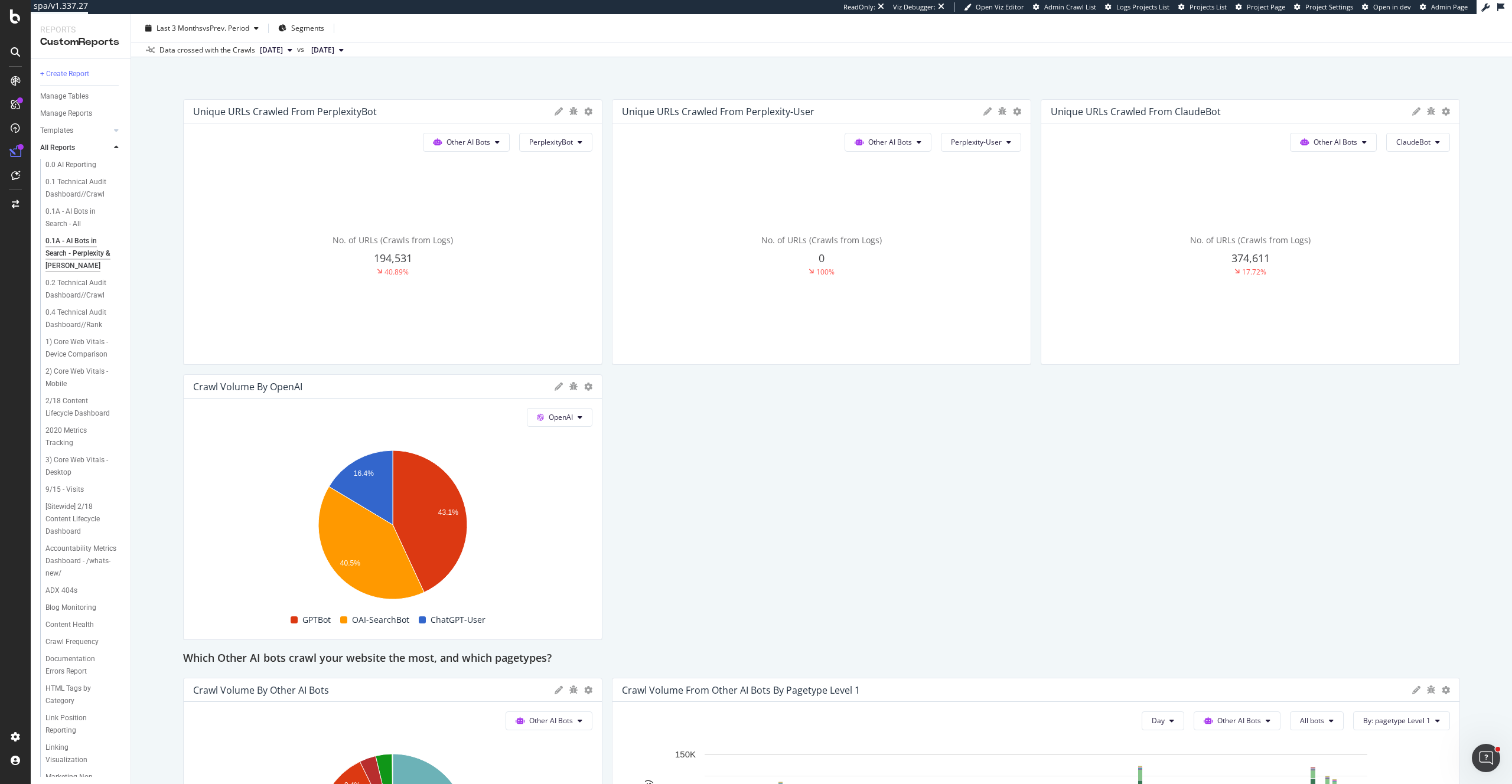
scroll to position [67, 0]
click at [588, 387] on icon at bounding box center [588, 386] width 9 height 9
click at [642, 555] on span "Delete" at bounding box center [657, 558] width 88 height 11
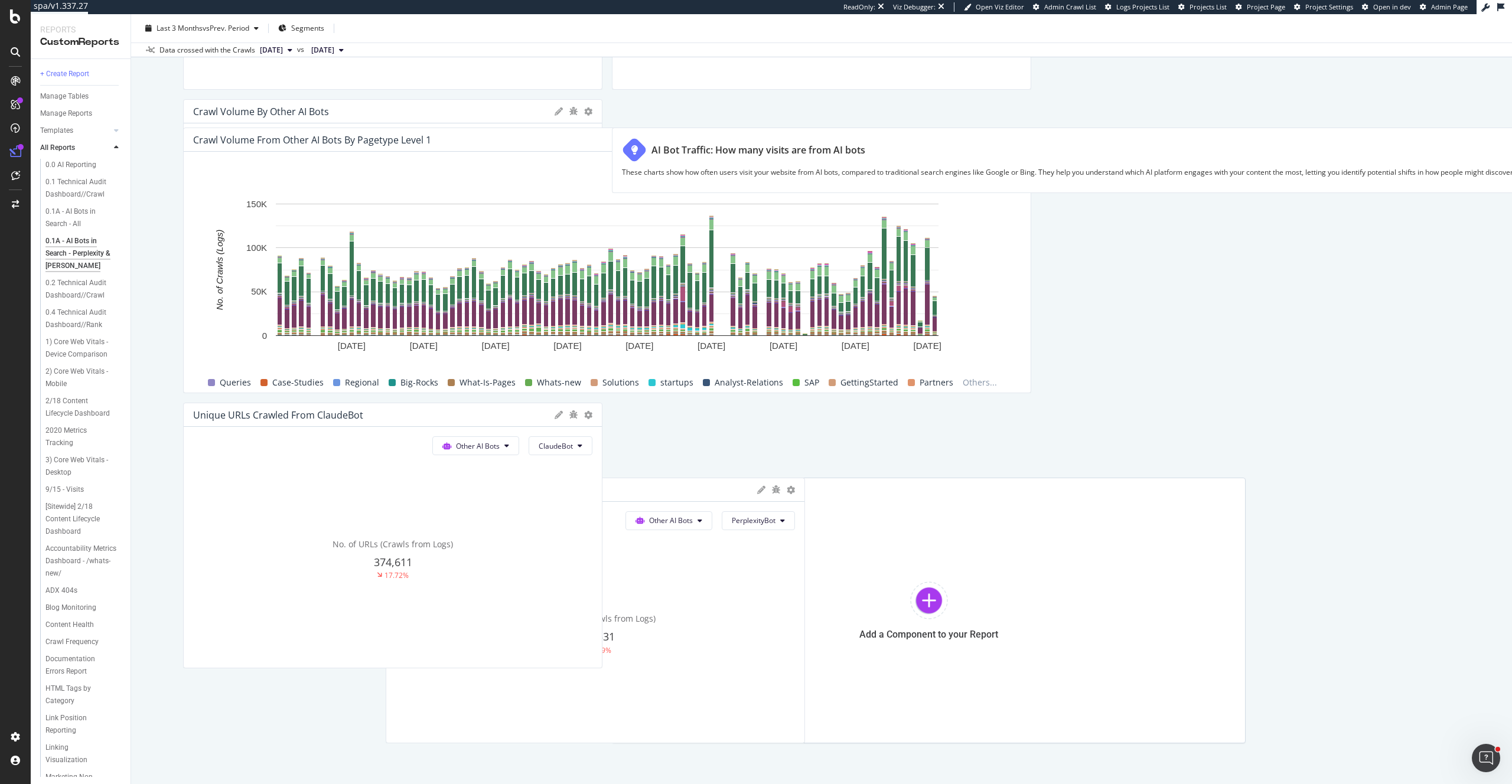
scroll to position [343, 0]
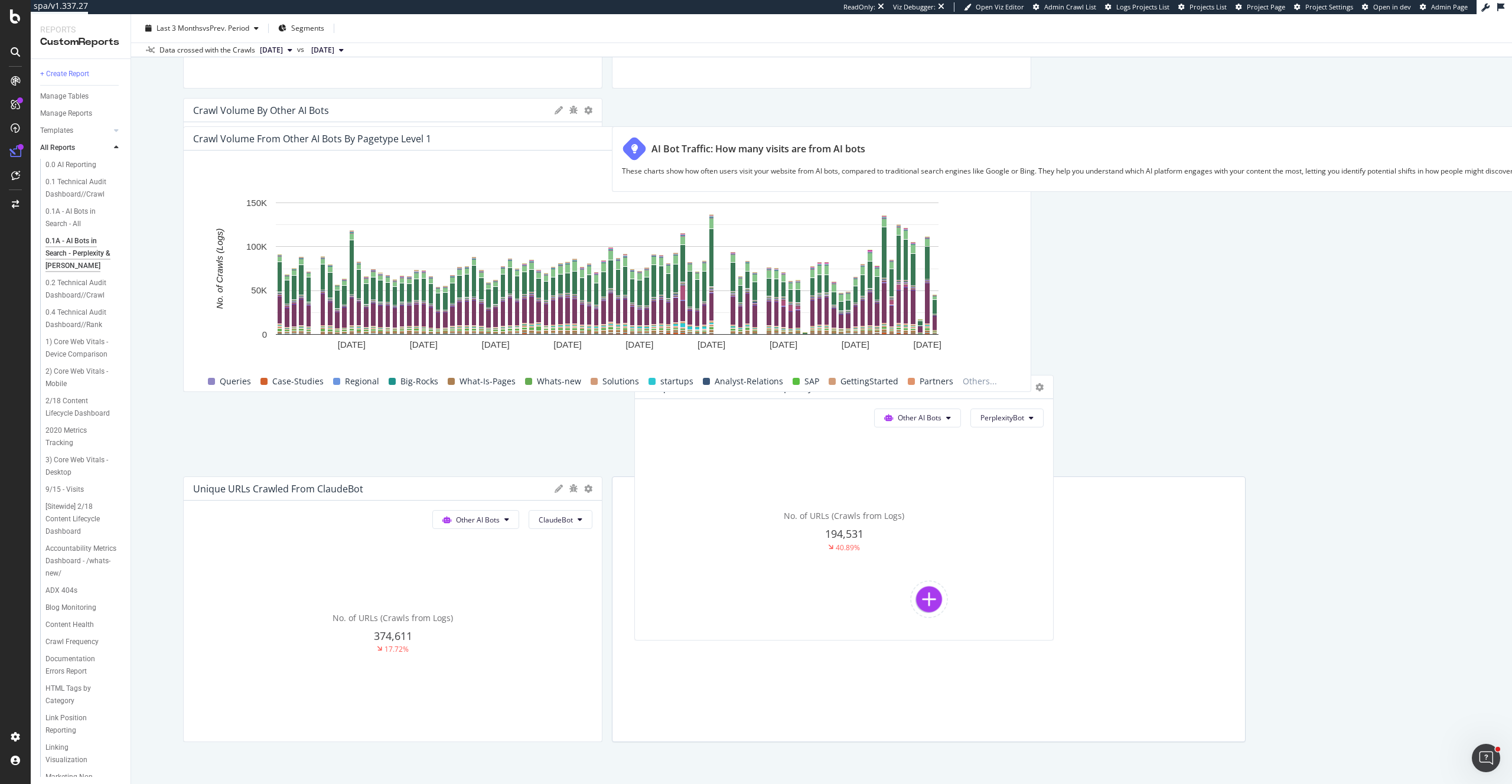
drag, startPoint x: 481, startPoint y: 215, endPoint x: 959, endPoint y: 538, distance: 576.9
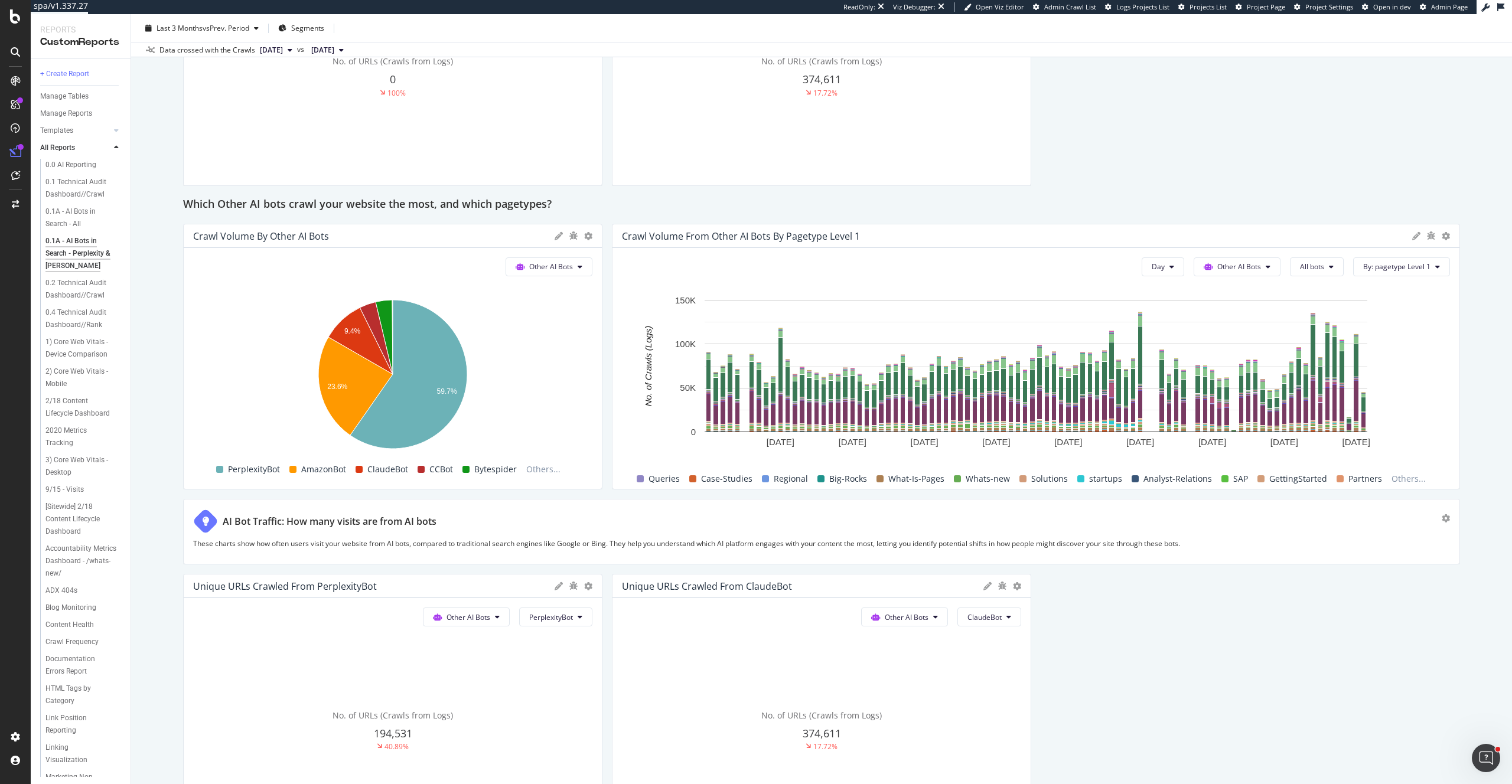
scroll to position [218, 0]
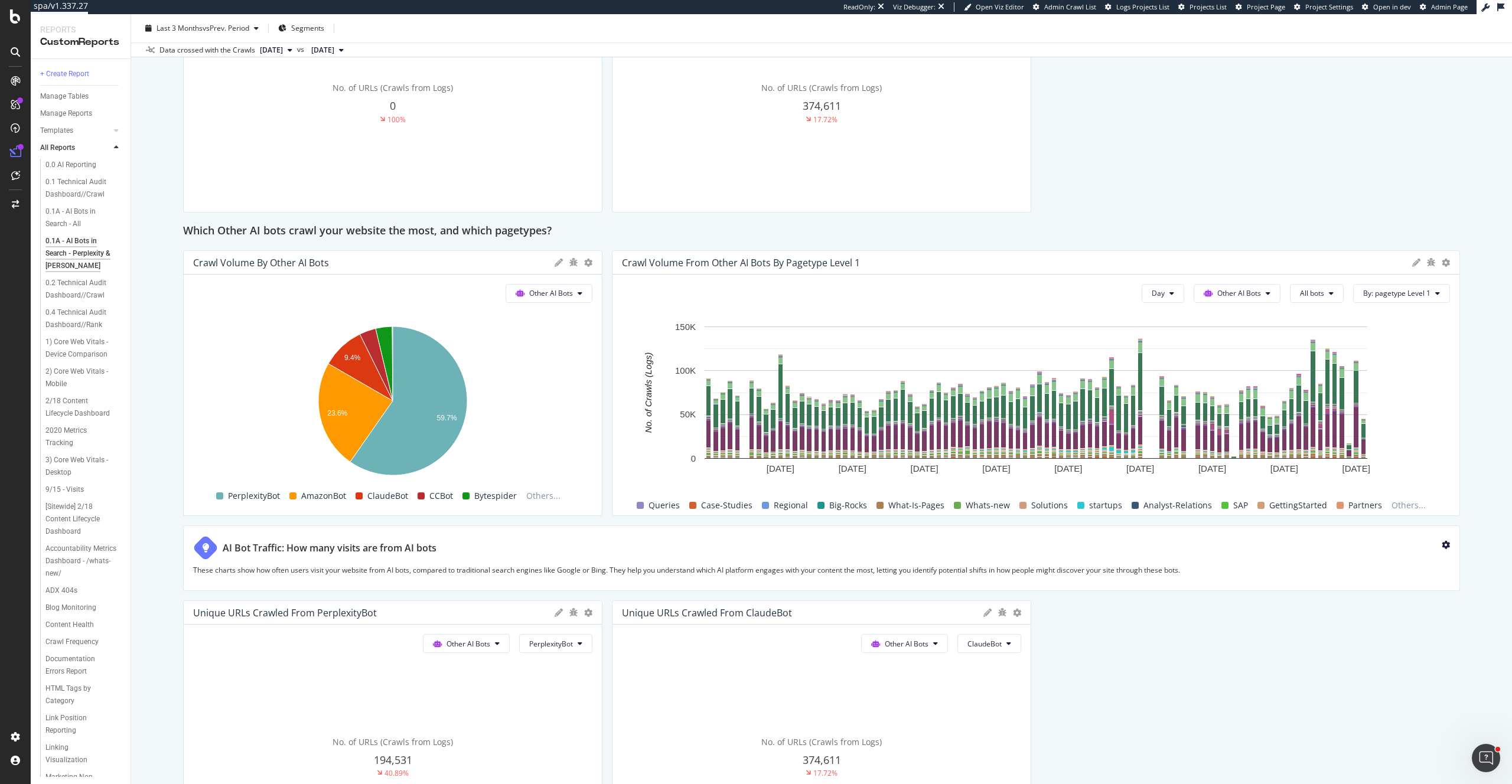
click at [1442, 545] on icon "gear" at bounding box center [1445, 545] width 9 height 9
drag, startPoint x: 1422, startPoint y: 547, endPoint x: 1409, endPoint y: 545, distance: 13.2
click at [1422, 547] on div "Delete" at bounding box center [1419, 549] width 22 height 10
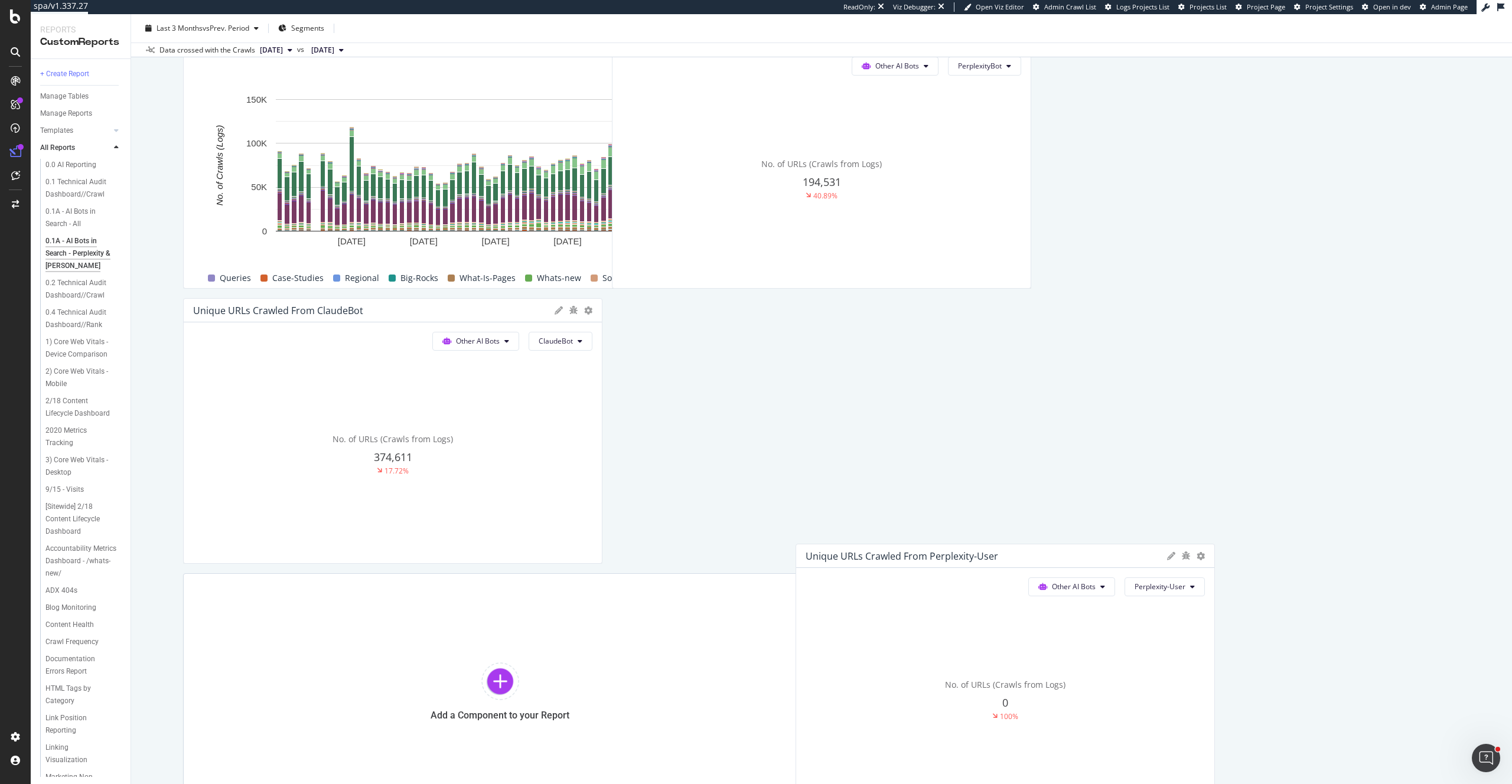
scroll to position [449, 0]
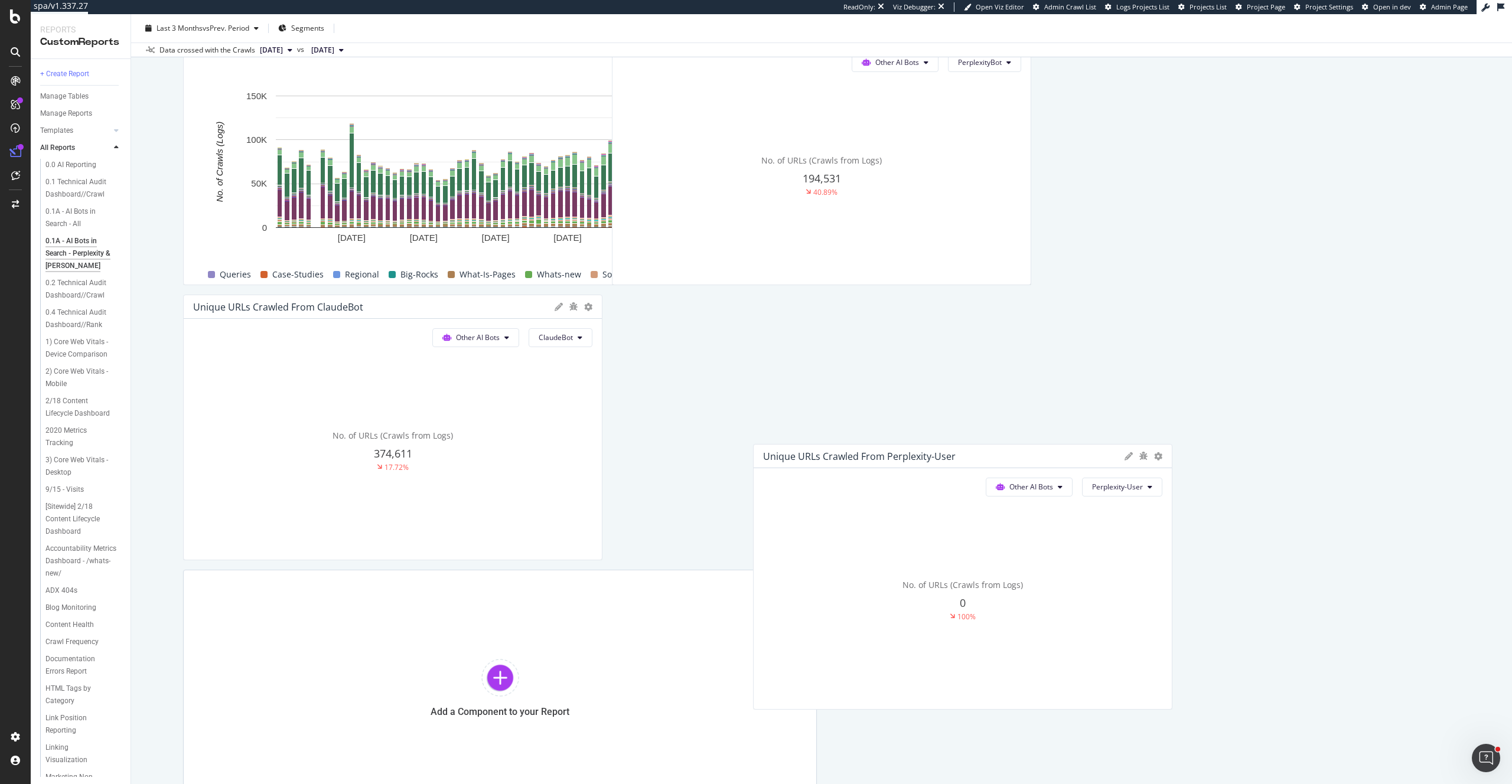
drag, startPoint x: 435, startPoint y: 257, endPoint x: 1006, endPoint y: 575, distance: 653.6
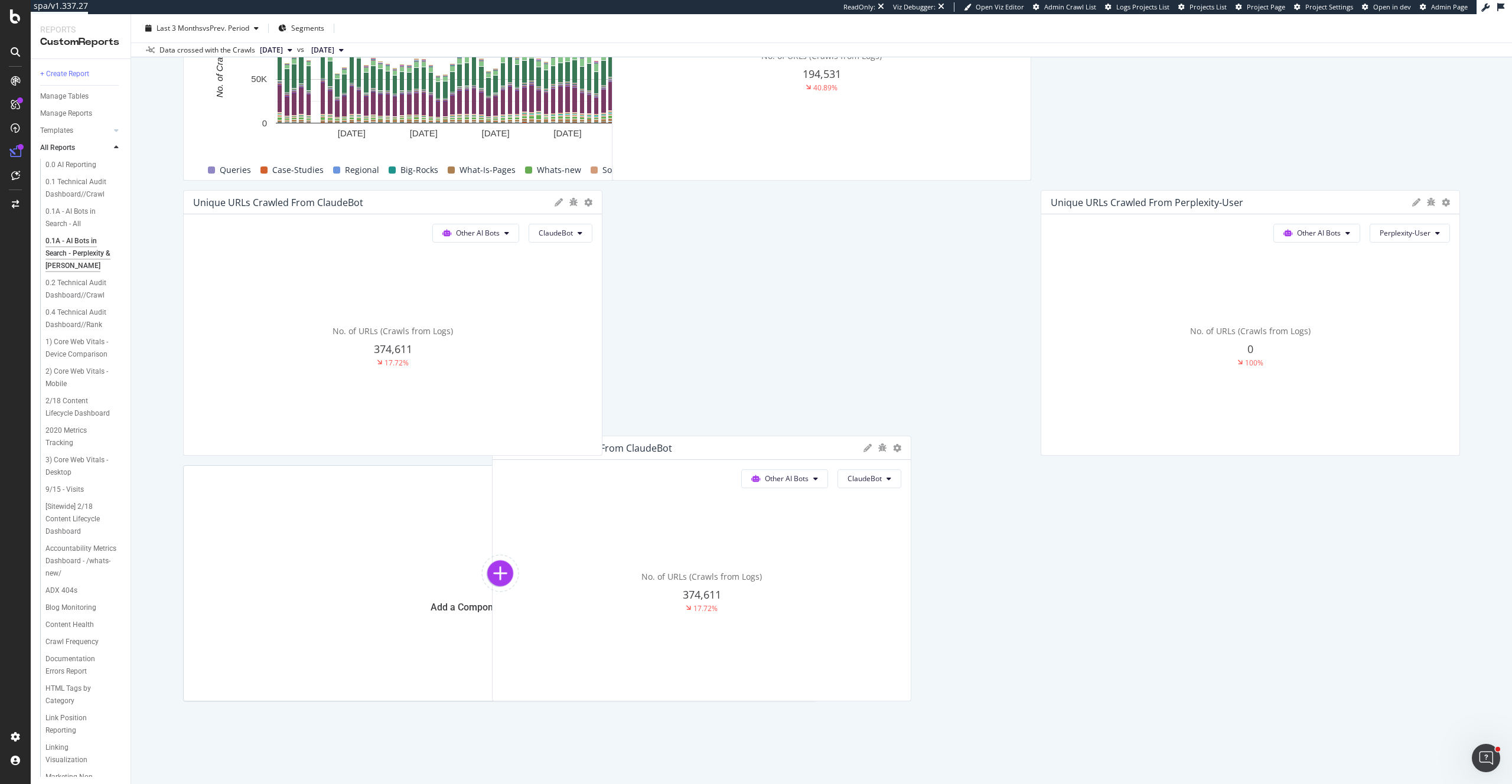
scroll to position [565, 0]
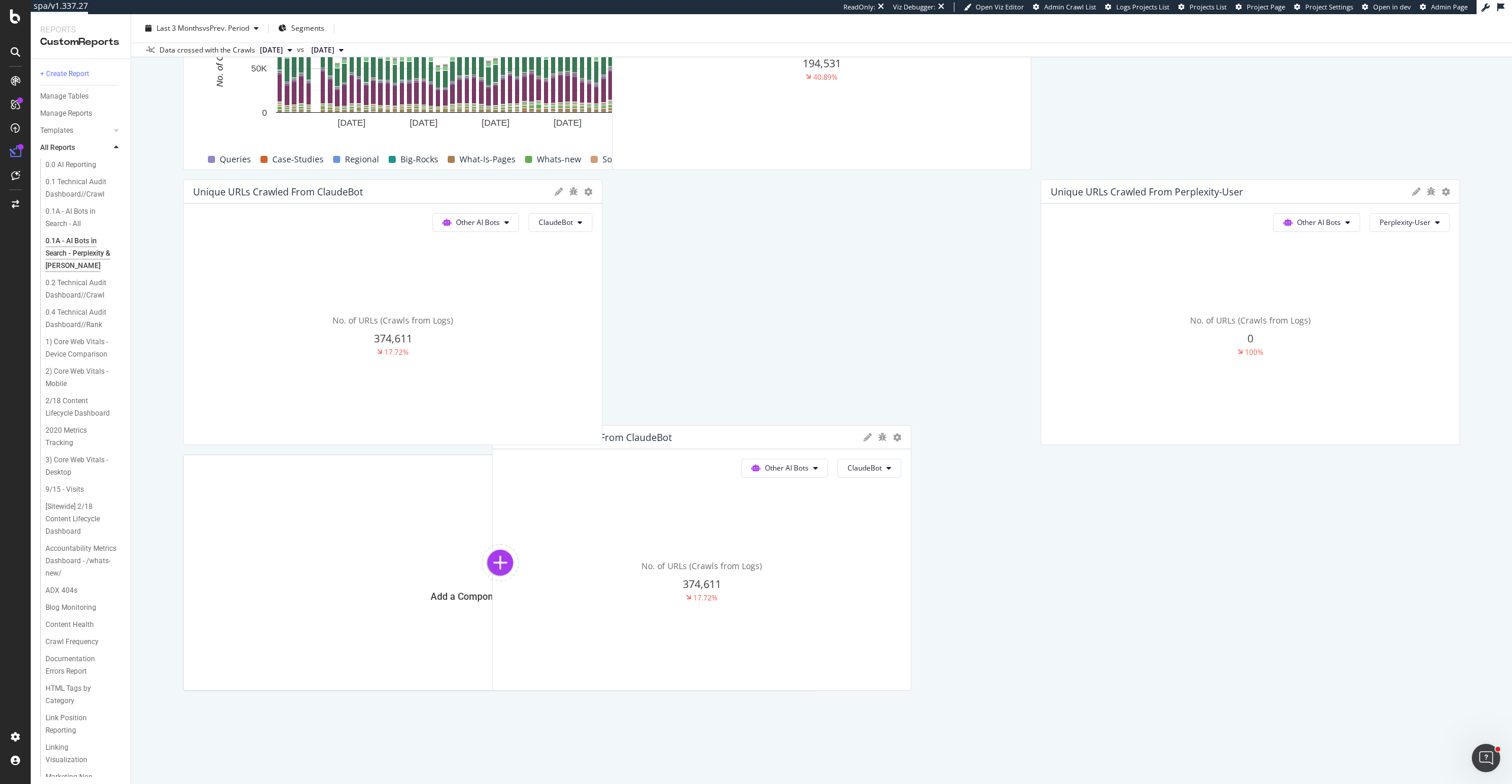
drag, startPoint x: 446, startPoint y: 174, endPoint x: 756, endPoint y: 644, distance: 563.0
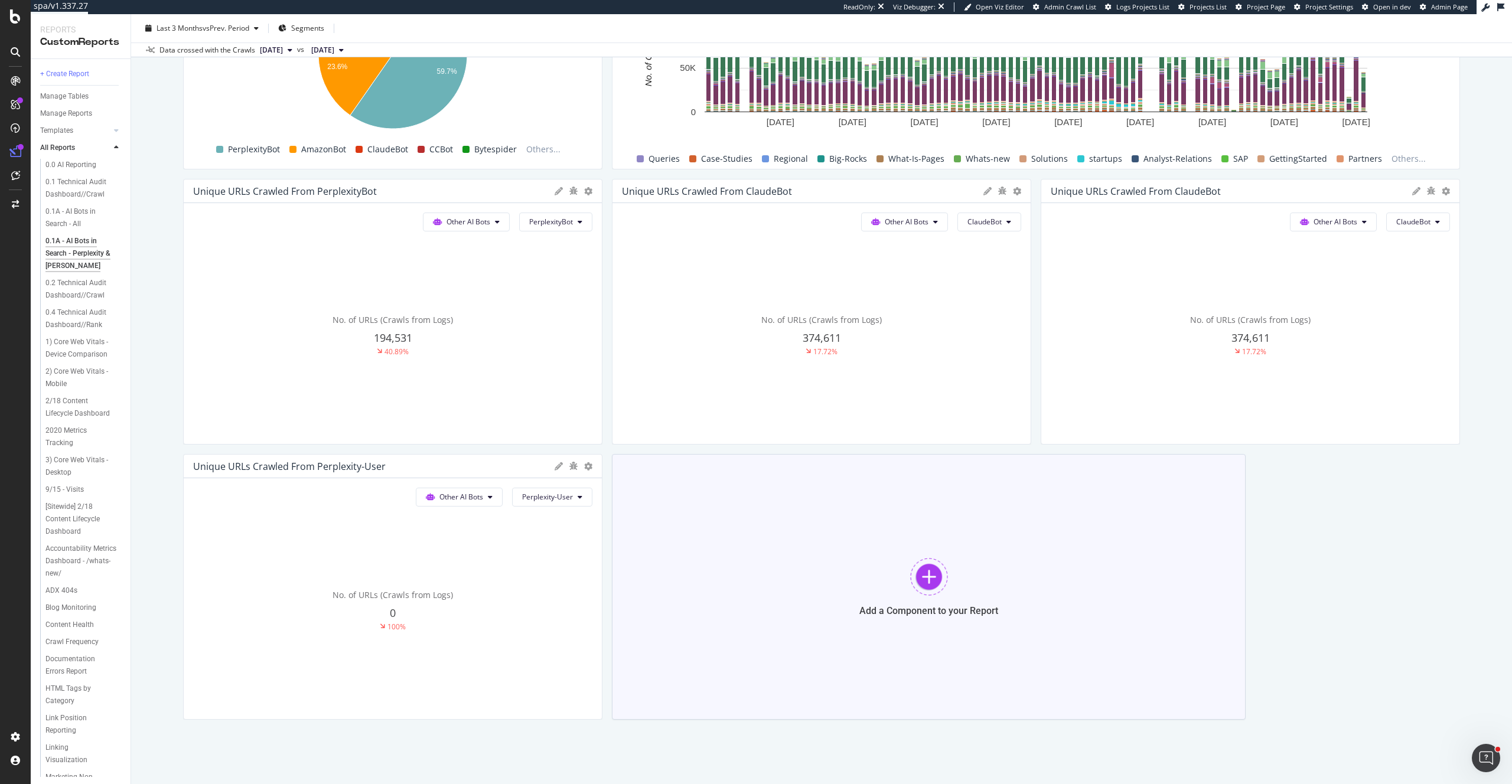
scroll to position [233, 0]
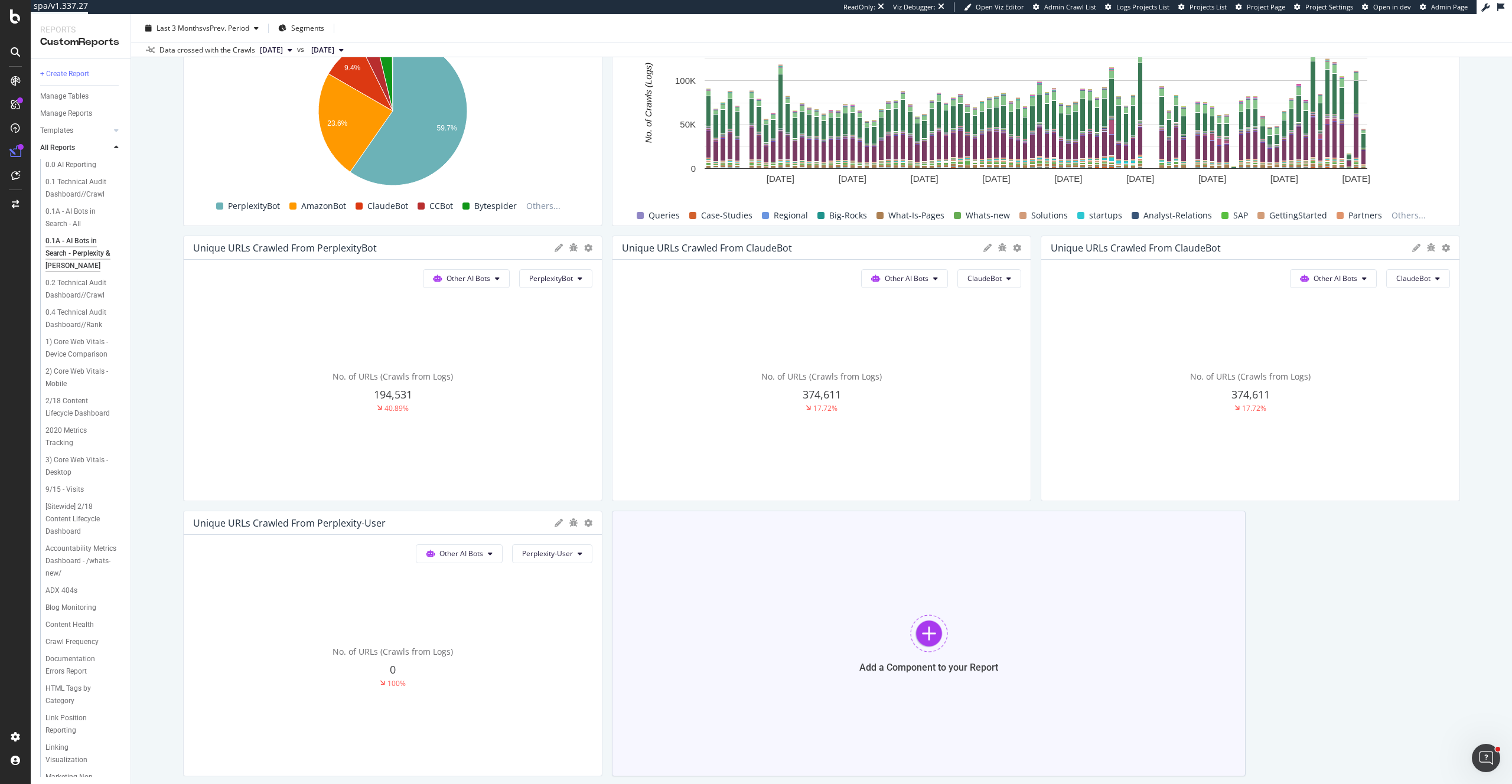
click at [926, 631] on div at bounding box center [929, 634] width 38 height 38
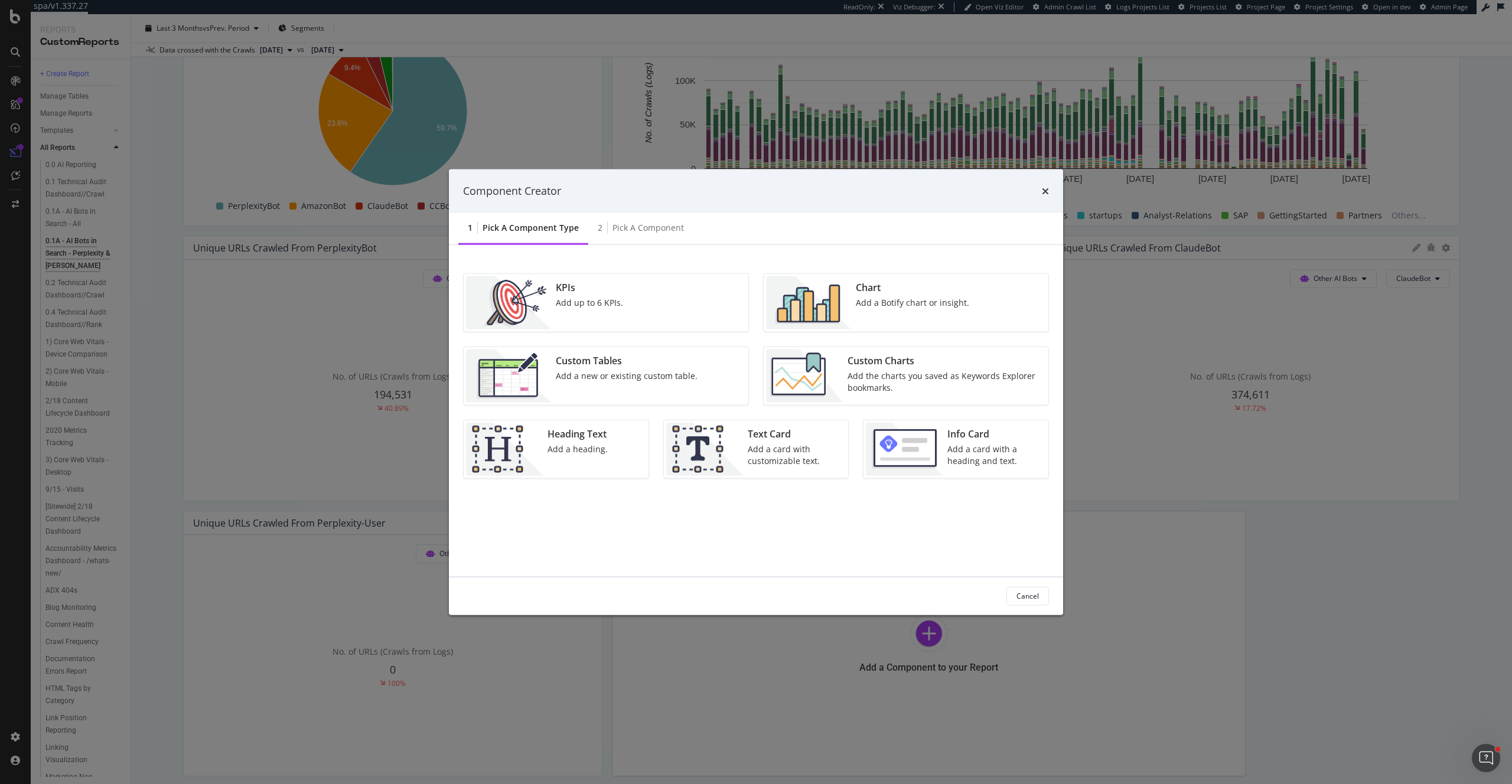
click at [884, 297] on div "Add a Botify chart or insight." at bounding box center [913, 302] width 113 height 12
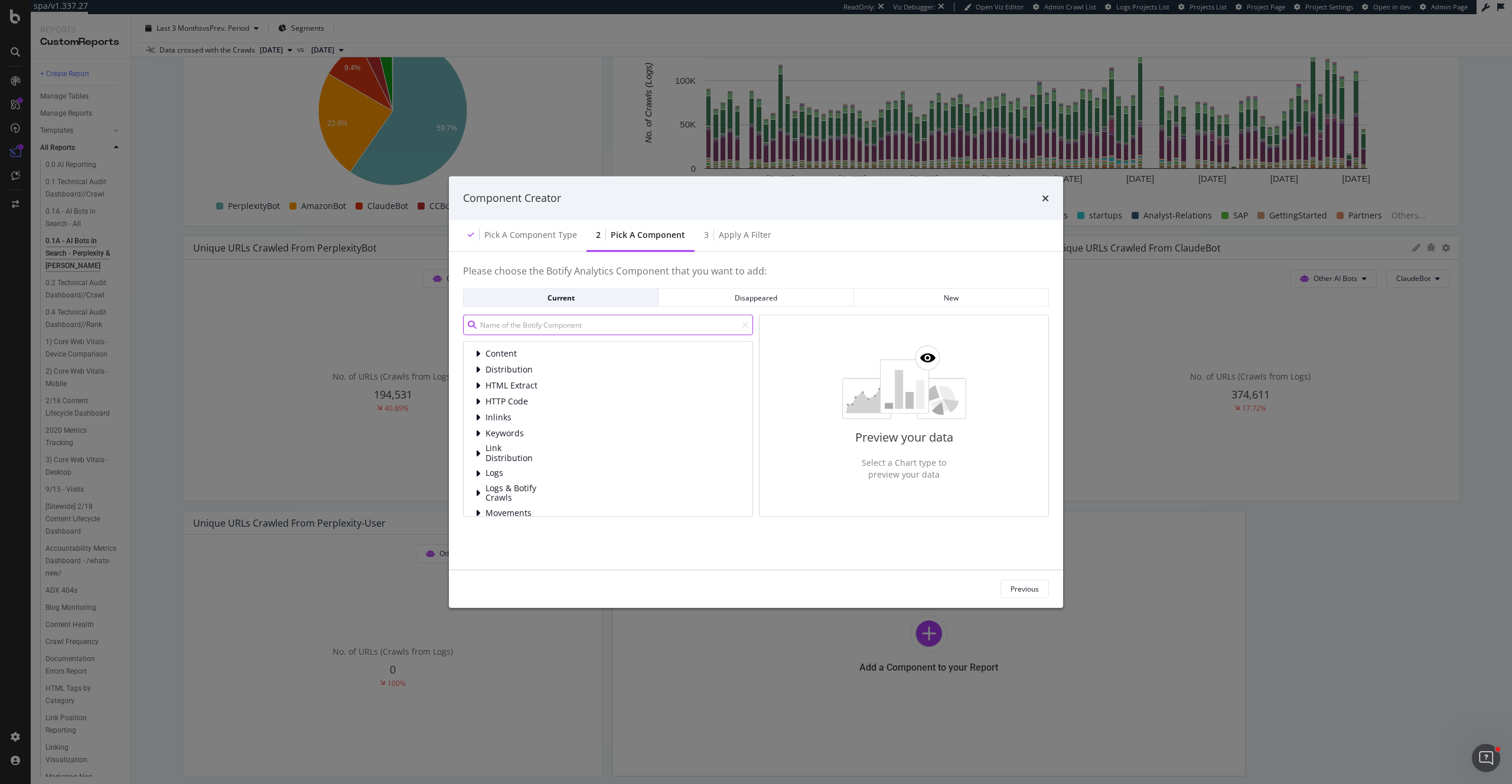
click at [560, 324] on input "modal" at bounding box center [608, 325] width 290 height 20
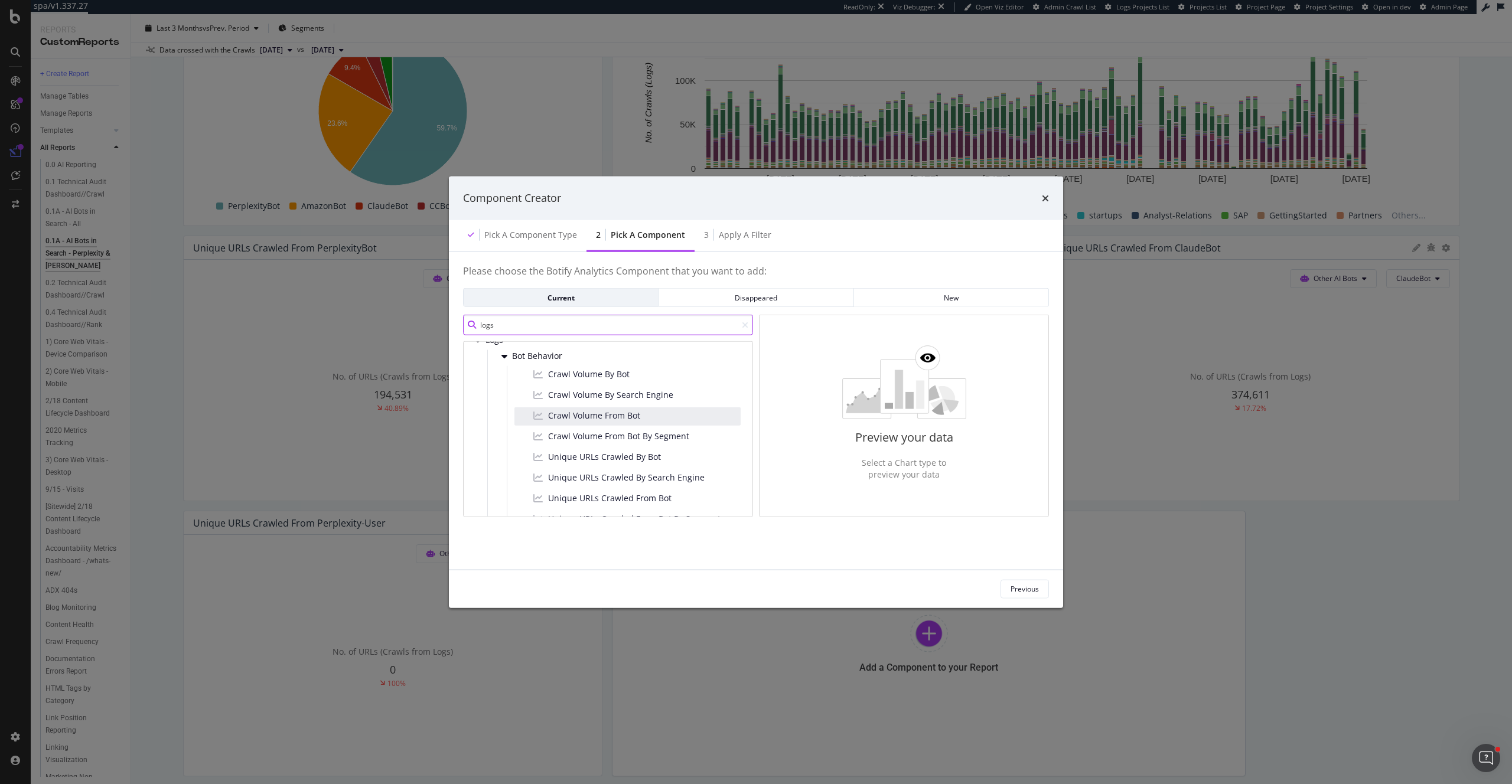
scroll to position [30, 0]
type input "logs"
click at [638, 422] on span "Crawl Volume From Bot By Segment" at bounding box center [618, 420] width 141 height 12
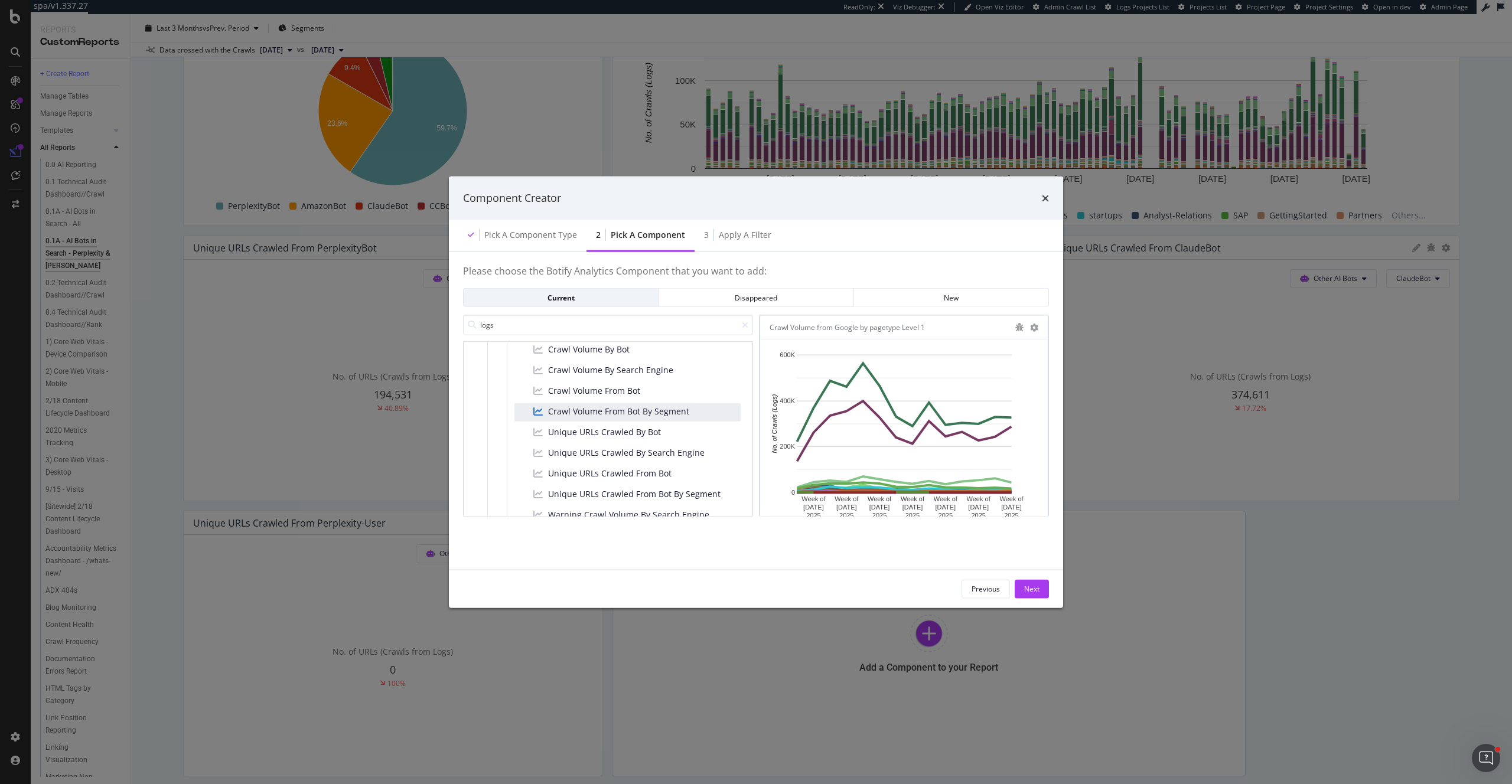
scroll to position [38, 0]
click at [1032, 588] on div "Next" at bounding box center [1032, 588] width 16 height 10
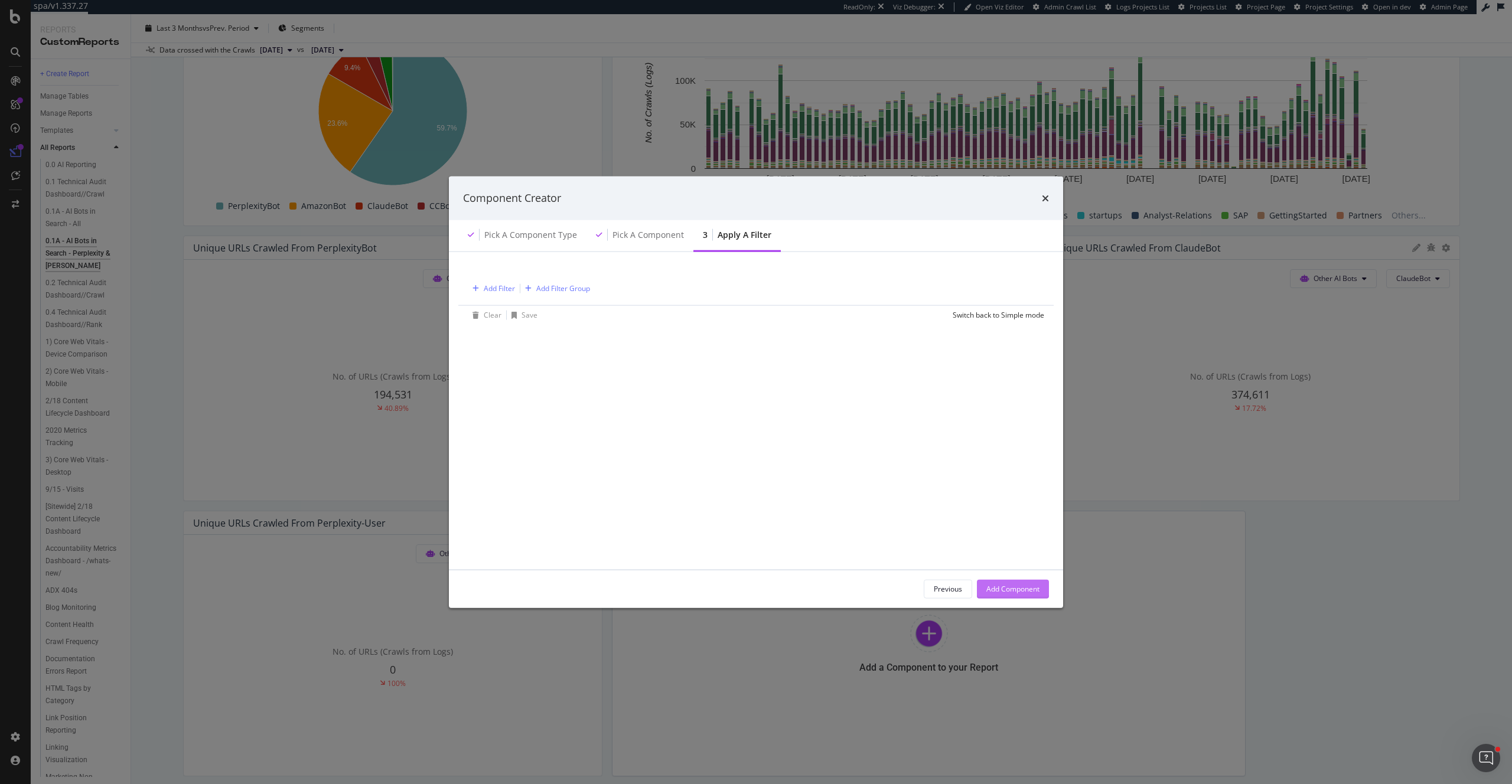
click at [1025, 588] on div "Add Component" at bounding box center [1013, 588] width 53 height 10
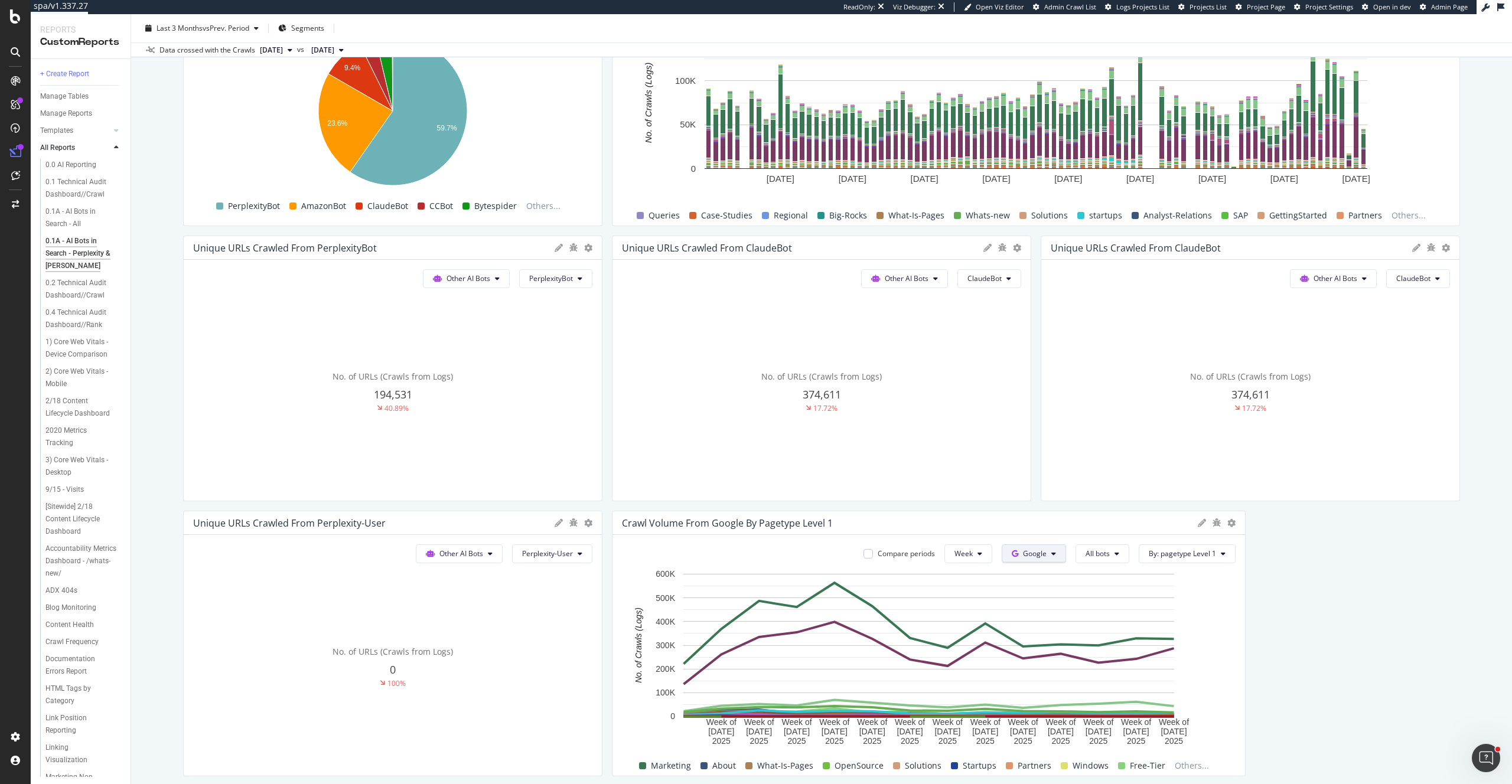
click at [1049, 552] on button "Google" at bounding box center [1034, 554] width 64 height 19
click at [1073, 641] on span "Other AI Bots" at bounding box center [1054, 643] width 44 height 11
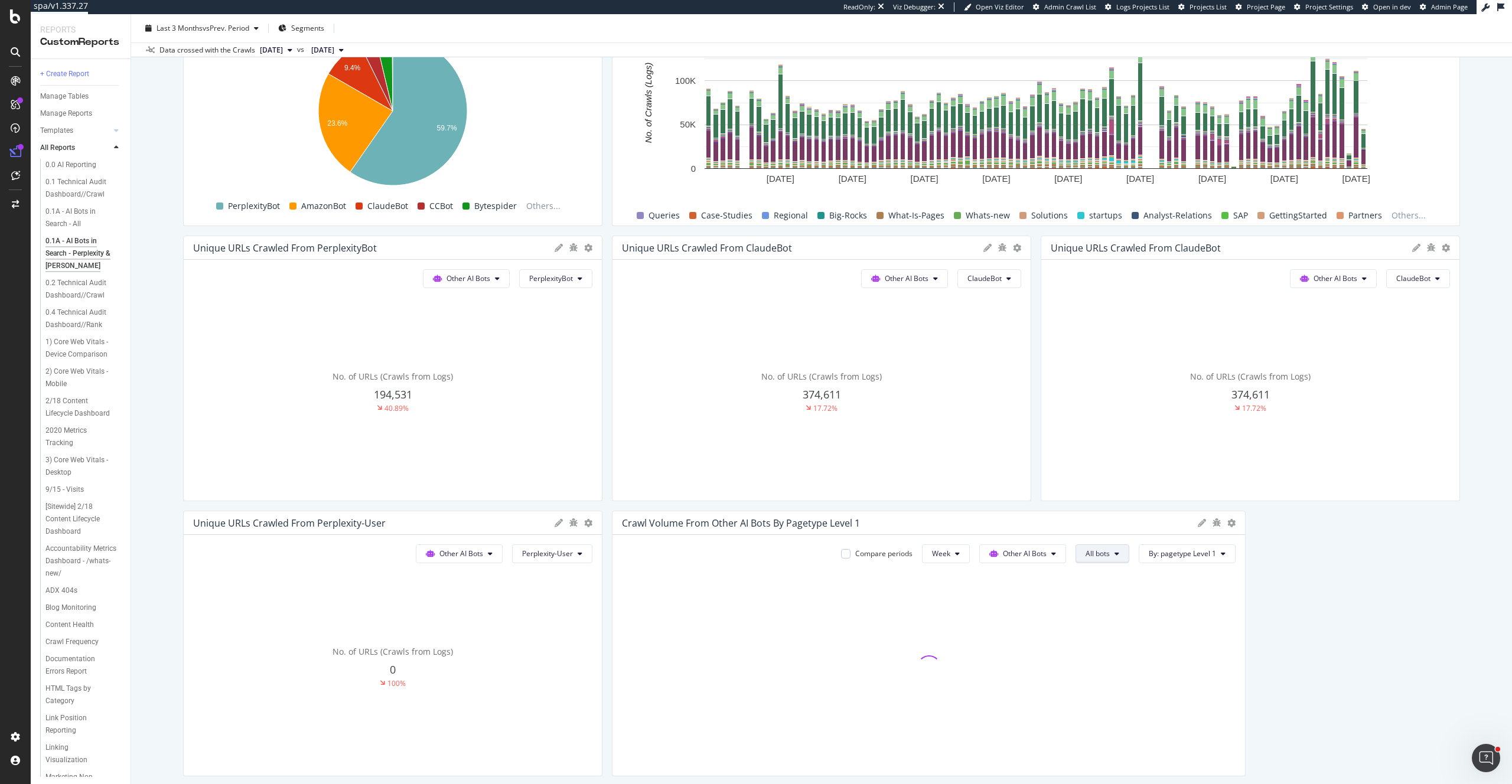
click at [1100, 551] on span "All bots" at bounding box center [1097, 553] width 24 height 10
click at [1126, 618] on span "PerplexityBot" at bounding box center [1119, 621] width 67 height 11
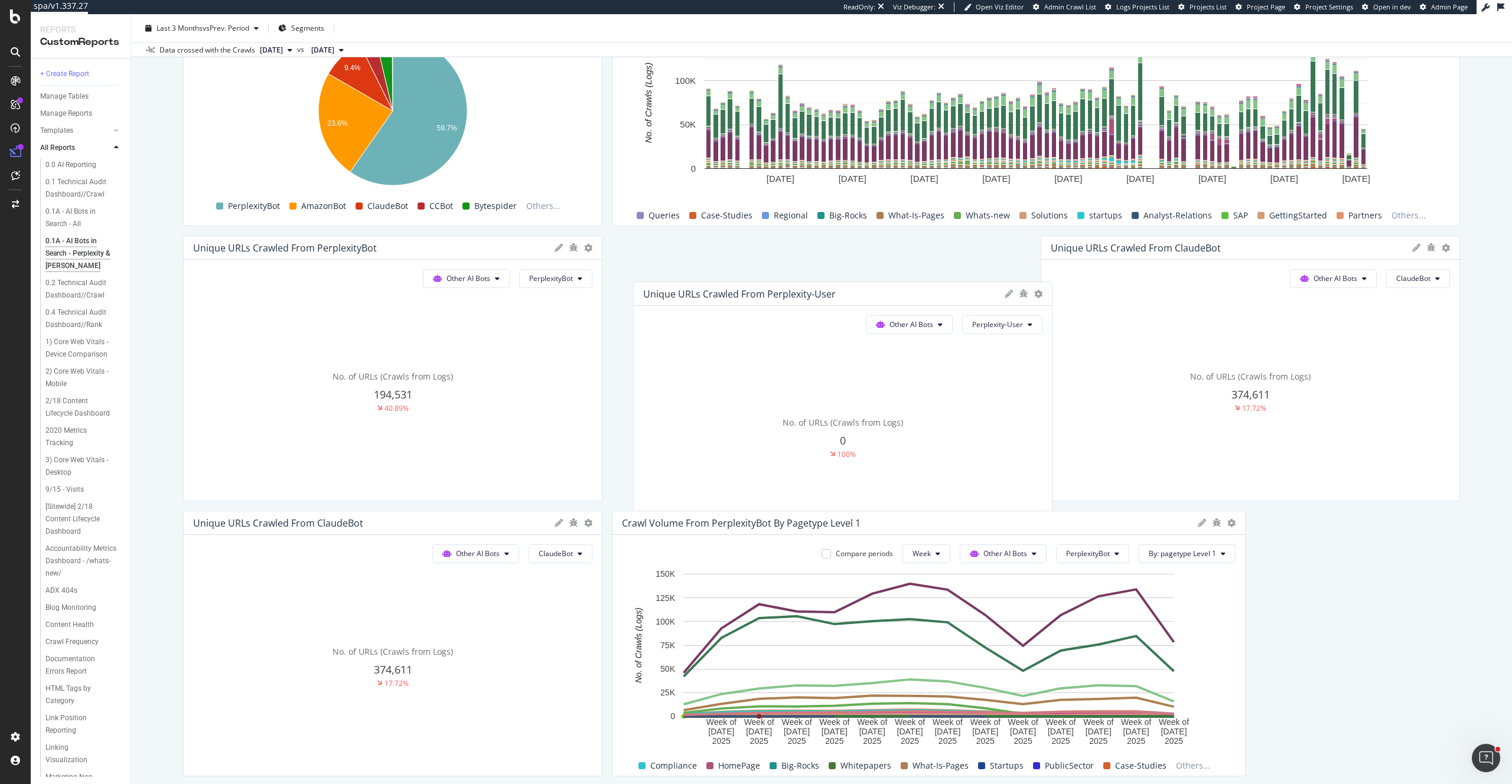
drag, startPoint x: 247, startPoint y: 526, endPoint x: 698, endPoint y: 277, distance: 515.2
click at [698, 288] on div "Unique URLs Crawled from Perplexity-User" at bounding box center [740, 293] width 193 height 12
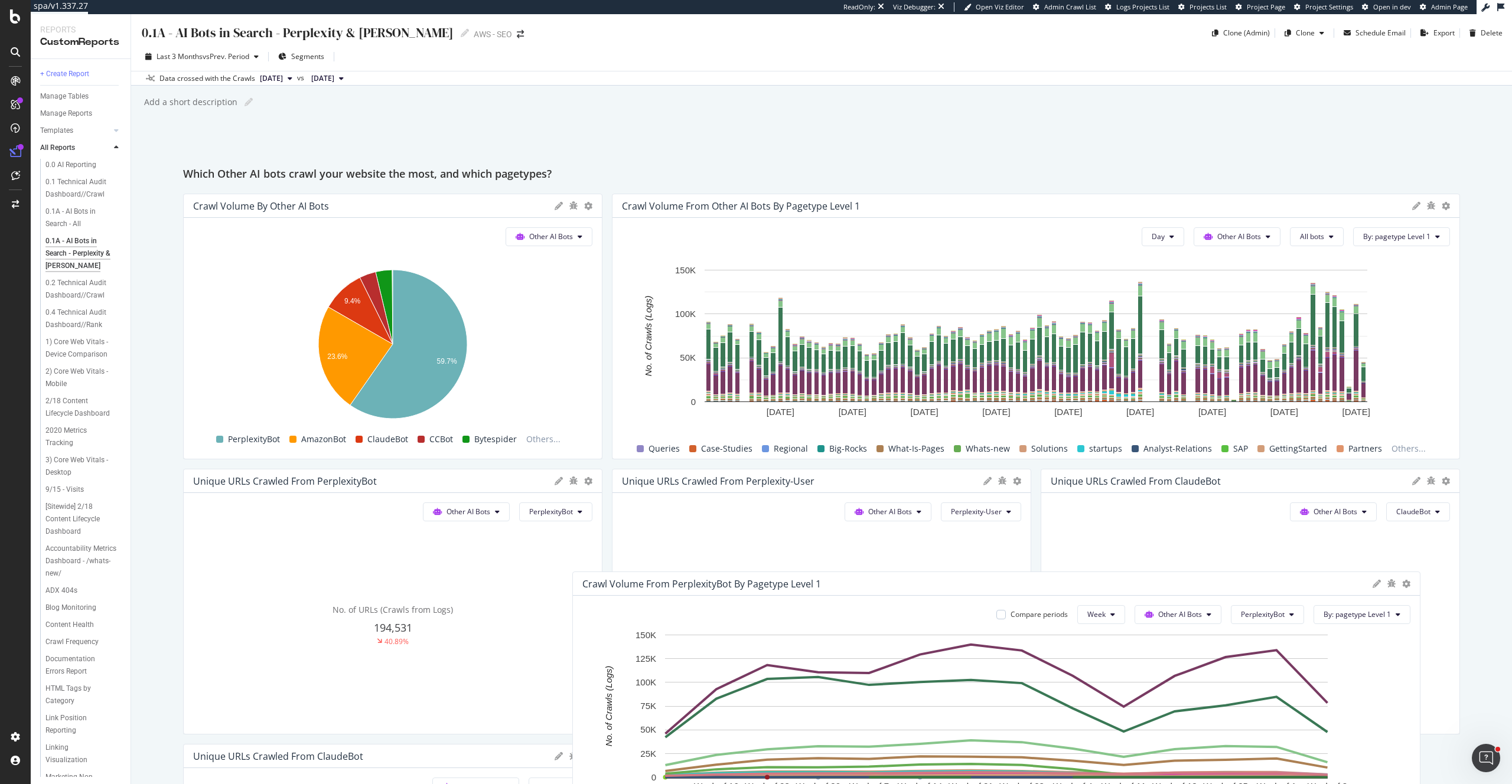
scroll to position [233, 0]
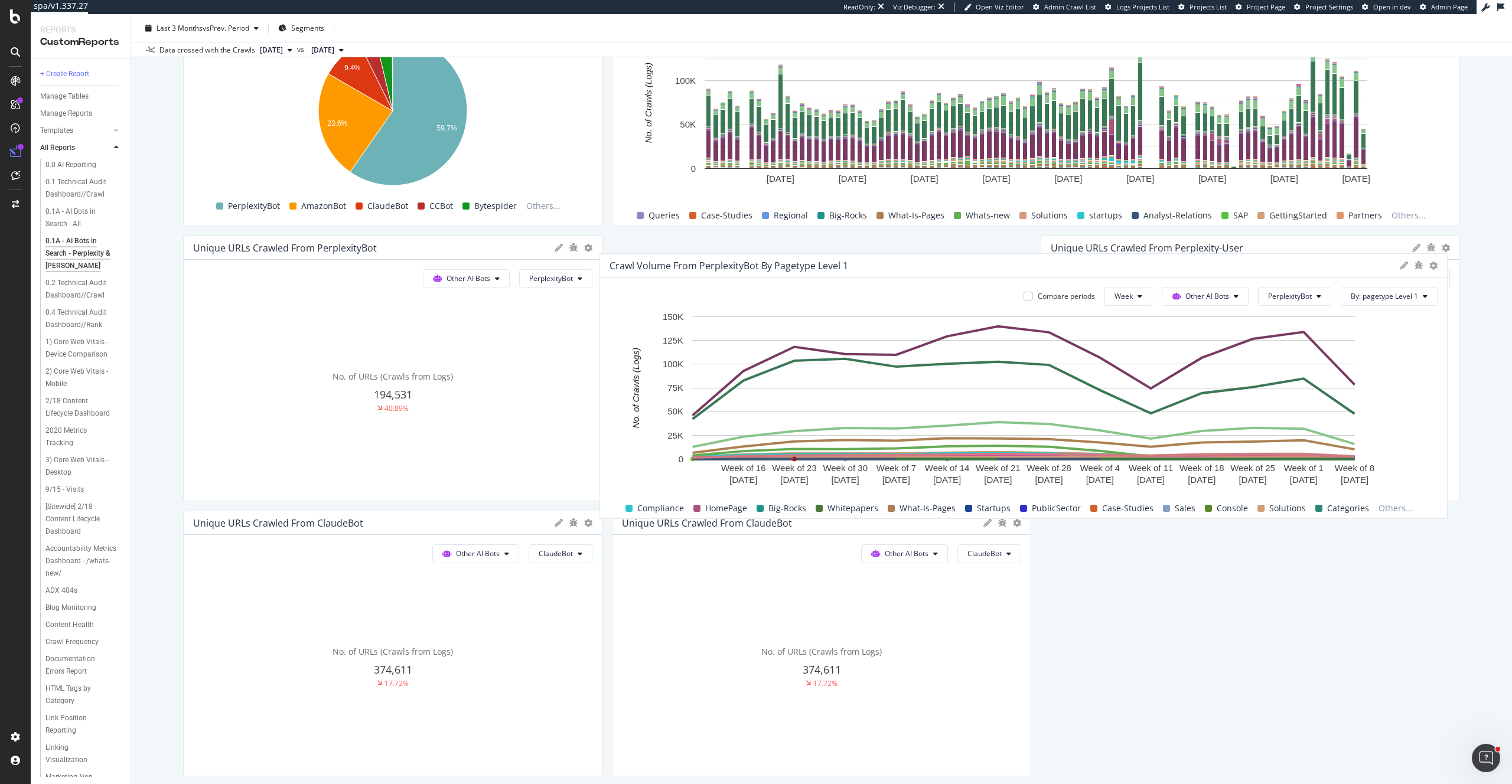
click at [728, 256] on div "Crawl Volume from PerplexityBot by pagetype Level 1" at bounding box center [1024, 266] width 847 height 23
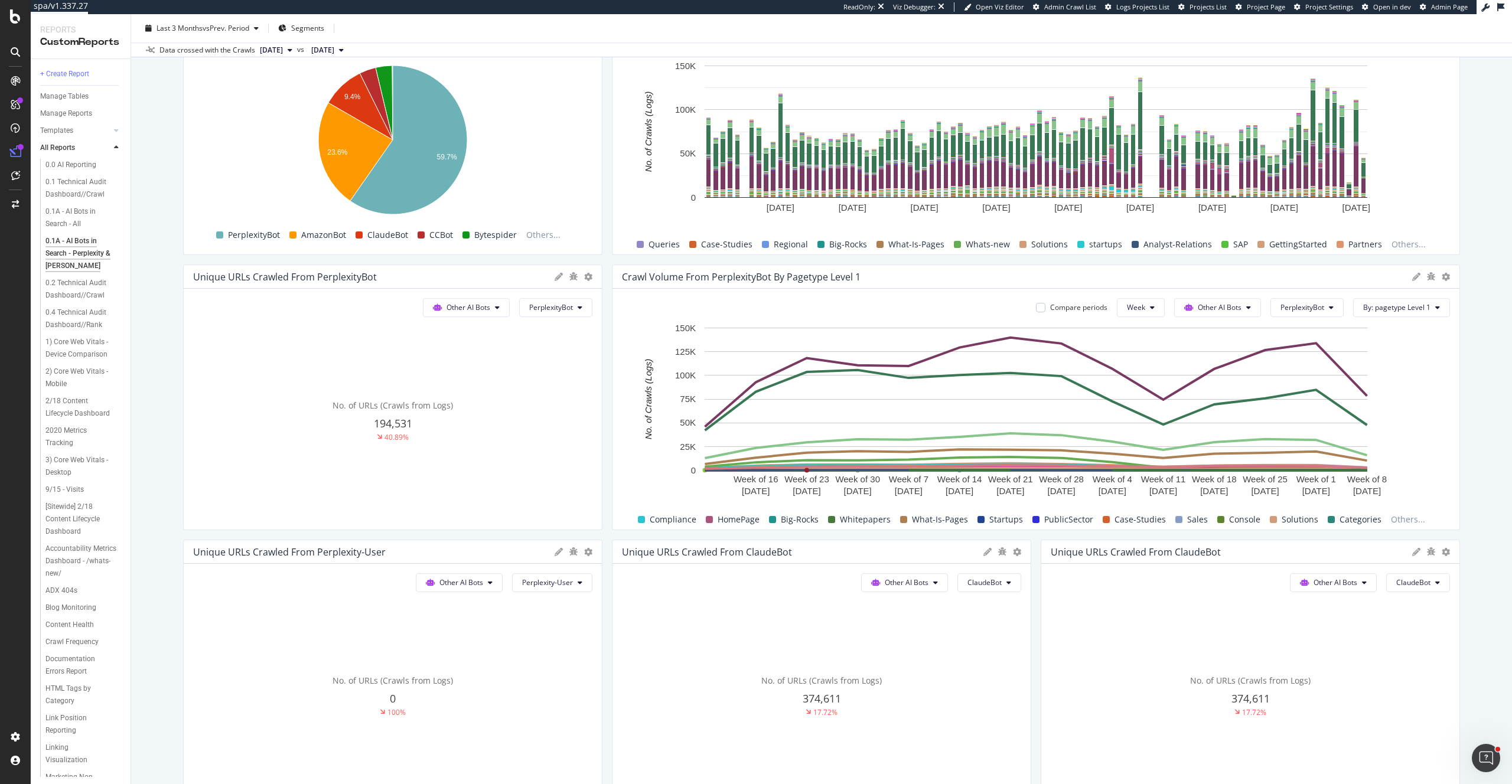
scroll to position [194, 0]
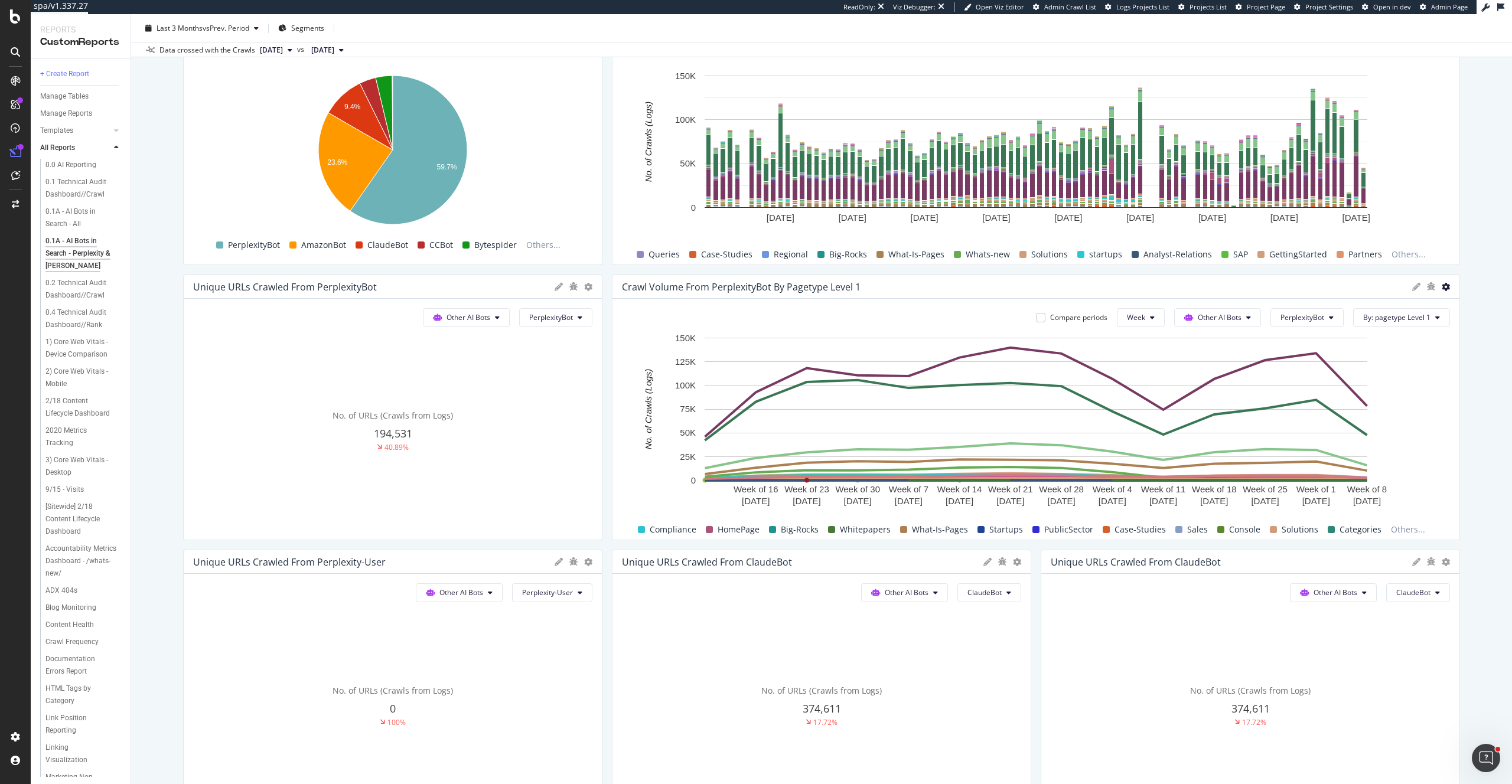
click at [1444, 286] on icon at bounding box center [1445, 287] width 9 height 9
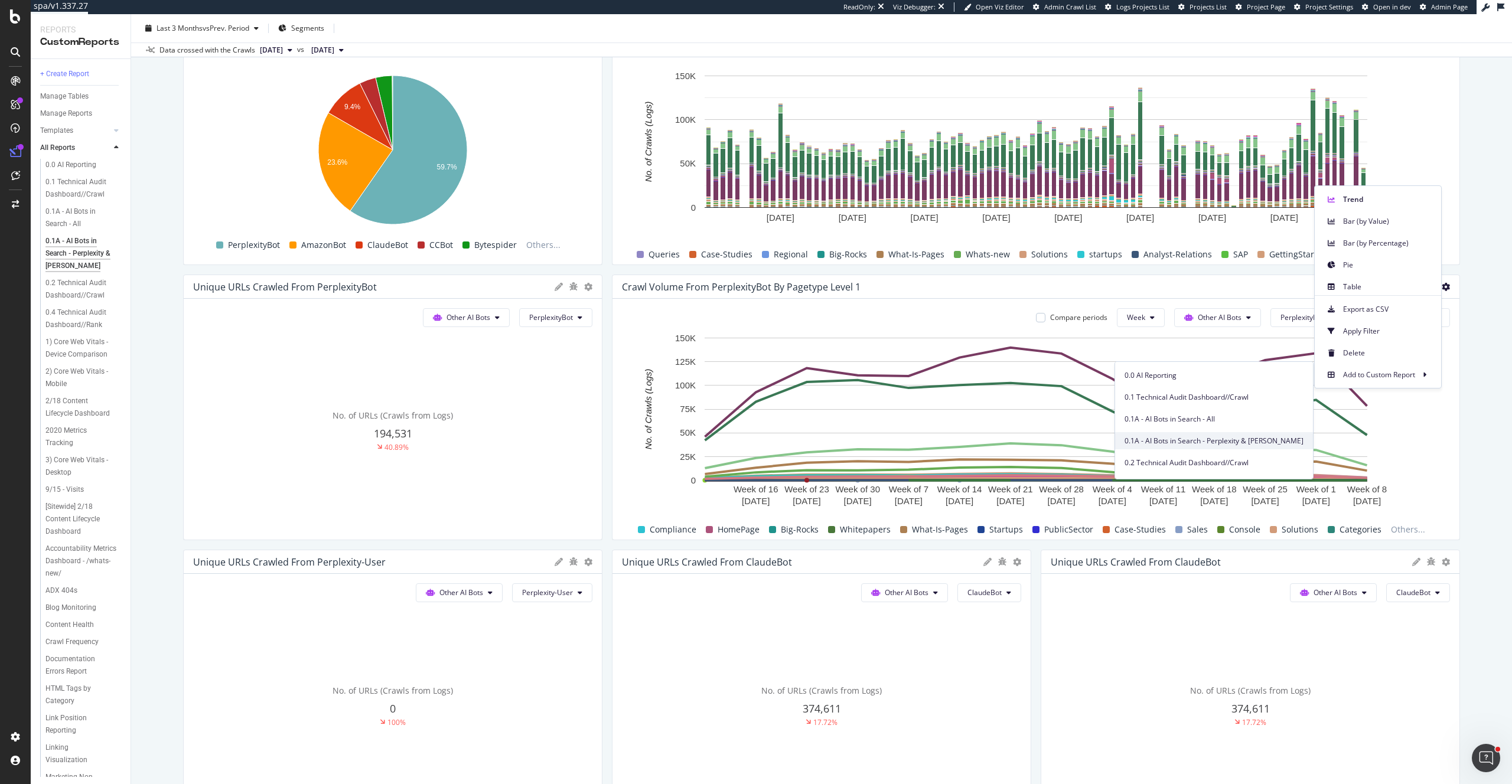
click at [1268, 444] on span "0.1A - AI Bots in Search - Perplexity & Claude" at bounding box center [1214, 441] width 179 height 11
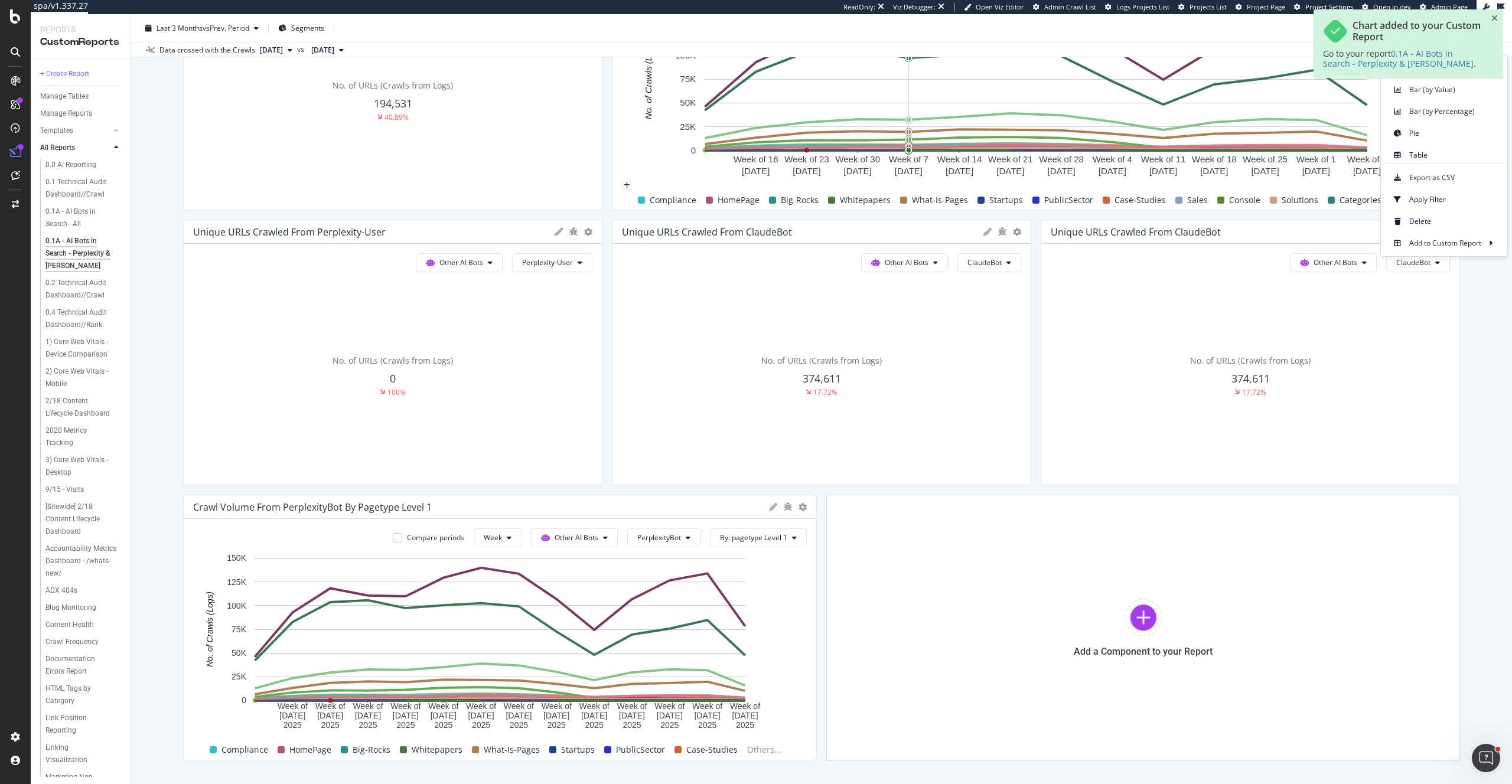
scroll to position [594, 0]
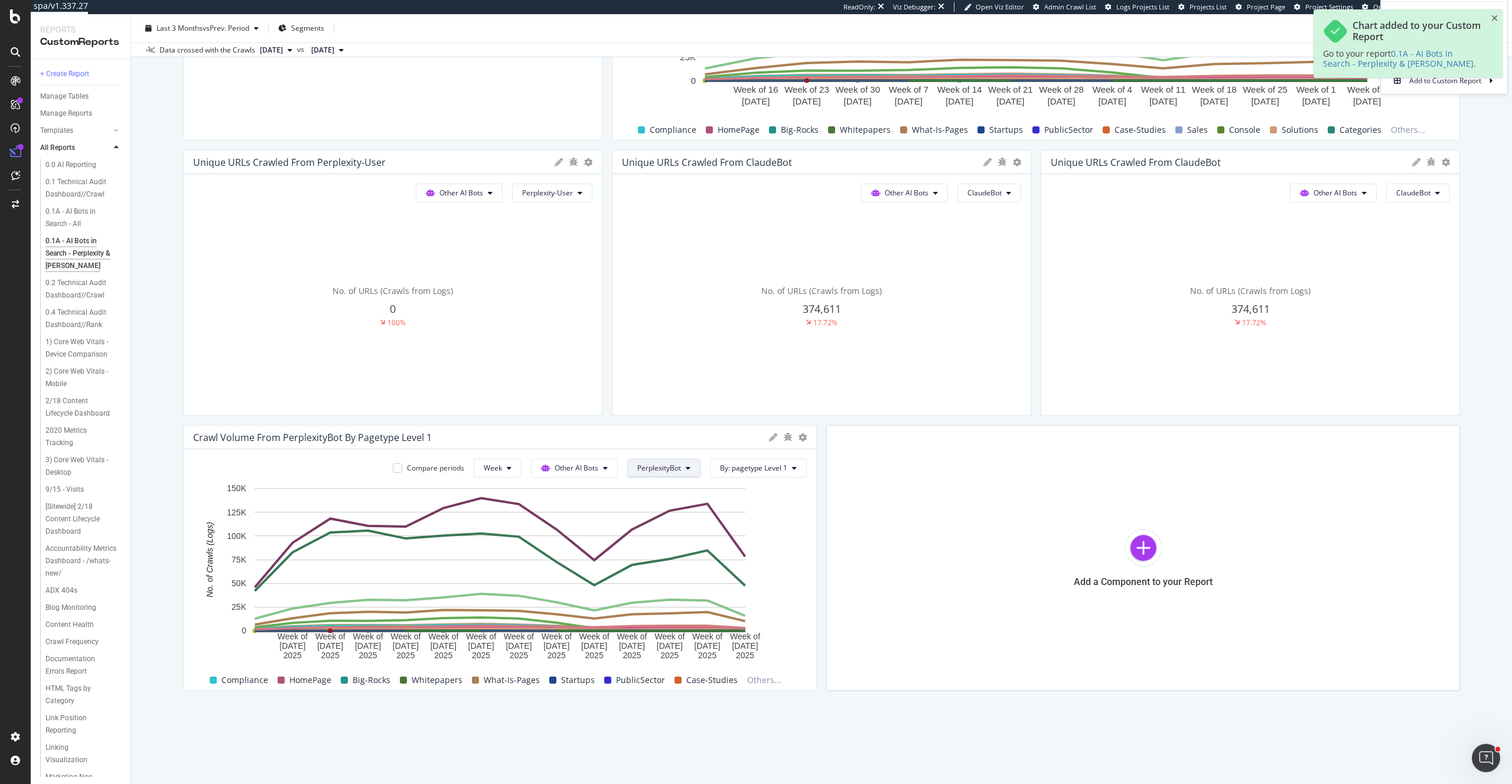
click at [659, 467] on span "PerplexityBot" at bounding box center [659, 468] width 44 height 10
click at [675, 621] on span "Perplexity-User" at bounding box center [671, 620] width 67 height 11
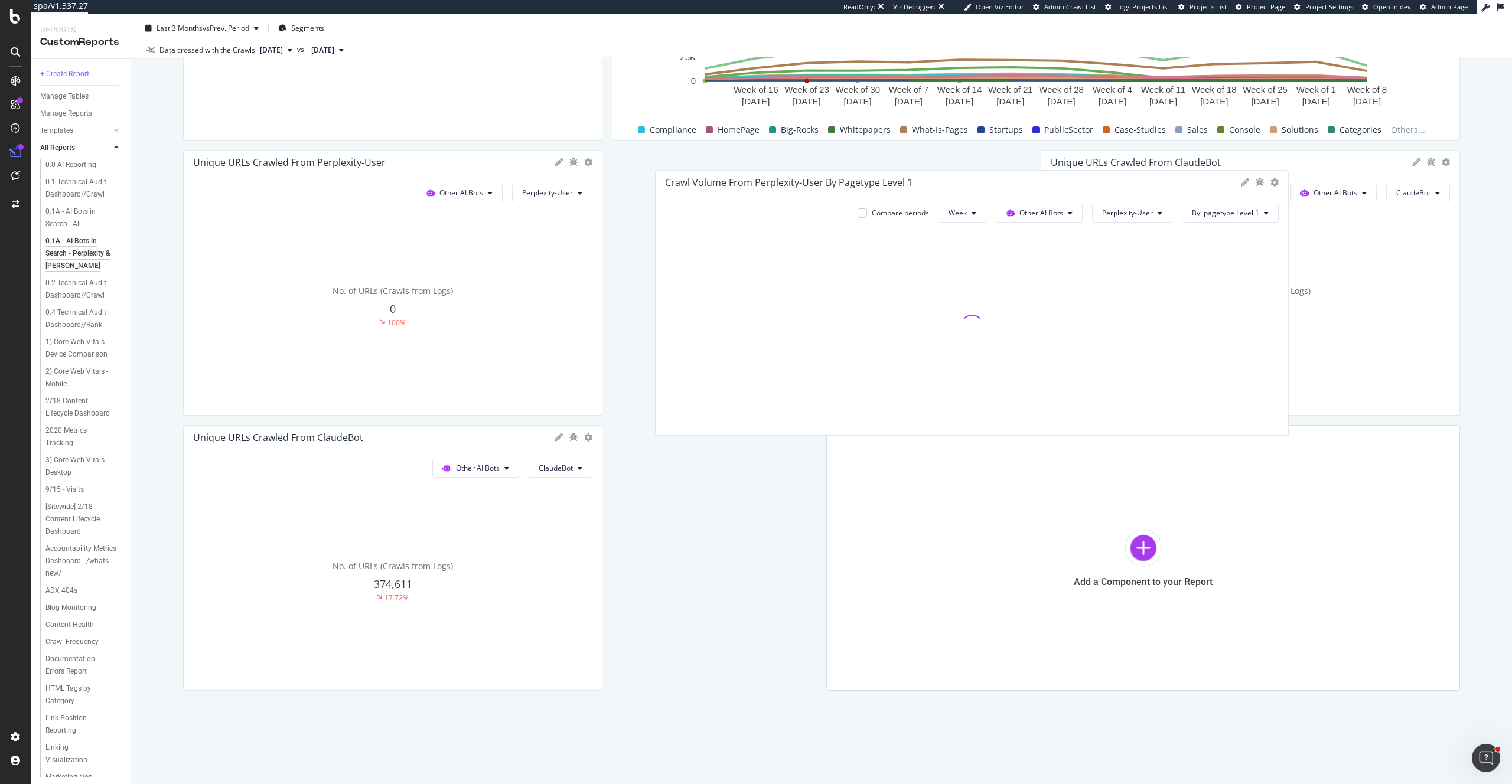
drag, startPoint x: 447, startPoint y: 437, endPoint x: 919, endPoint y: 182, distance: 536.5
click at [919, 182] on div "Crawl Volume from Perplexity-User by pagetype Level 1" at bounding box center [950, 182] width 570 height 12
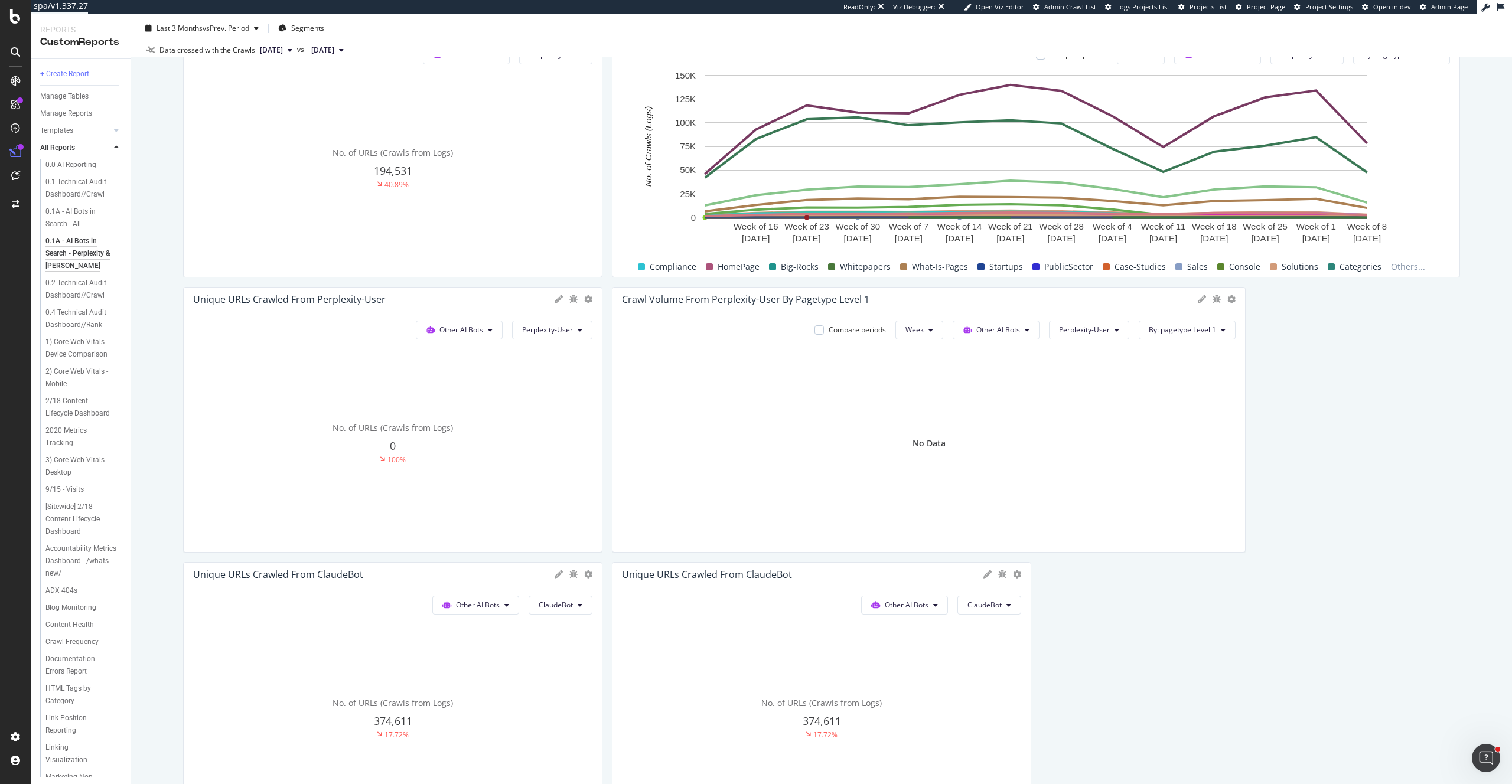
scroll to position [424, 0]
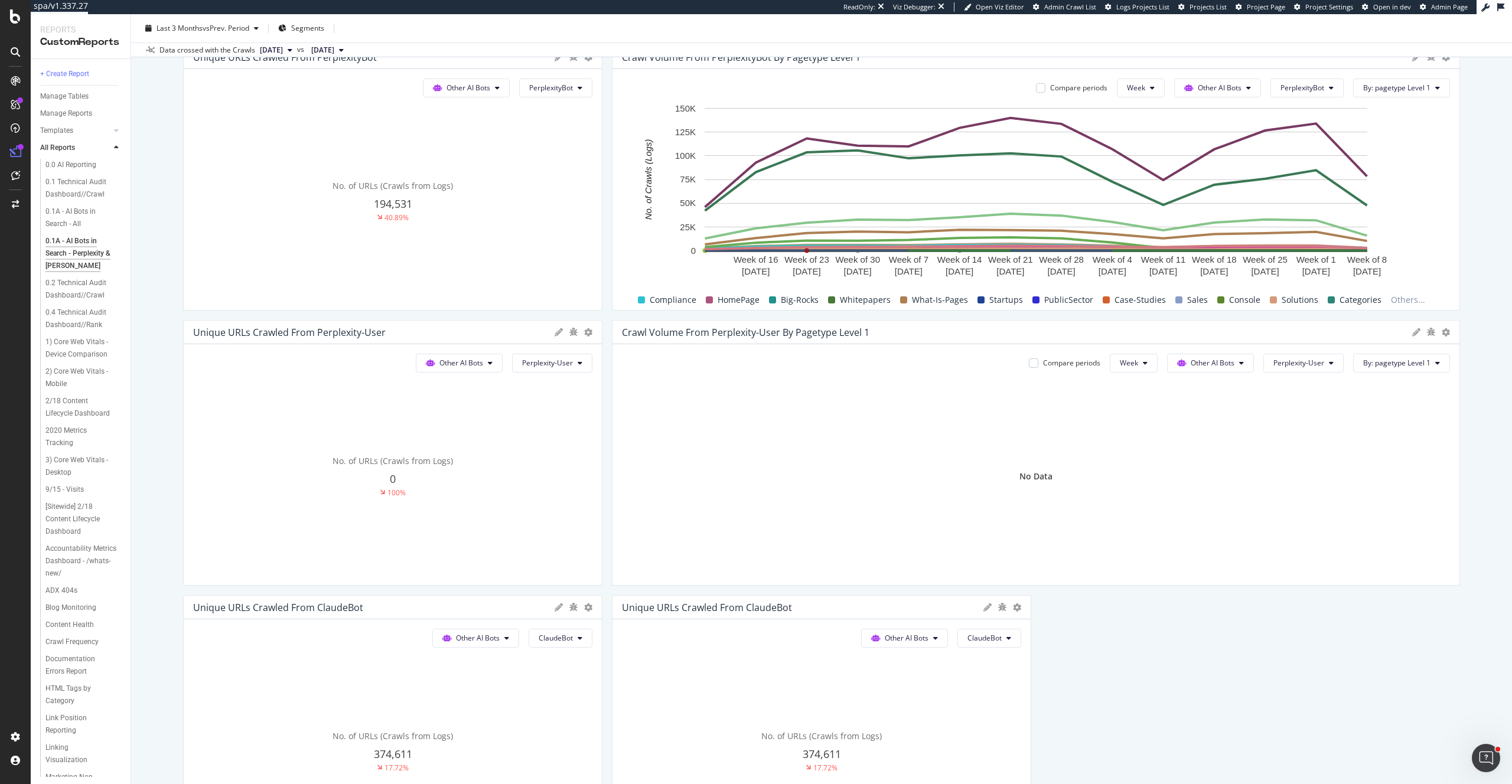
drag, startPoint x: 1240, startPoint y: 437, endPoint x: 1425, endPoint y: 430, distance: 185.1
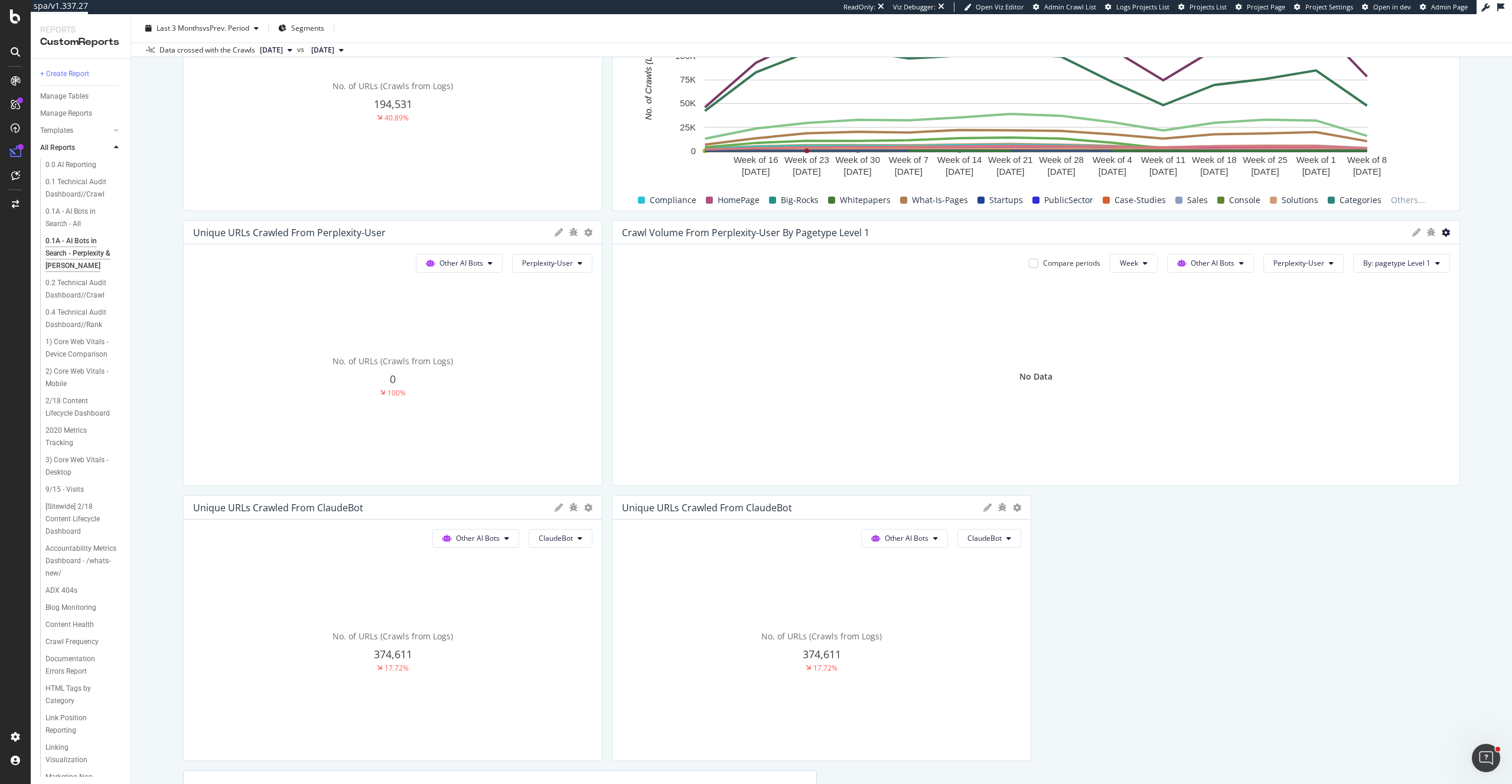
click at [1443, 232] on icon at bounding box center [1445, 232] width 9 height 9
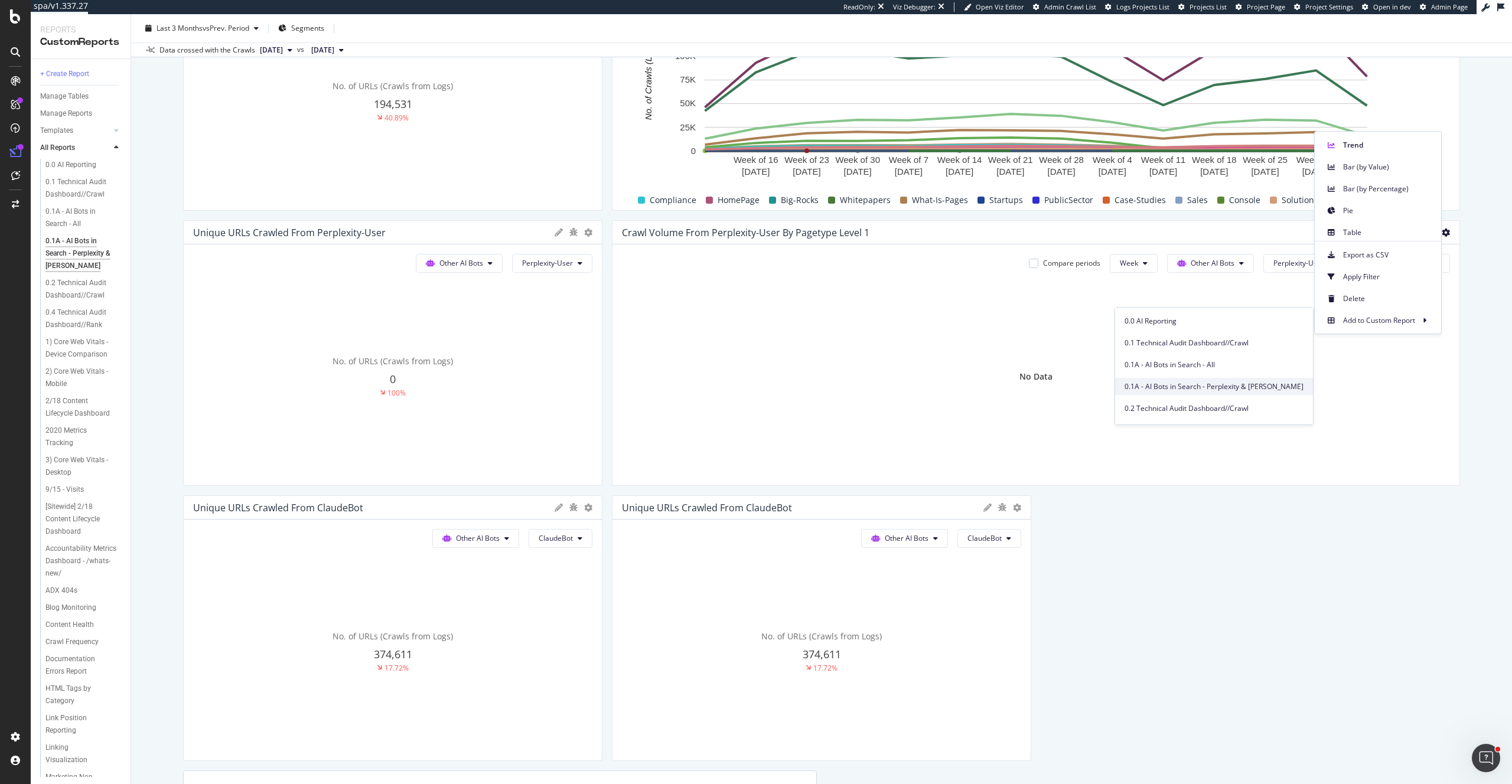
click at [1211, 387] on span "0.1A - AI Bots in Search - Perplexity & Claude" at bounding box center [1214, 387] width 179 height 11
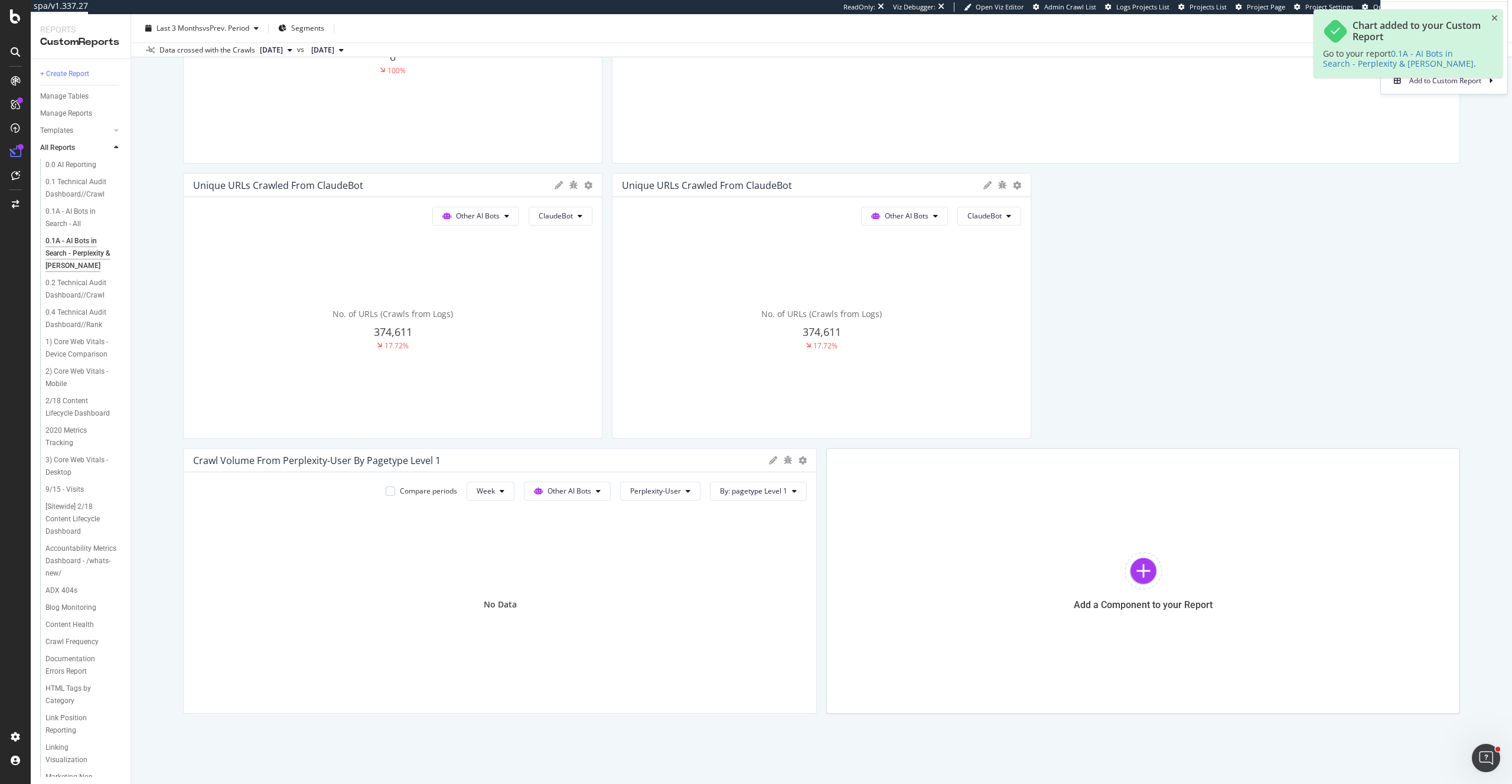
scroll to position [869, 0]
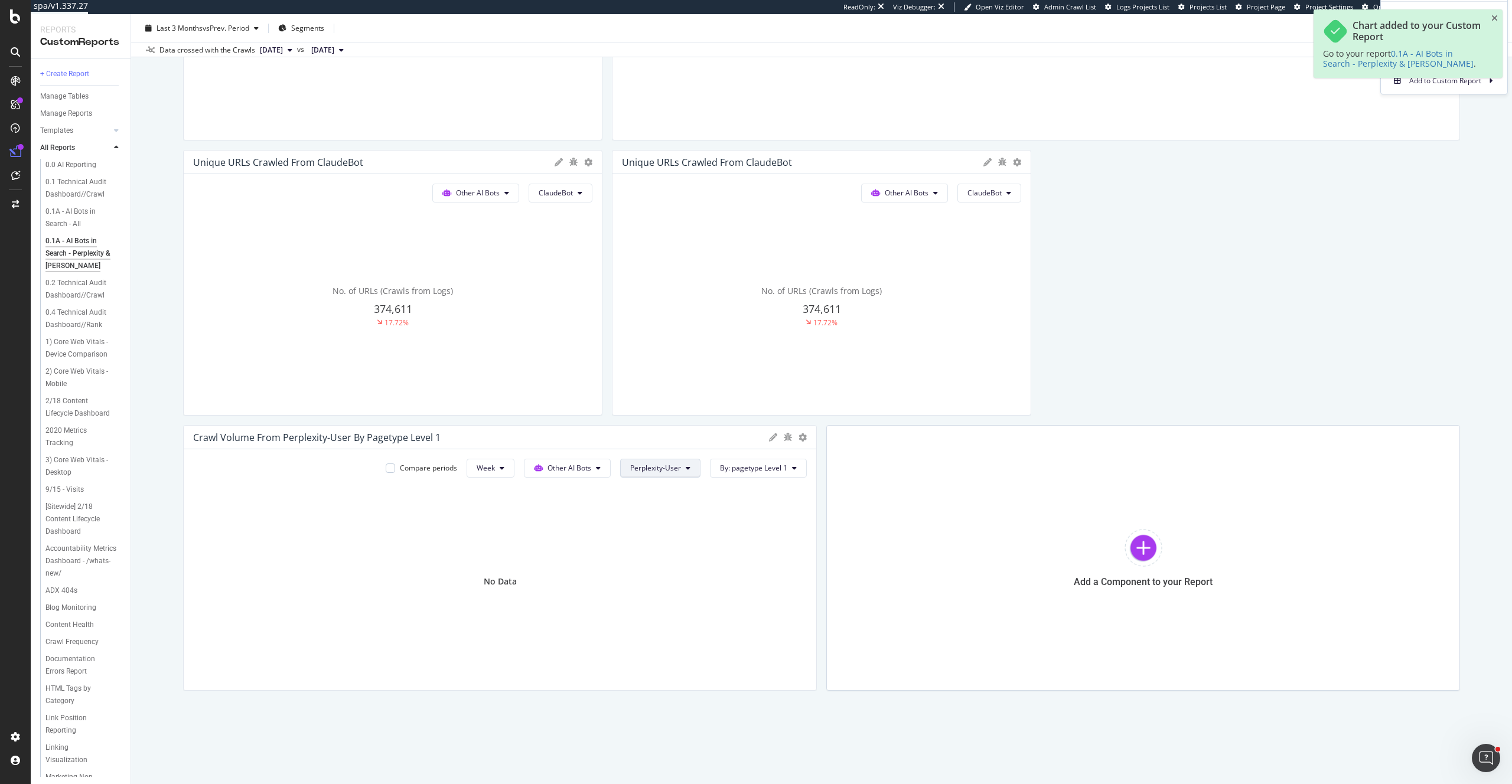
click at [646, 469] on span "Perplexity-User" at bounding box center [655, 468] width 51 height 10
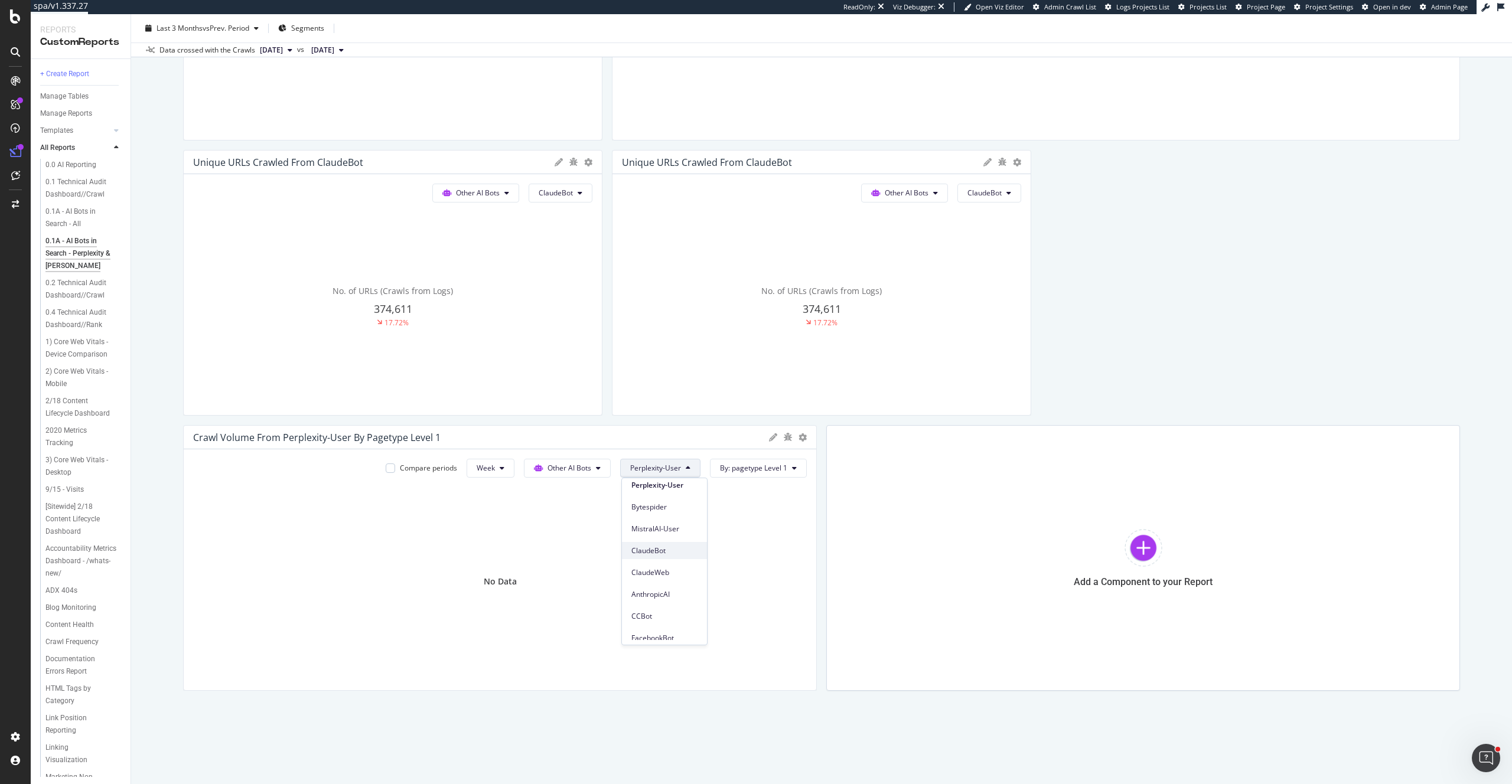
scroll to position [160, 0]
click at [654, 530] on span "ClaudeBot" at bounding box center [664, 528] width 67 height 11
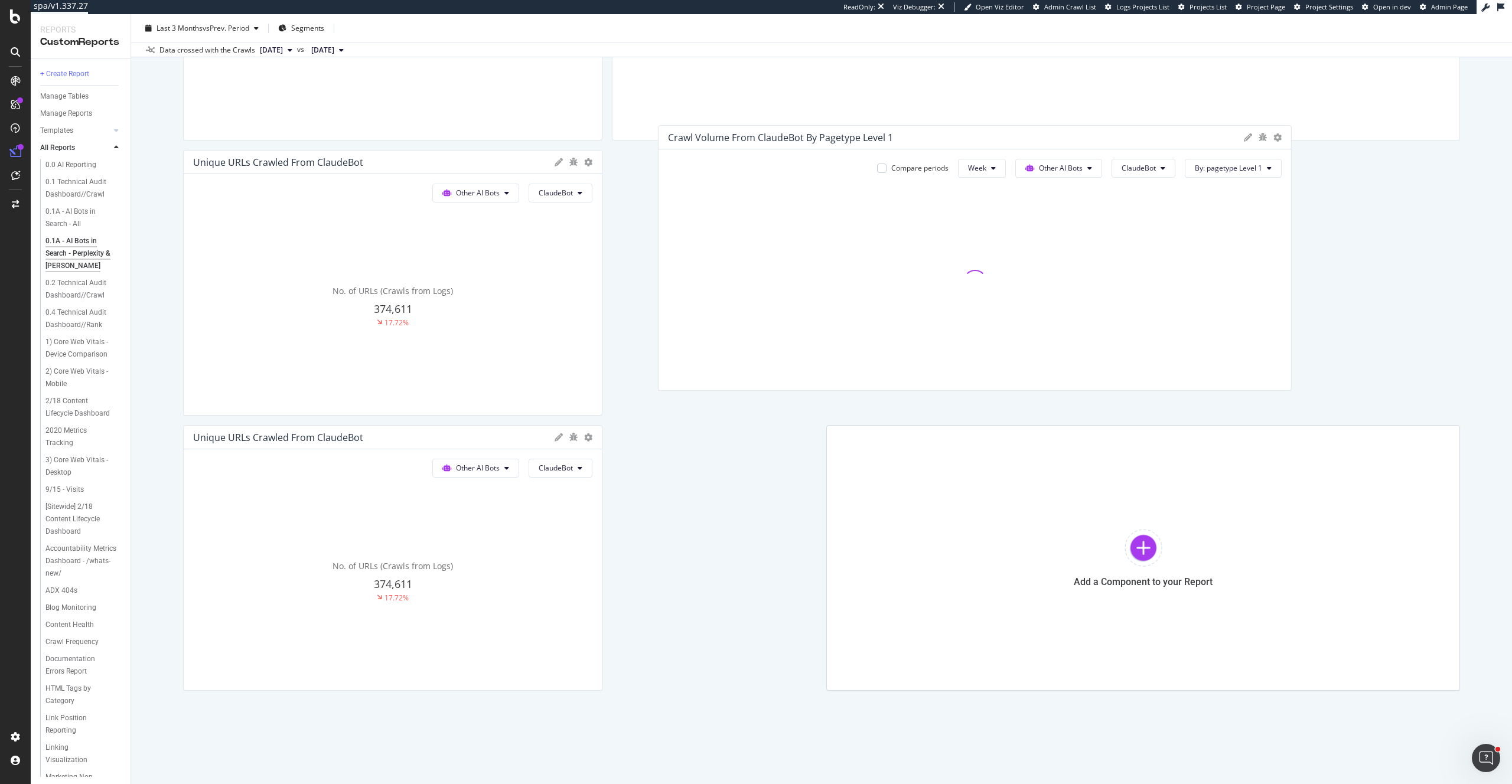
drag, startPoint x: 596, startPoint y: 534, endPoint x: 1028, endPoint y: 247, distance: 518.6
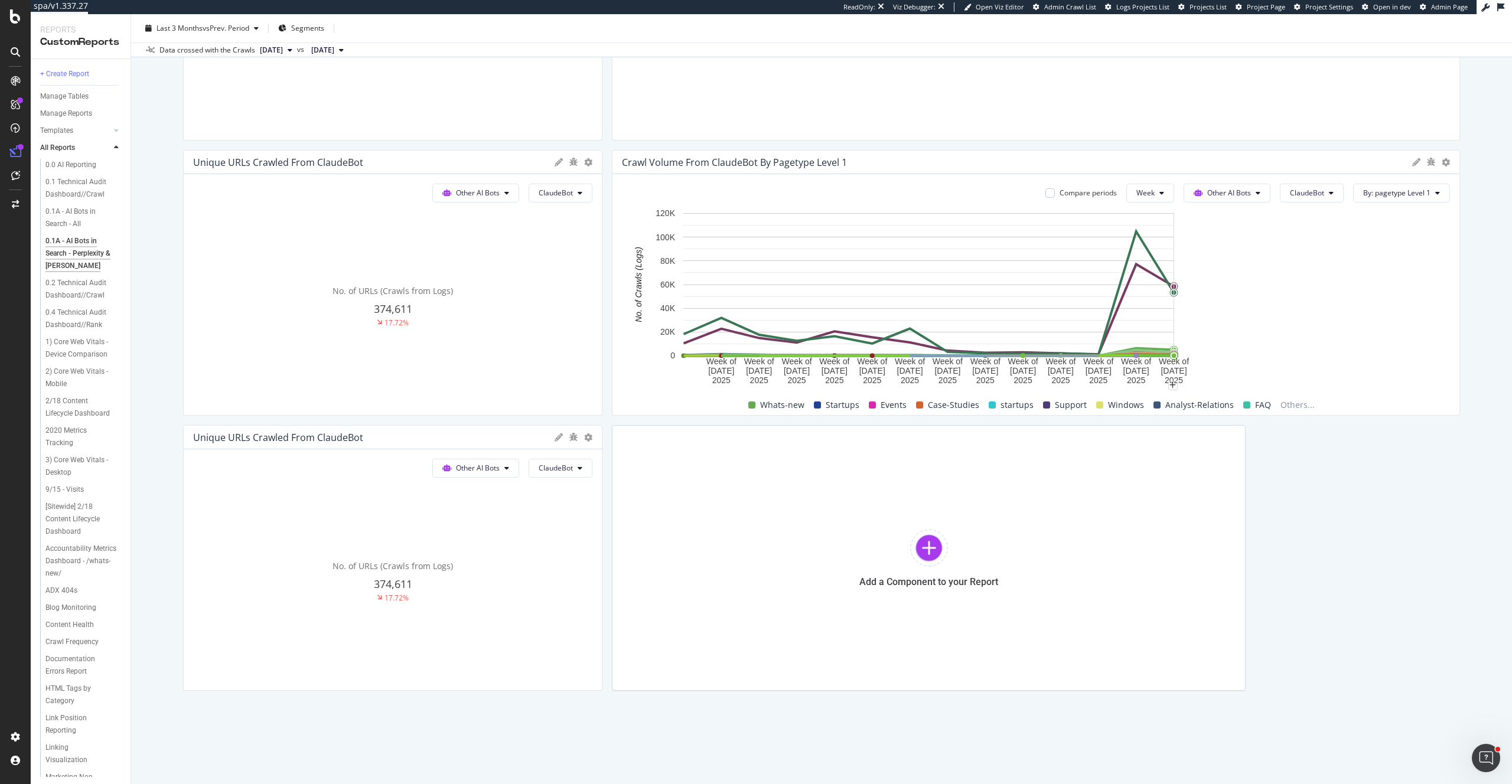
drag, startPoint x: 1244, startPoint y: 221, endPoint x: 1474, endPoint y: 224, distance: 230.0
click at [1474, 224] on div "0.1A - AI Bots in Search - Perplexity & Claude 0.1A - AI Bots in Search - Perpl…" at bounding box center [822, 399] width 1381 height 770
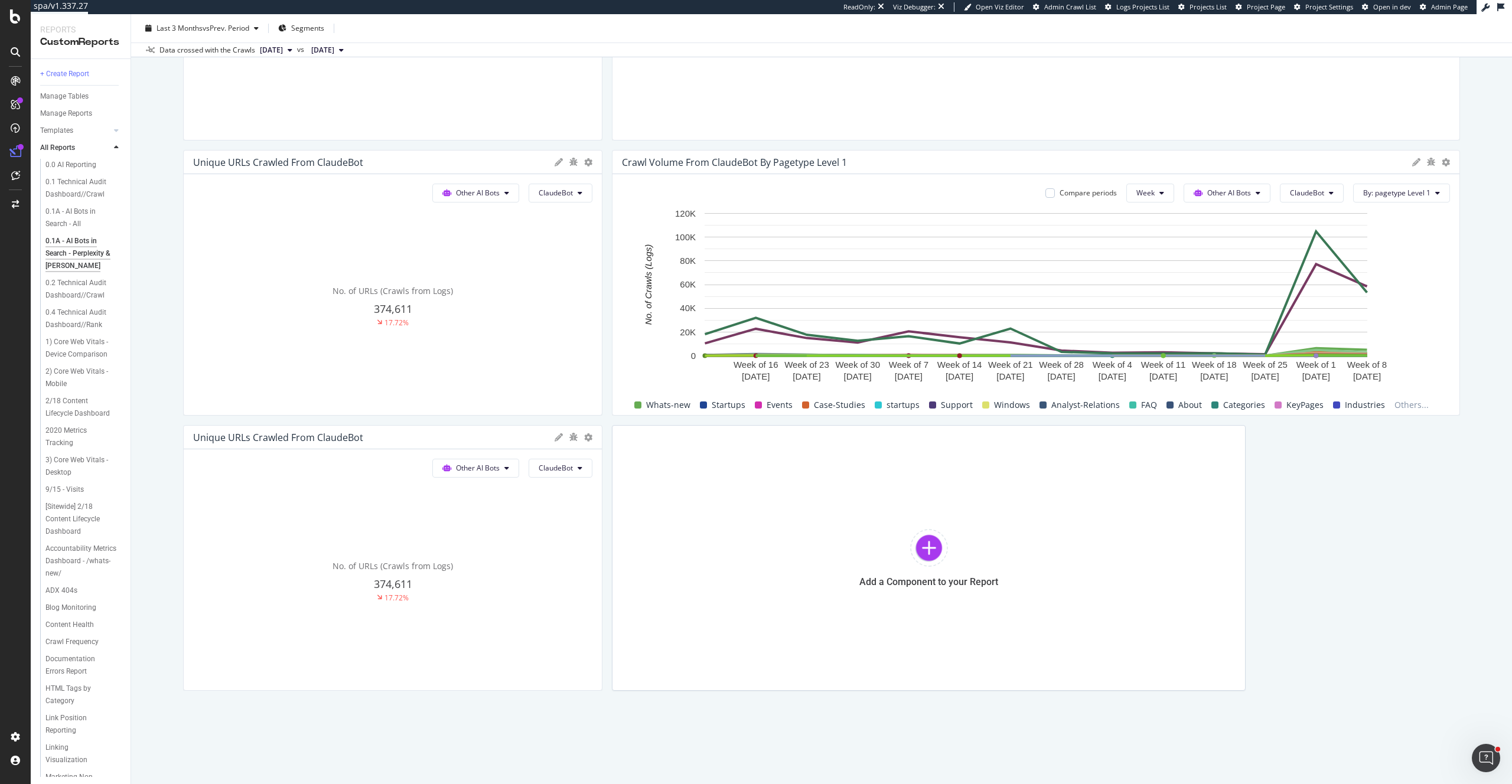
drag, startPoint x: 600, startPoint y: 271, endPoint x: 452, endPoint y: 269, distance: 148.0
click at [452, 269] on div "Unique URLs Crawled from ClaudeBot Other AI Bots ClaudeBot No. of URLs (Crawls …" at bounding box center [393, 283] width 419 height 266
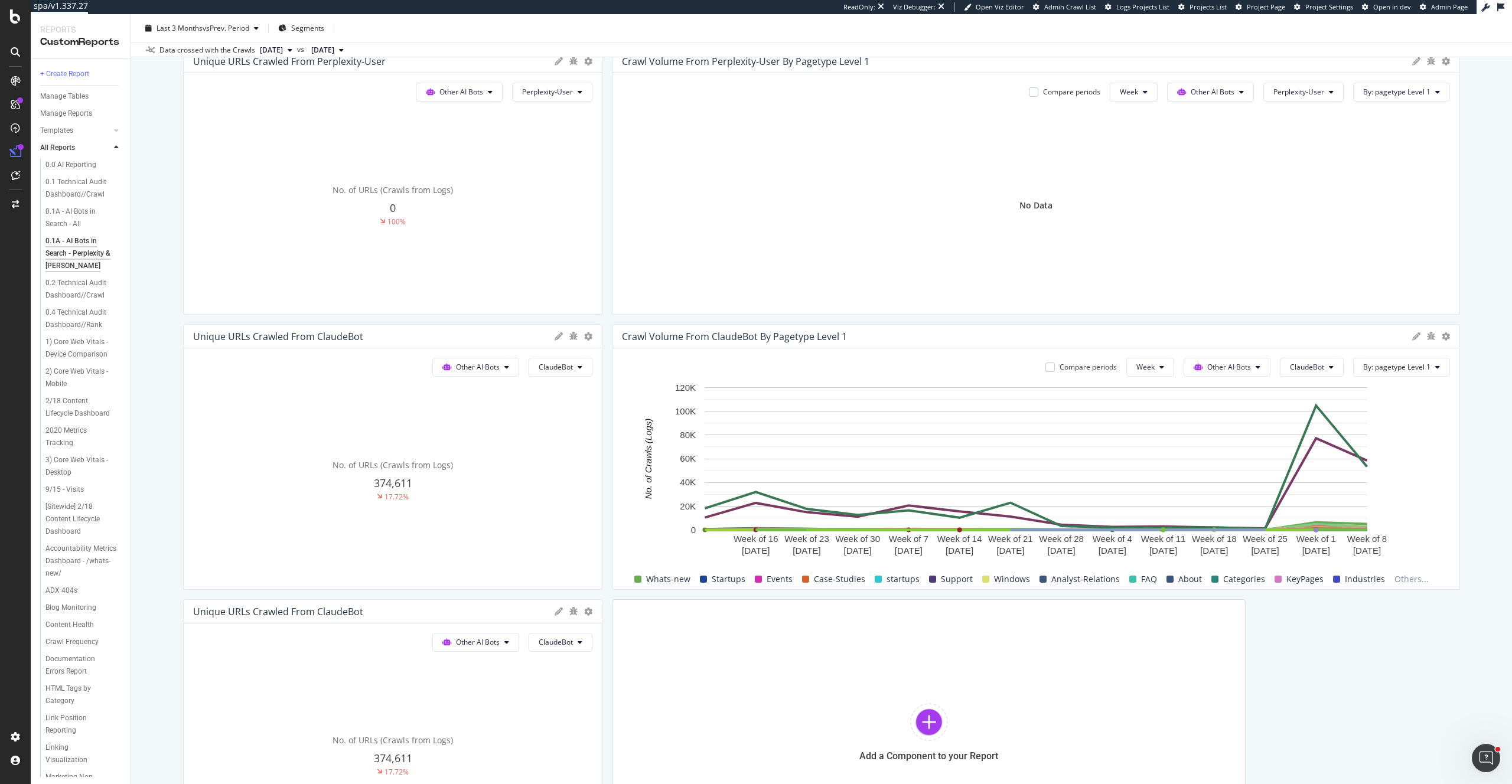
scroll to position [869, 0]
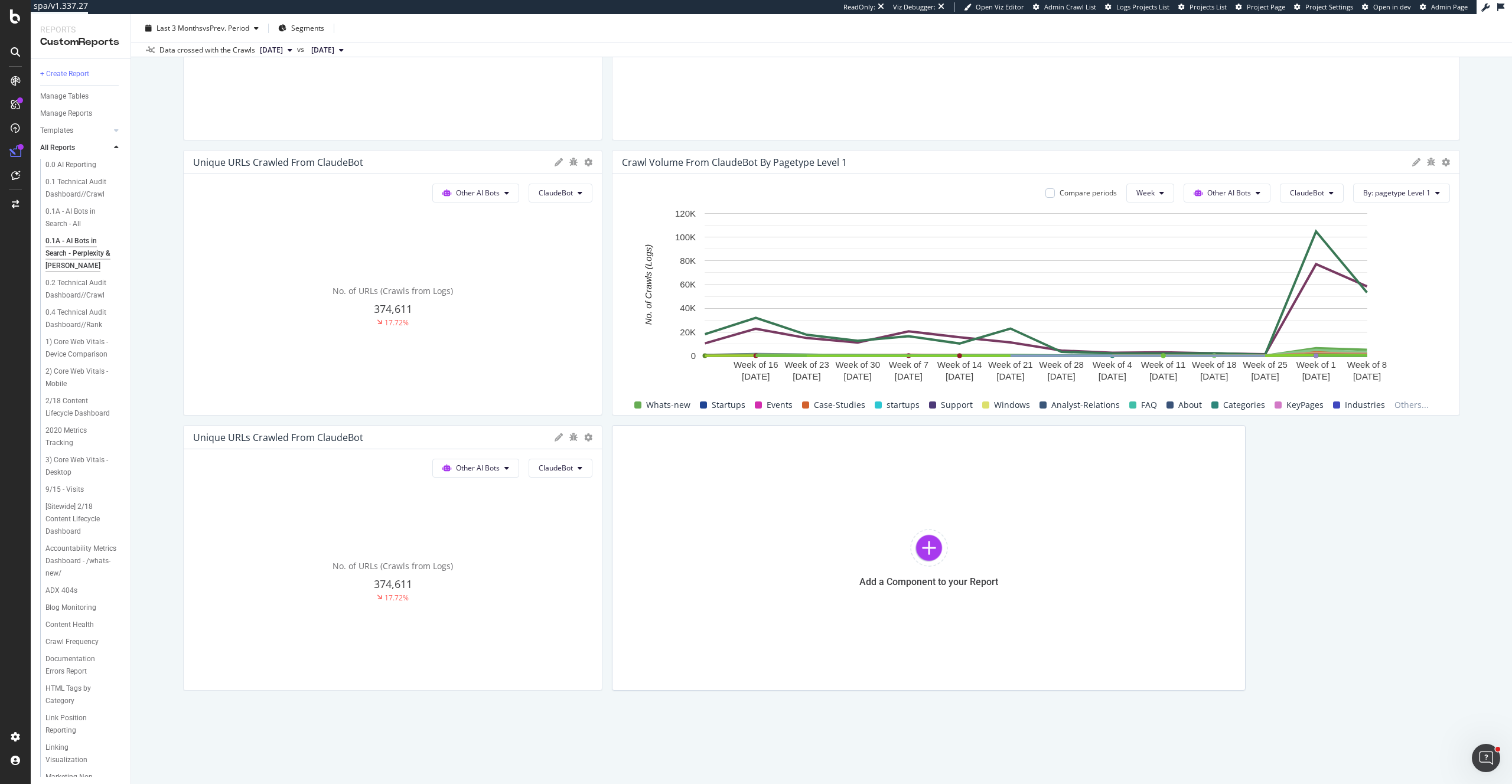
click at [1439, 164] on div at bounding box center [1431, 162] width 38 height 12
click at [1444, 163] on icon at bounding box center [1445, 162] width 9 height 9
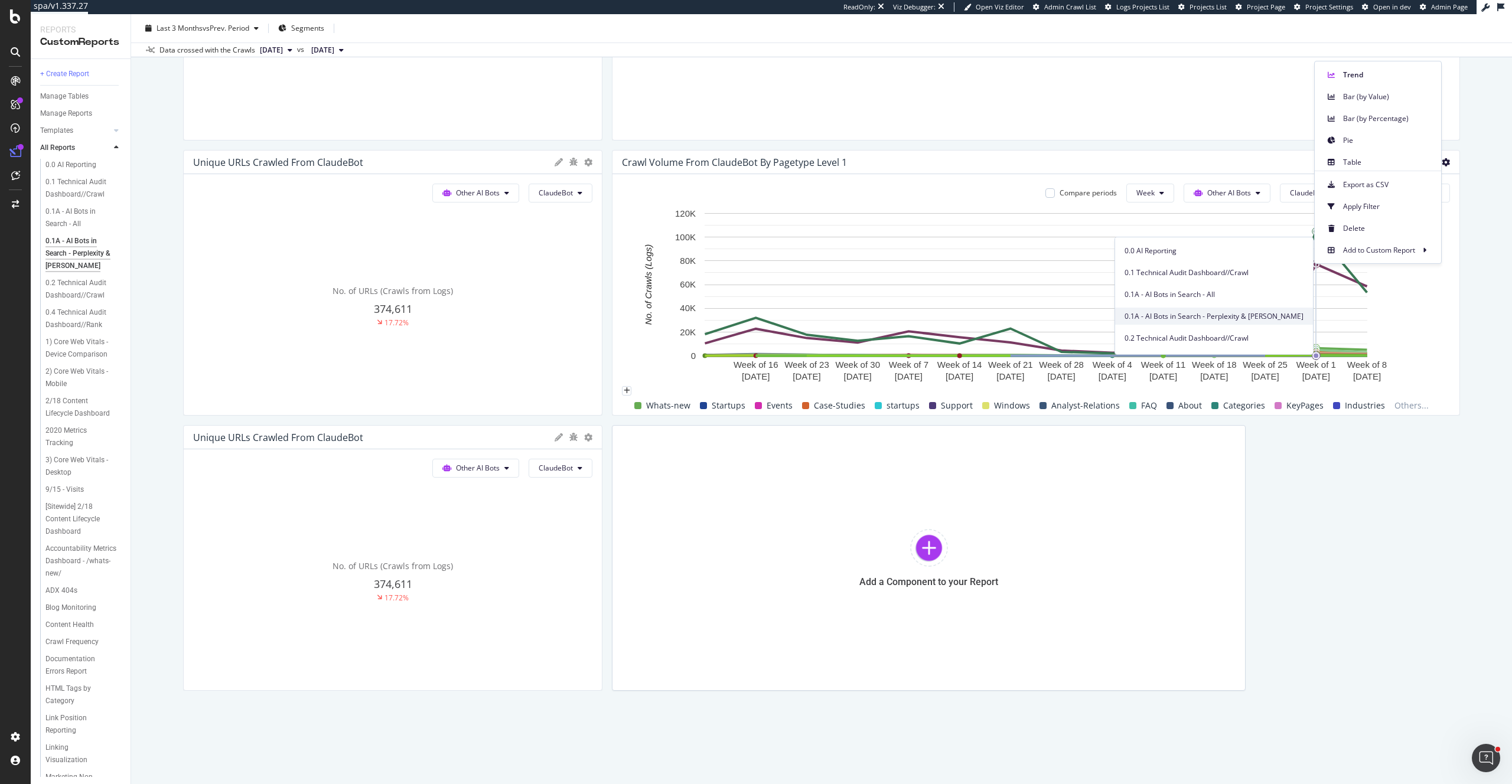
click at [1247, 314] on span "0.1A - AI Bots in Search - Perplexity & Claude" at bounding box center [1214, 317] width 179 height 11
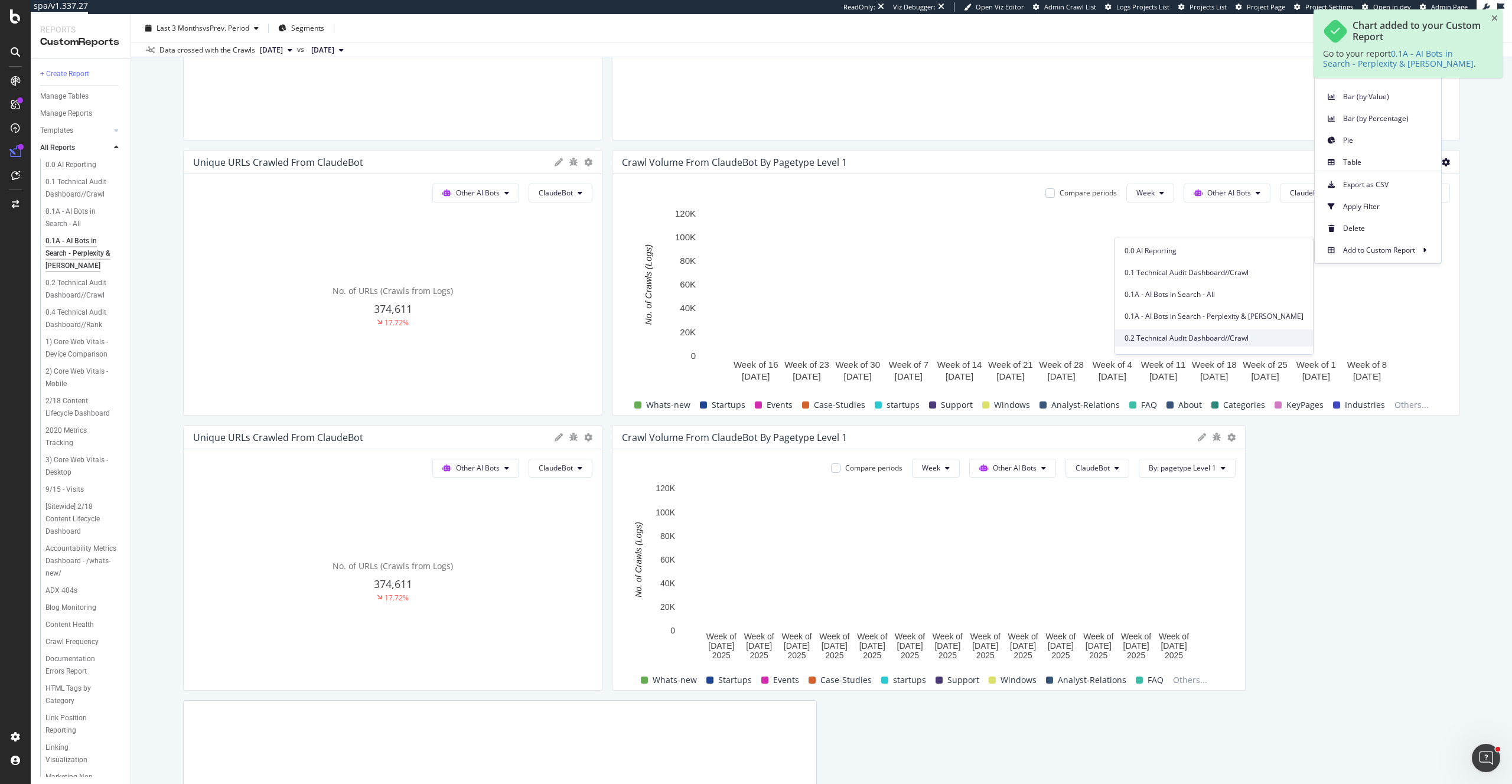
scroll to position [1, 0]
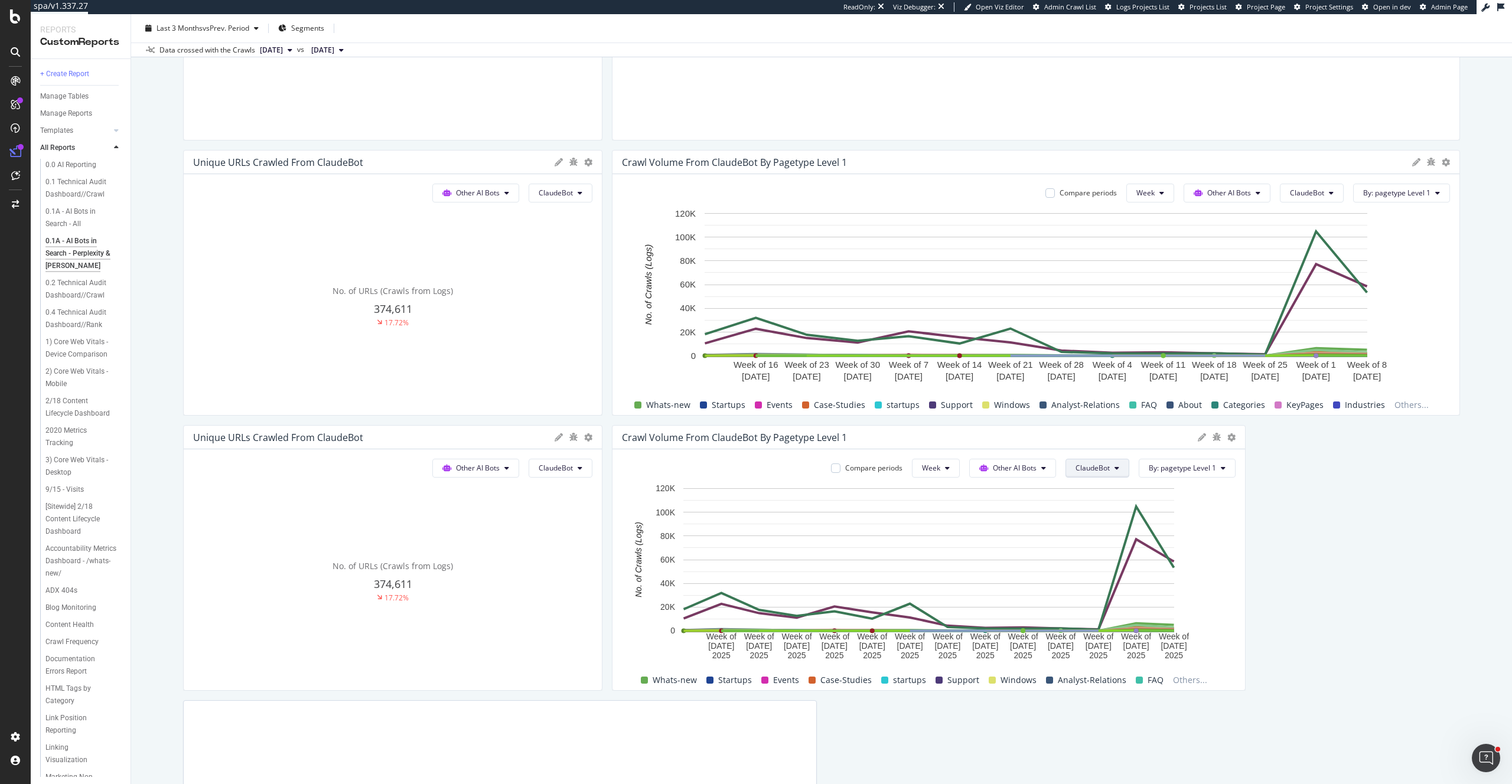
click at [1085, 465] on span "ClaudeBot" at bounding box center [1093, 468] width 34 height 10
click at [1129, 579] on span "ClaudeWeb" at bounding box center [1110, 580] width 67 height 11
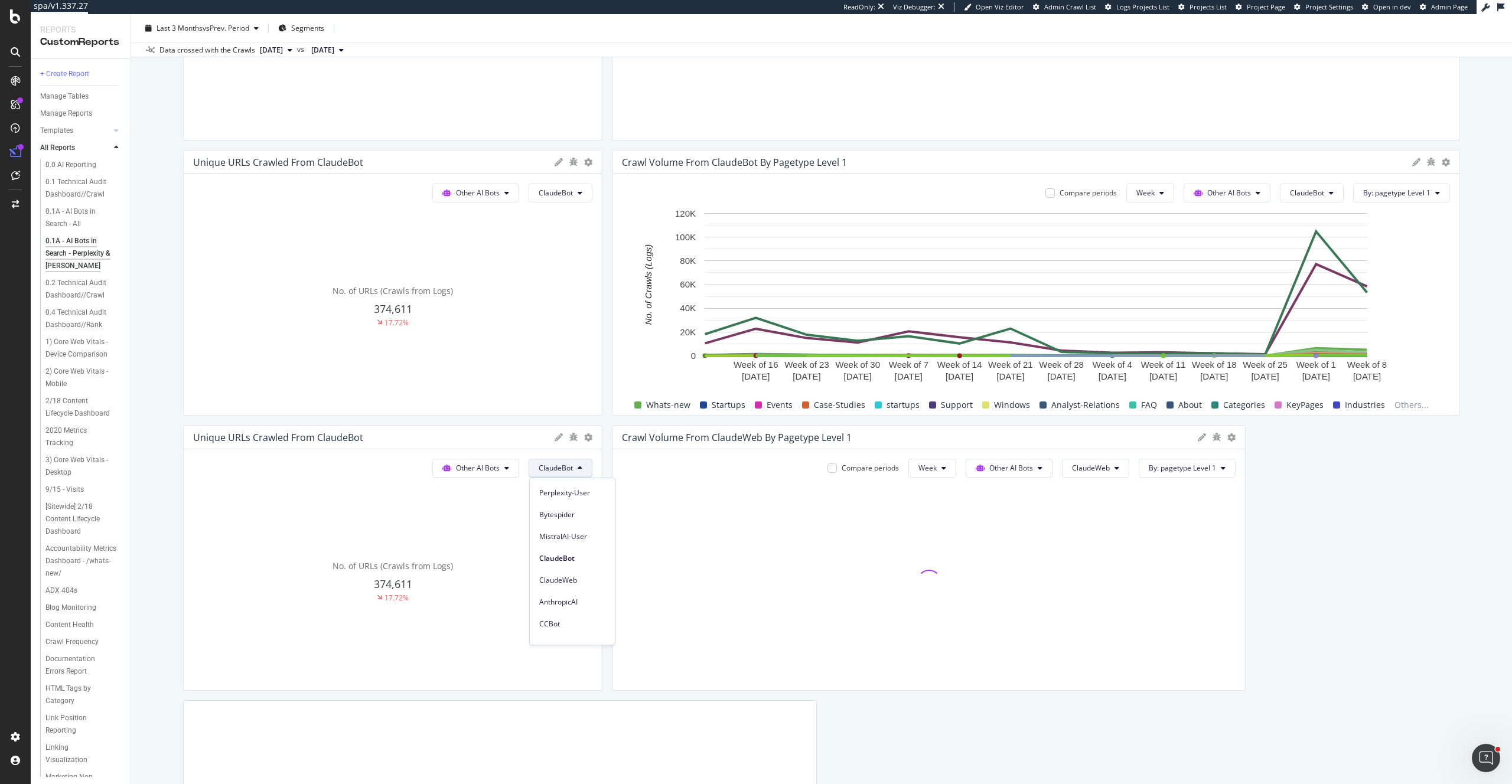
scroll to position [131, 0]
click at [567, 575] on span "ClaudeWeb" at bounding box center [572, 579] width 67 height 11
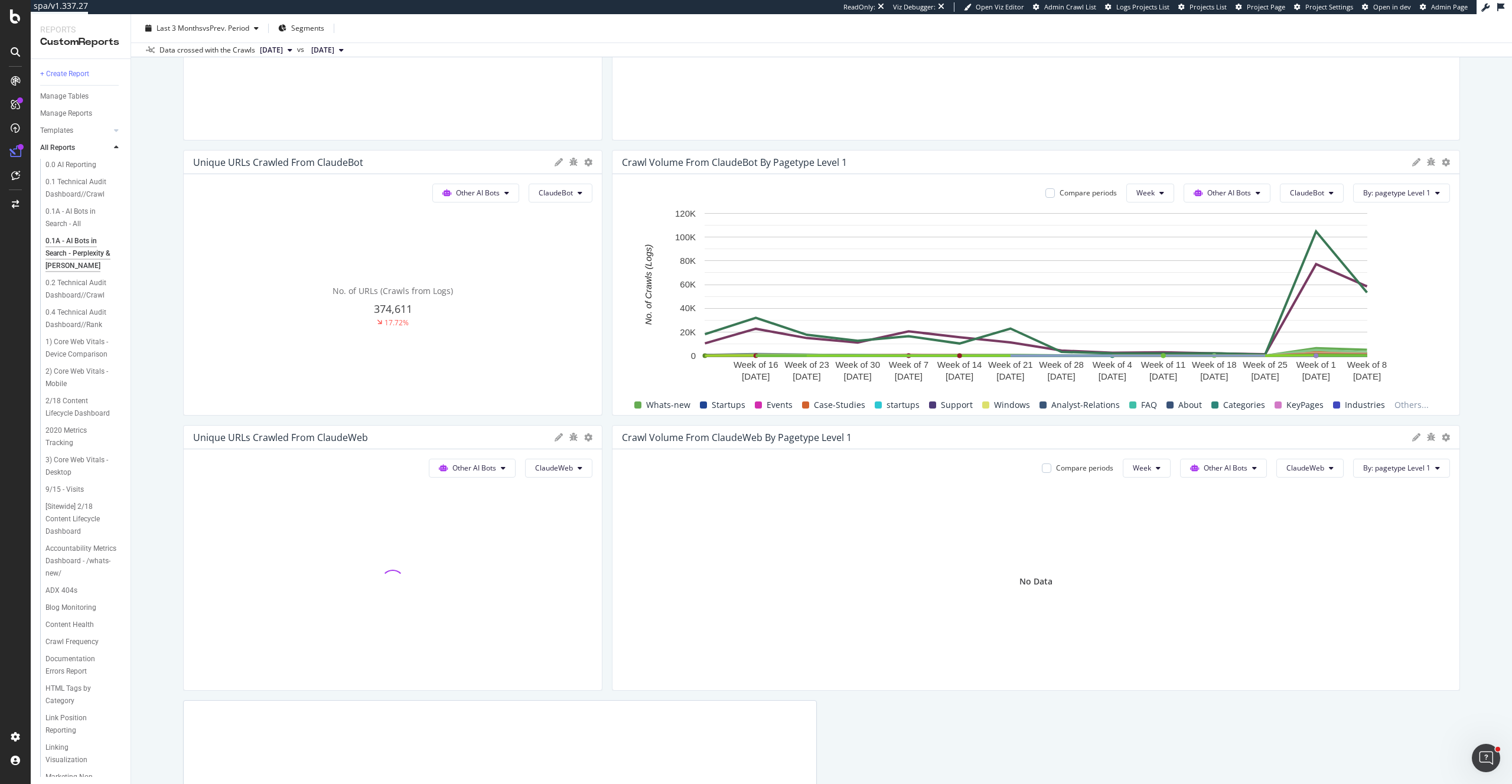
drag, startPoint x: 1237, startPoint y: 546, endPoint x: 1435, endPoint y: 540, distance: 198.1
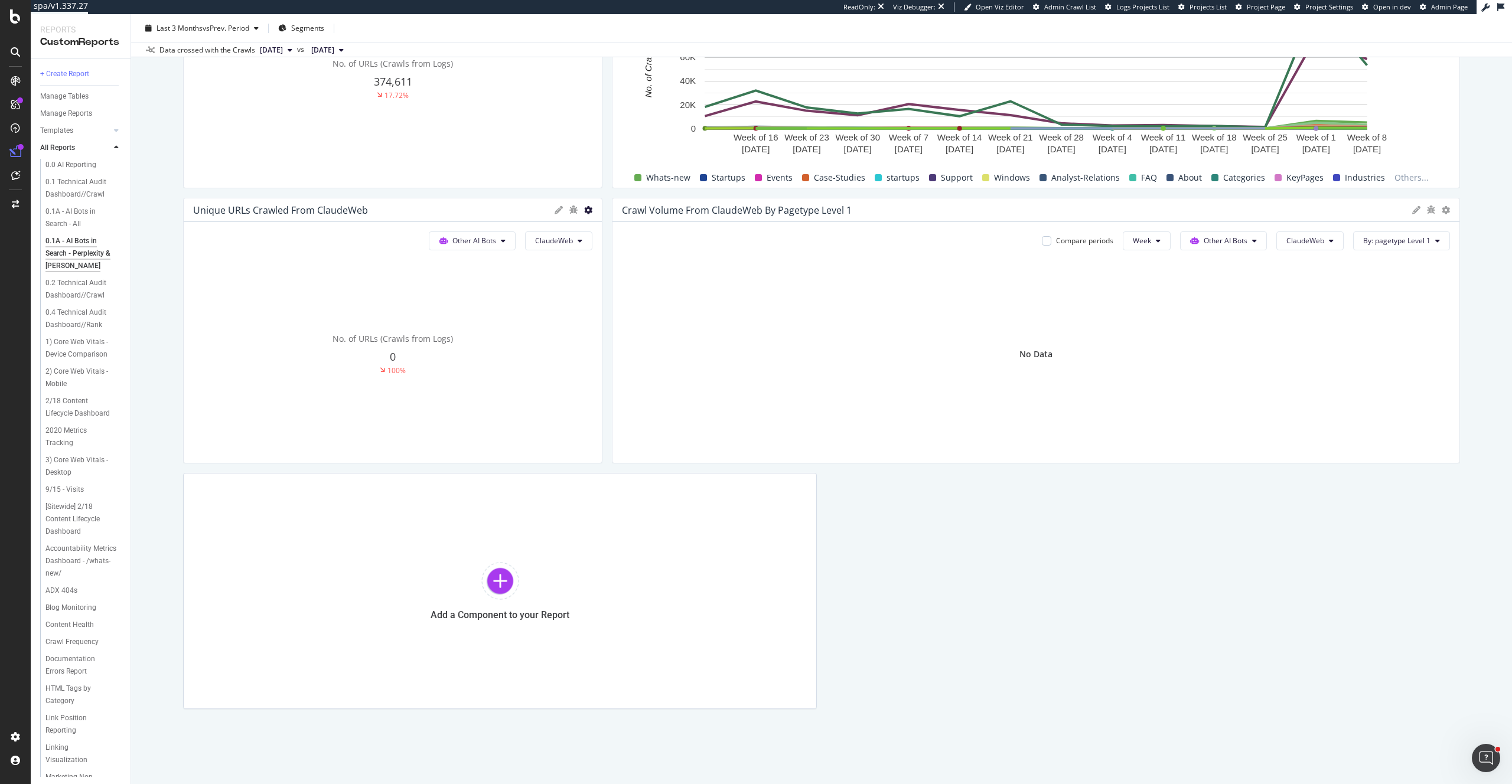
click at [587, 208] on icon at bounding box center [588, 210] width 9 height 9
click at [779, 448] on span "0.1A - AI Bots in Search - Perplexity & Claude" at bounding box center [812, 448] width 179 height 11
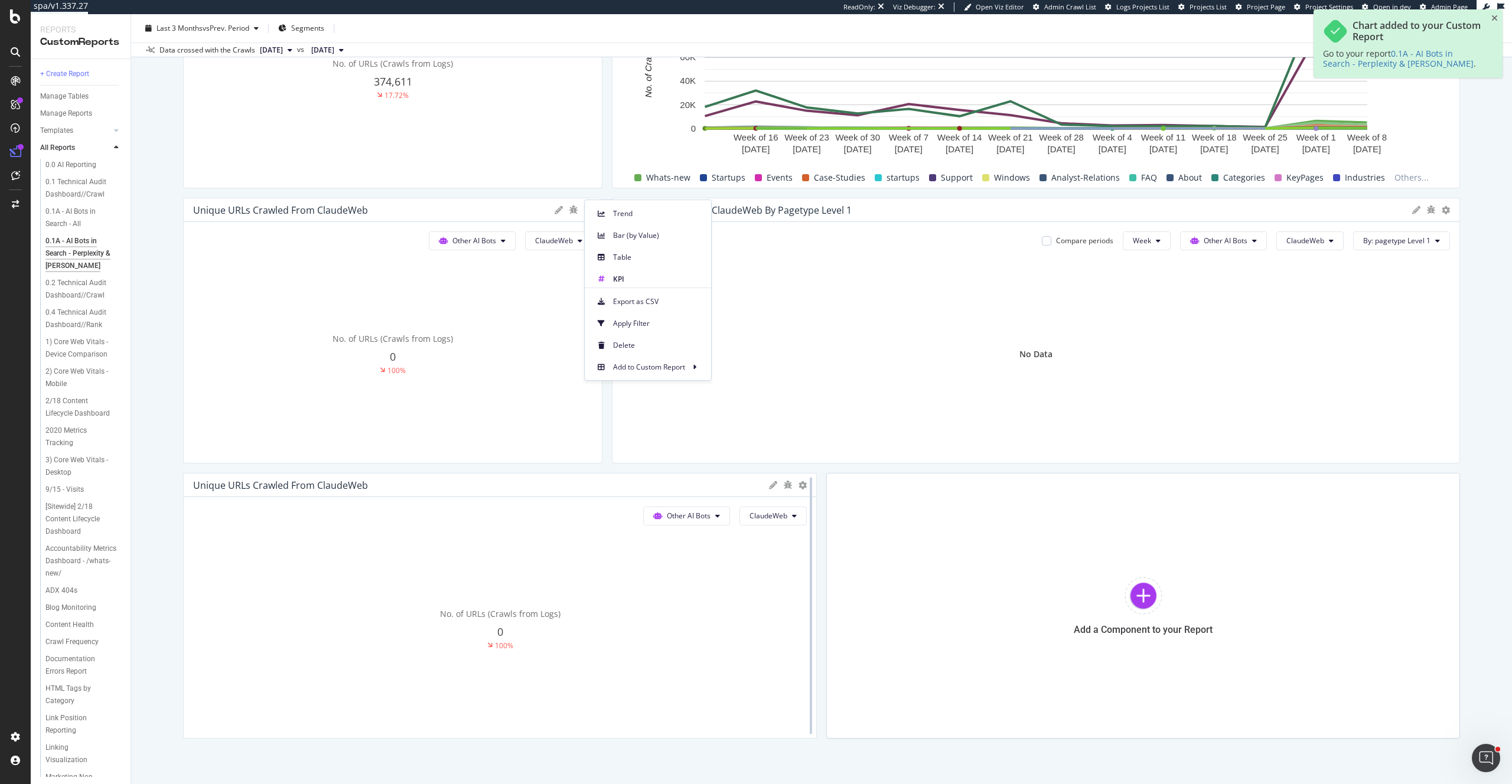
scroll to position [1111, 0]
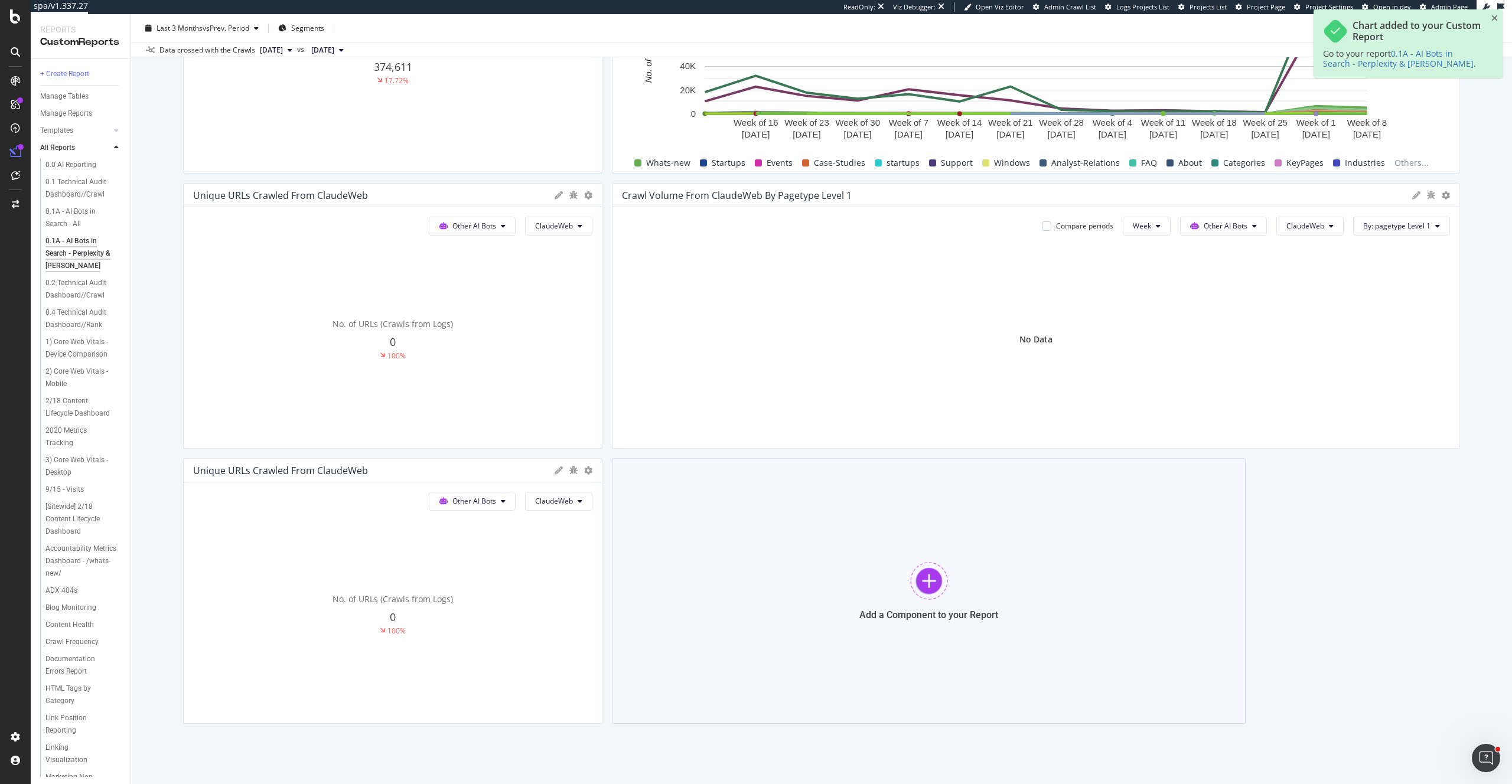
drag, startPoint x: 811, startPoint y: 534, endPoint x: 634, endPoint y: 528, distance: 177.1
click at [560, 620] on span "CCBot" at bounding box center [569, 623] width 67 height 11
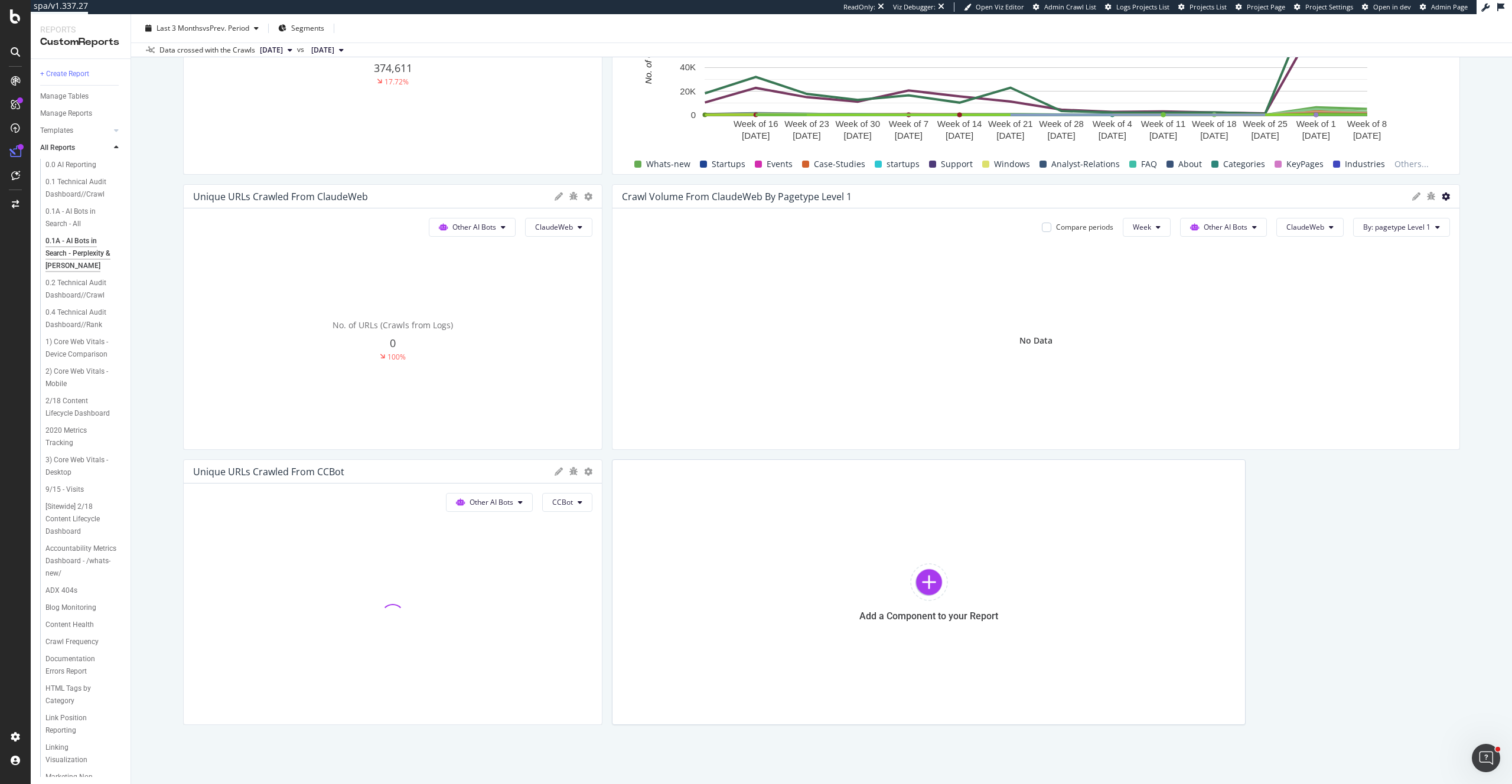
click at [1447, 197] on icon at bounding box center [1445, 196] width 9 height 9
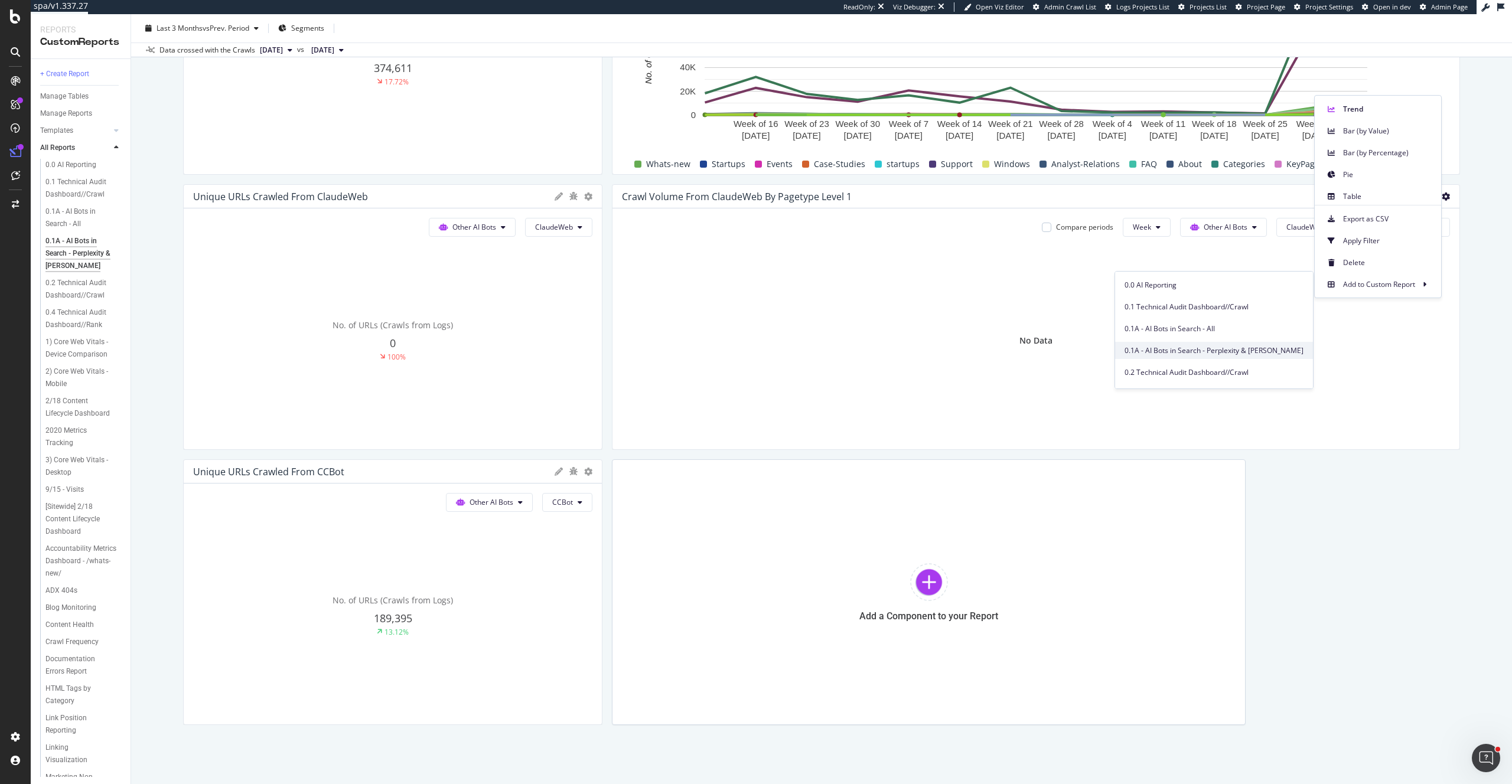
click at [1234, 348] on span "0.1A - AI Bots in Search - Perplexity & Claude" at bounding box center [1214, 351] width 179 height 11
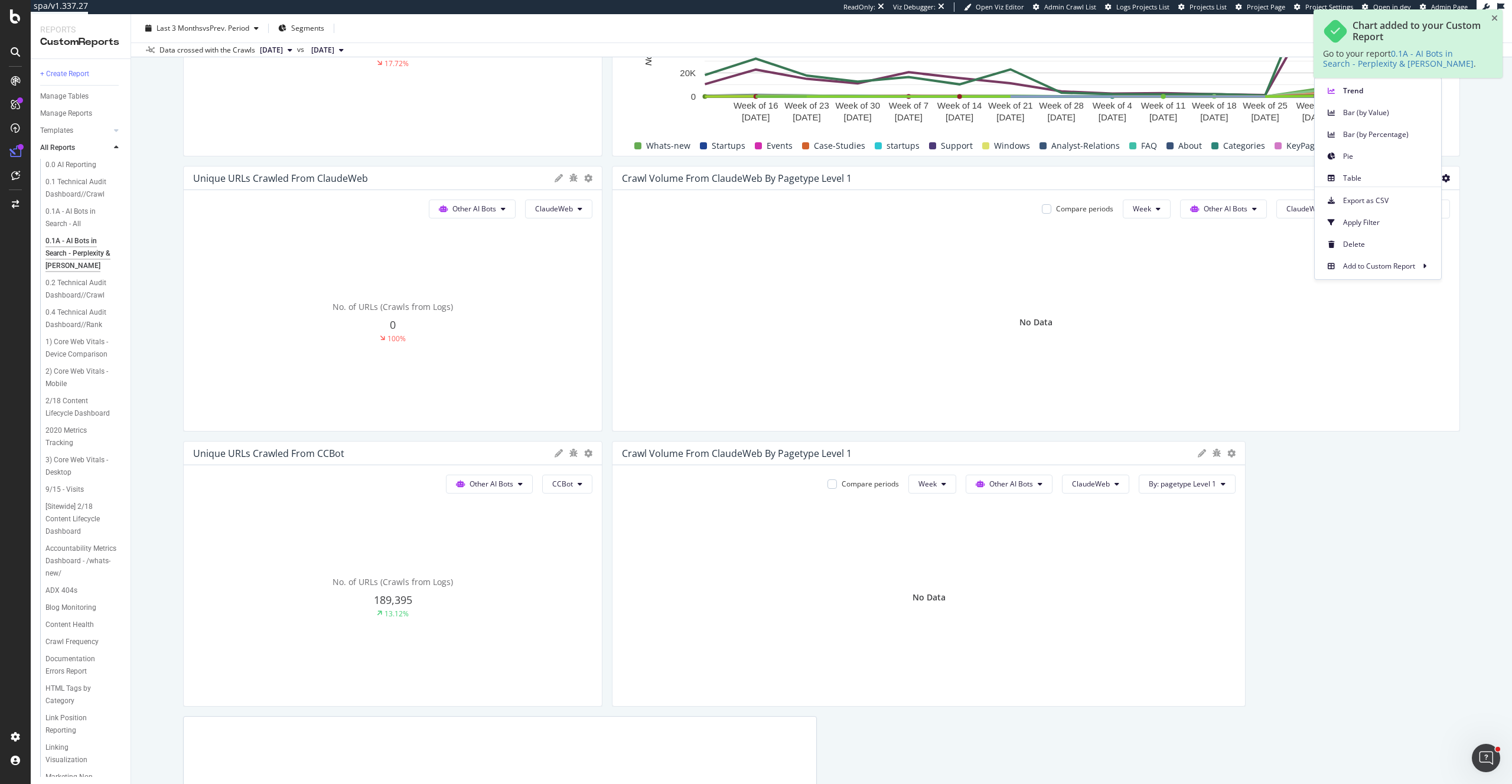
scroll to position [1131, 0]
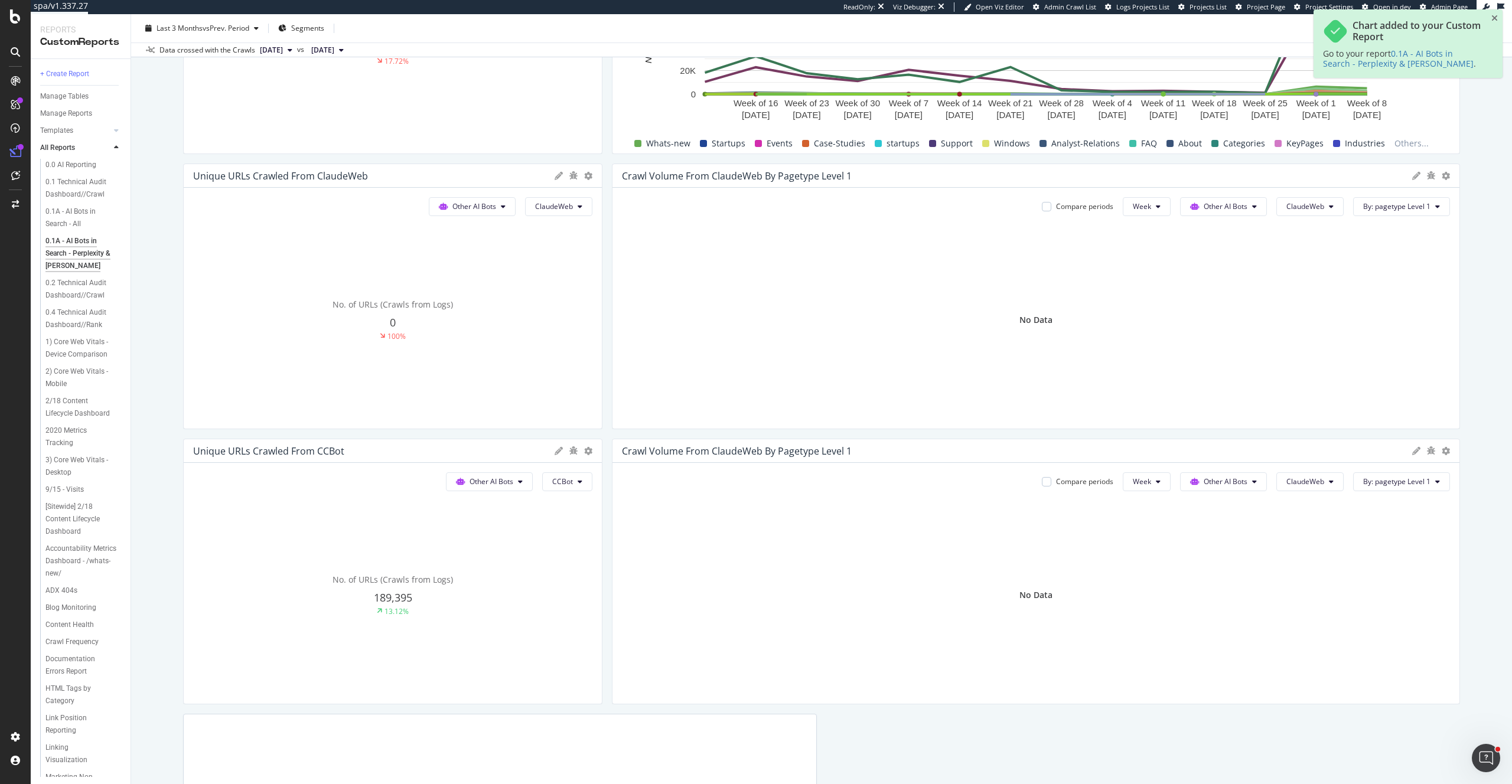
drag, startPoint x: 1245, startPoint y: 559, endPoint x: 1514, endPoint y: 563, distance: 269.0
click at [1511, 563] on html "spa/v1.337.27 ReadOnly: Viz Debugger: Open Viz Editor Admin Crawl List Logs Pro…" at bounding box center [756, 392] width 1512 height 784
click at [1309, 599] on span "CCBot" at bounding box center [1320, 602] width 67 height 11
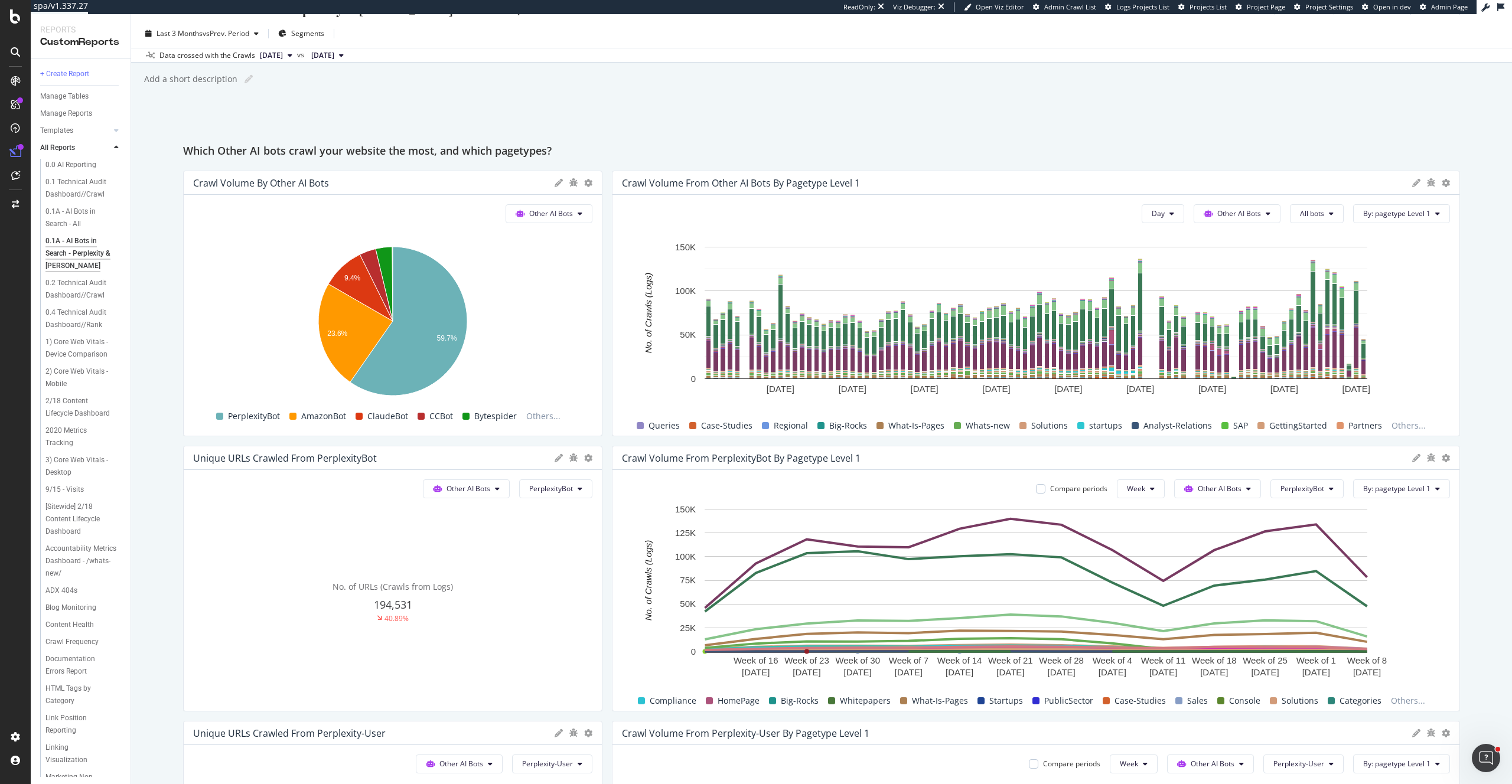
scroll to position [0, 0]
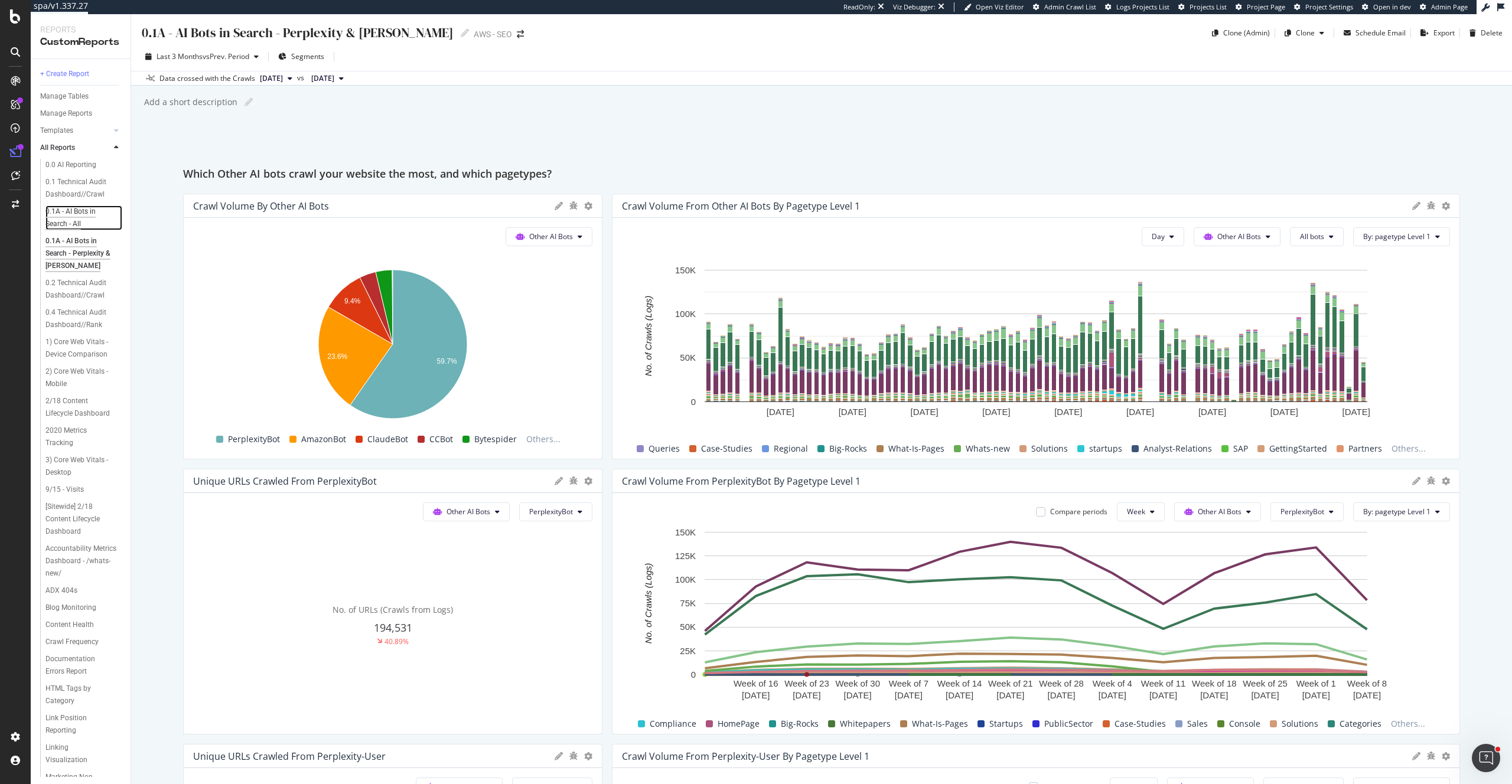
click at [72, 223] on div "0.1A - AI Bots in Search - All" at bounding box center [79, 218] width 68 height 25
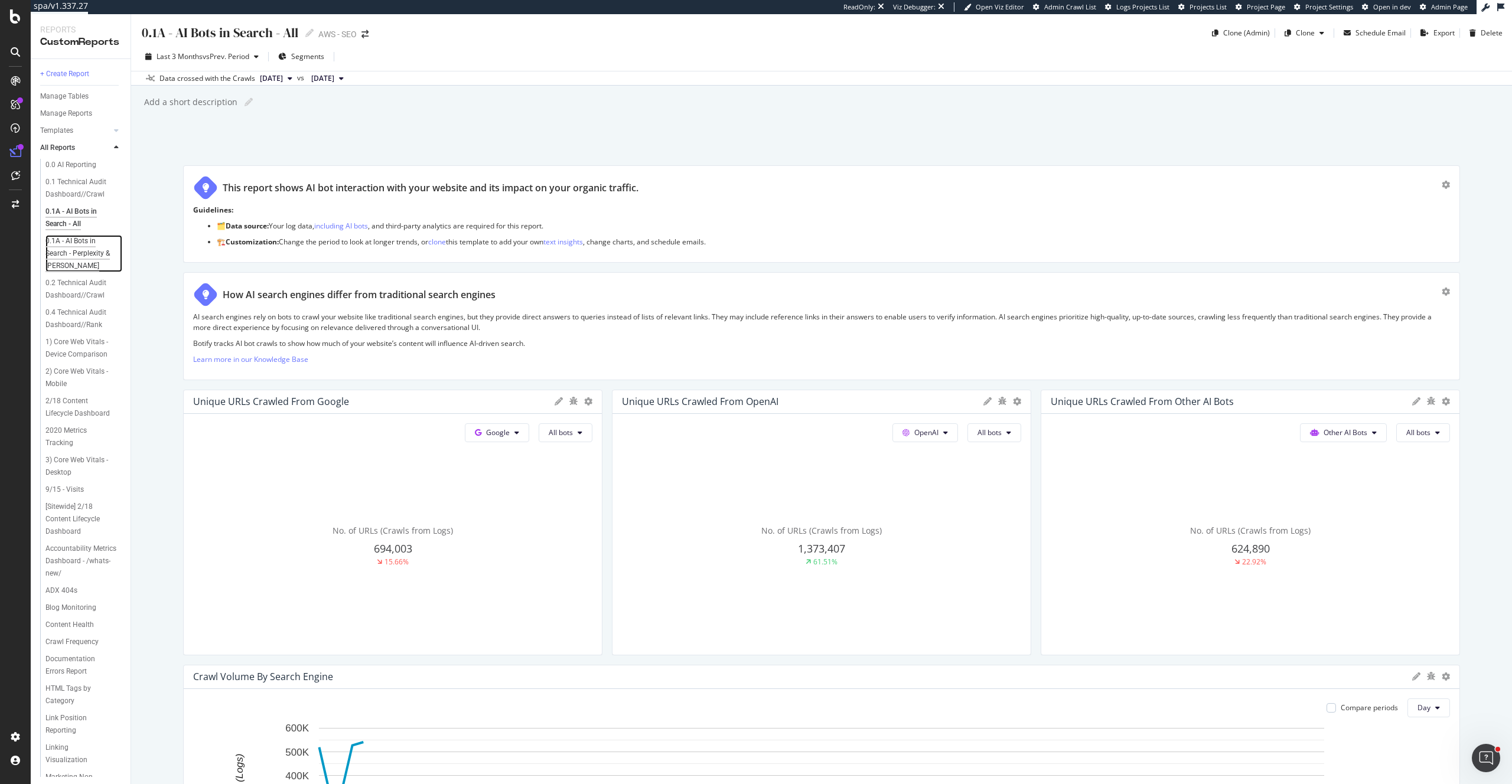
click at [73, 244] on div "0.1A - AI Bots in Search - Perplexity & Claude" at bounding box center [81, 254] width 72 height 38
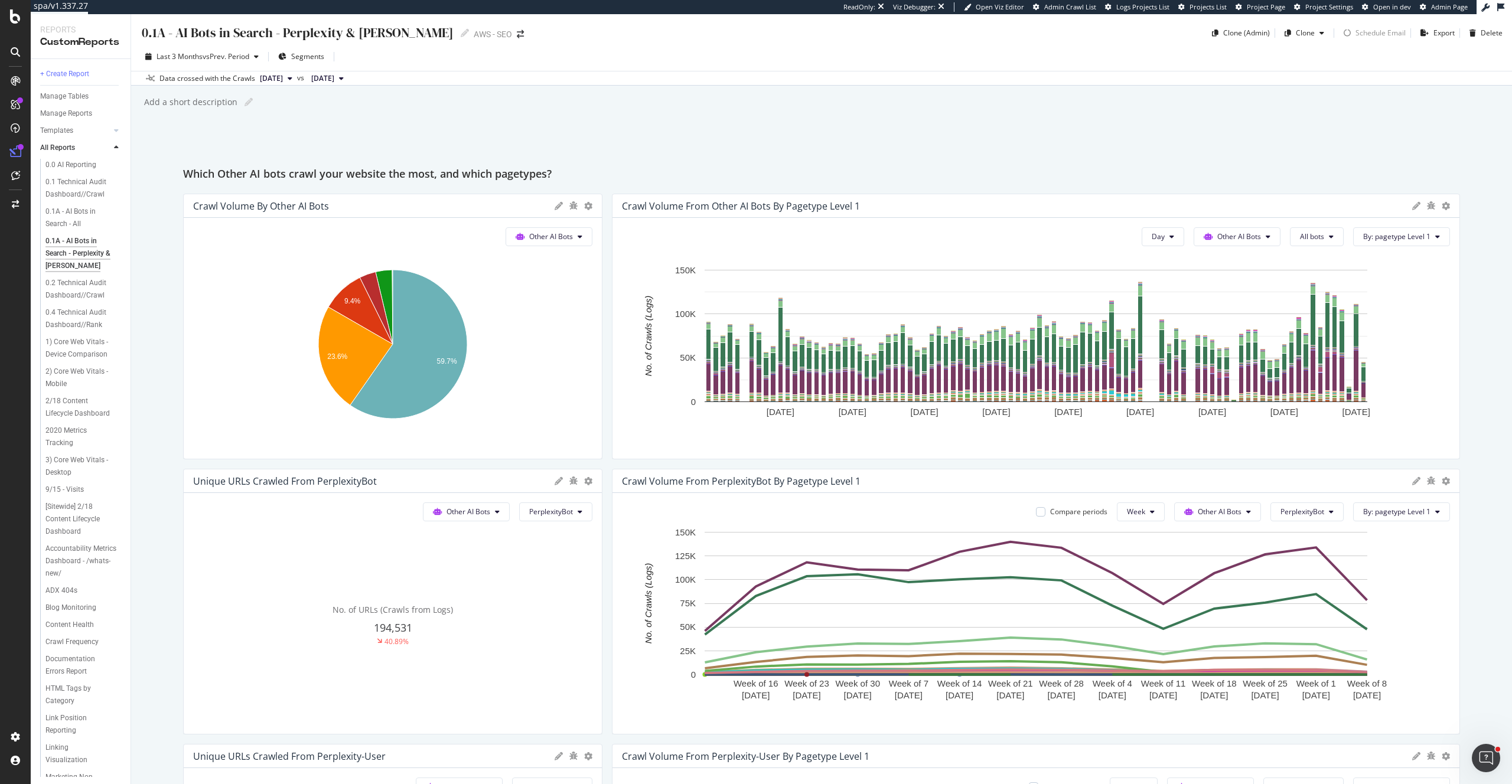
click at [163, 34] on div "0.1A - AI Bots in Search - Perplexity & Claude" at bounding box center [297, 32] width 313 height 18
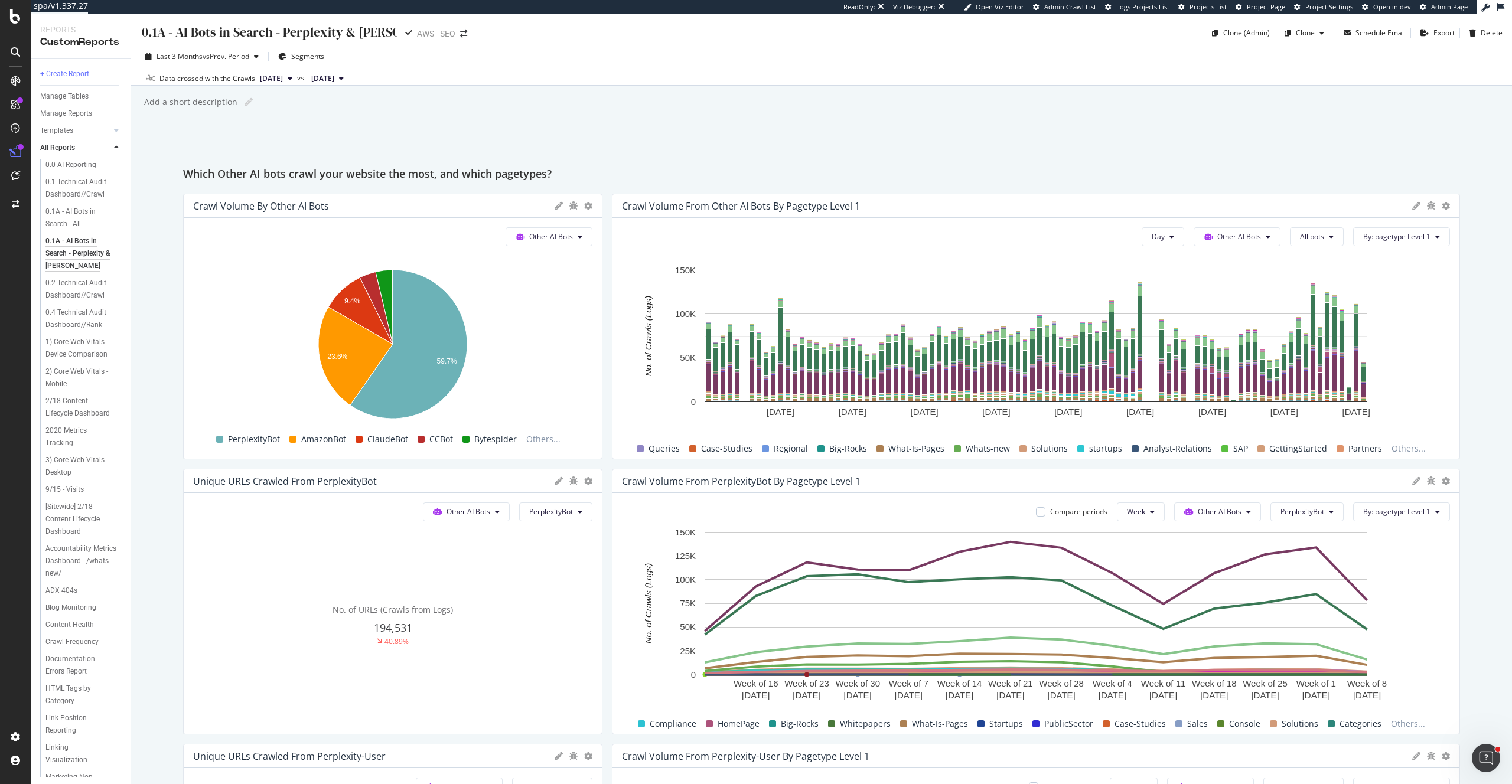
click at [165, 33] on input "0.1A - AI Bots in Search - Perplexity & Claude" at bounding box center [269, 32] width 257 height 16
type input "0.1B - AI Bots in Search - Perplexity & Claude"
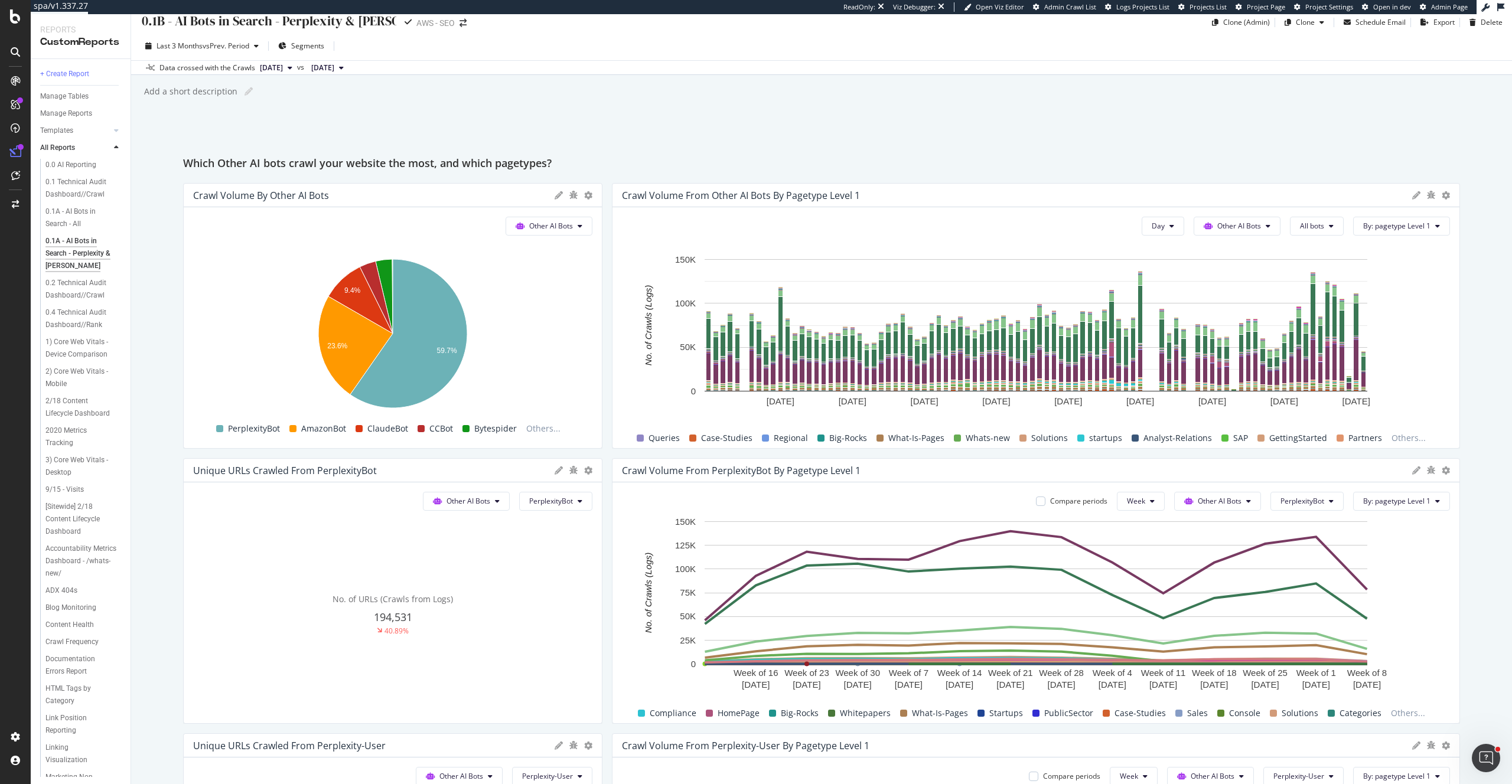
scroll to position [12, 0]
click at [537, 33] on div "Last 3 Months vs Prev. Period Segments Data crossed with the Crawls 2025 Sep. 1…" at bounding box center [822, 52] width 1381 height 43
click at [67, 210] on div "0.1A - AI Bots in Search - All" at bounding box center [79, 218] width 68 height 25
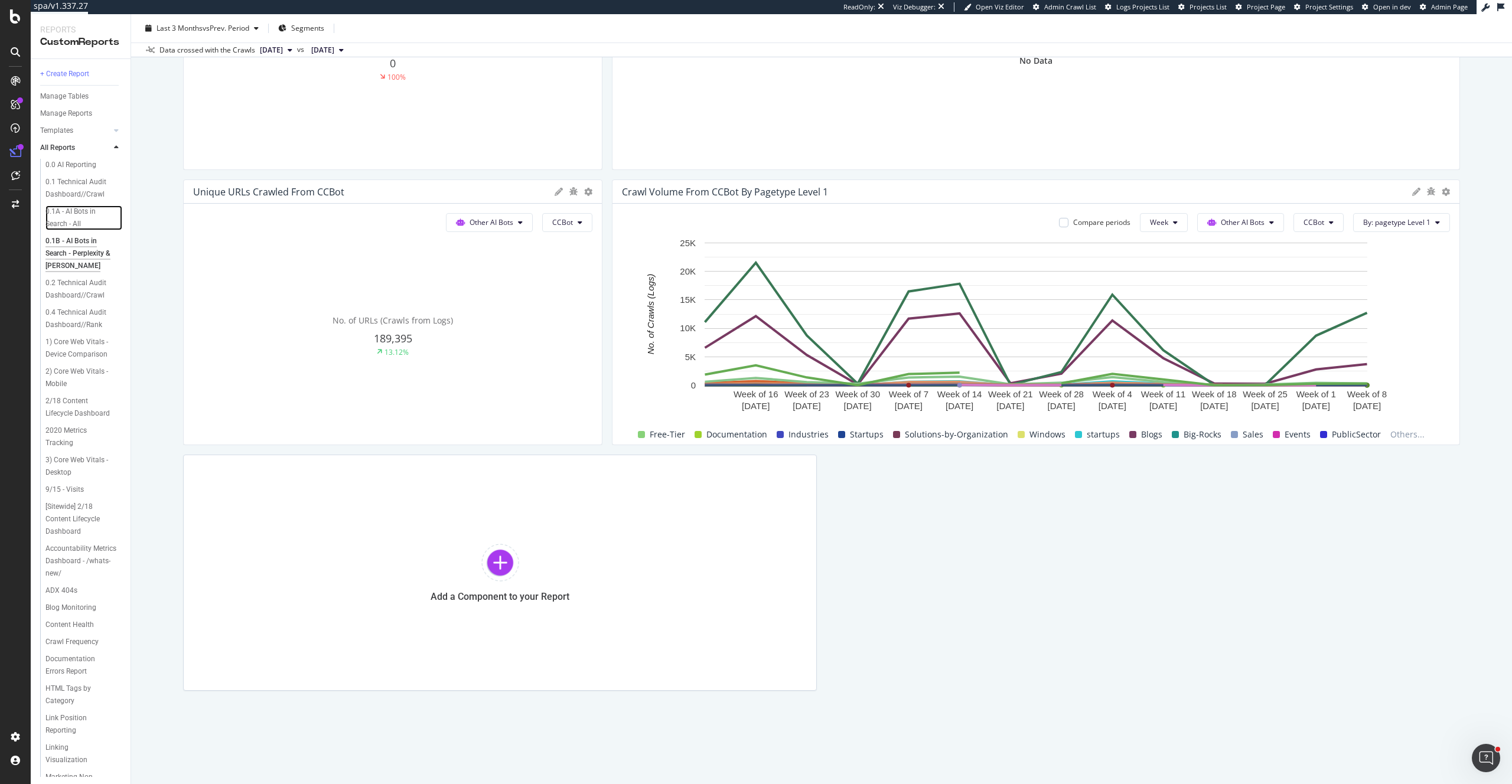
scroll to position [0, 0]
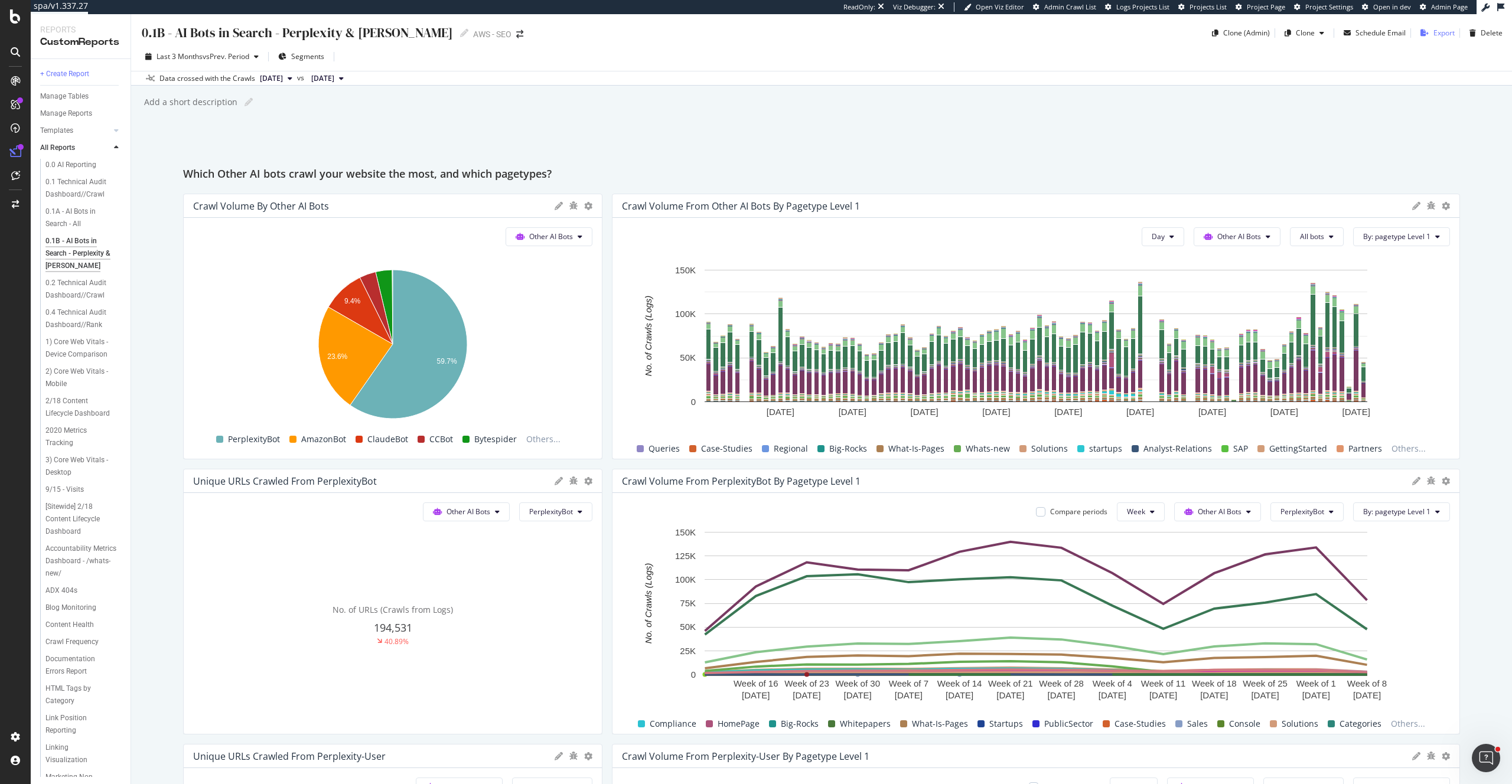
click at [1442, 31] on div "Export" at bounding box center [1444, 32] width 21 height 10
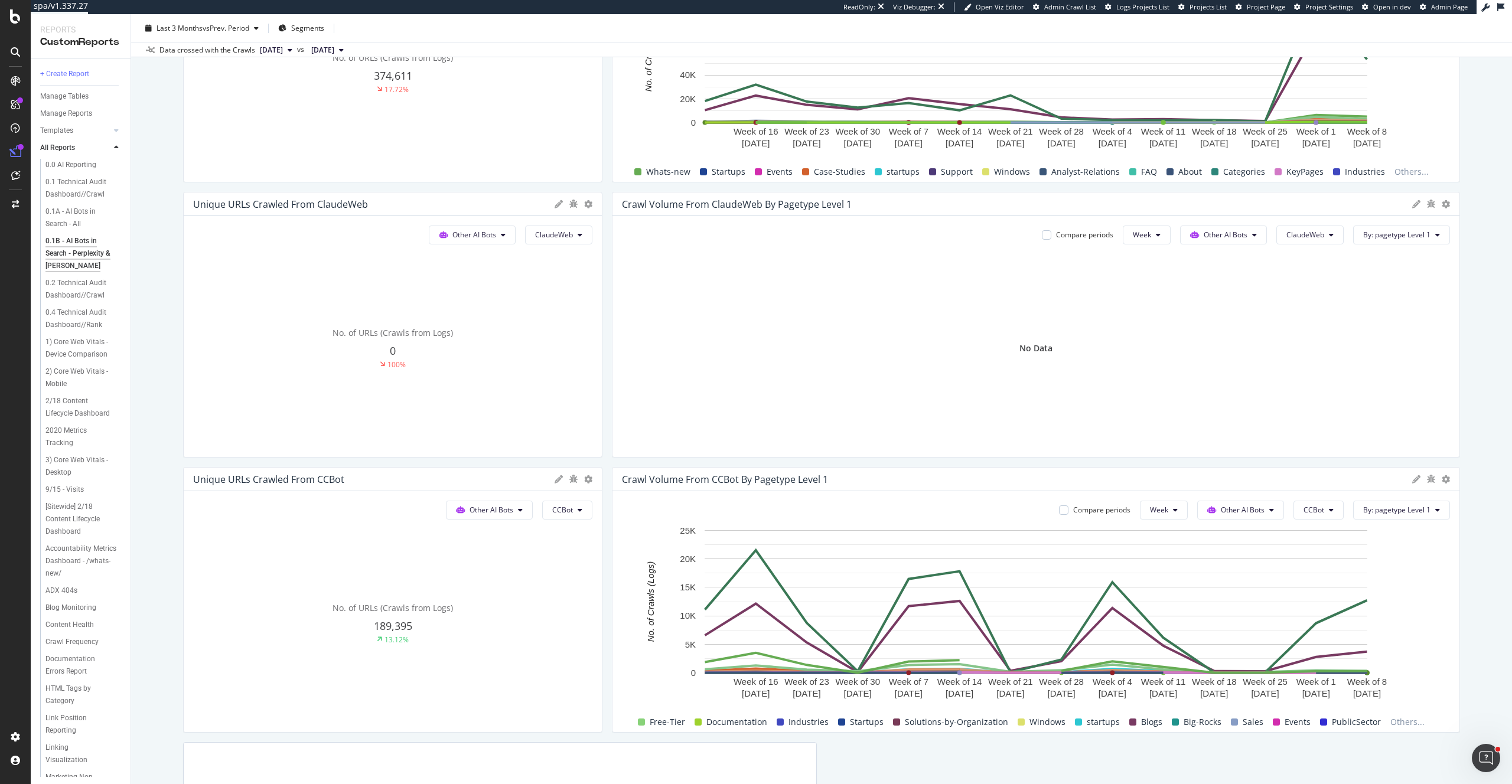
scroll to position [1139, 0]
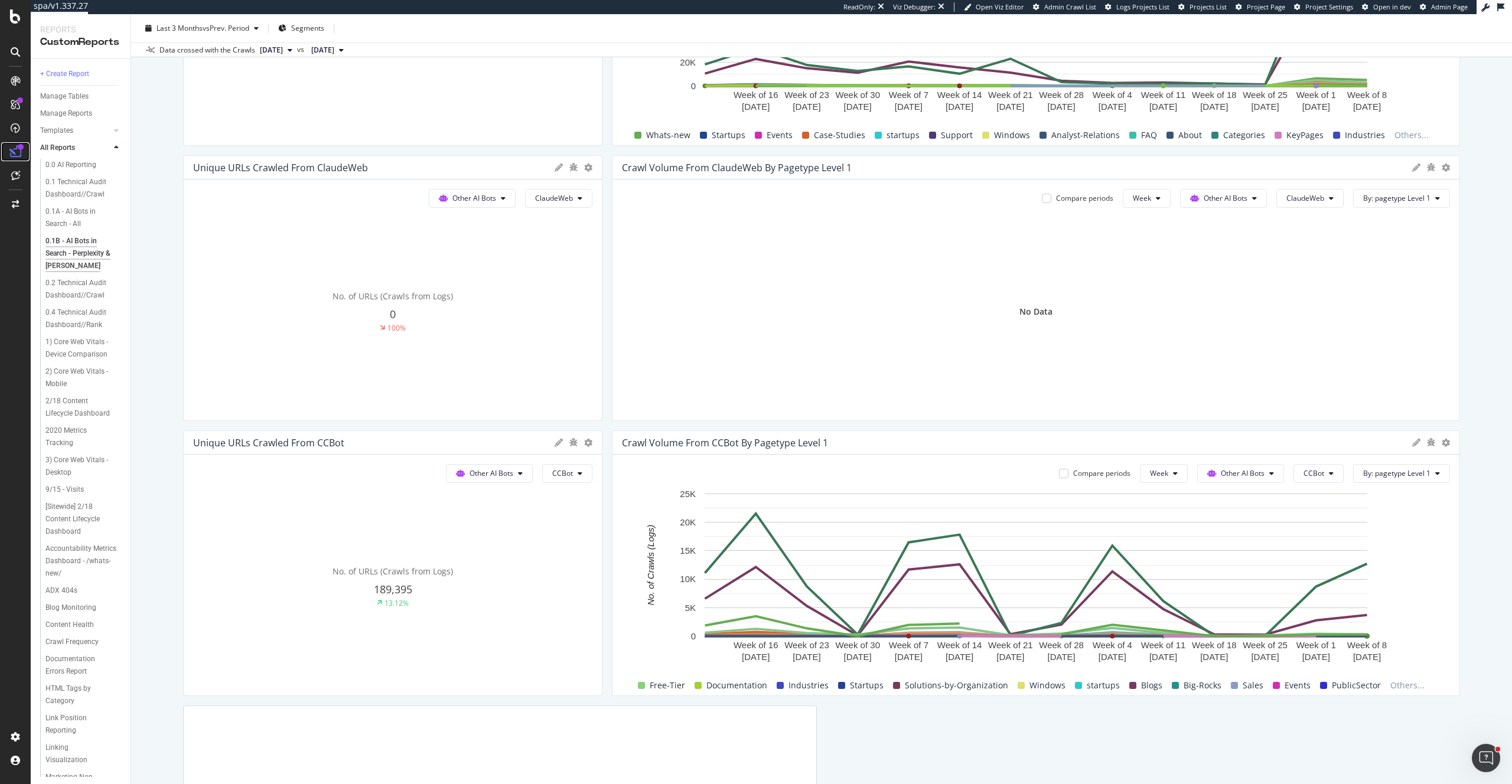
click at [16, 156] on icon at bounding box center [15, 151] width 12 height 12
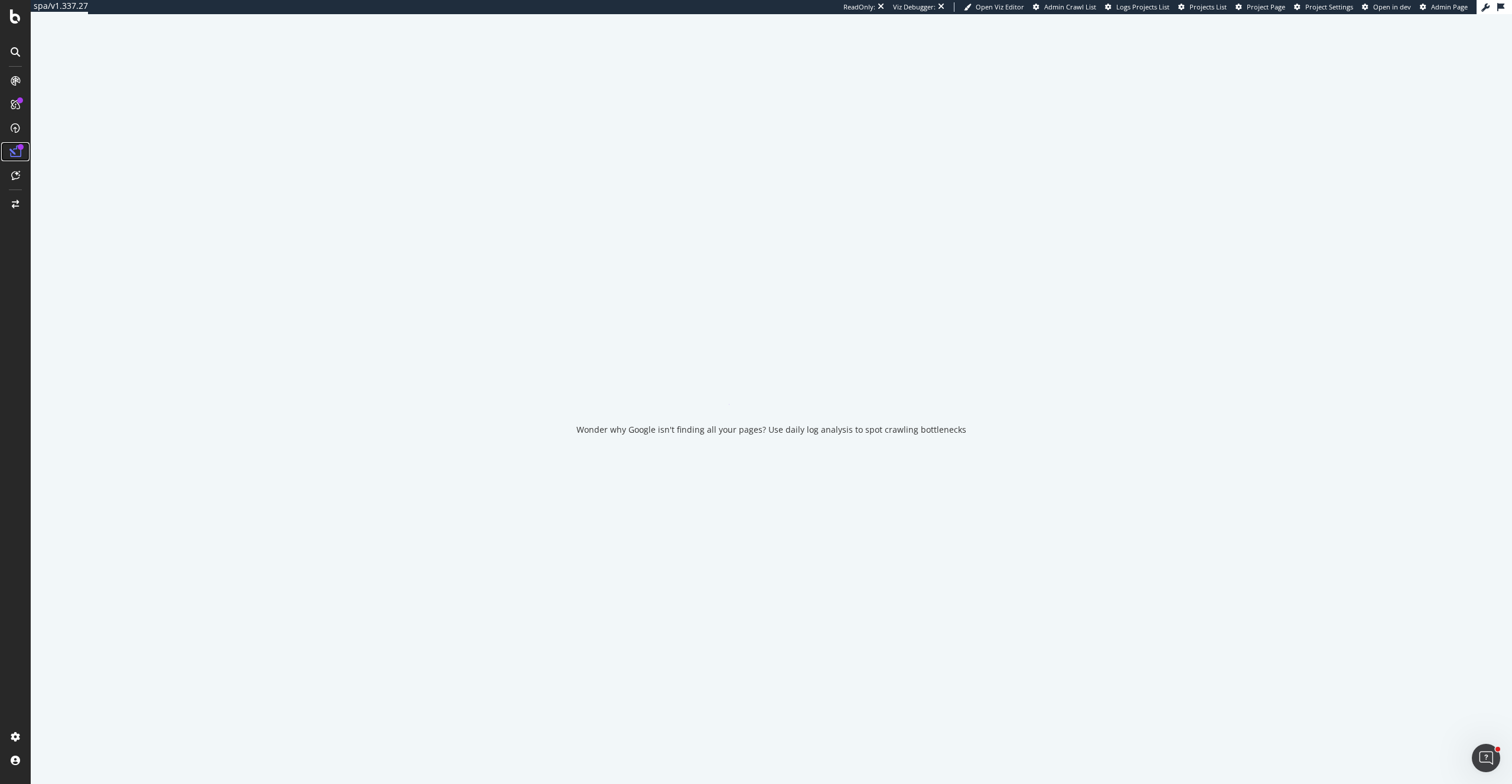
click at [16, 156] on icon at bounding box center [15, 151] width 12 height 12
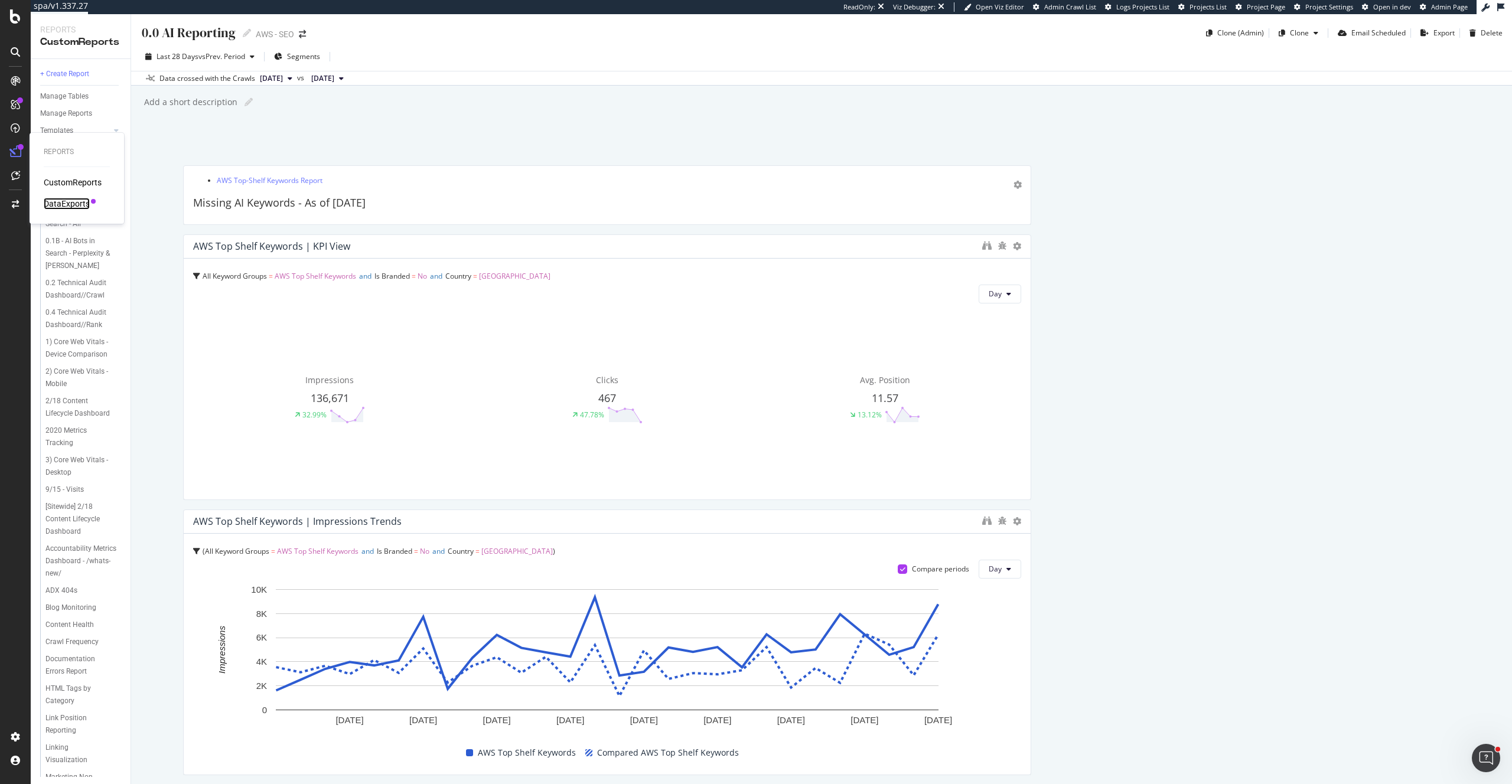
click at [66, 206] on div "DataExports" at bounding box center [67, 203] width 46 height 12
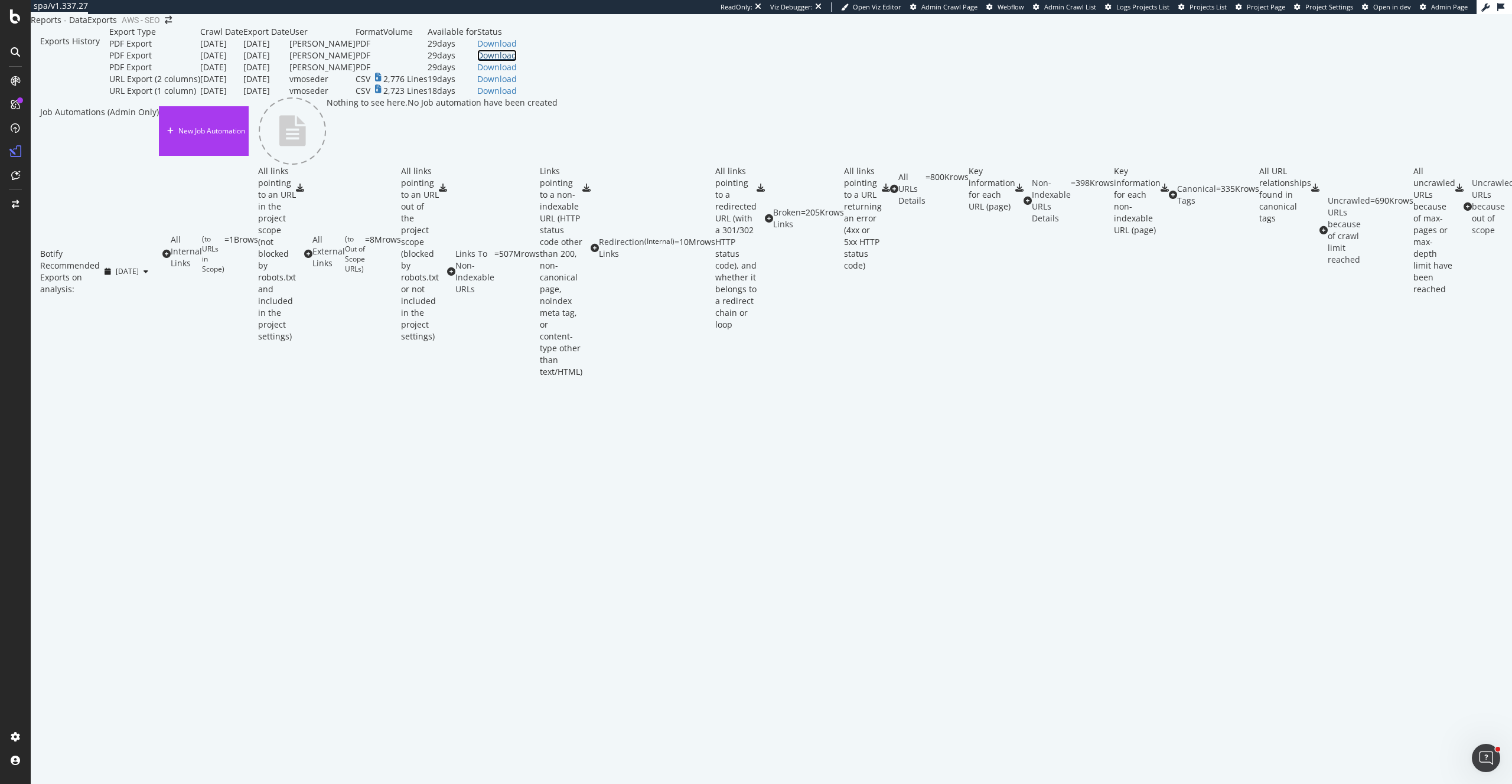
click at [517, 61] on div "Download" at bounding box center [497, 55] width 40 height 12
click at [517, 49] on div "Download" at bounding box center [497, 43] width 40 height 12
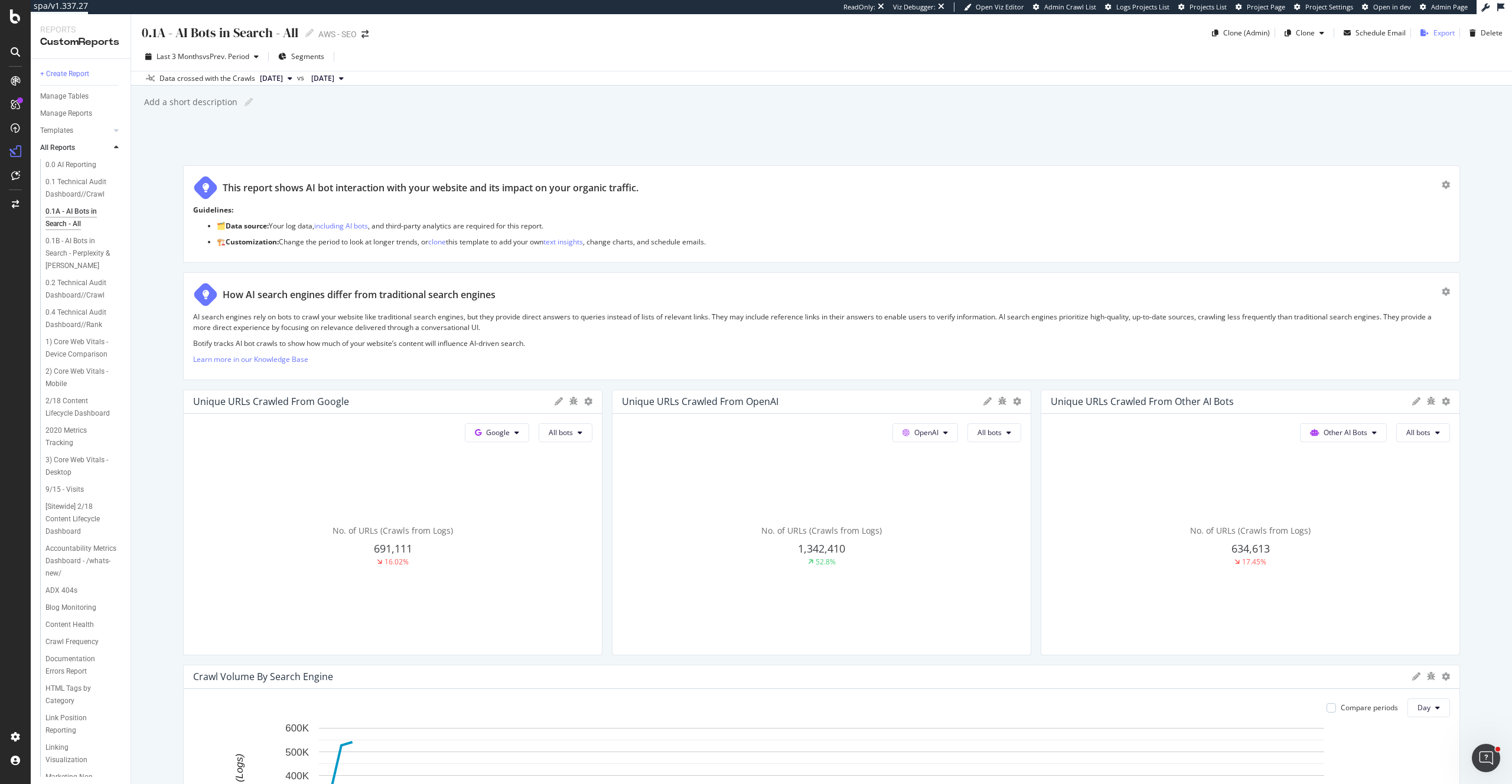
click at [1442, 33] on div "Export" at bounding box center [1444, 32] width 21 height 10
click at [1366, 29] on div "Schedule Email" at bounding box center [1381, 32] width 50 height 10
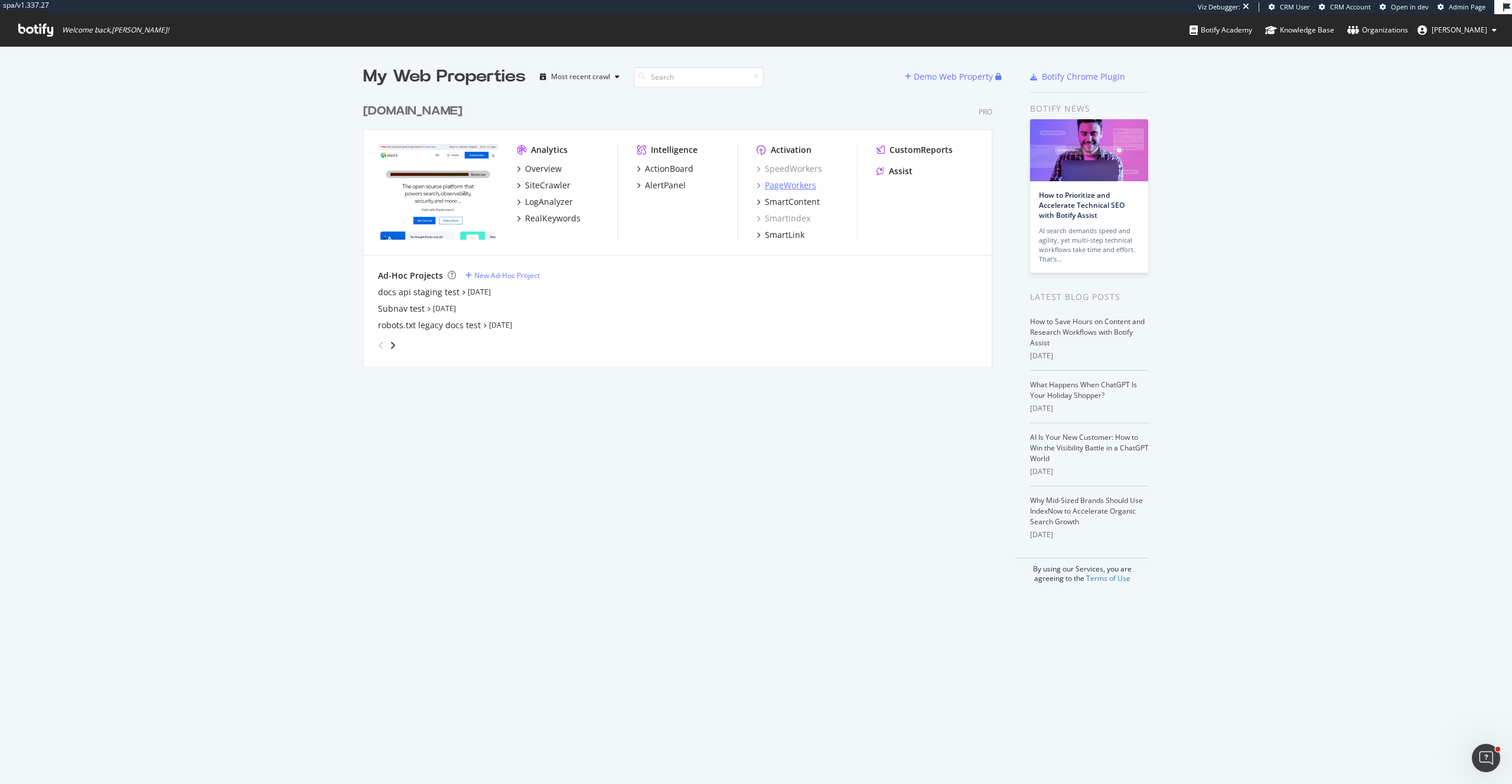
click at [779, 187] on div "PageWorkers" at bounding box center [790, 185] width 52 height 12
